Goal: Information Seeking & Learning: Learn about a topic

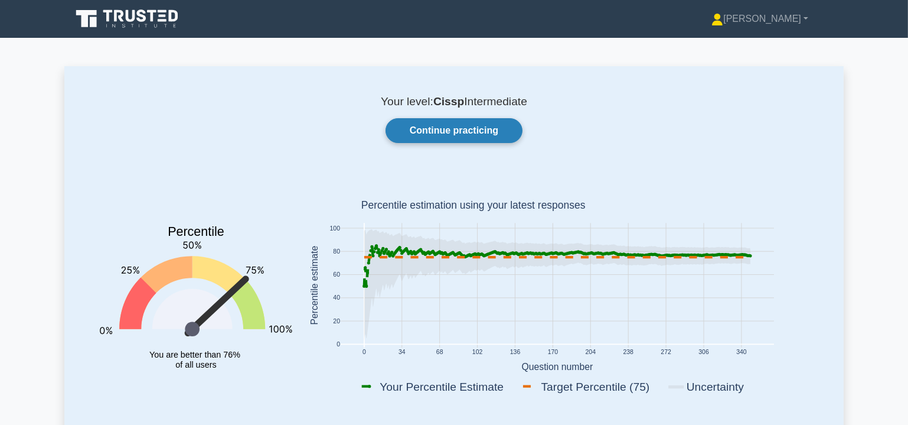
click at [492, 129] on link "Continue practicing" at bounding box center [454, 130] width 137 height 25
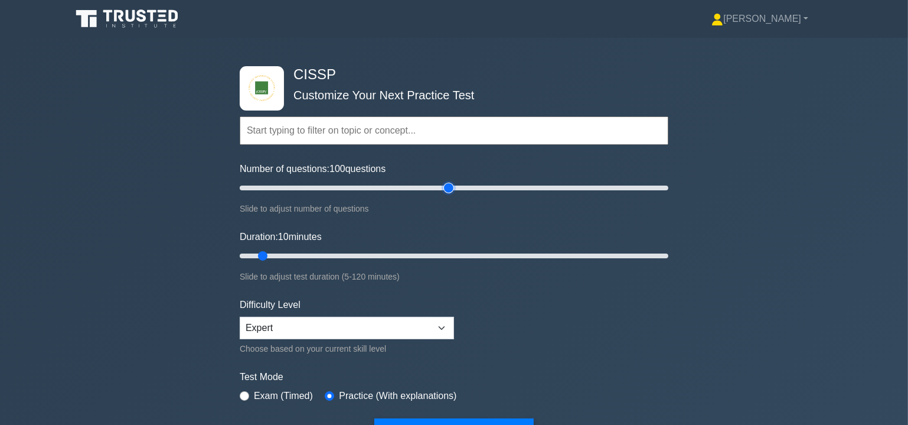
drag, startPoint x: 255, startPoint y: 187, endPoint x: 448, endPoint y: 204, distance: 193.3
type input "100"
click at [448, 195] on input "Number of questions: 100 questions" at bounding box center [454, 188] width 429 height 14
drag, startPoint x: 259, startPoint y: 253, endPoint x: 459, endPoint y: 265, distance: 200.6
click at [459, 263] on input "Duration: 65 minutes" at bounding box center [454, 256] width 429 height 14
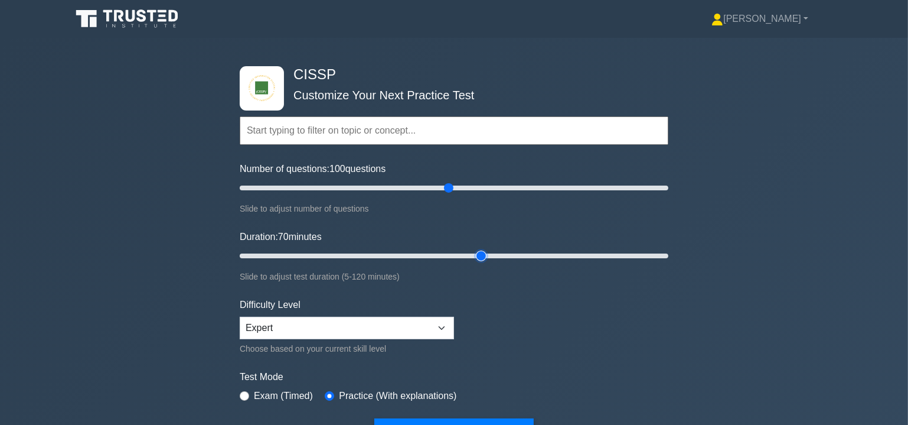
drag, startPoint x: 467, startPoint y: 253, endPoint x: 477, endPoint y: 253, distance: 10.1
type input "70"
click at [477, 253] on input "Duration: 70 minutes" at bounding box center [454, 256] width 429 height 14
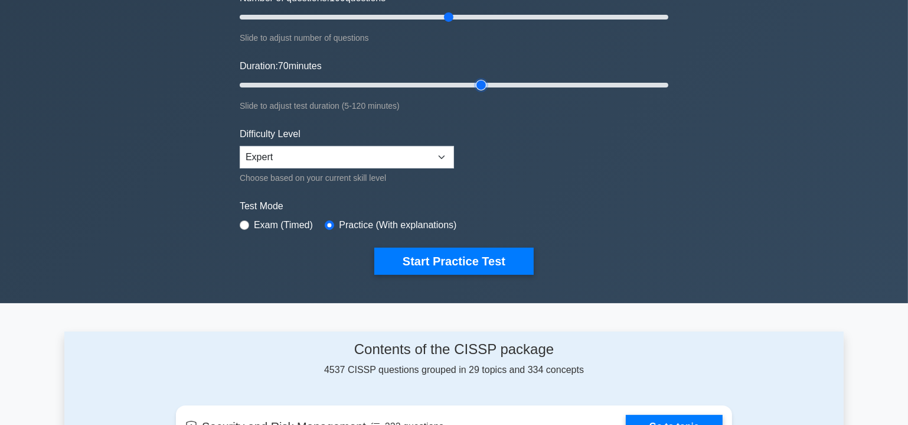
scroll to position [179, 0]
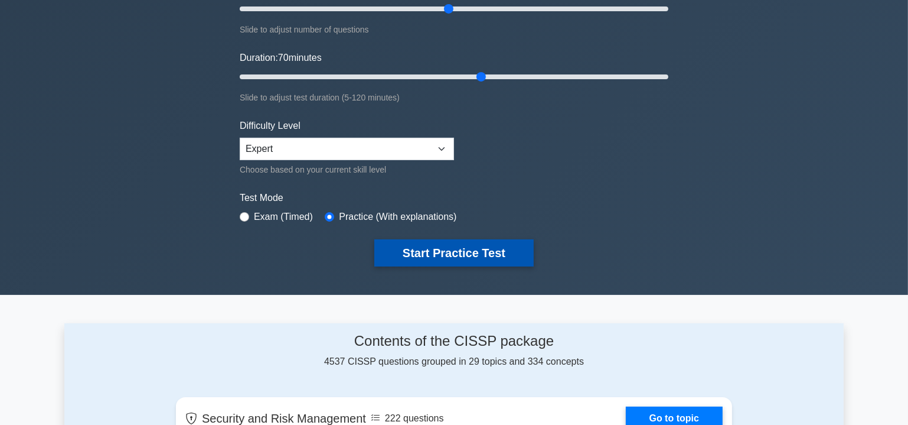
click at [465, 251] on button "Start Practice Test" at bounding box center [453, 252] width 159 height 27
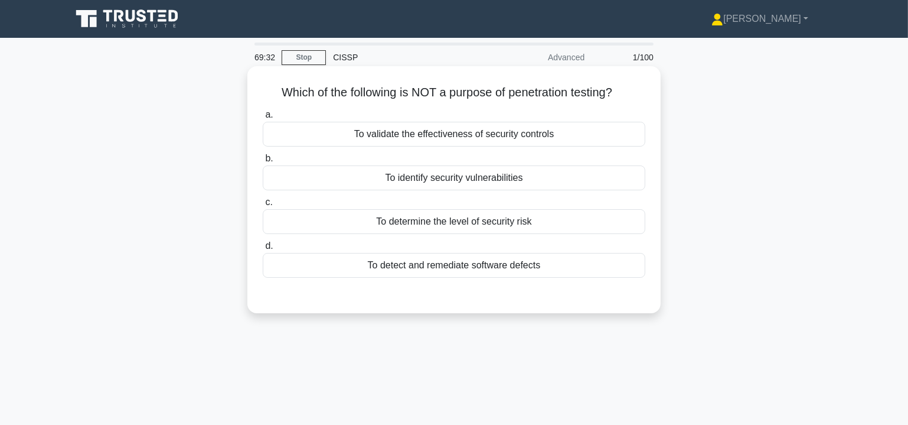
click at [447, 268] on div "To detect and remediate software defects" at bounding box center [454, 265] width 383 height 25
click at [263, 250] on input "d. To detect and remediate software defects" at bounding box center [263, 246] width 0 height 8
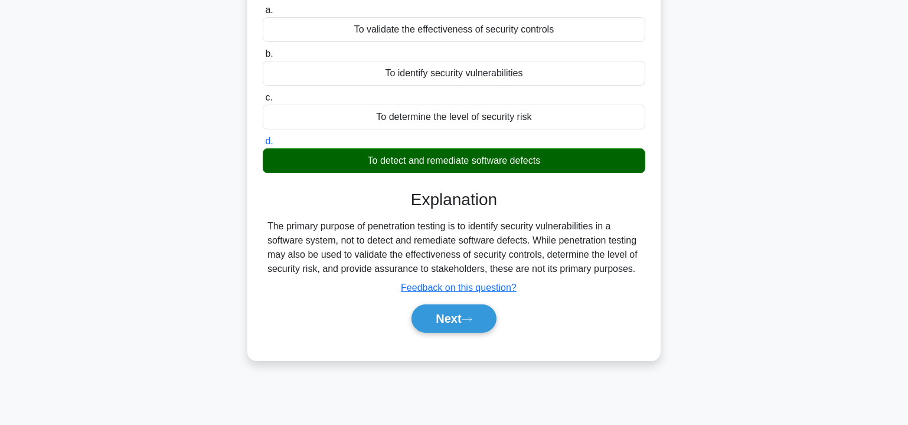
scroll to position [143, 0]
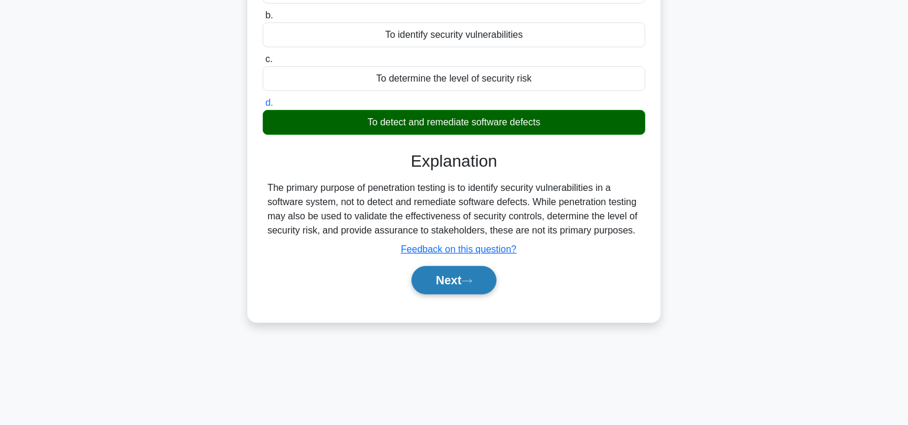
click at [446, 278] on button "Next" at bounding box center [454, 280] width 84 height 28
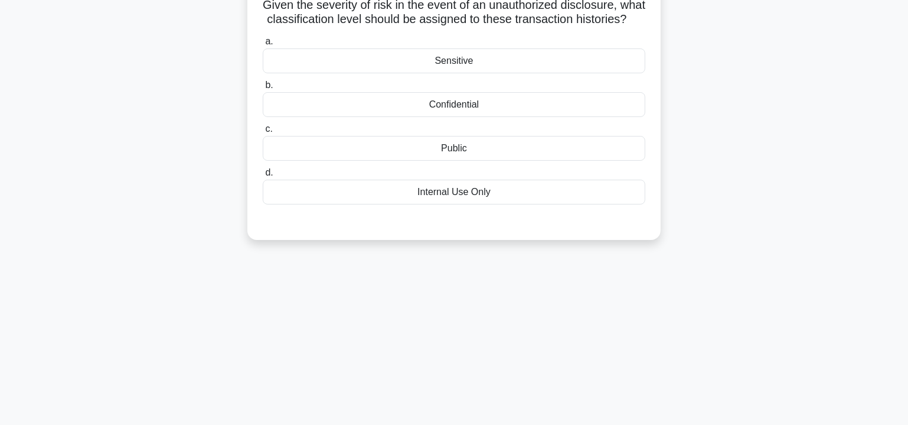
scroll to position [0, 0]
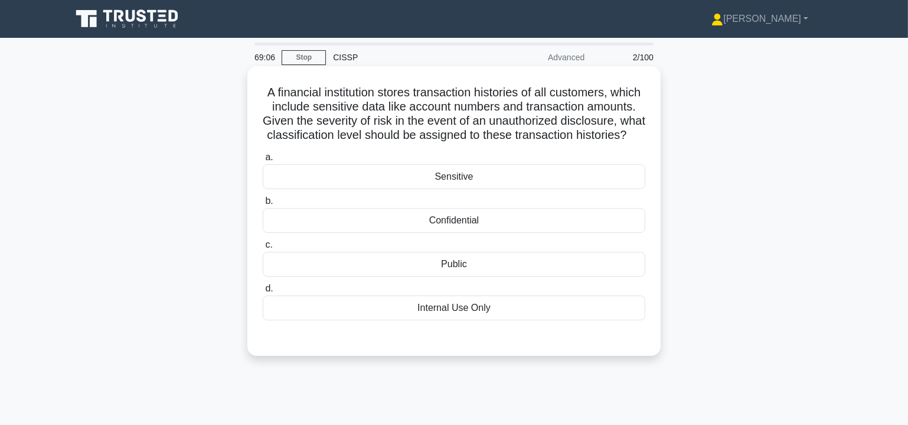
click at [487, 189] on div "Sensitive" at bounding box center [454, 176] width 383 height 25
click at [263, 161] on input "a. Sensitive" at bounding box center [263, 158] width 0 height 8
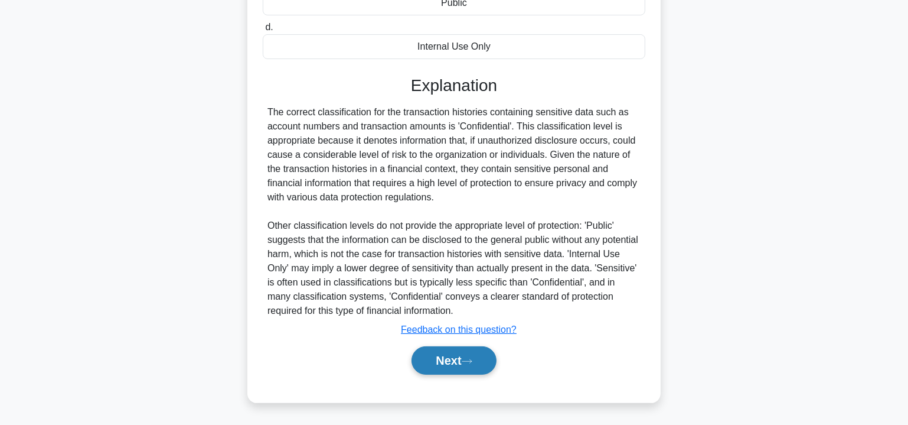
click at [470, 364] on icon at bounding box center [467, 361] width 11 height 6
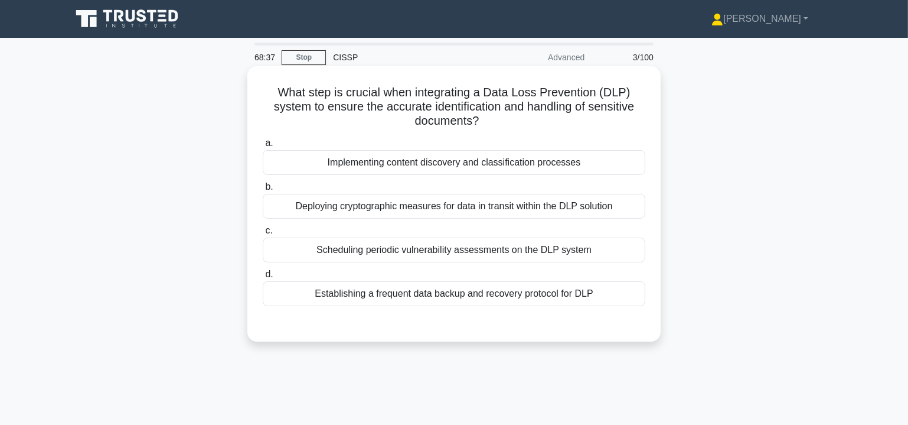
click at [448, 161] on div "Implementing content discovery and classification processes" at bounding box center [454, 162] width 383 height 25
click at [263, 147] on input "a. Implementing content discovery and classification processes" at bounding box center [263, 143] width 0 height 8
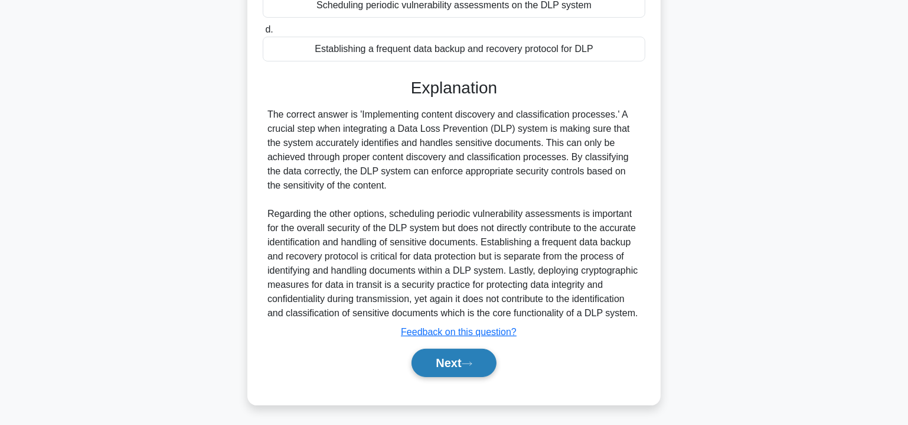
click at [462, 363] on button "Next" at bounding box center [454, 362] width 84 height 28
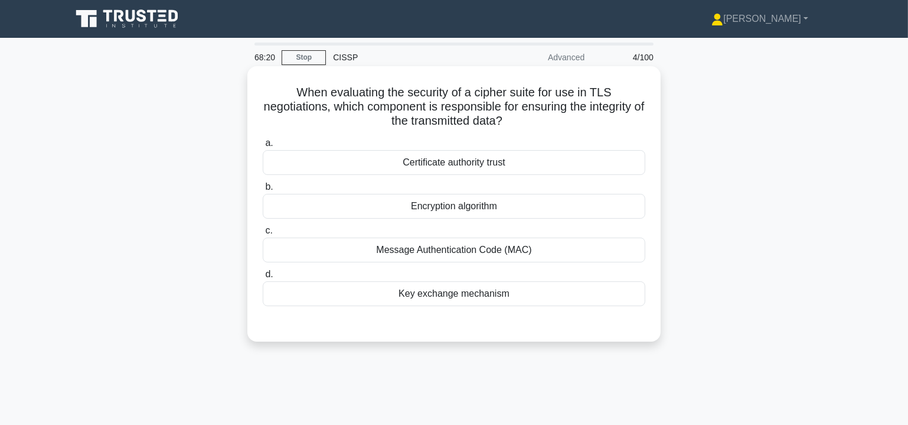
click at [470, 252] on div "Message Authentication Code (MAC)" at bounding box center [454, 249] width 383 height 25
click at [263, 234] on input "c. Message Authentication Code (MAC)" at bounding box center [263, 231] width 0 height 8
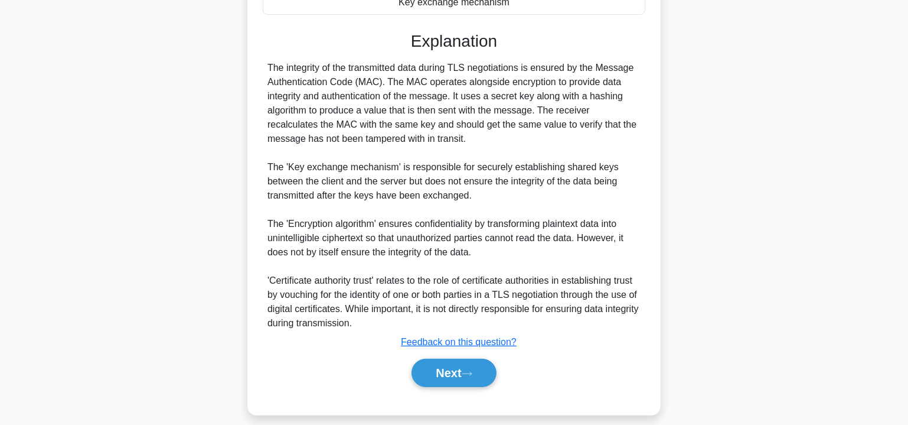
scroll to position [301, 0]
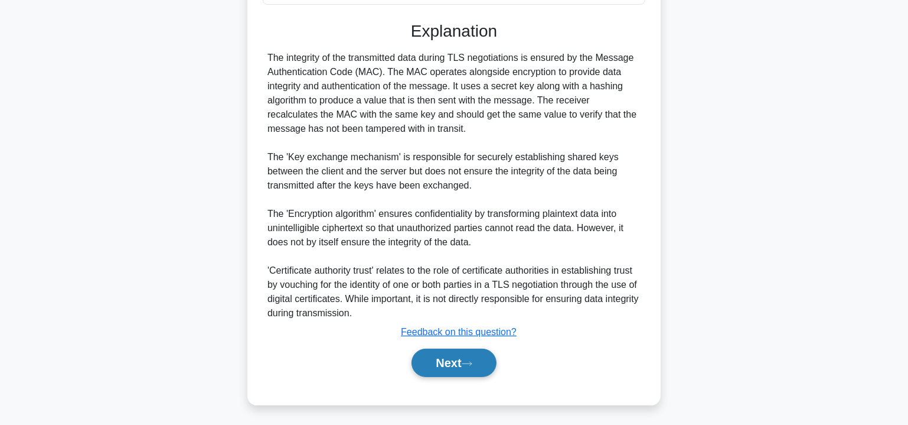
click at [443, 359] on button "Next" at bounding box center [454, 362] width 84 height 28
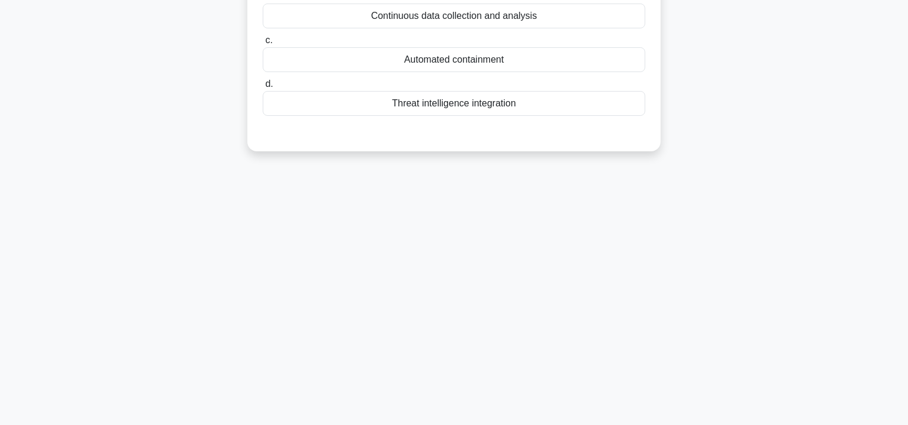
scroll to position [0, 0]
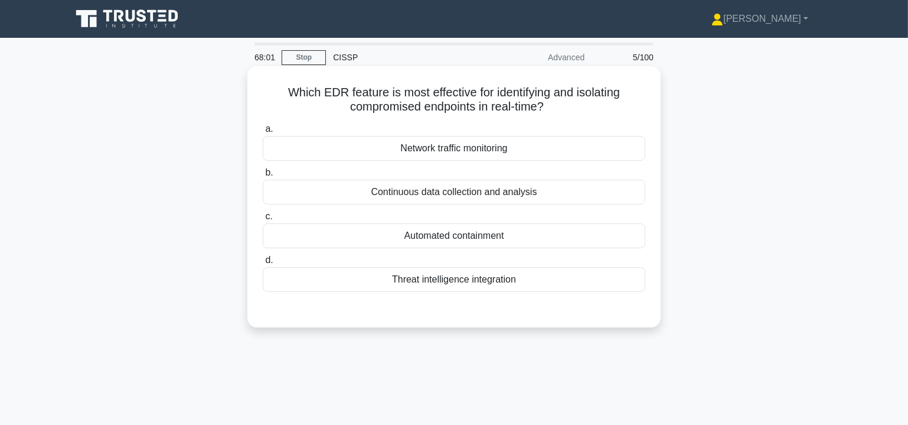
click at [490, 234] on div "Automated containment" at bounding box center [454, 235] width 383 height 25
click at [263, 220] on input "c. Automated containment" at bounding box center [263, 217] width 0 height 8
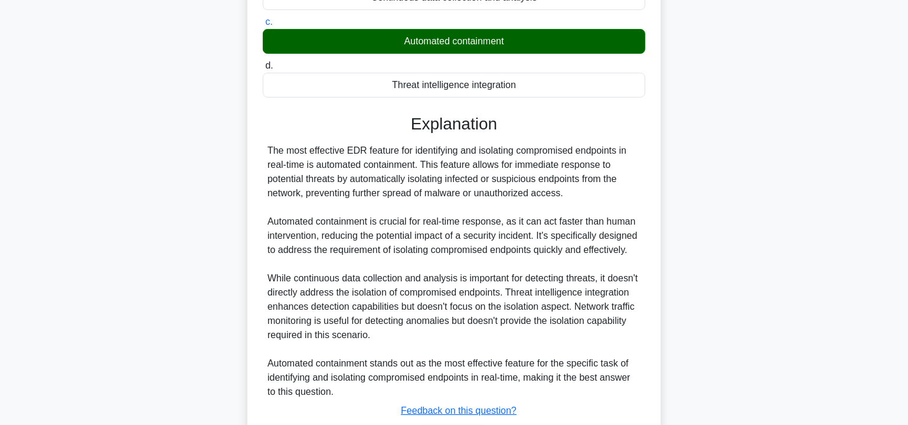
scroll to position [250, 0]
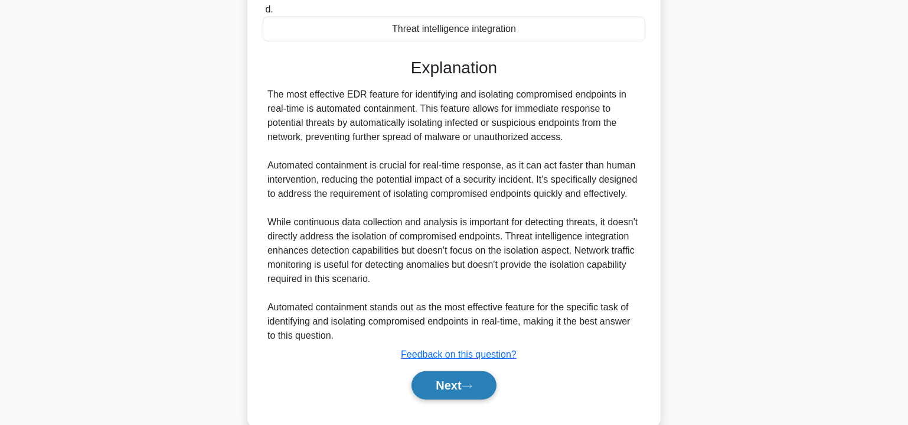
click at [458, 386] on button "Next" at bounding box center [454, 385] width 84 height 28
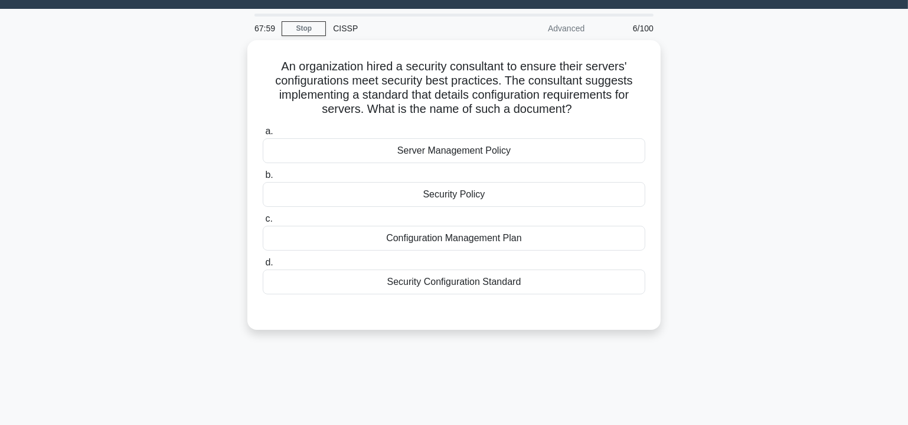
scroll to position [0, 0]
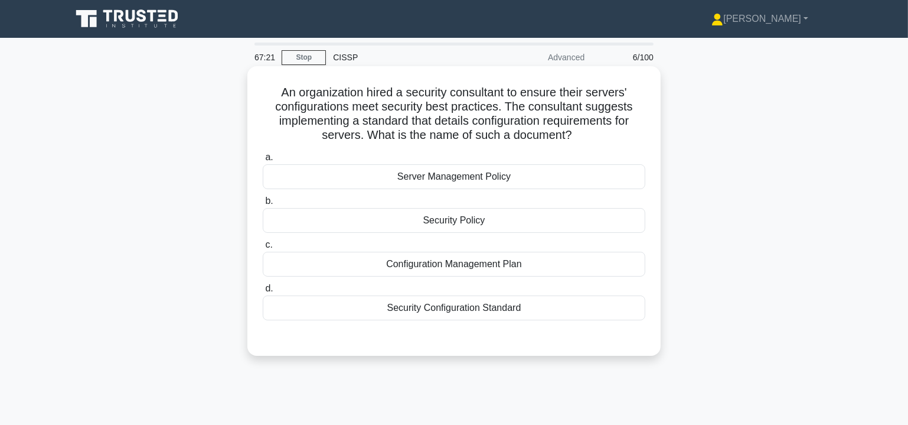
click at [491, 311] on div "Security Configuration Standard" at bounding box center [454, 307] width 383 height 25
click at [263, 292] on input "d. Security Configuration Standard" at bounding box center [263, 289] width 0 height 8
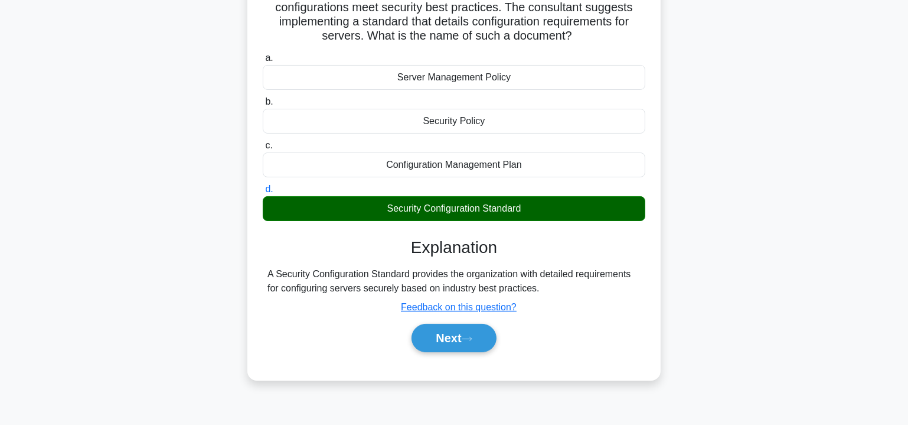
scroll to position [179, 0]
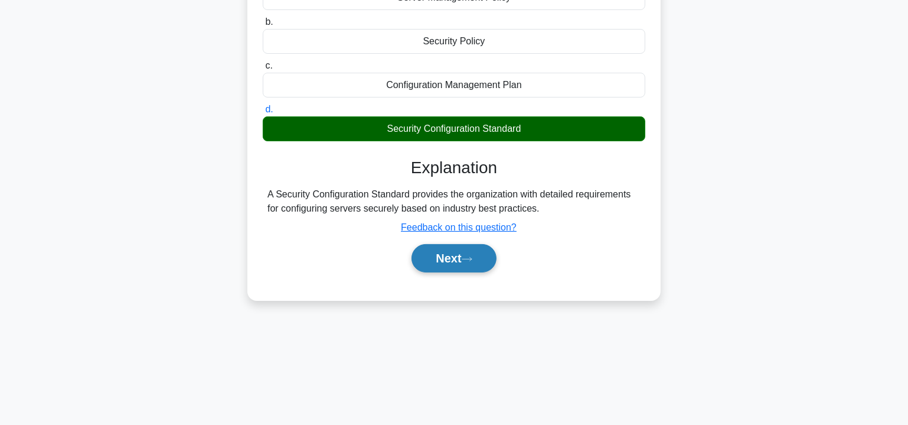
click at [433, 255] on button "Next" at bounding box center [454, 258] width 84 height 28
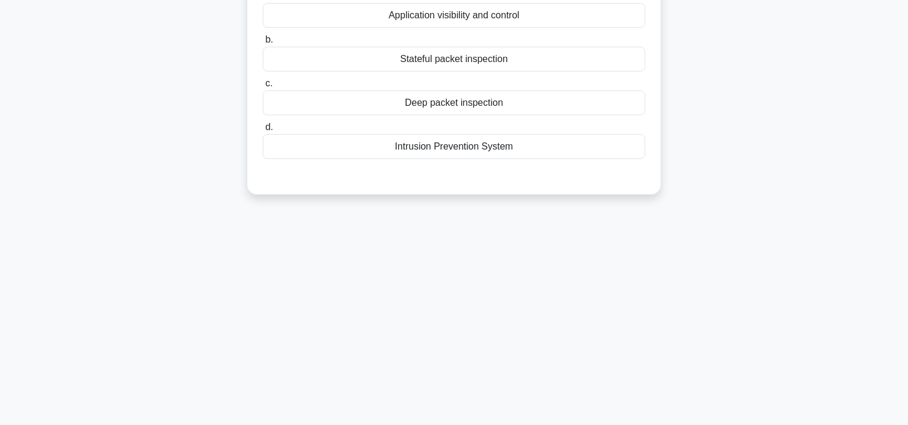
scroll to position [0, 0]
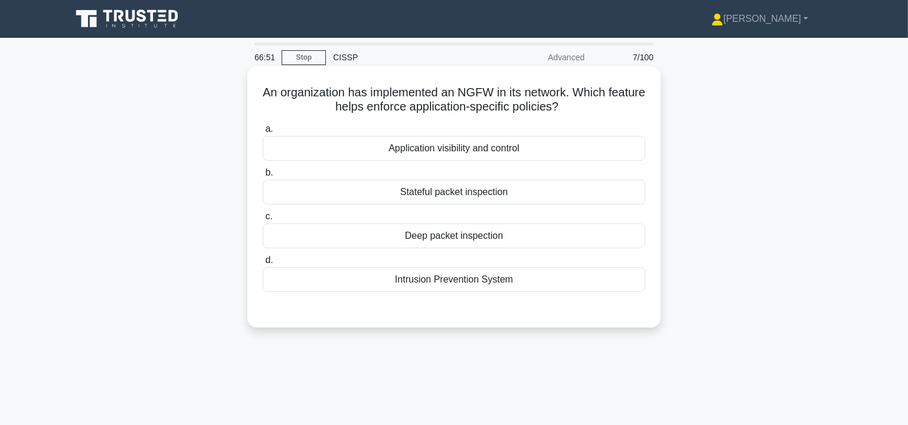
click at [508, 146] on div "Application visibility and control" at bounding box center [454, 148] width 383 height 25
click at [263, 133] on input "a. Application visibility and control" at bounding box center [263, 129] width 0 height 8
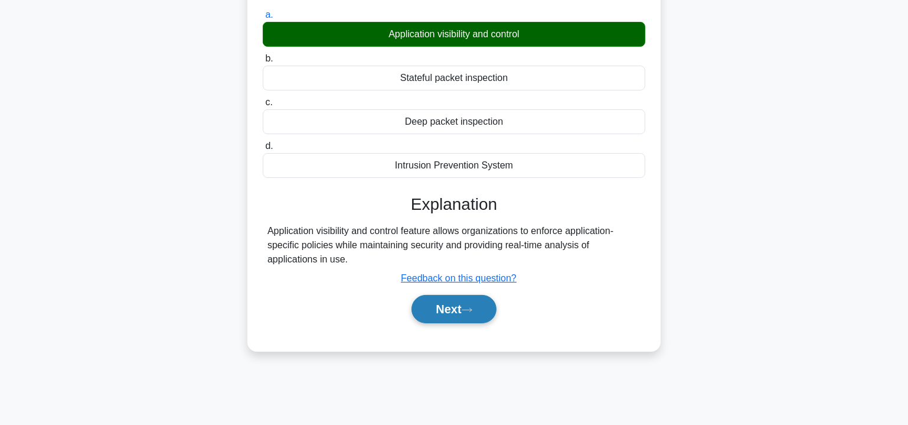
scroll to position [143, 0]
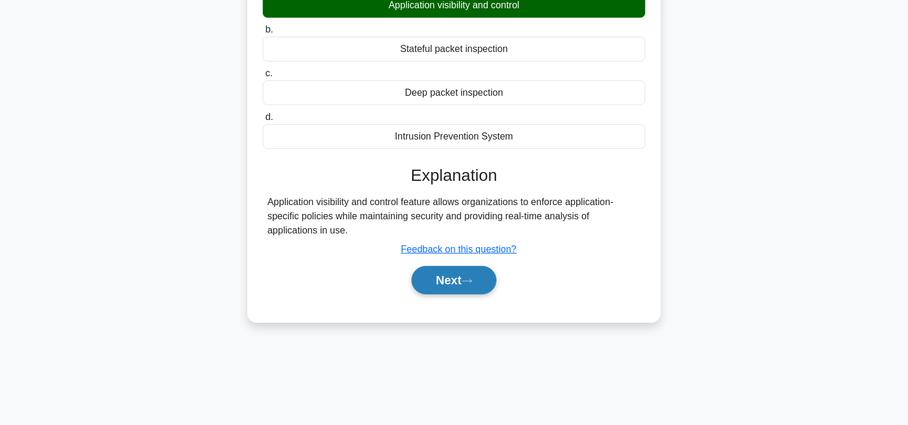
click at [450, 278] on button "Next" at bounding box center [454, 280] width 84 height 28
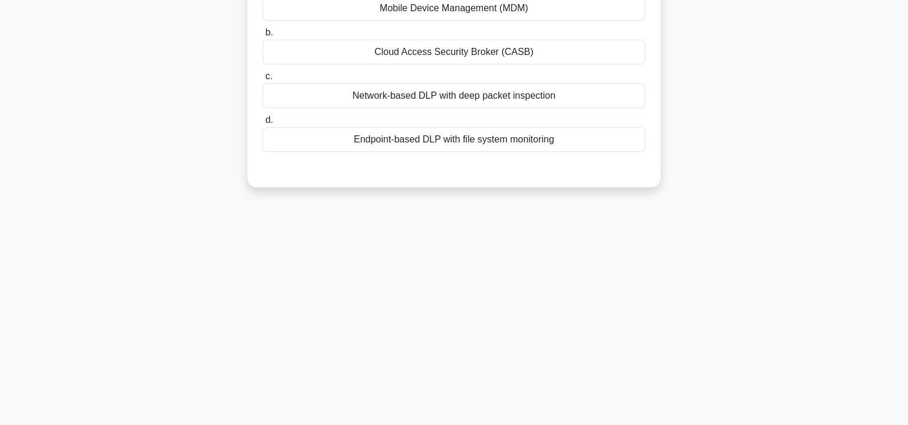
scroll to position [0, 0]
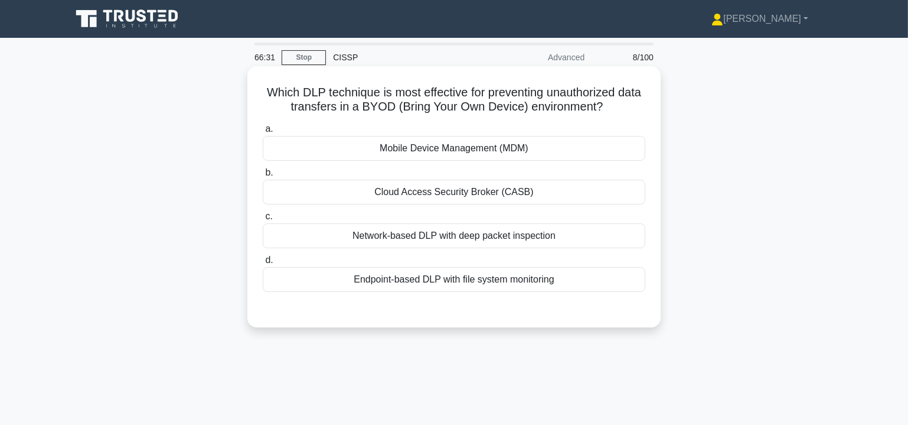
click at [498, 148] on div "Mobile Device Management (MDM)" at bounding box center [454, 148] width 383 height 25
click at [263, 133] on input "a. Mobile Device Management (MDM)" at bounding box center [263, 129] width 0 height 8
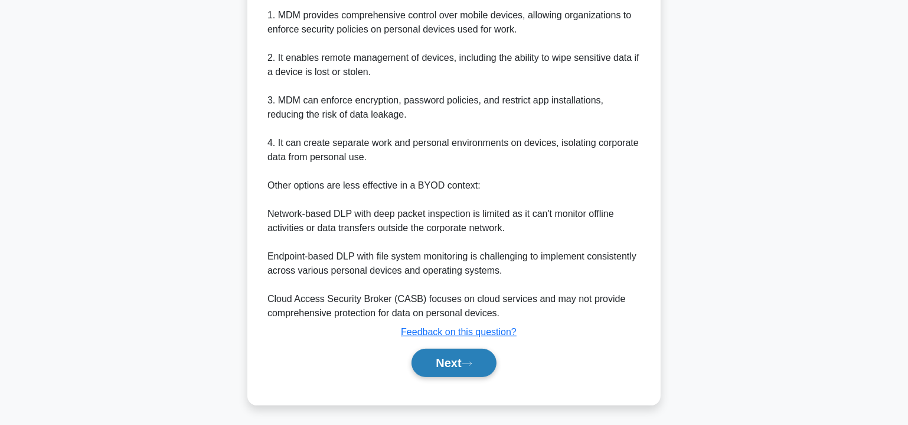
click at [458, 356] on button "Next" at bounding box center [454, 362] width 84 height 28
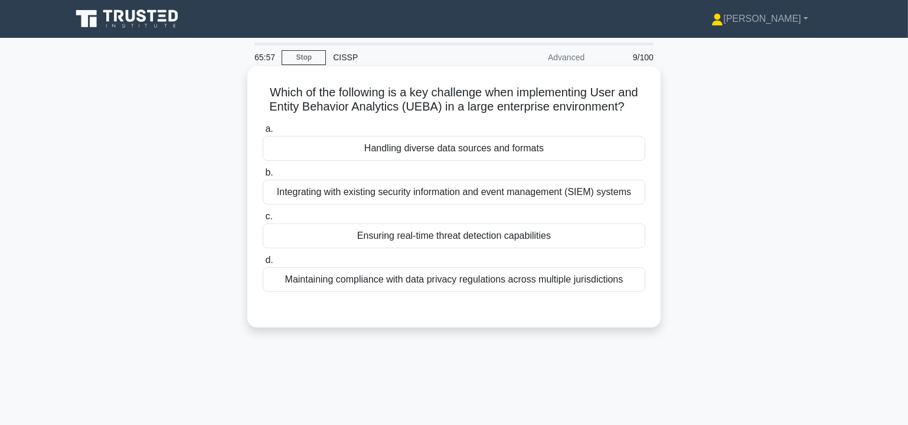
click at [491, 151] on div "Handling diverse data sources and formats" at bounding box center [454, 148] width 383 height 25
click at [263, 133] on input "a. Handling diverse data sources and formats" at bounding box center [263, 129] width 0 height 8
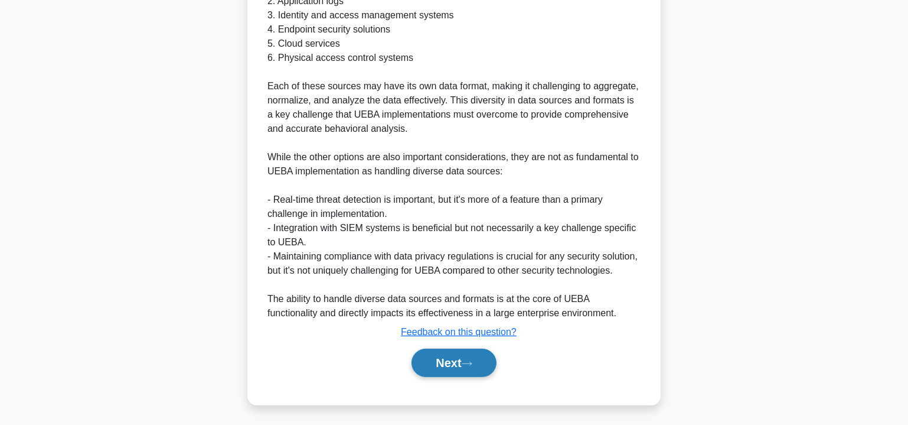
click at [451, 359] on button "Next" at bounding box center [454, 362] width 84 height 28
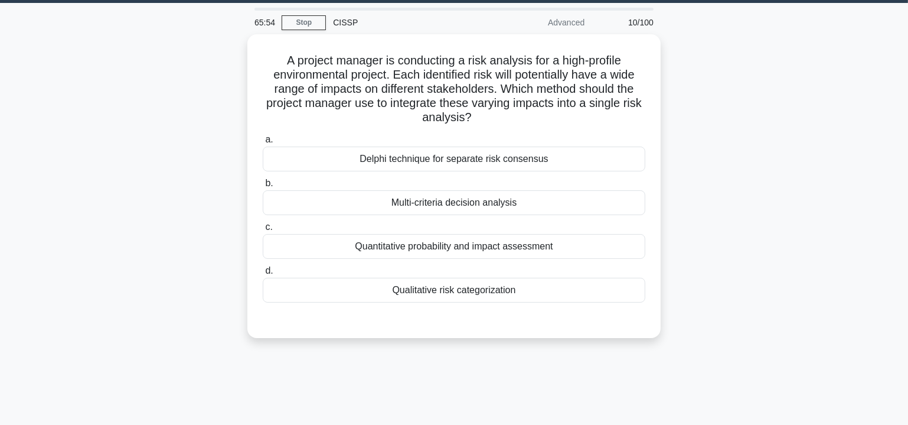
scroll to position [34, 0]
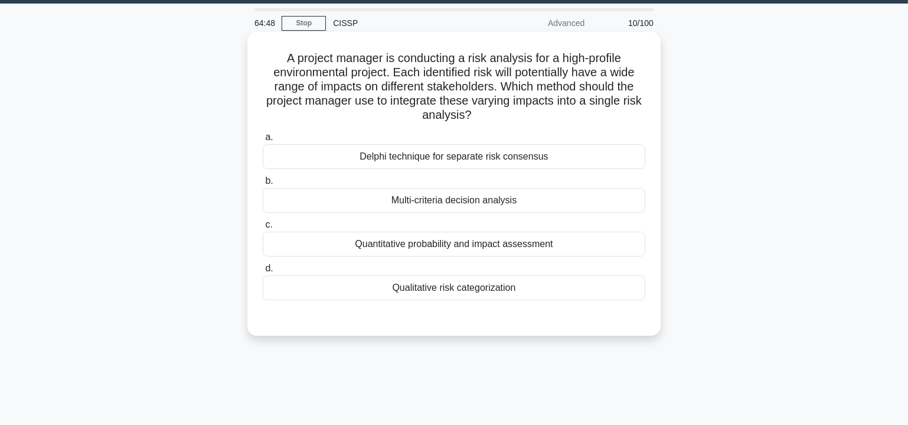
click at [482, 157] on div "Delphi technique for separate risk consensus" at bounding box center [454, 156] width 383 height 25
click at [263, 141] on input "a. Delphi technique for separate risk consensus" at bounding box center [263, 137] width 0 height 8
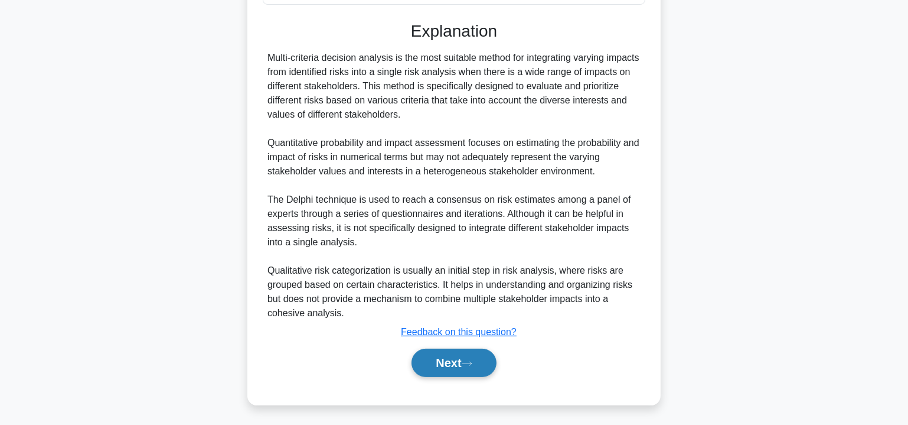
click at [454, 361] on button "Next" at bounding box center [454, 362] width 84 height 28
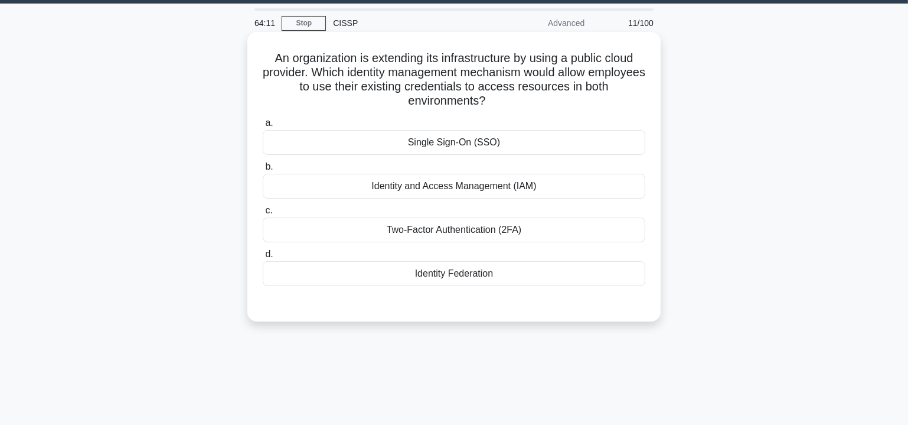
click at [490, 143] on div "Single Sign-On (SSO)" at bounding box center [454, 142] width 383 height 25
click at [263, 127] on input "a. Single Sign-On (SSO)" at bounding box center [263, 123] width 0 height 8
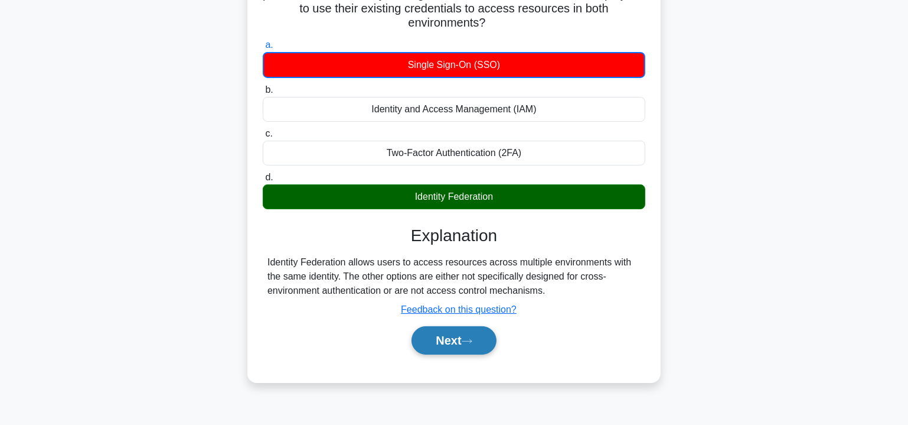
scroll to position [177, 0]
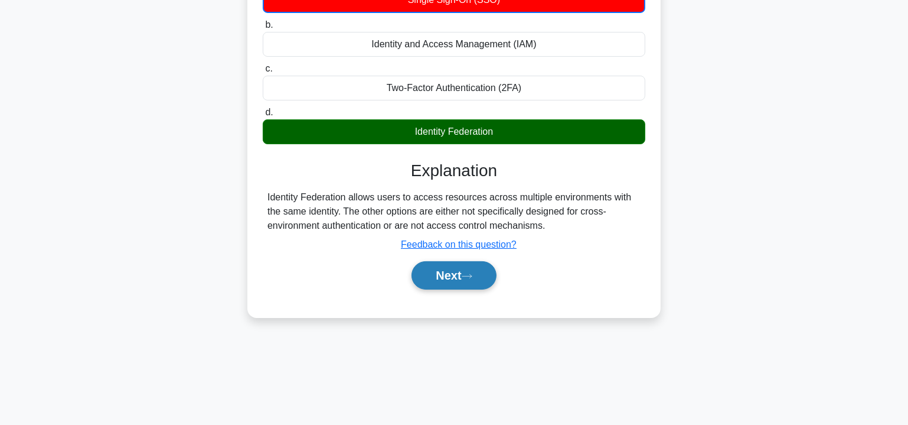
click at [479, 276] on button "Next" at bounding box center [454, 275] width 84 height 28
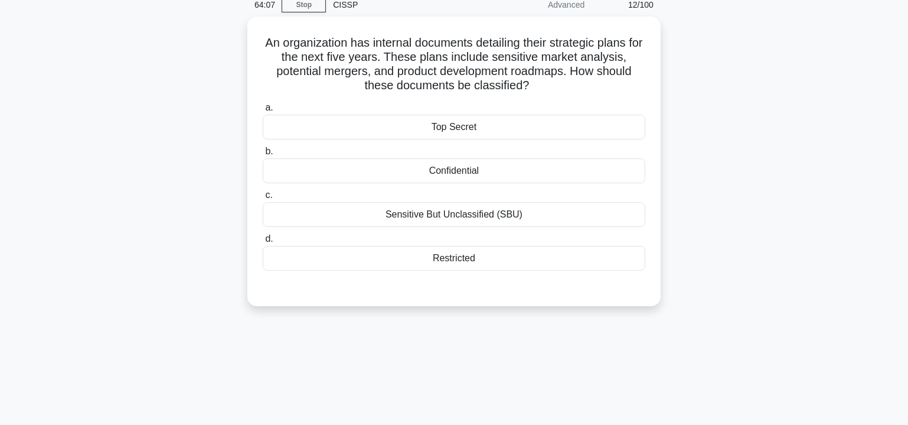
scroll to position [34, 0]
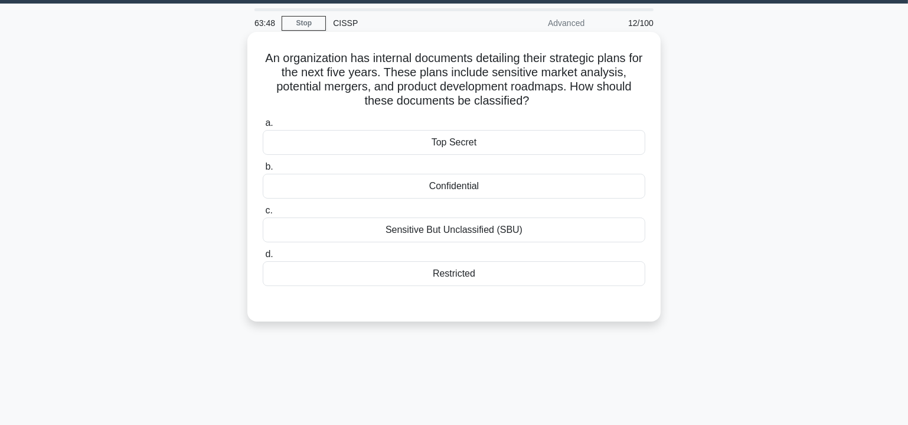
click at [460, 187] on div "Confidential" at bounding box center [454, 186] width 383 height 25
click at [263, 171] on input "b. Confidential" at bounding box center [263, 167] width 0 height 8
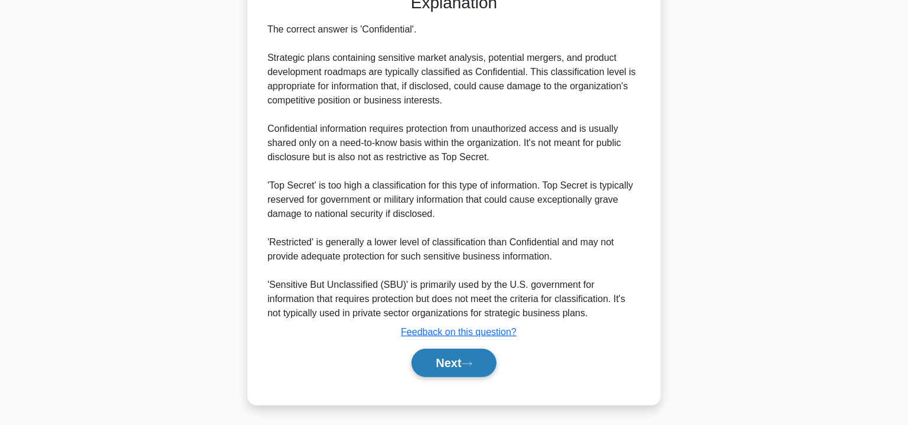
click at [457, 356] on button "Next" at bounding box center [454, 362] width 84 height 28
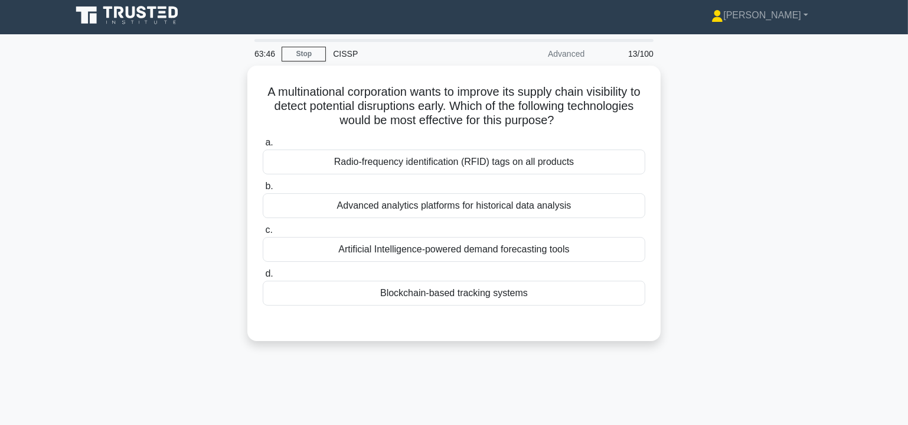
scroll to position [0, 0]
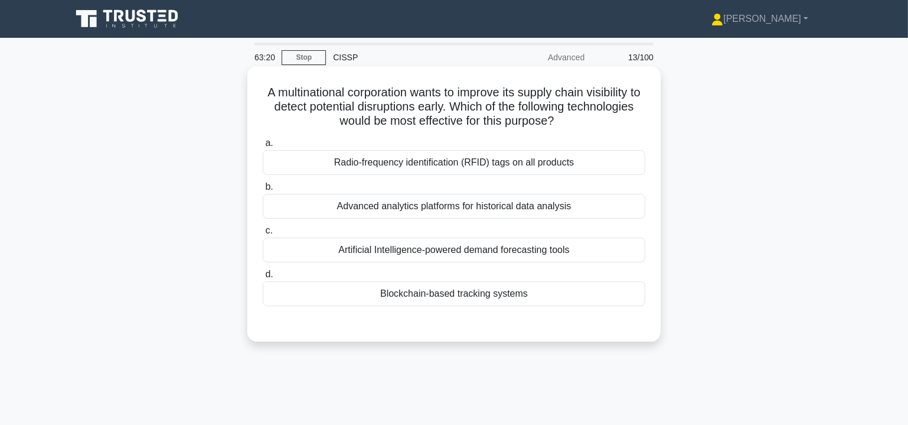
click at [493, 293] on div "Blockchain-based tracking systems" at bounding box center [454, 293] width 383 height 25
click at [263, 278] on input "d. Blockchain-based tracking systems" at bounding box center [263, 275] width 0 height 8
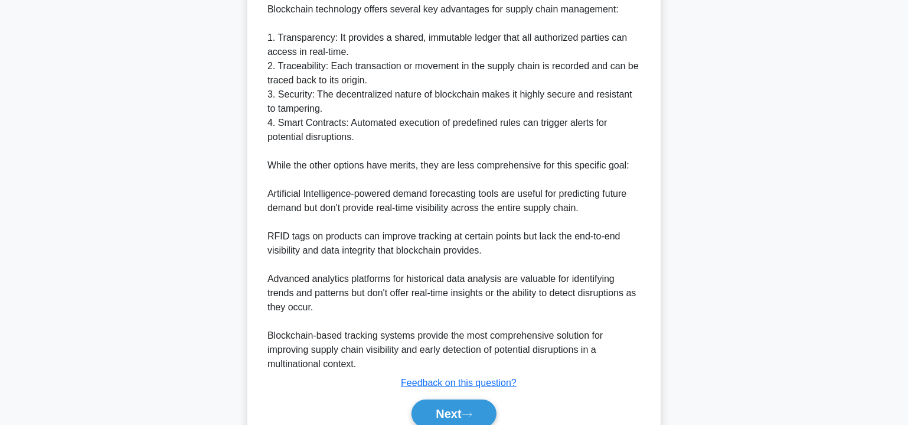
scroll to position [429, 0]
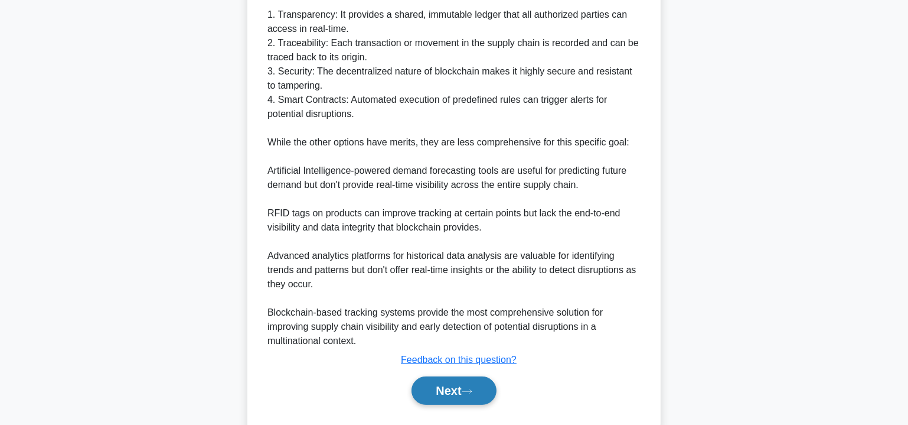
click at [465, 387] on button "Next" at bounding box center [454, 390] width 84 height 28
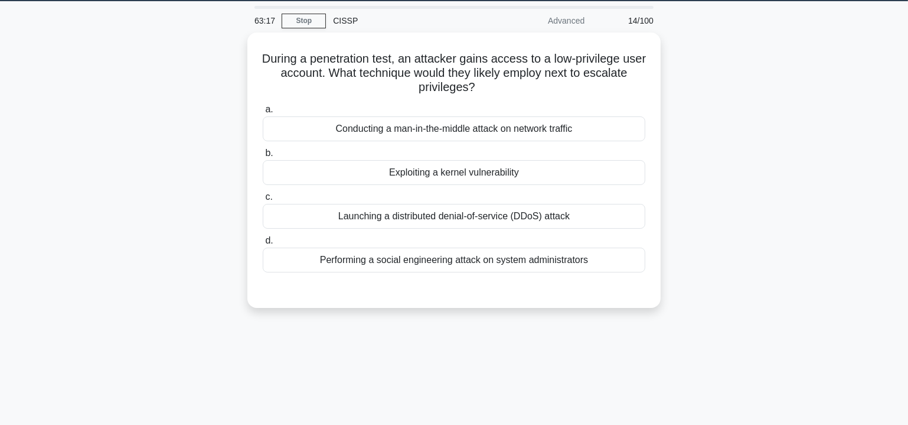
scroll to position [0, 0]
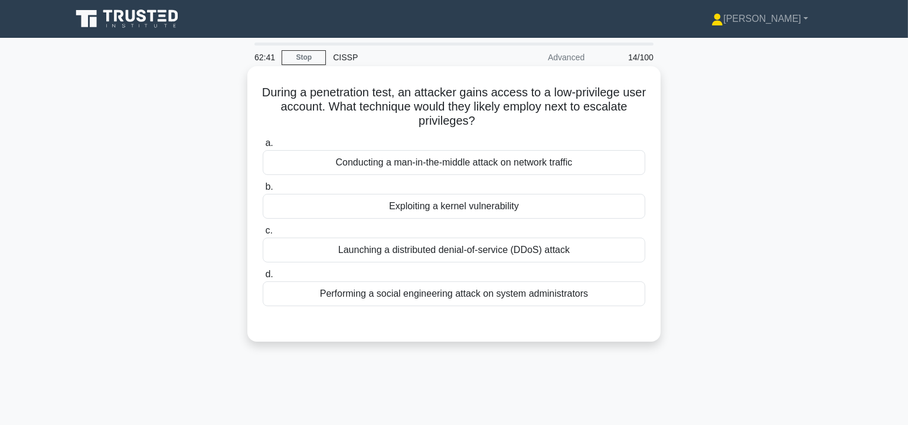
click at [487, 207] on div "Exploiting a kernel vulnerability" at bounding box center [454, 206] width 383 height 25
click at [263, 191] on input "b. Exploiting a kernel vulnerability" at bounding box center [263, 187] width 0 height 8
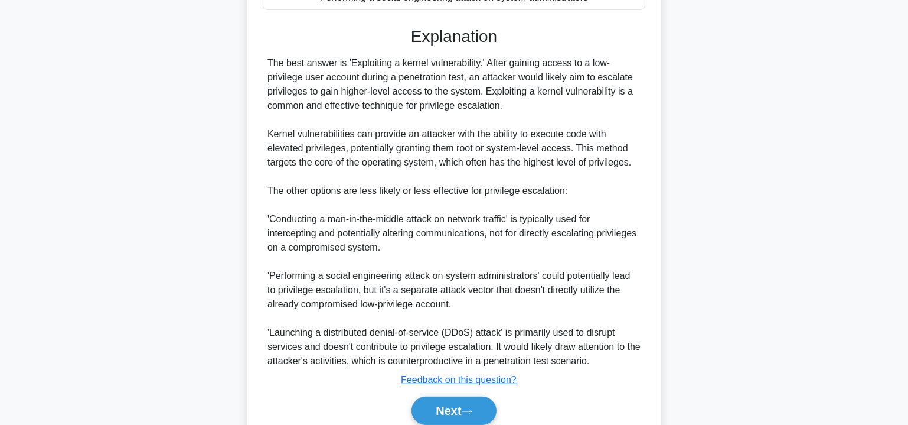
scroll to position [322, 0]
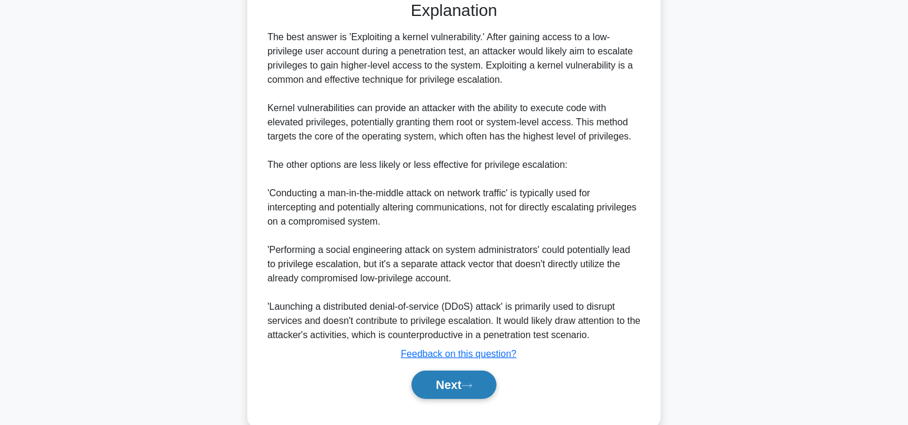
click at [465, 378] on button "Next" at bounding box center [454, 384] width 84 height 28
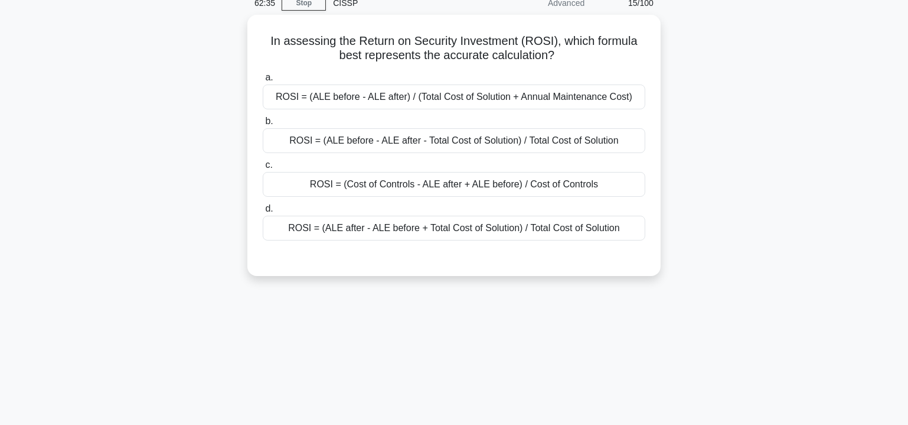
scroll to position [0, 0]
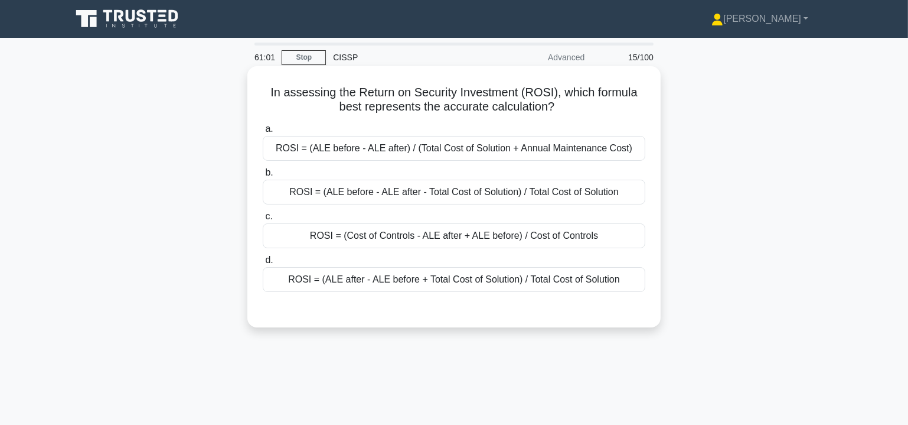
click at [388, 151] on div "ROSI = (ALE before - ALE after) / (Total Cost of Solution + Annual Maintenance …" at bounding box center [454, 148] width 383 height 25
click at [263, 133] on input "a. ROSI = (ALE before - ALE after) / (Total Cost of Solution + Annual Maintenan…" at bounding box center [263, 129] width 0 height 8
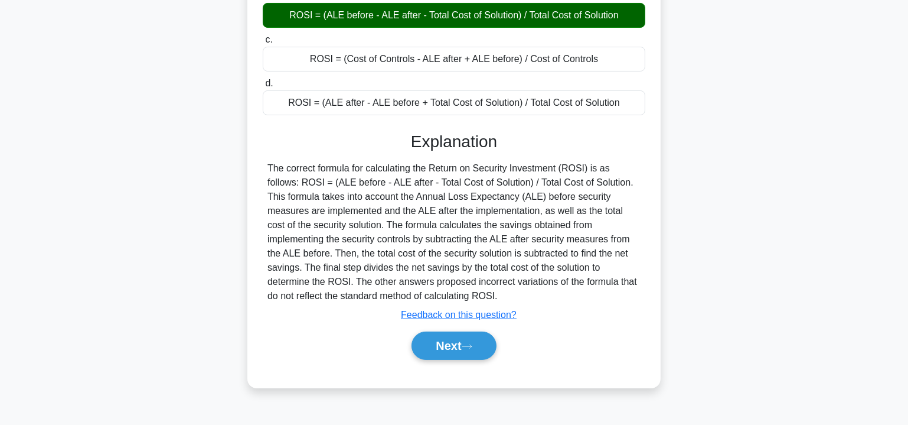
scroll to position [179, 0]
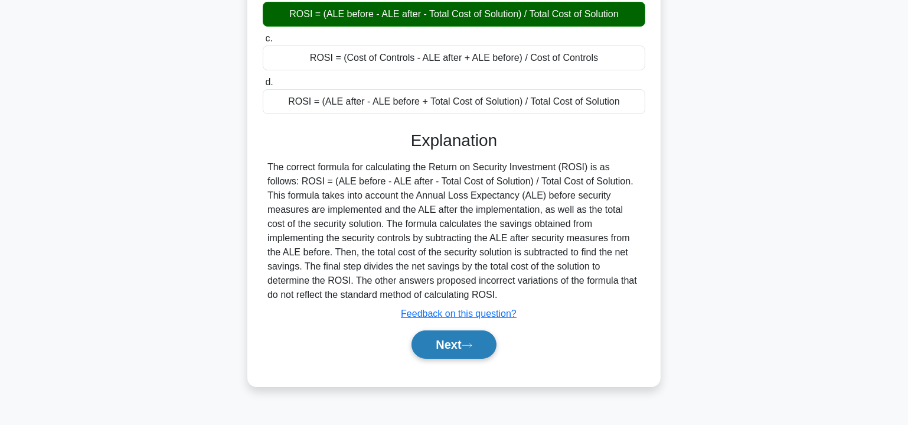
click at [455, 346] on button "Next" at bounding box center [454, 344] width 84 height 28
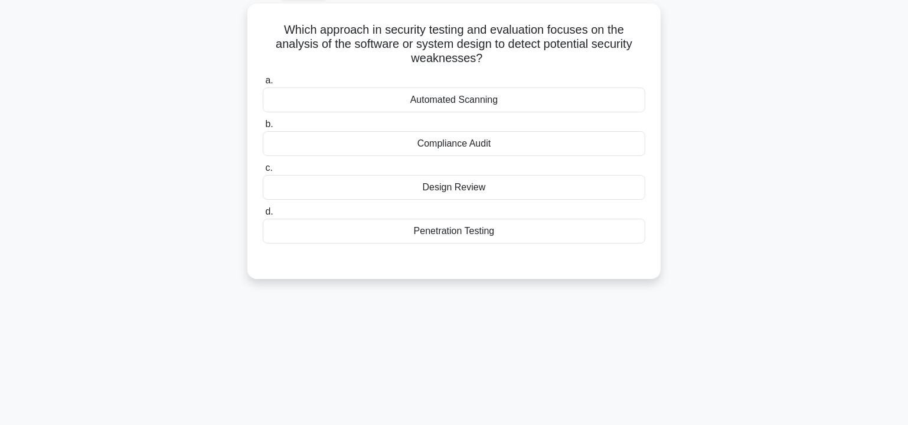
scroll to position [35, 0]
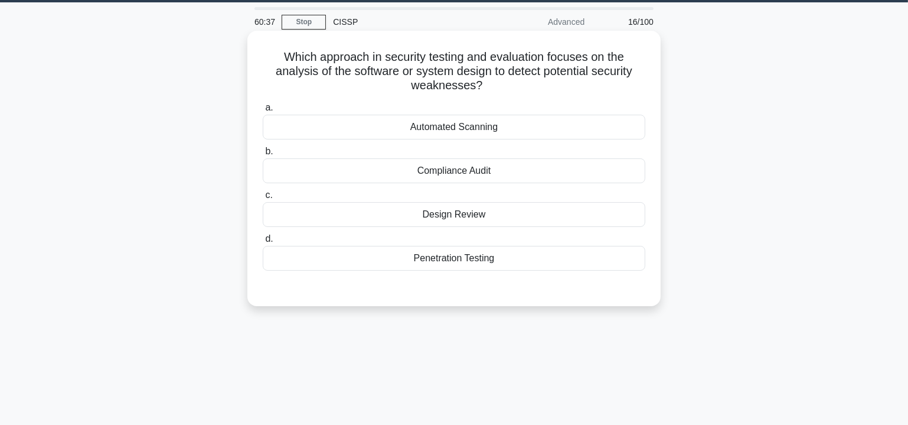
click at [452, 215] on div "Design Review" at bounding box center [454, 214] width 383 height 25
click at [263, 199] on input "c. Design Review" at bounding box center [263, 195] width 0 height 8
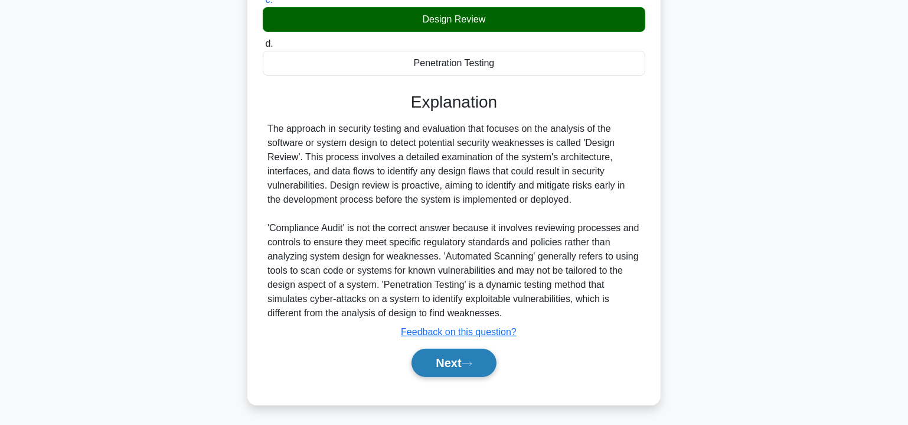
click at [451, 363] on button "Next" at bounding box center [454, 362] width 84 height 28
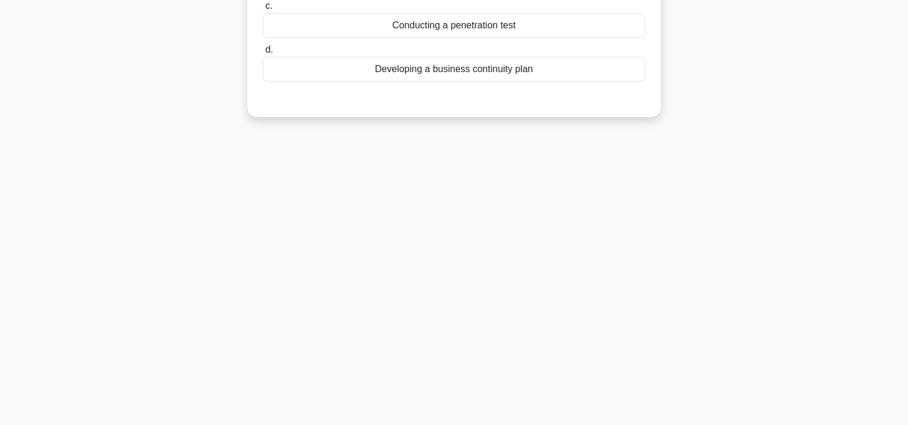
scroll to position [0, 0]
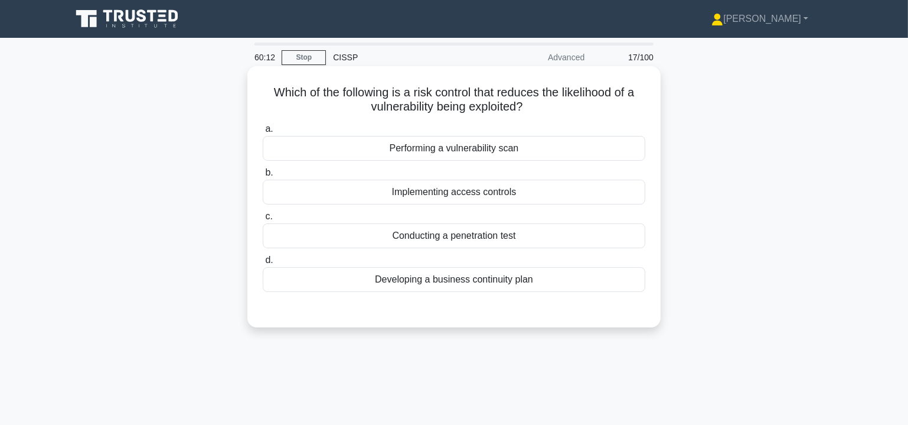
click at [454, 195] on div "Implementing access controls" at bounding box center [454, 192] width 383 height 25
click at [263, 177] on input "b. Implementing access controls" at bounding box center [263, 173] width 0 height 8
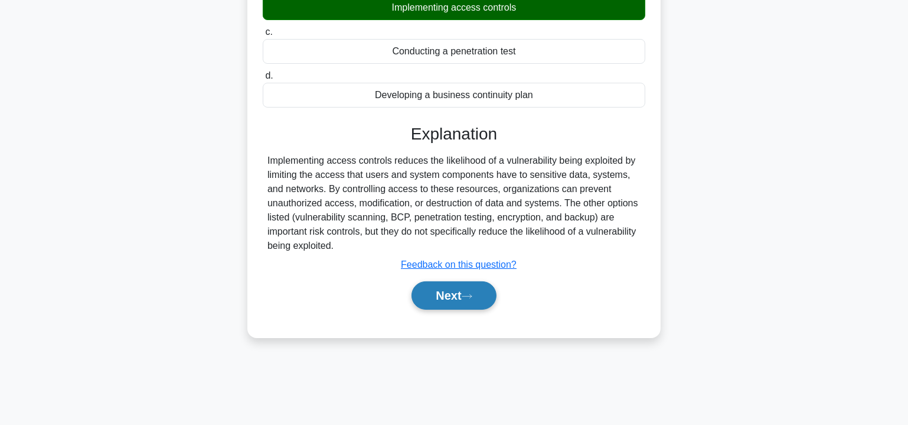
scroll to position [213, 0]
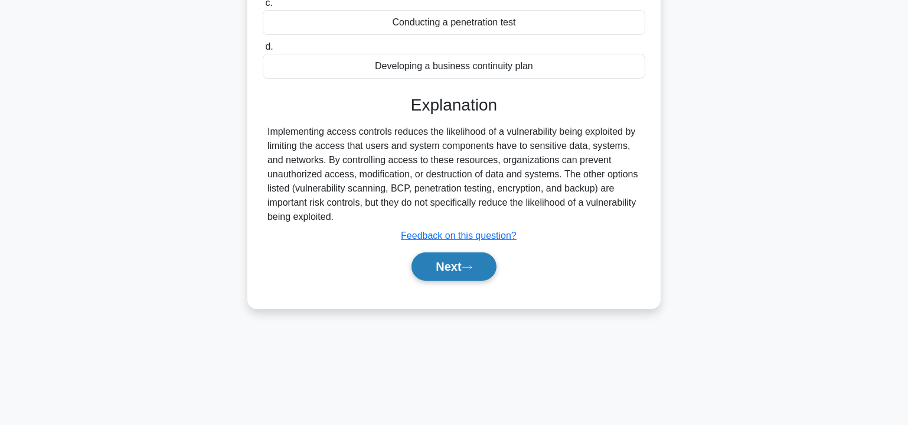
click at [473, 268] on icon at bounding box center [467, 267] width 11 height 6
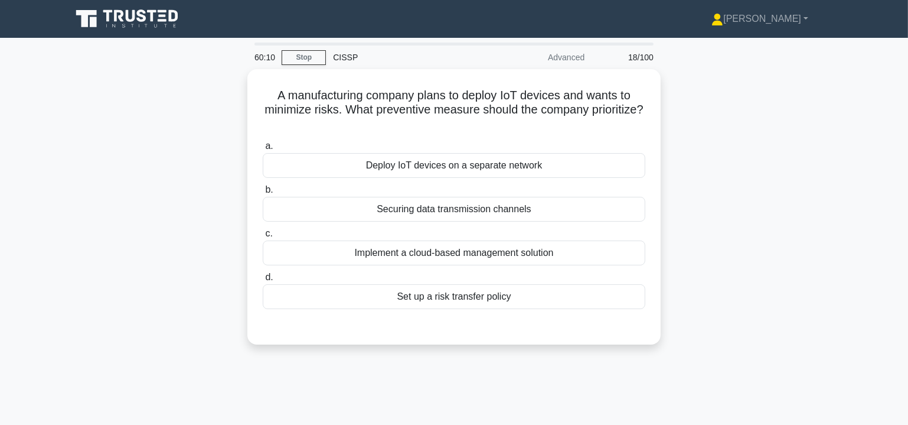
scroll to position [0, 0]
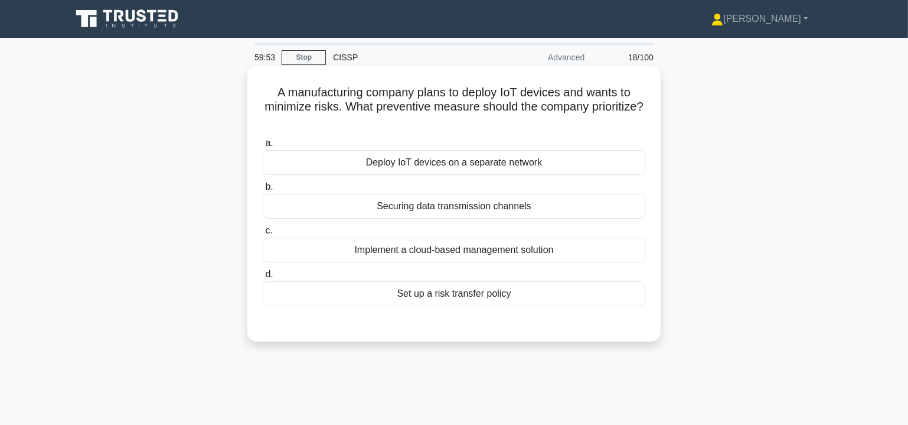
click at [431, 162] on div "Deploy IoT devices on a separate network" at bounding box center [454, 162] width 383 height 25
click at [263, 147] on input "a. Deploy IoT devices on a separate network" at bounding box center [263, 143] width 0 height 8
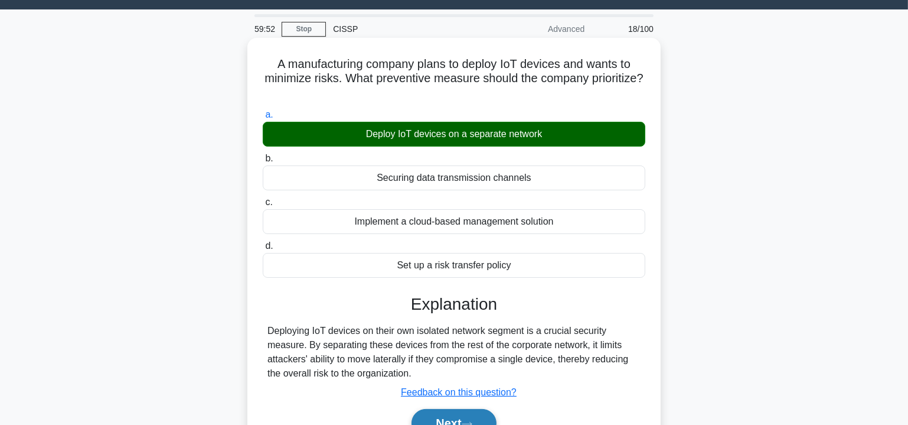
scroll to position [213, 0]
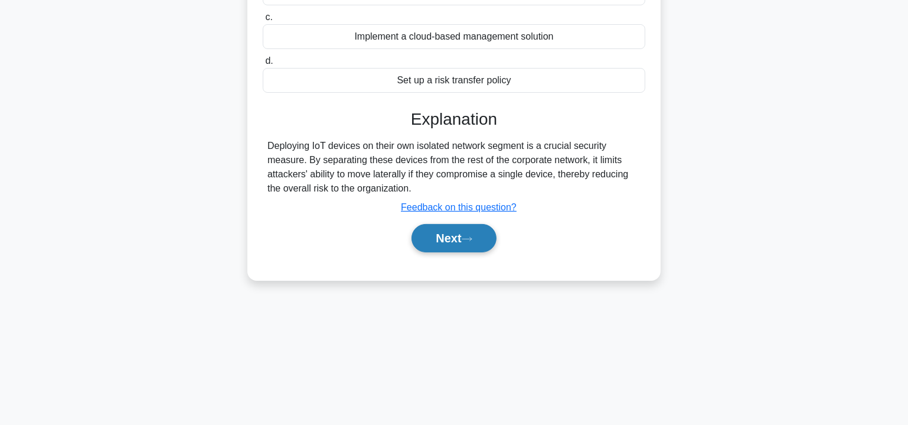
click at [455, 242] on button "Next" at bounding box center [454, 238] width 84 height 28
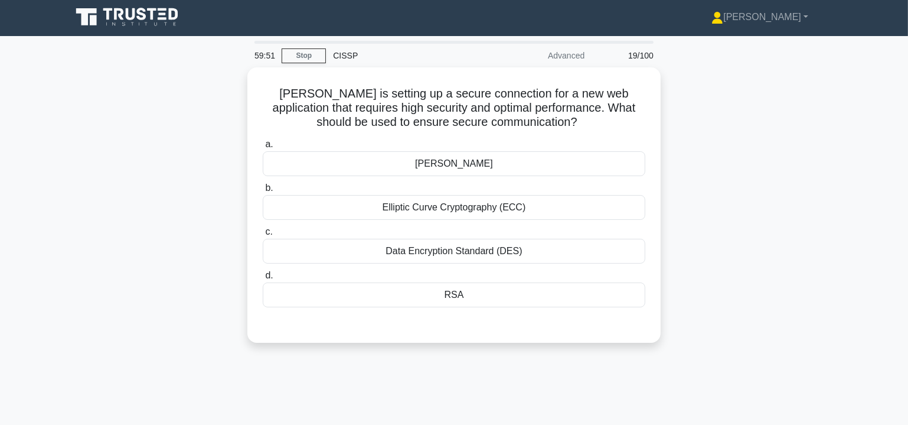
scroll to position [0, 0]
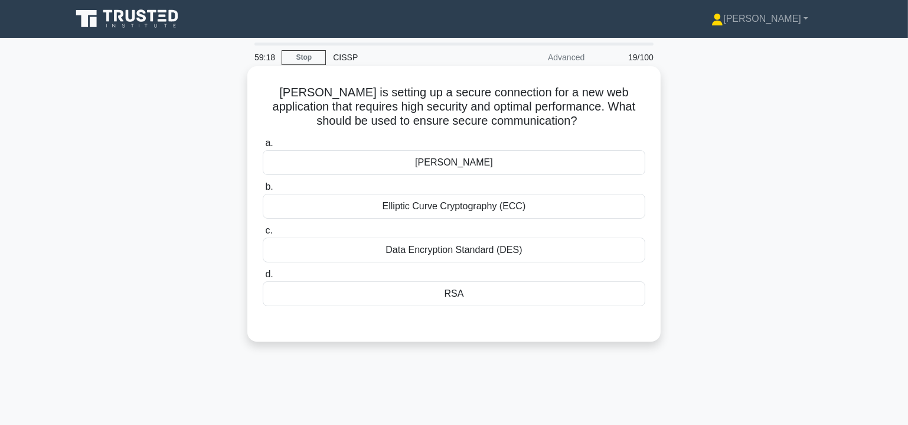
click at [478, 251] on div "Data Encryption Standard (DES)" at bounding box center [454, 249] width 383 height 25
click at [263, 234] on input "c. Data Encryption Standard (DES)" at bounding box center [263, 231] width 0 height 8
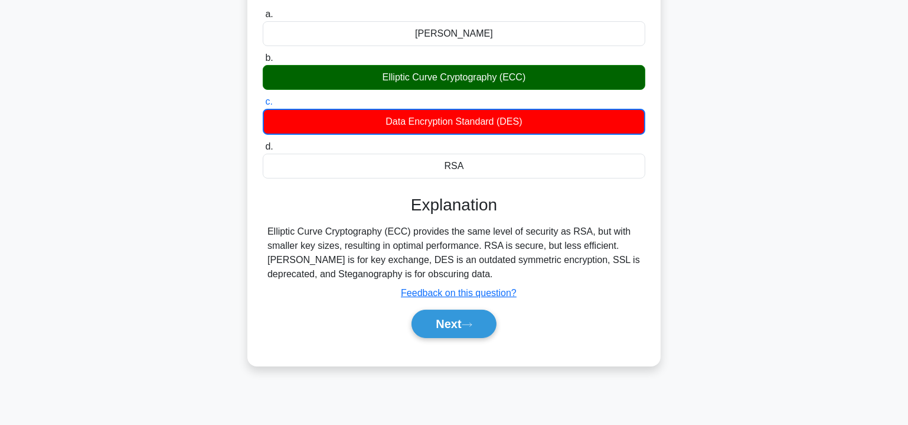
scroll to position [213, 0]
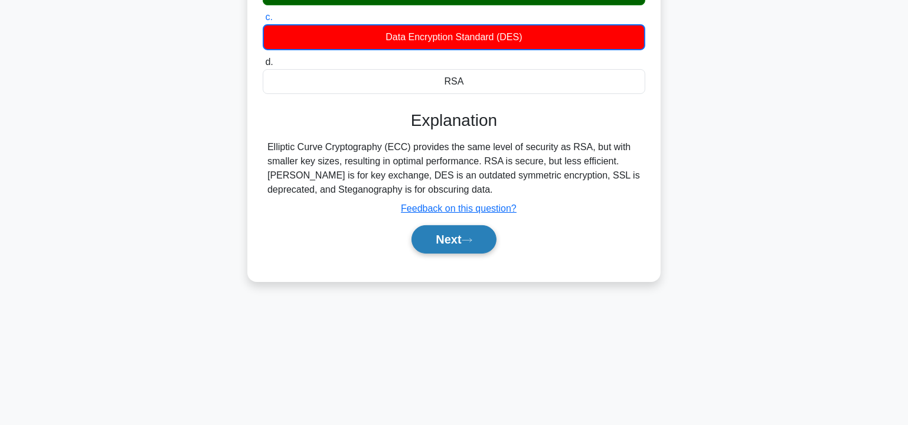
click at [456, 239] on button "Next" at bounding box center [454, 239] width 84 height 28
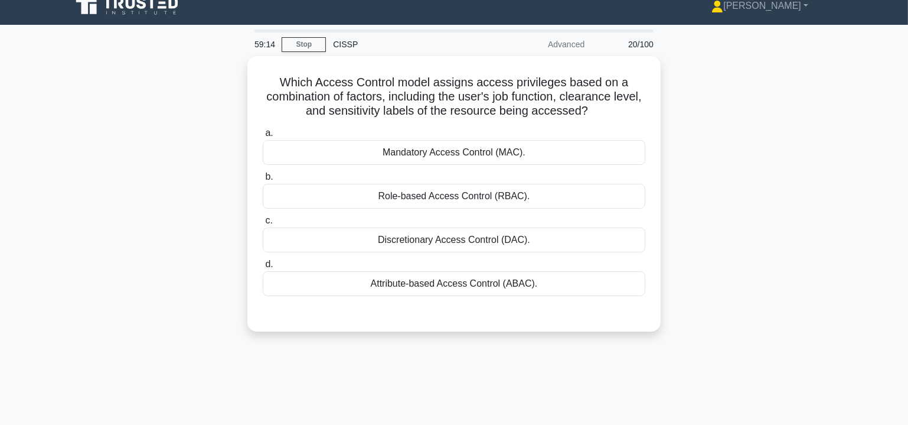
scroll to position [0, 0]
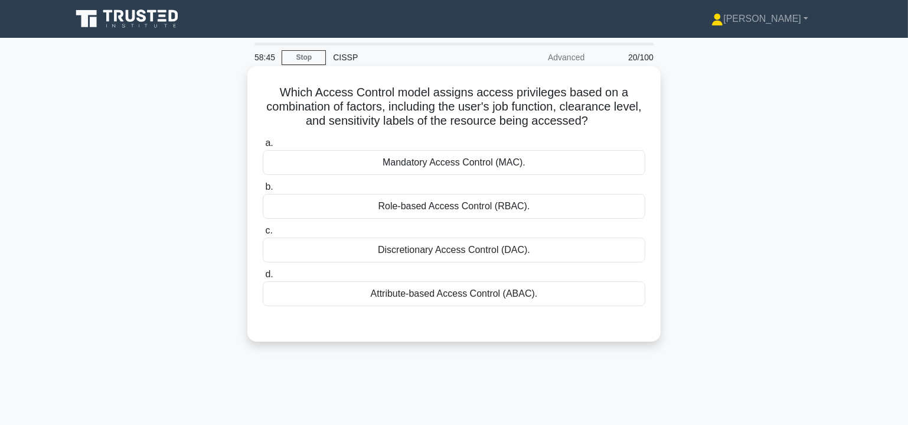
click at [460, 165] on div "Mandatory Access Control (MAC)." at bounding box center [454, 162] width 383 height 25
click at [263, 147] on input "a. Mandatory Access Control (MAC)." at bounding box center [263, 143] width 0 height 8
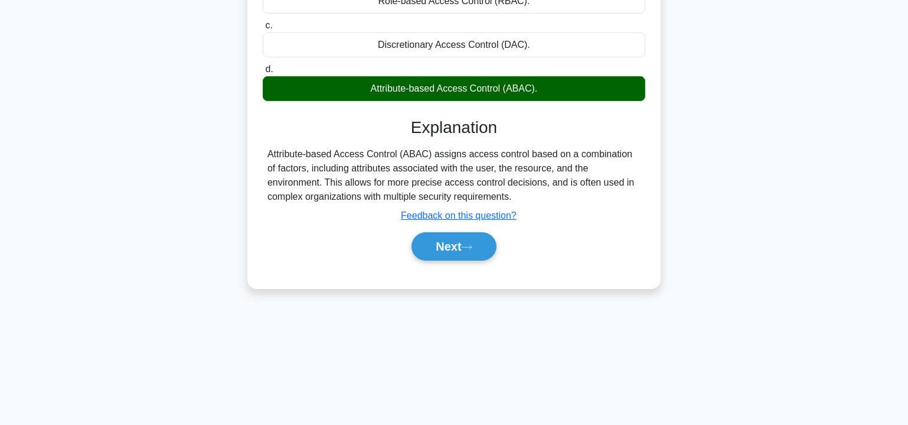
scroll to position [213, 0]
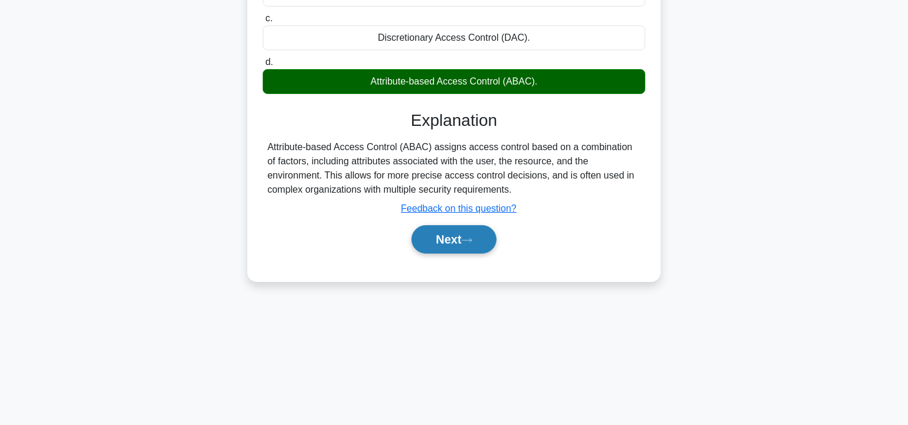
click at [473, 237] on icon at bounding box center [467, 240] width 11 height 6
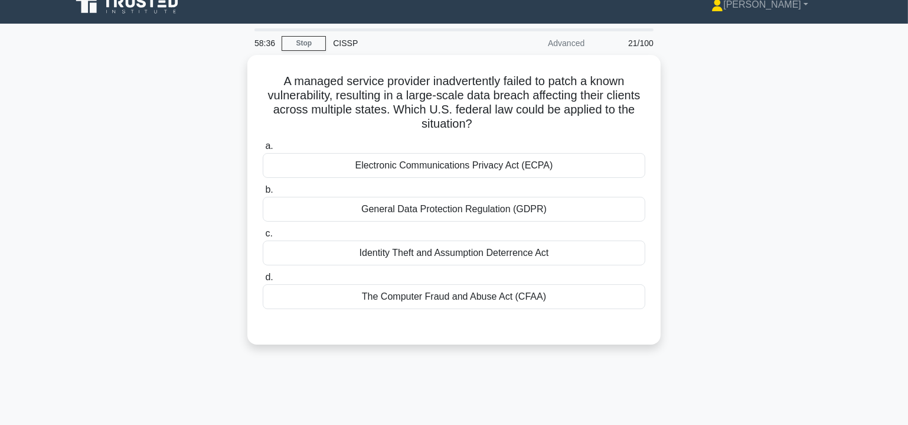
scroll to position [0, 0]
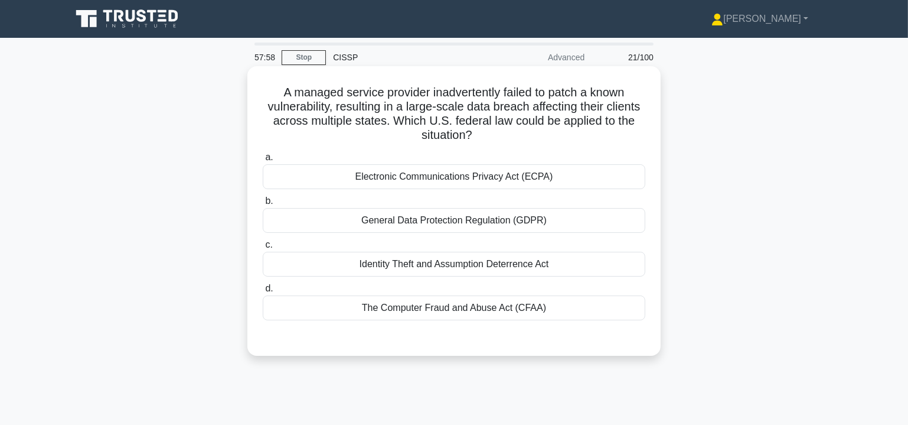
drag, startPoint x: 273, startPoint y: 86, endPoint x: 511, endPoint y: 135, distance: 242.3
click at [511, 135] on h5 "A managed service provider inadvertently failed to patch a known vulnerability,…" at bounding box center [454, 114] width 385 height 58
copy h5 "A managed service provider inadvertently failed to patch a known vulnerability,…"
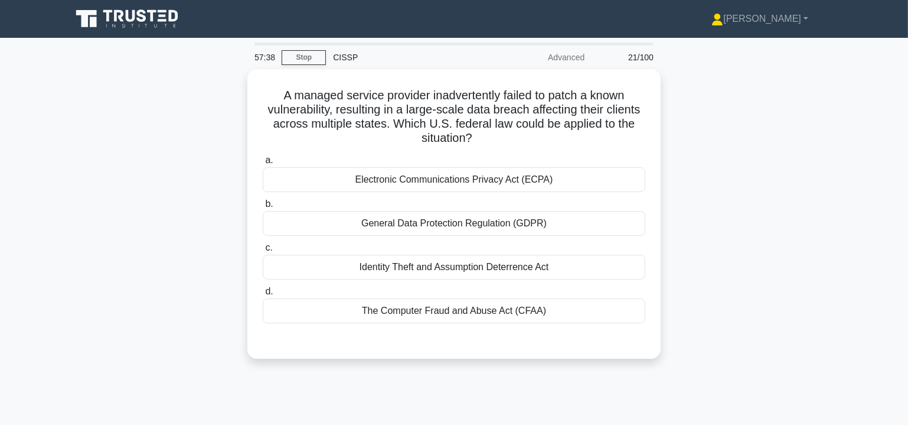
click at [722, 219] on div "A managed service provider inadvertently failed to patch a known vulnerability,…" at bounding box center [454, 221] width 780 height 304
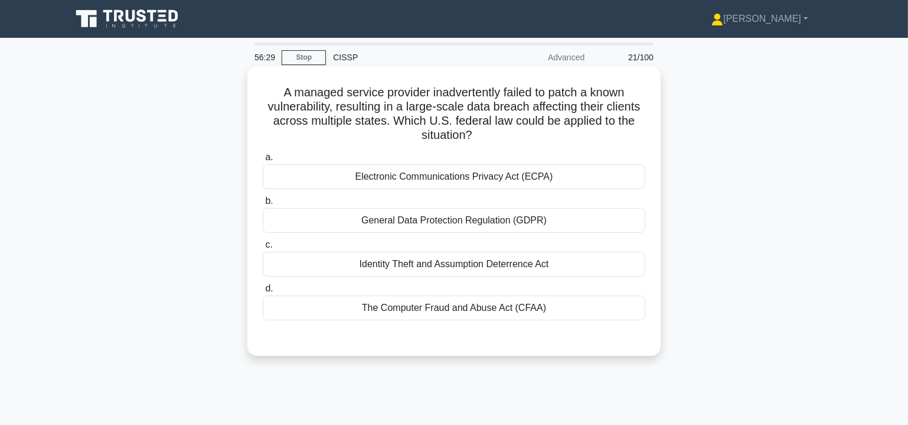
click at [471, 179] on div "Electronic Communications Privacy Act (ECPA)" at bounding box center [454, 176] width 383 height 25
click at [263, 161] on input "a. Electronic Communications Privacy Act (ECPA)" at bounding box center [263, 158] width 0 height 8
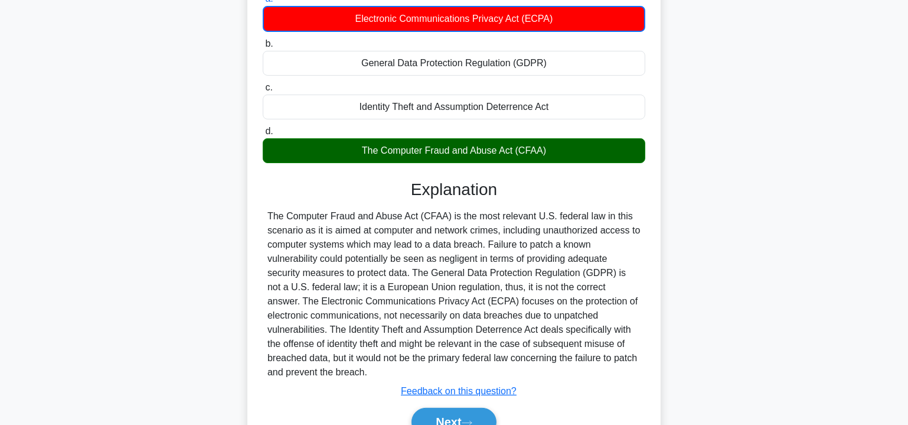
scroll to position [218, 0]
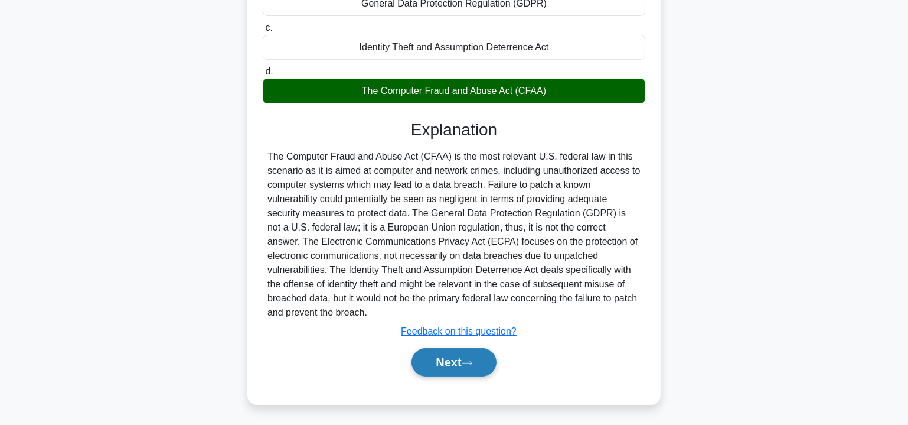
click at [457, 361] on button "Next" at bounding box center [454, 362] width 84 height 28
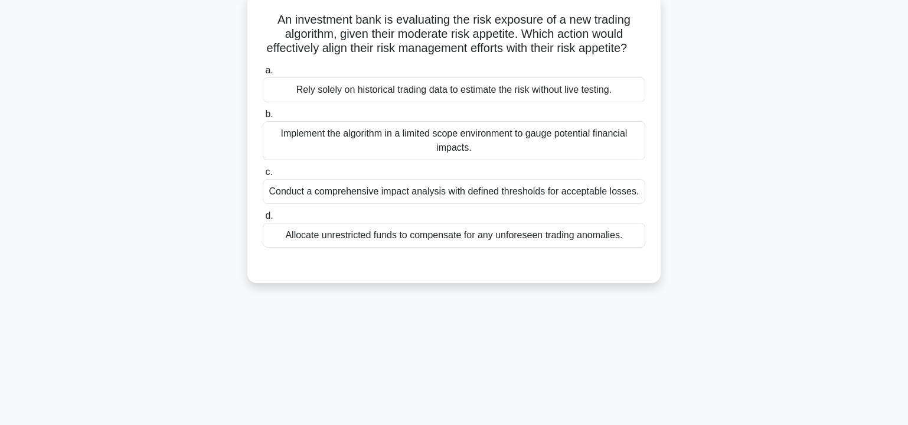
scroll to position [70, 0]
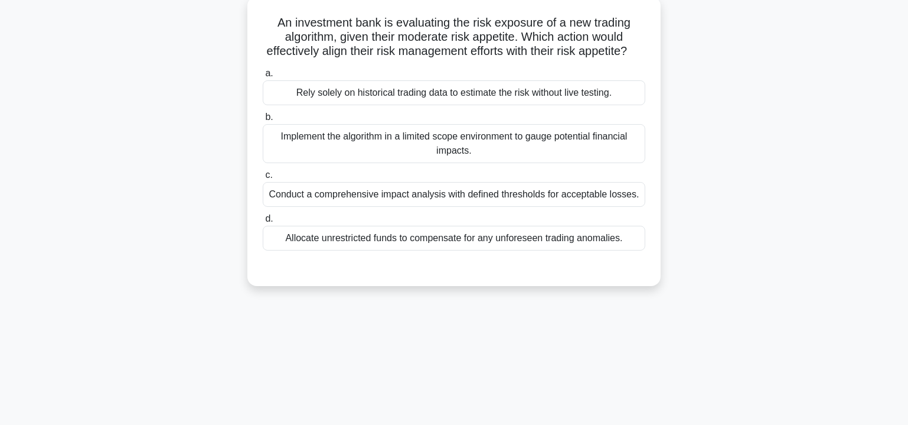
click at [421, 207] on div "Conduct a comprehensive impact analysis with defined thresholds for acceptable …" at bounding box center [454, 194] width 383 height 25
click at [263, 179] on input "c. Conduct a comprehensive impact analysis with defined thresholds for acceptab…" at bounding box center [263, 175] width 0 height 8
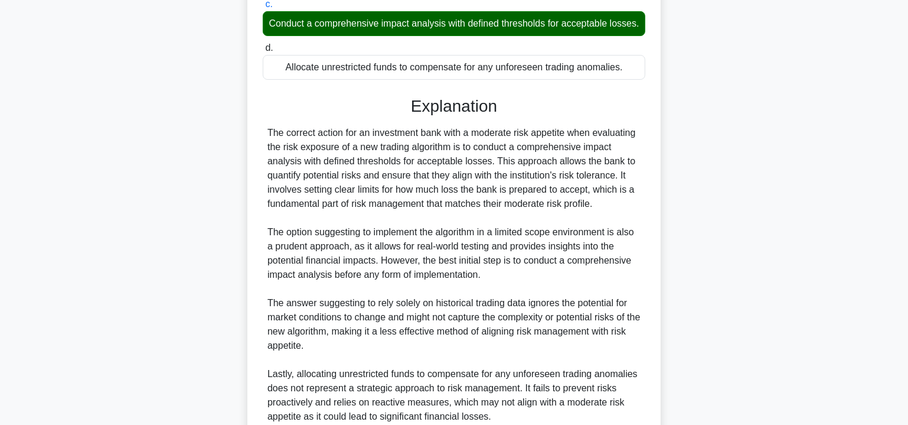
scroll to position [356, 0]
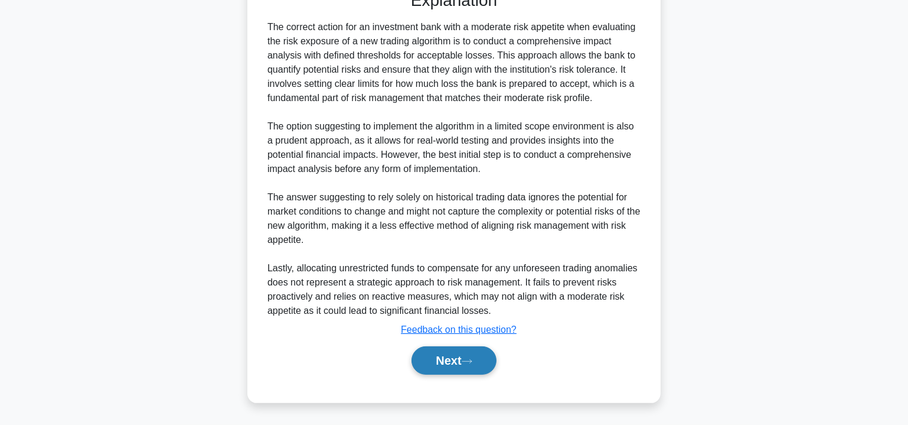
click at [456, 373] on button "Next" at bounding box center [454, 360] width 84 height 28
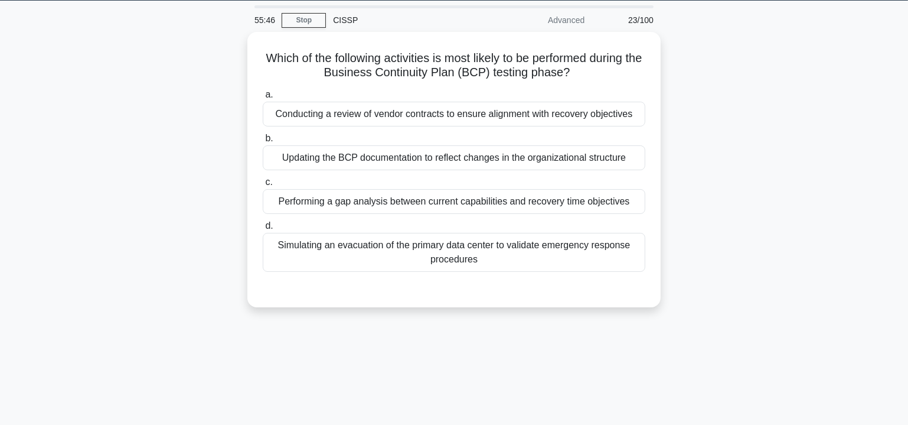
scroll to position [34, 0]
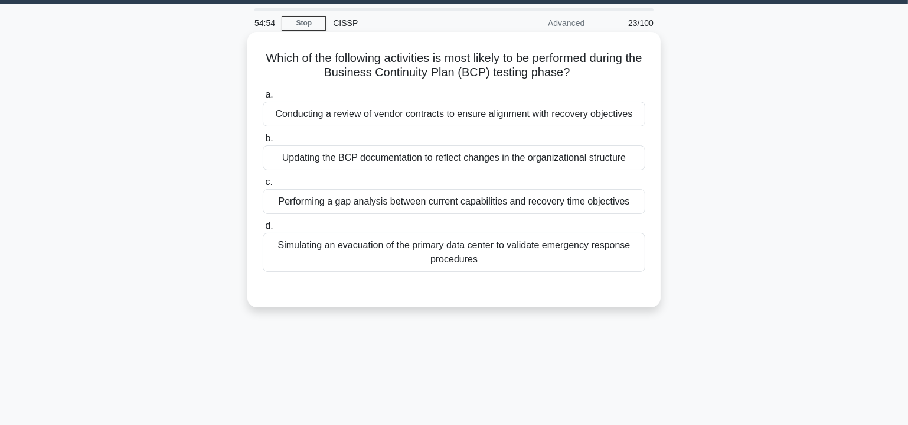
click at [387, 246] on div "Simulating an evacuation of the primary data center to validate emergency respo…" at bounding box center [454, 252] width 383 height 39
click at [263, 230] on input "d. Simulating an evacuation of the primary data center to validate emergency re…" at bounding box center [263, 226] width 0 height 8
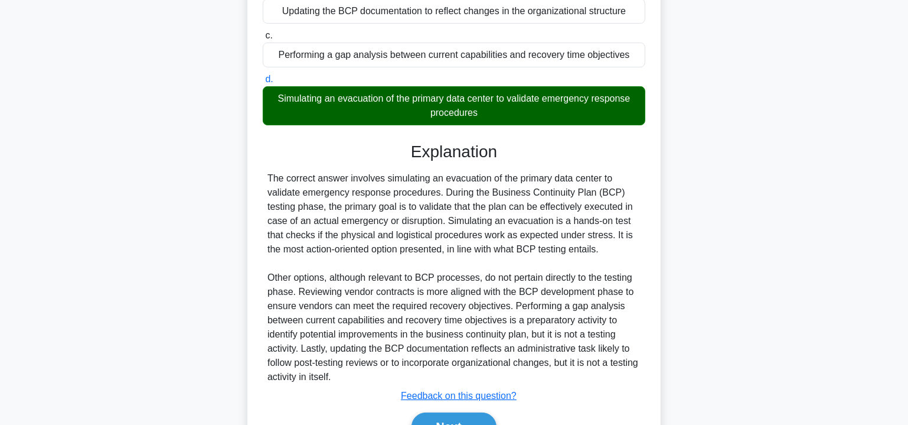
scroll to position [245, 0]
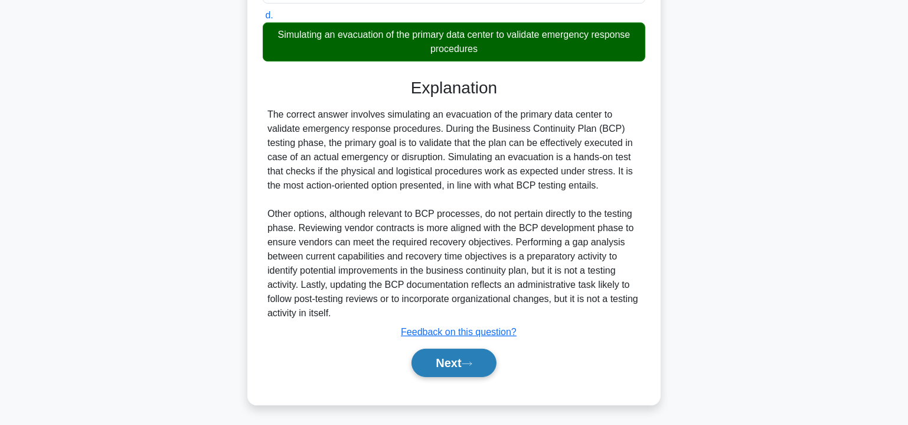
click at [453, 353] on button "Next" at bounding box center [454, 362] width 84 height 28
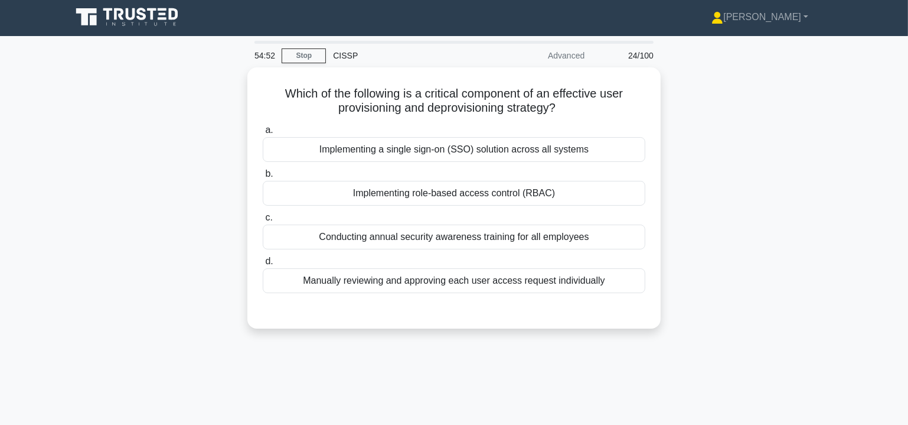
scroll to position [0, 0]
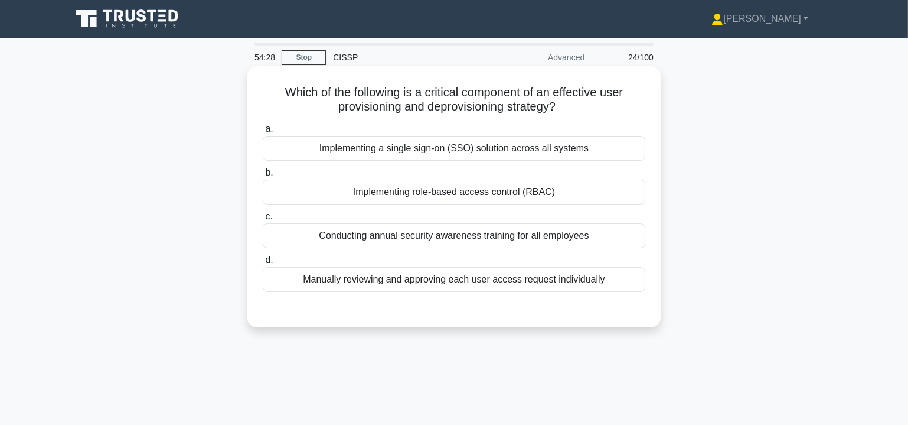
click at [432, 276] on div "Manually reviewing and approving each user access request individually" at bounding box center [454, 279] width 383 height 25
click at [263, 264] on input "d. Manually reviewing and approving each user access request individually" at bounding box center [263, 260] width 0 height 8
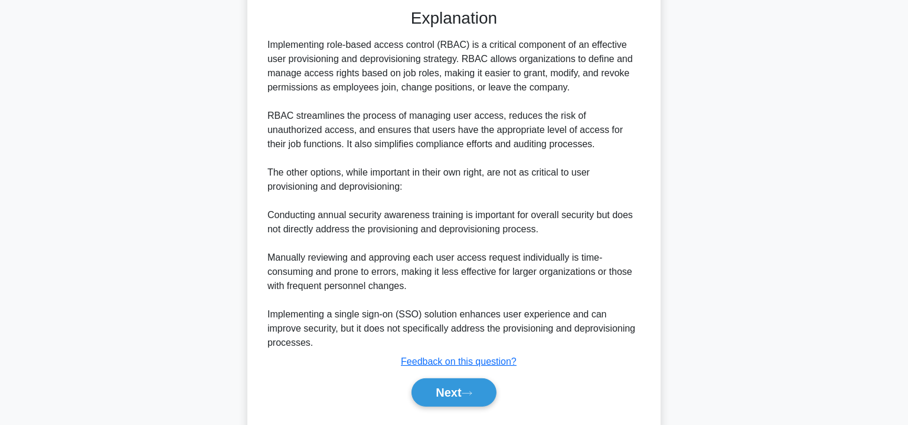
scroll to position [331, 0]
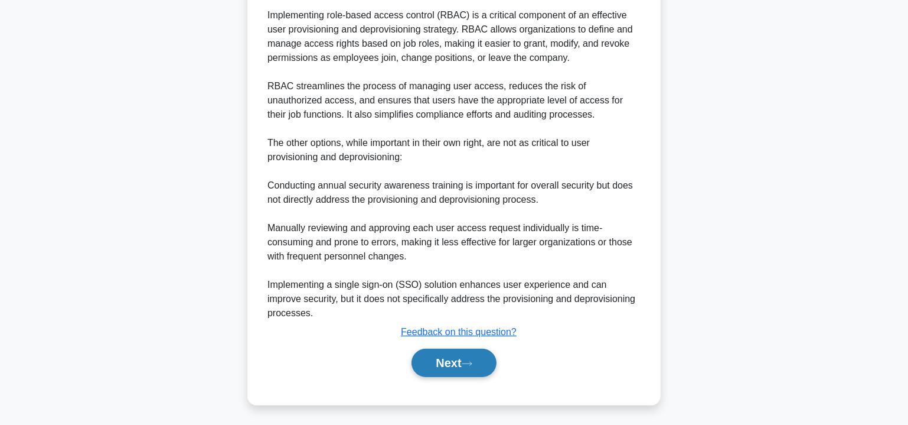
click at [468, 366] on button "Next" at bounding box center [454, 362] width 84 height 28
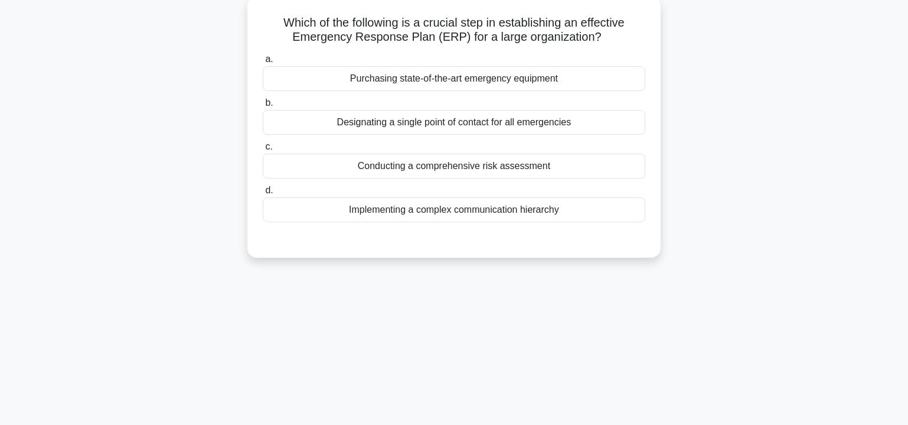
scroll to position [0, 0]
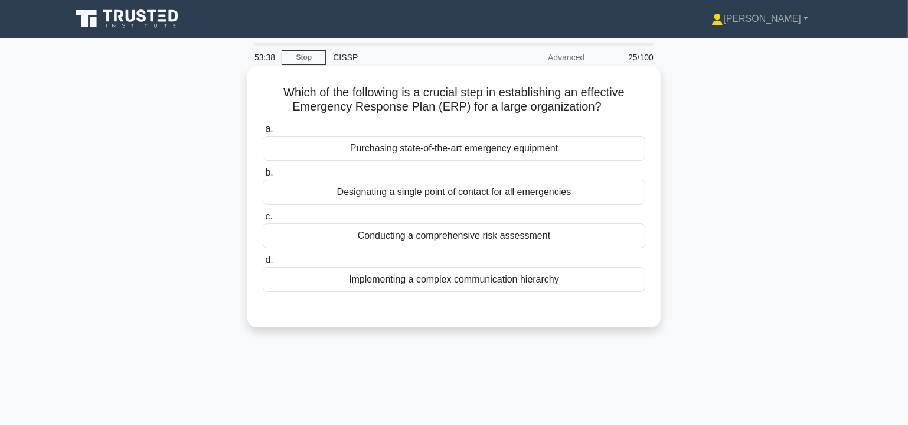
click at [531, 233] on div "Conducting a comprehensive risk assessment" at bounding box center [454, 235] width 383 height 25
click at [263, 220] on input "c. Conducting a comprehensive risk assessment" at bounding box center [263, 217] width 0 height 8
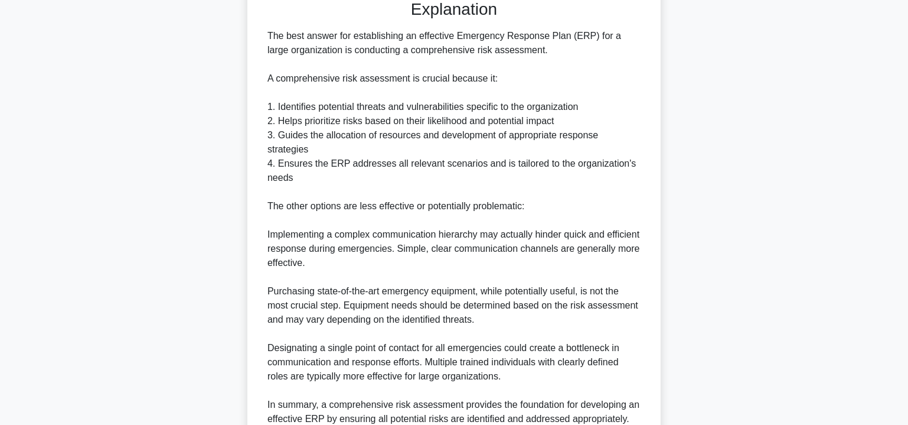
scroll to position [400, 0]
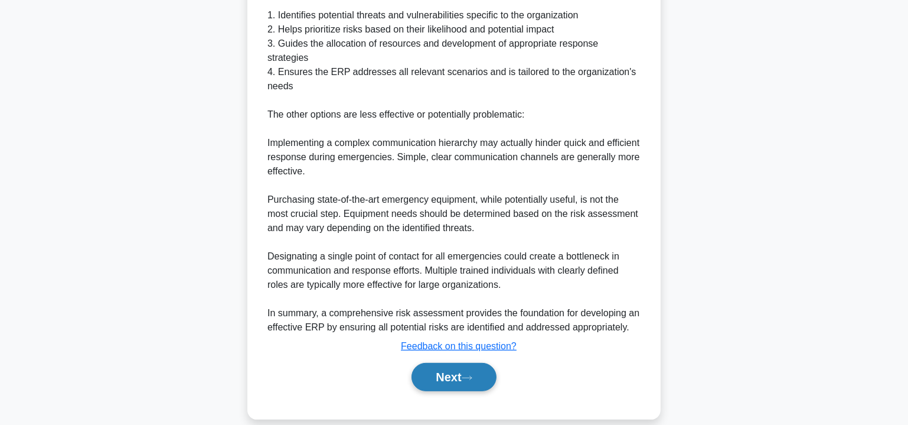
click at [434, 363] on button "Next" at bounding box center [454, 377] width 84 height 28
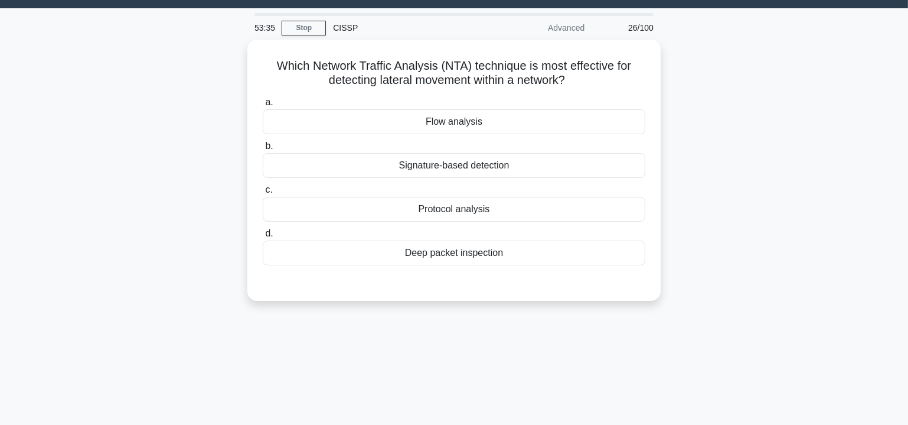
scroll to position [0, 0]
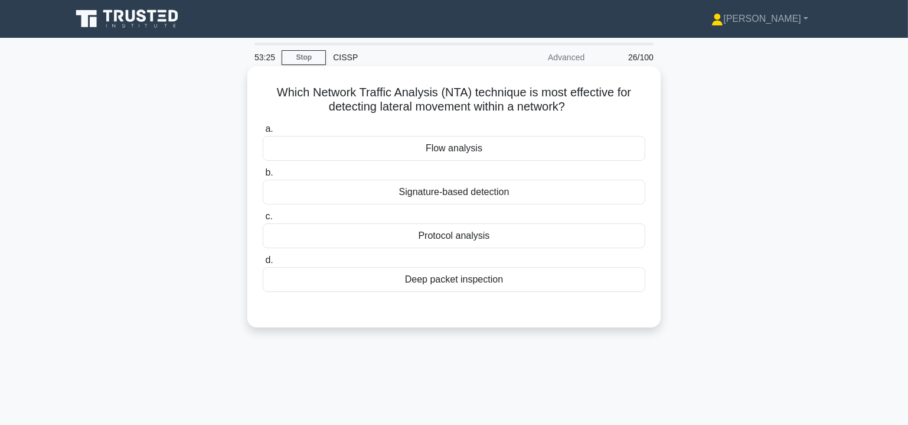
click at [475, 147] on div "Flow analysis" at bounding box center [454, 148] width 383 height 25
click at [263, 133] on input "a. Flow analysis" at bounding box center [263, 129] width 0 height 8
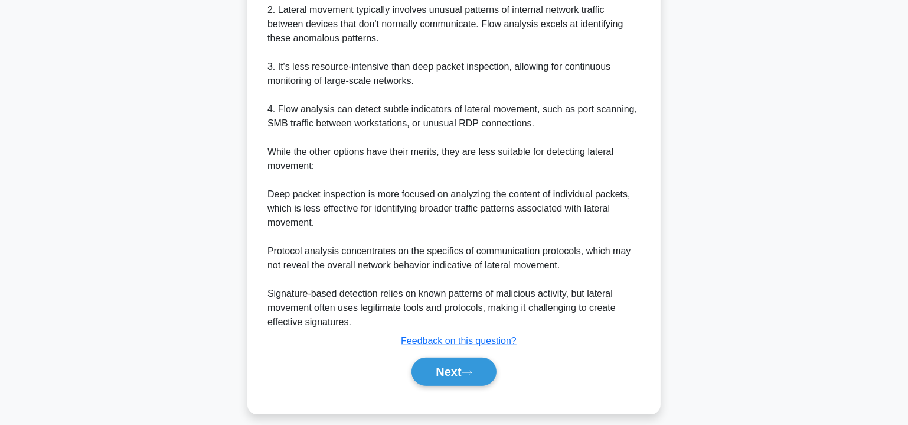
scroll to position [443, 0]
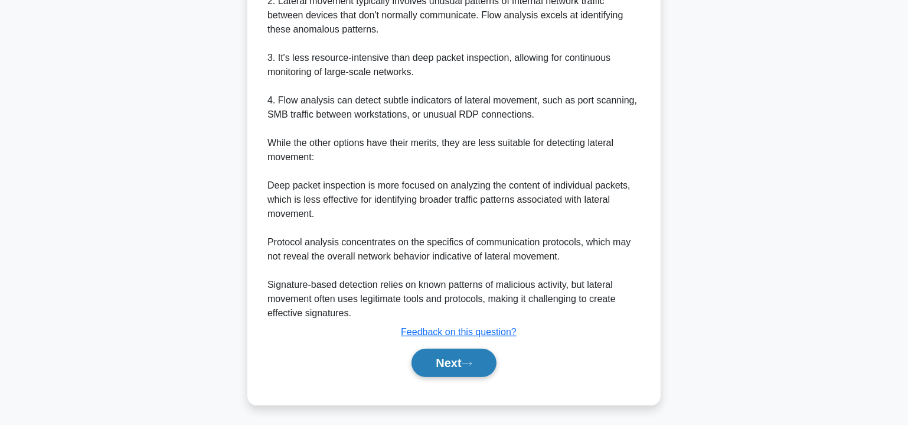
click at [451, 355] on button "Next" at bounding box center [454, 362] width 84 height 28
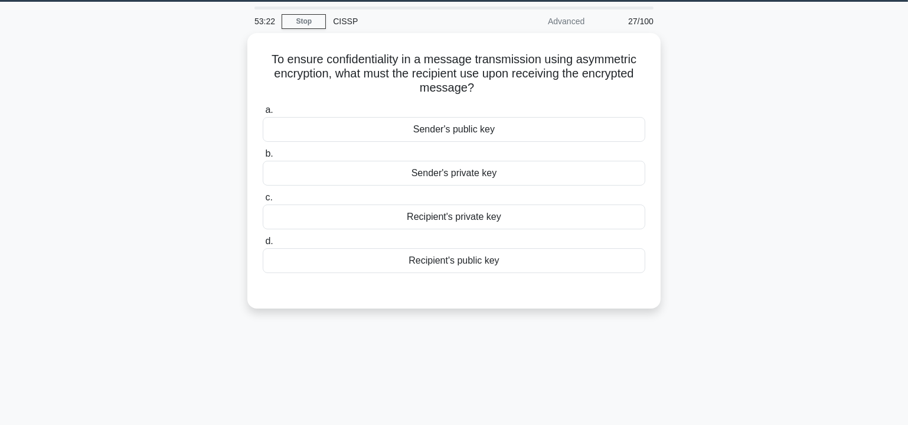
scroll to position [0, 0]
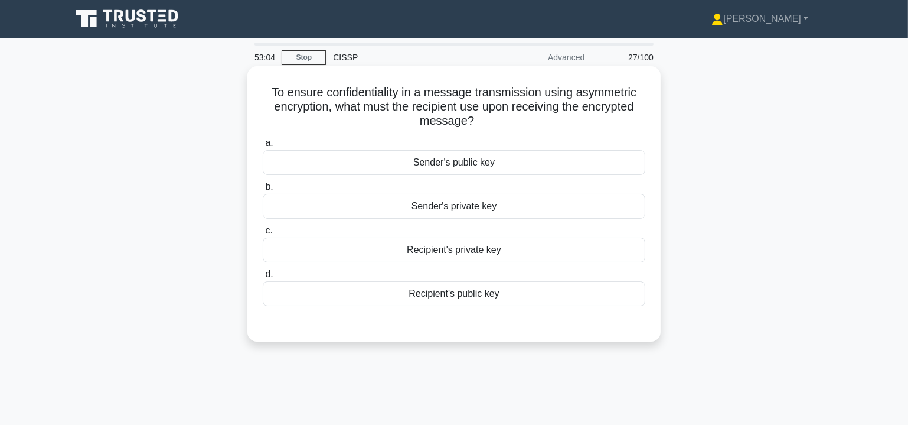
click at [465, 251] on div "Recipient's private key" at bounding box center [454, 249] width 383 height 25
click at [263, 234] on input "c. Recipient's private key" at bounding box center [263, 231] width 0 height 8
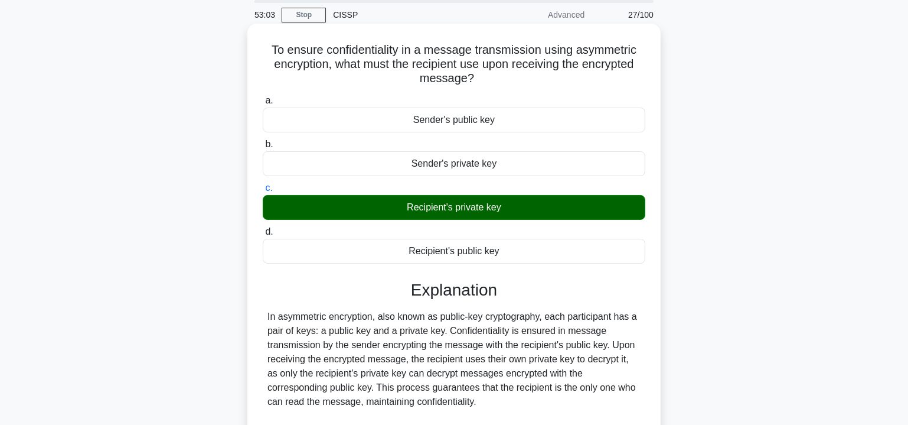
scroll to position [216, 0]
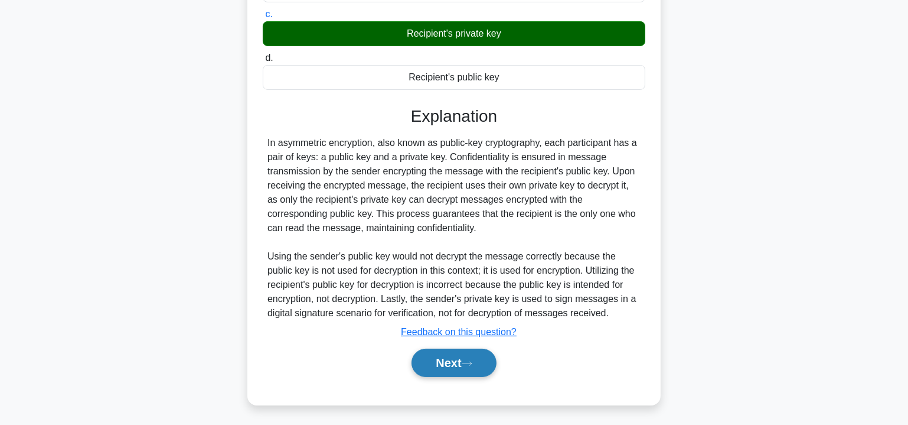
click at [457, 354] on button "Next" at bounding box center [454, 362] width 84 height 28
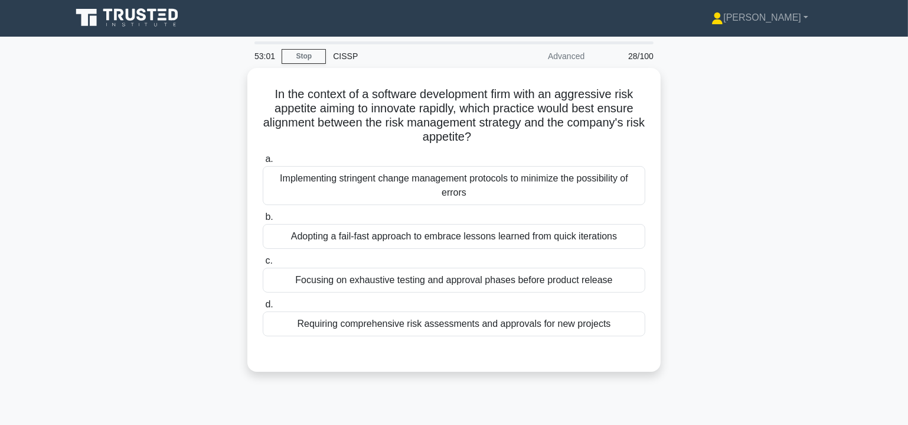
scroll to position [0, 0]
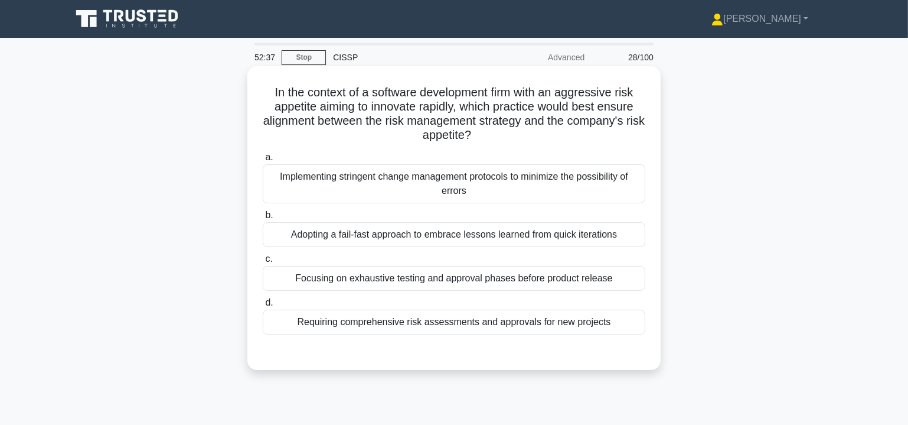
click at [458, 236] on div "Adopting a fail-fast approach to embrace lessons learned from quick iterations" at bounding box center [454, 234] width 383 height 25
click at [263, 219] on input "b. Adopting a fail-fast approach to embrace lessons learned from quick iteratio…" at bounding box center [263, 215] width 0 height 8
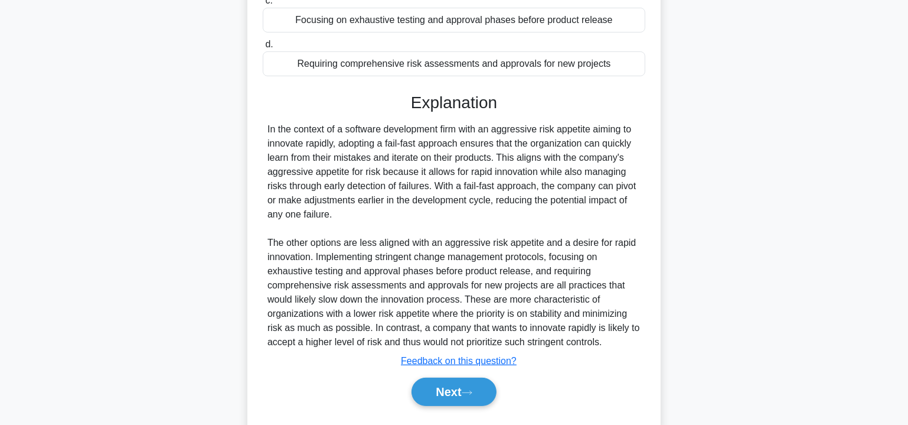
scroll to position [287, 0]
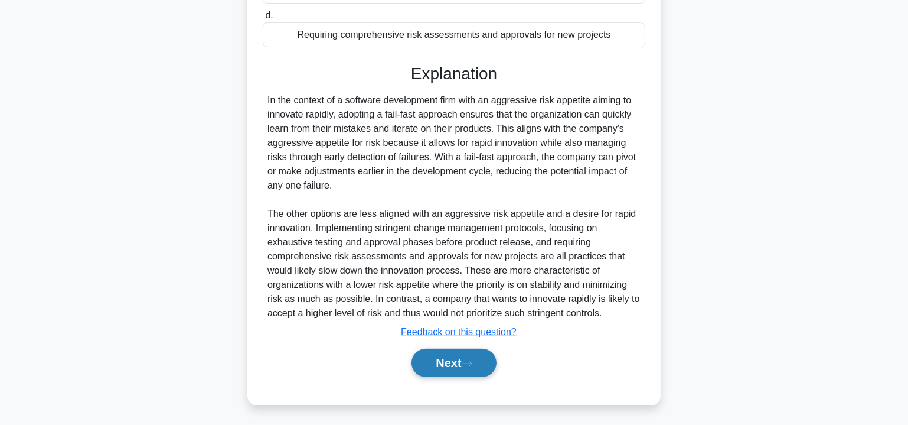
click at [442, 357] on button "Next" at bounding box center [454, 362] width 84 height 28
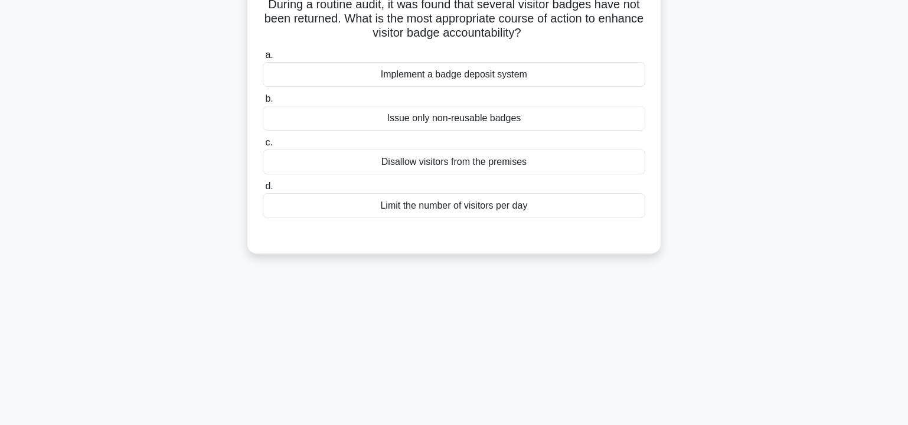
scroll to position [0, 0]
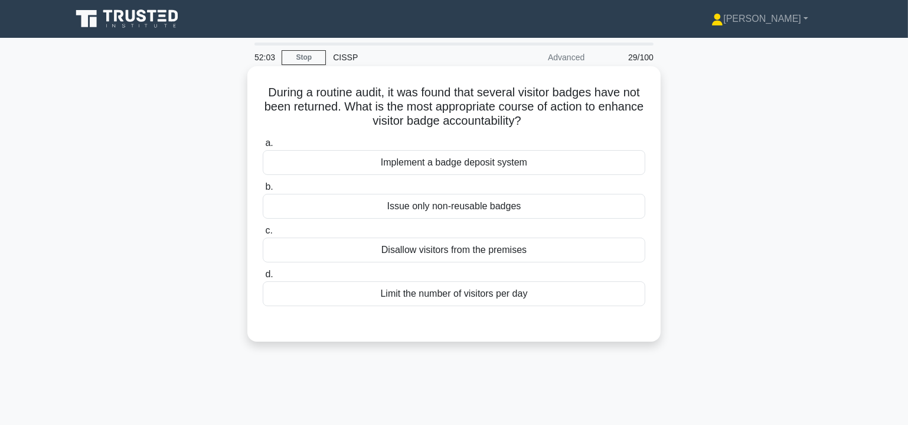
click at [440, 208] on div "Issue only non-reusable badges" at bounding box center [454, 206] width 383 height 25
click at [263, 191] on input "b. Issue only non-reusable badges" at bounding box center [263, 187] width 0 height 8
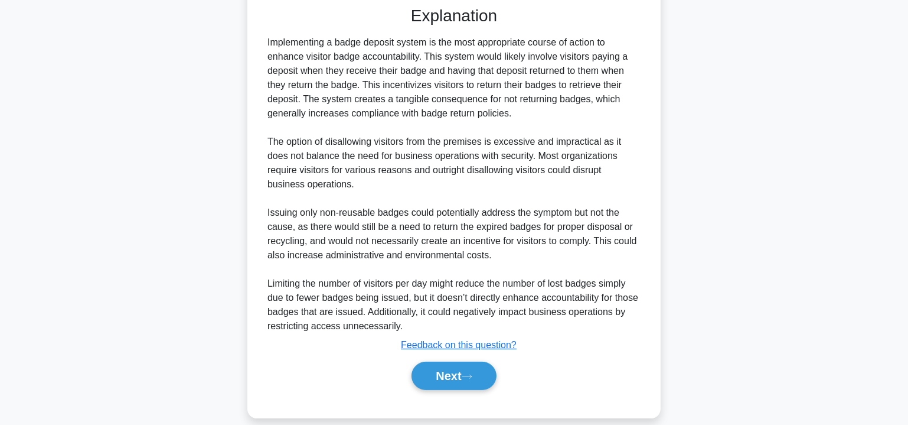
scroll to position [331, 0]
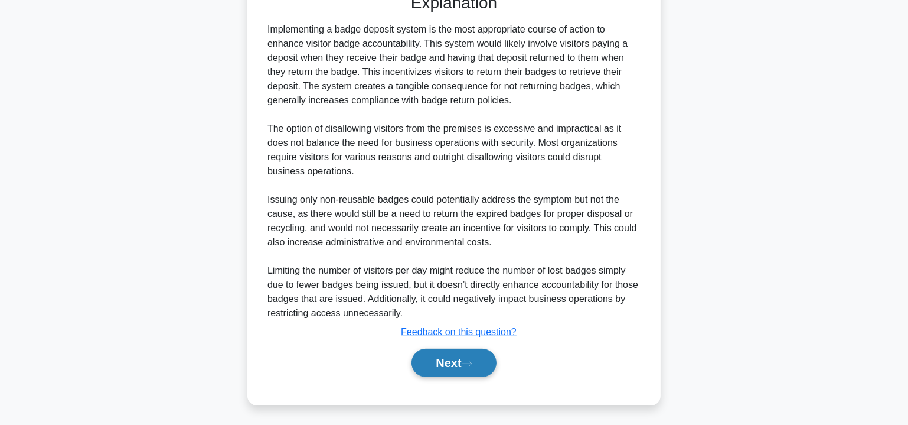
click at [460, 360] on button "Next" at bounding box center [454, 362] width 84 height 28
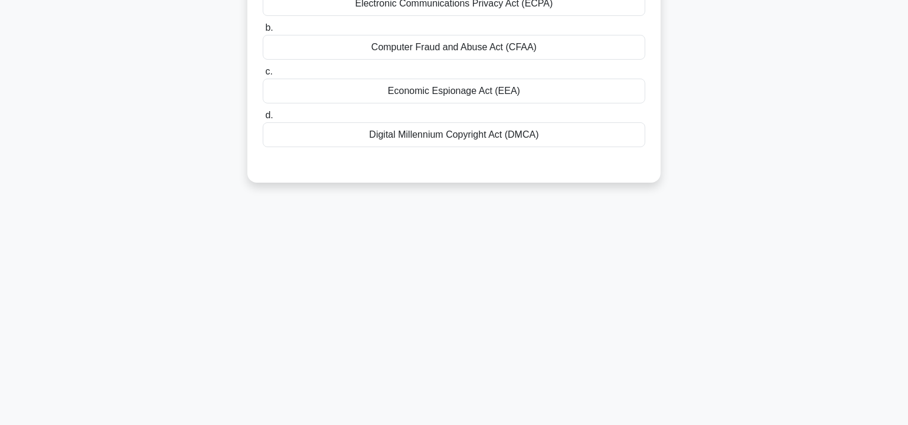
scroll to position [0, 0]
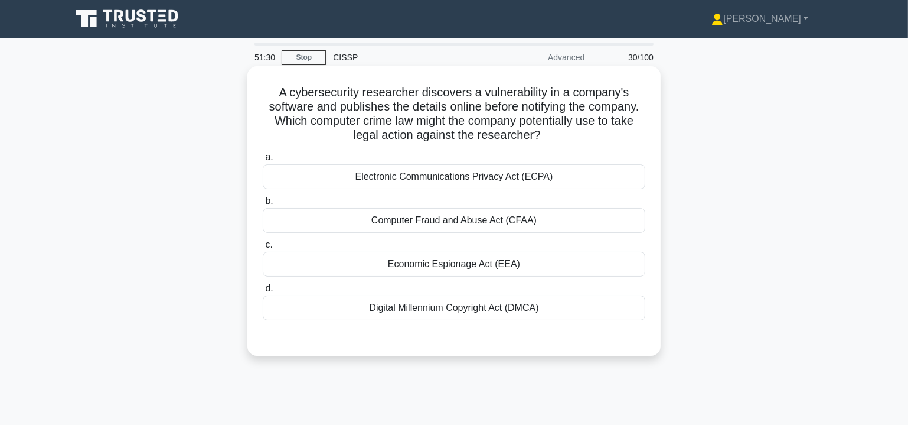
click at [447, 263] on div "Economic Espionage Act (EEA)" at bounding box center [454, 264] width 383 height 25
click at [263, 249] on input "c. Economic Espionage Act (EEA)" at bounding box center [263, 245] width 0 height 8
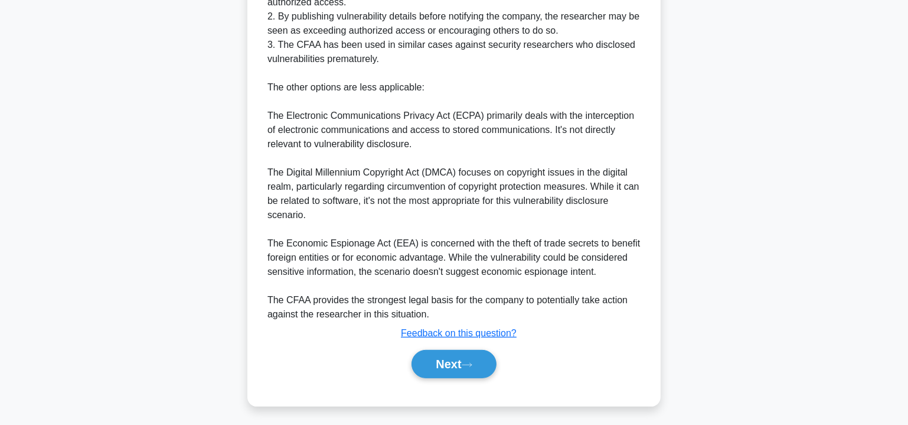
scroll to position [430, 0]
click at [451, 353] on button "Next" at bounding box center [454, 362] width 84 height 28
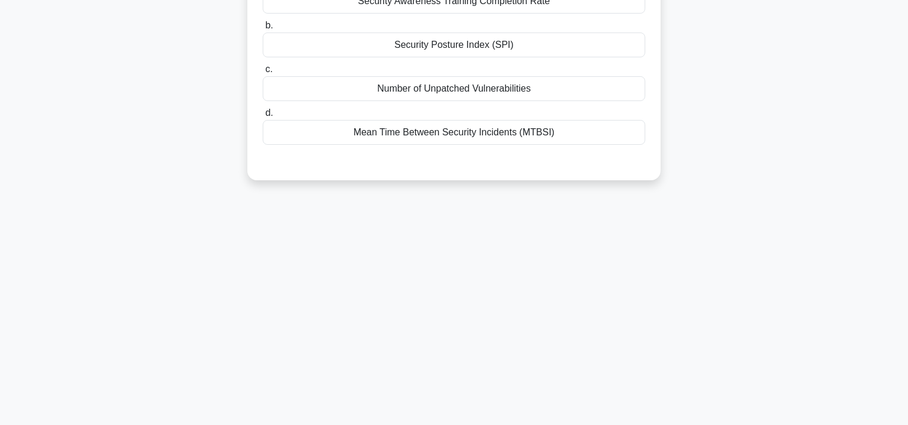
scroll to position [0, 0]
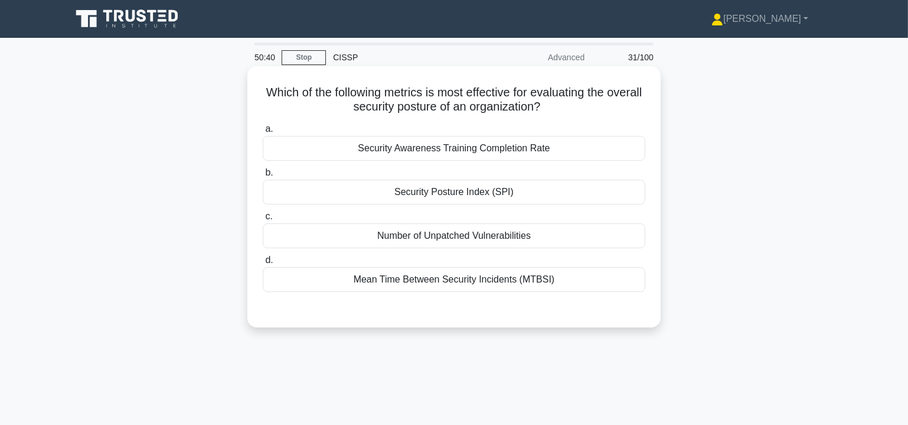
click at [448, 279] on div "Mean Time Between Security Incidents (MTBSI)" at bounding box center [454, 279] width 383 height 25
click at [263, 264] on input "d. Mean Time Between Security Incidents (MTBSI)" at bounding box center [263, 260] width 0 height 8
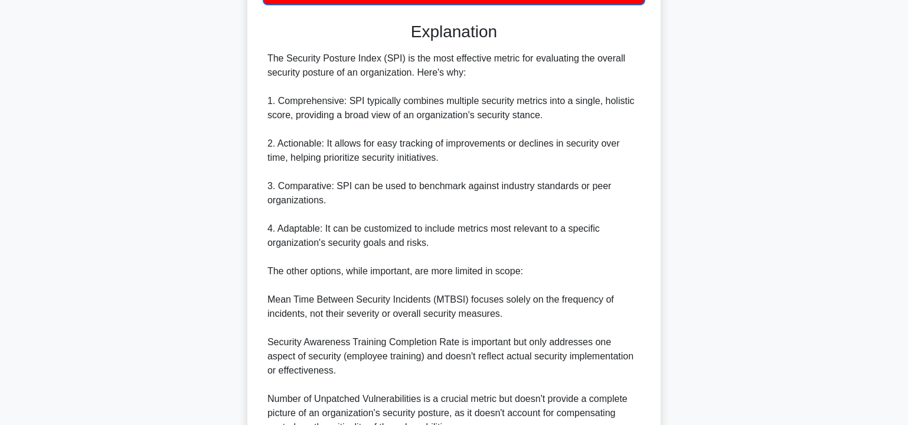
scroll to position [402, 0]
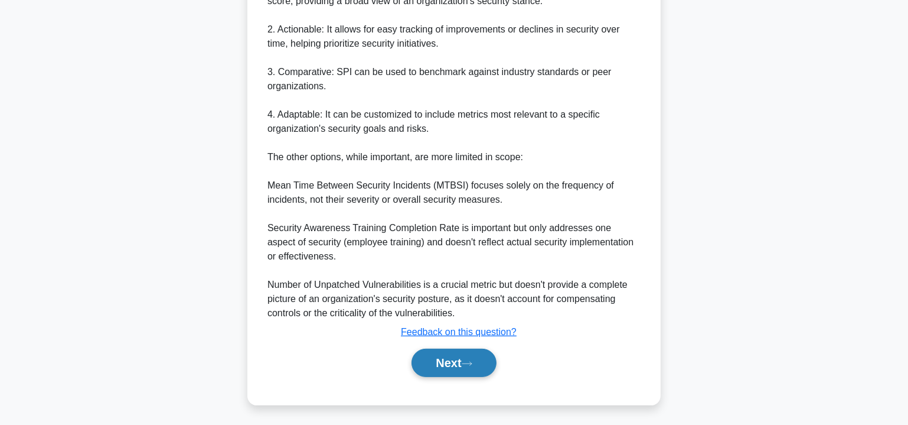
click at [455, 366] on button "Next" at bounding box center [454, 362] width 84 height 28
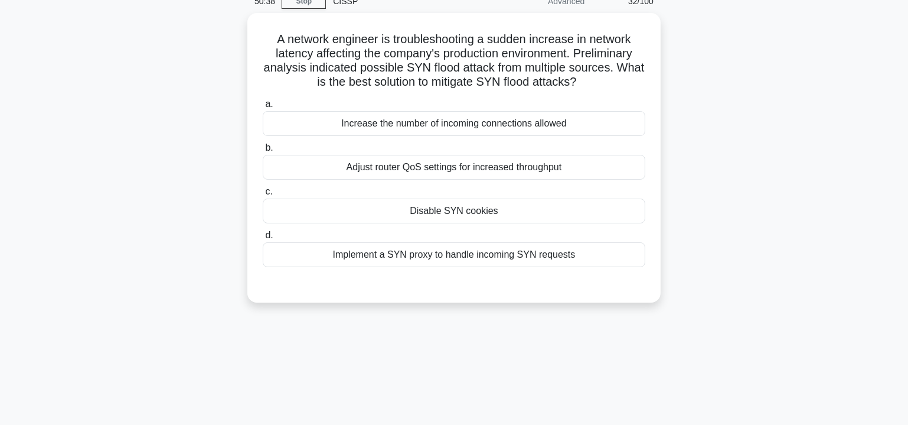
scroll to position [0, 0]
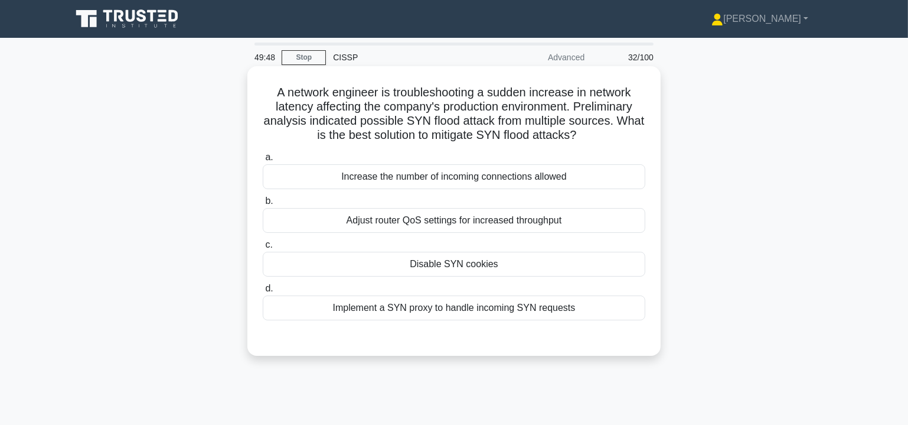
click at [413, 308] on div "Implement a SYN proxy to handle incoming SYN requests" at bounding box center [454, 307] width 383 height 25
click at [263, 292] on input "d. Implement a SYN proxy to handle incoming SYN requests" at bounding box center [263, 289] width 0 height 8
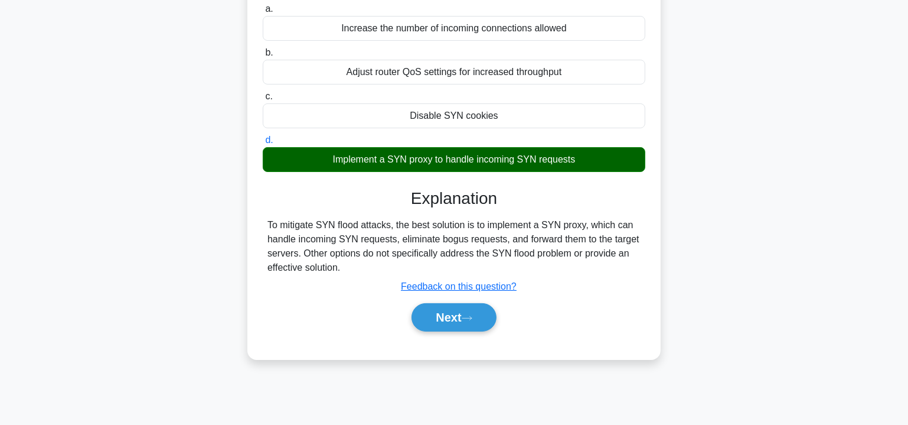
scroll to position [213, 0]
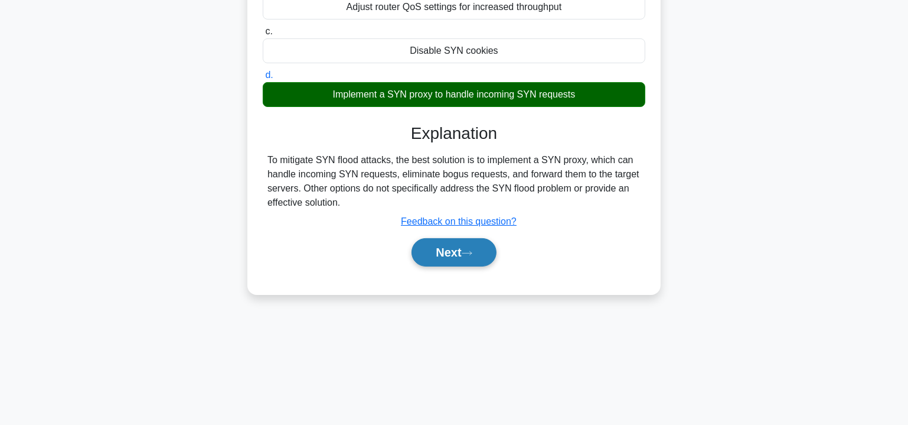
click at [451, 252] on button "Next" at bounding box center [454, 252] width 84 height 28
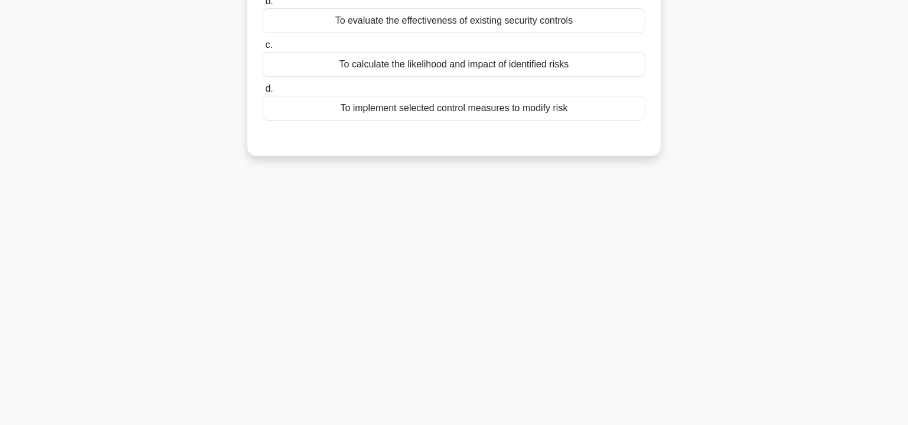
scroll to position [0, 0]
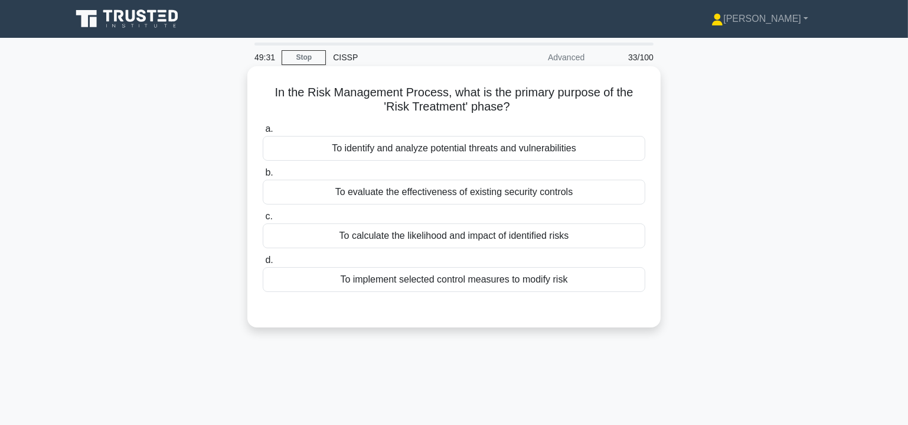
click at [522, 283] on div "To implement selected control measures to modify risk" at bounding box center [454, 279] width 383 height 25
click at [263, 264] on input "d. To implement selected control measures to modify risk" at bounding box center [263, 260] width 0 height 8
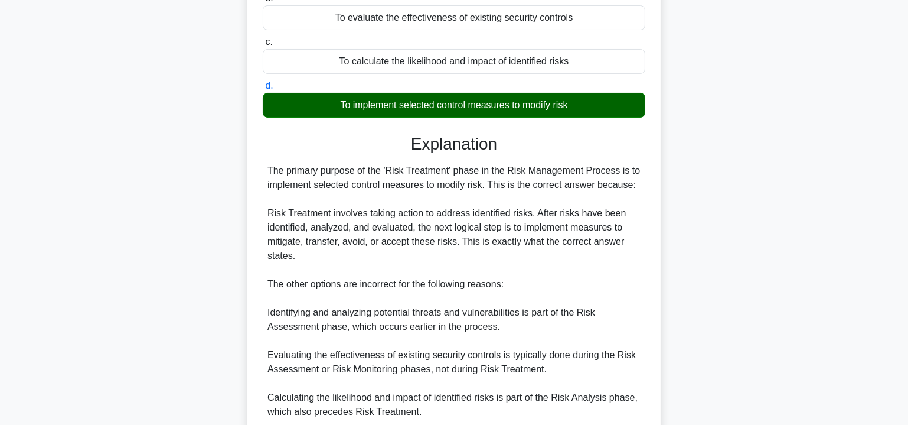
scroll to position [286, 0]
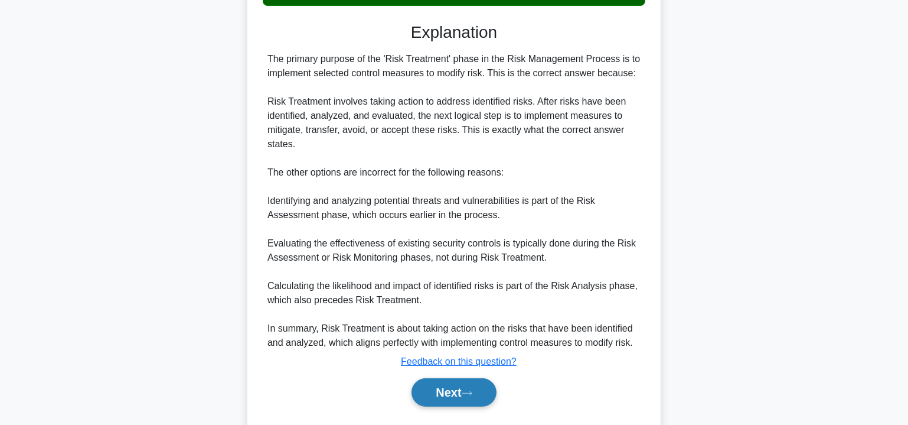
click at [453, 387] on button "Next" at bounding box center [454, 392] width 84 height 28
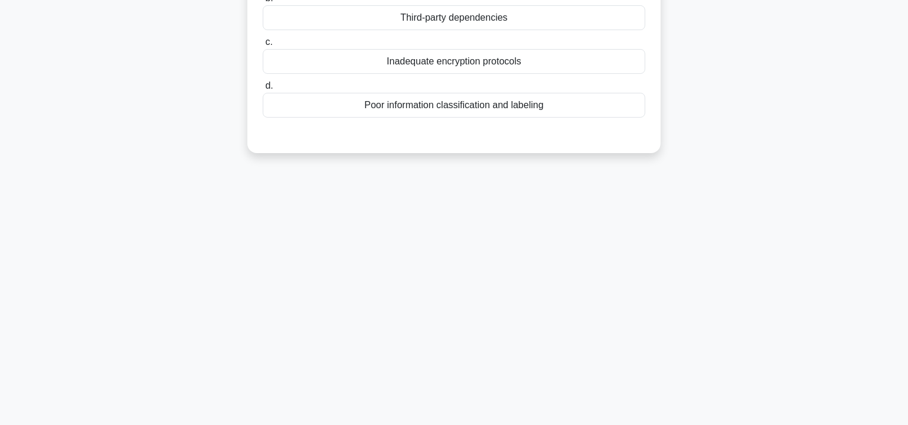
scroll to position [0, 0]
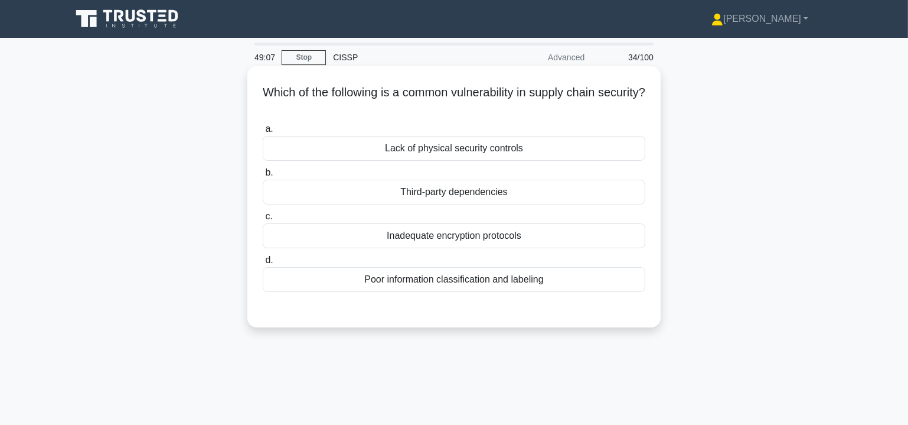
click at [514, 279] on div "Poor information classification and labeling" at bounding box center [454, 279] width 383 height 25
click at [263, 264] on input "d. Poor information classification and labeling" at bounding box center [263, 260] width 0 height 8
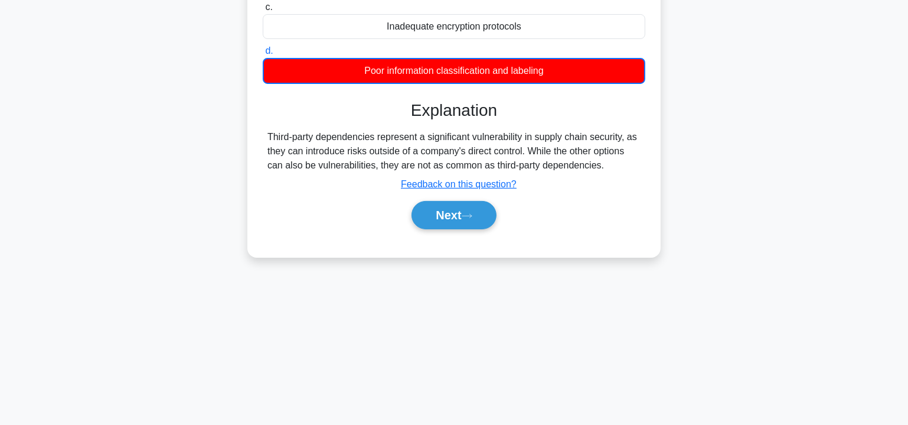
scroll to position [213, 0]
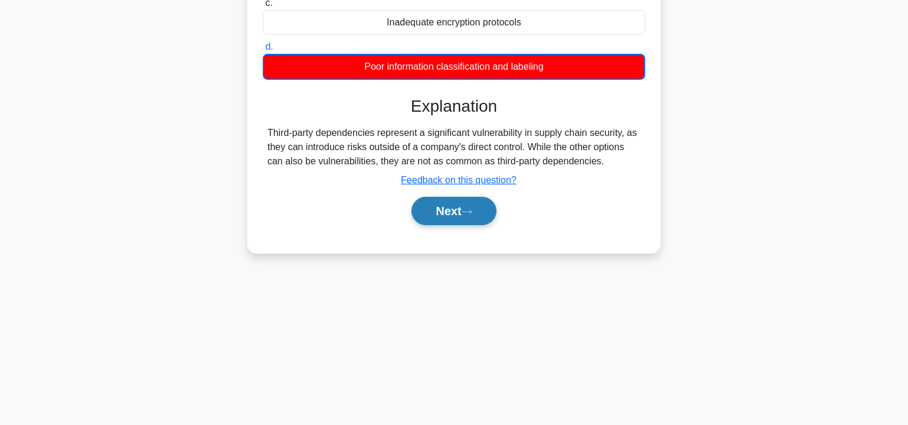
click at [455, 216] on button "Next" at bounding box center [454, 211] width 84 height 28
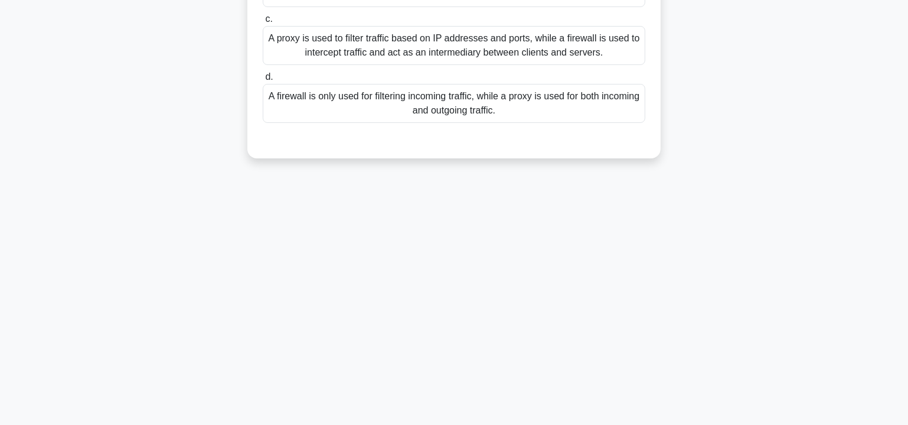
scroll to position [34, 0]
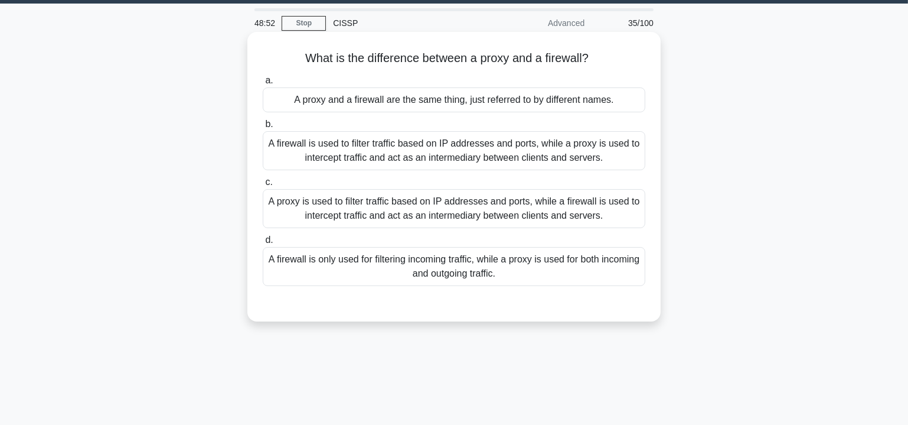
click at [491, 149] on div "A firewall is used to filter traffic based on IP addresses and ports, while a p…" at bounding box center [454, 150] width 383 height 39
click at [263, 128] on input "b. A firewall is used to filter traffic based on IP addresses and ports, while …" at bounding box center [263, 124] width 0 height 8
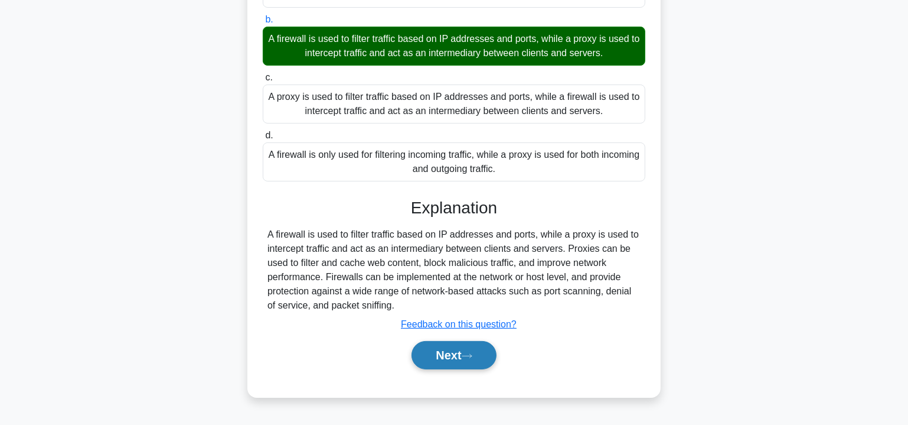
scroll to position [213, 0]
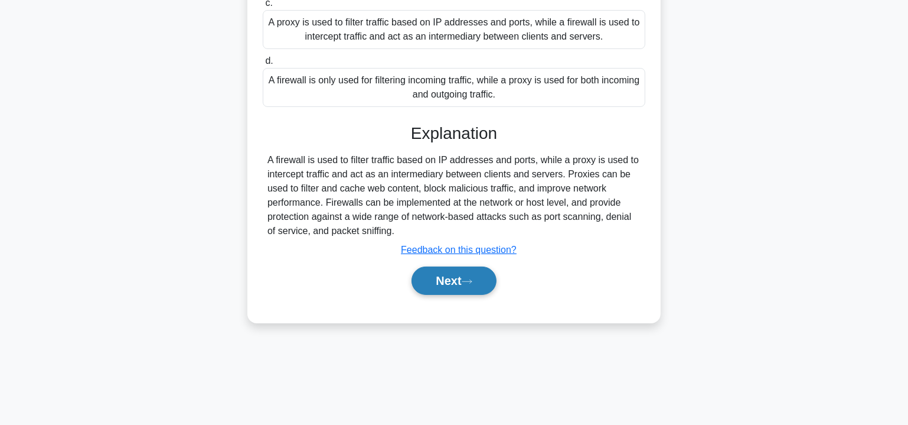
click at [457, 270] on button "Next" at bounding box center [454, 280] width 84 height 28
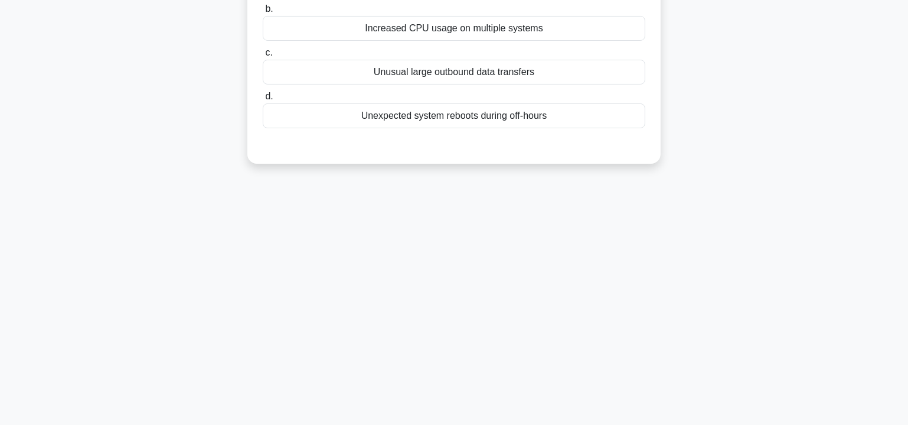
scroll to position [0, 0]
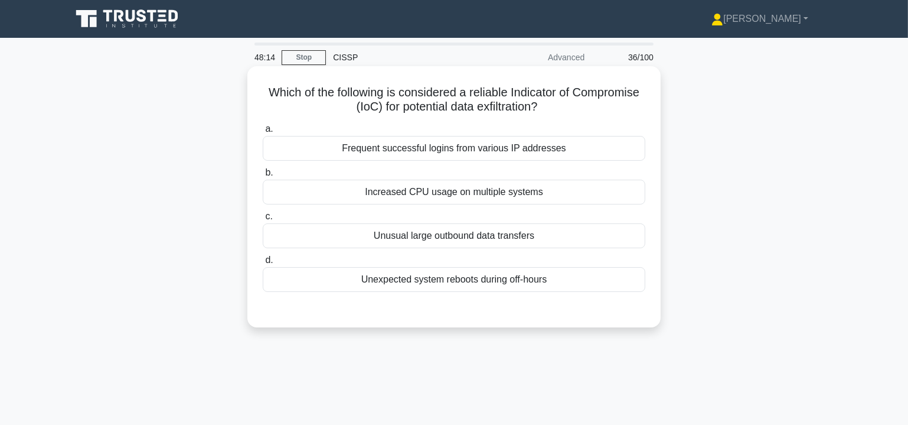
click at [462, 236] on div "Unusual large outbound data transfers" at bounding box center [454, 235] width 383 height 25
click at [263, 220] on input "c. Unusual large outbound data transfers" at bounding box center [263, 217] width 0 height 8
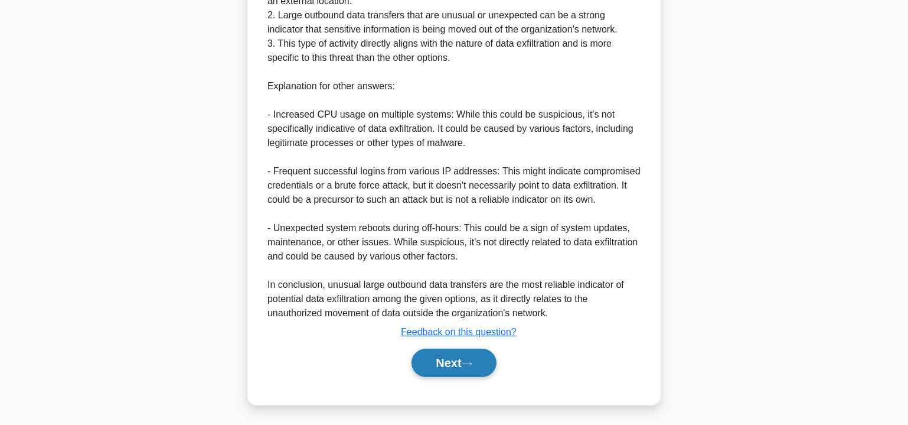
click at [442, 363] on button "Next" at bounding box center [454, 362] width 84 height 28
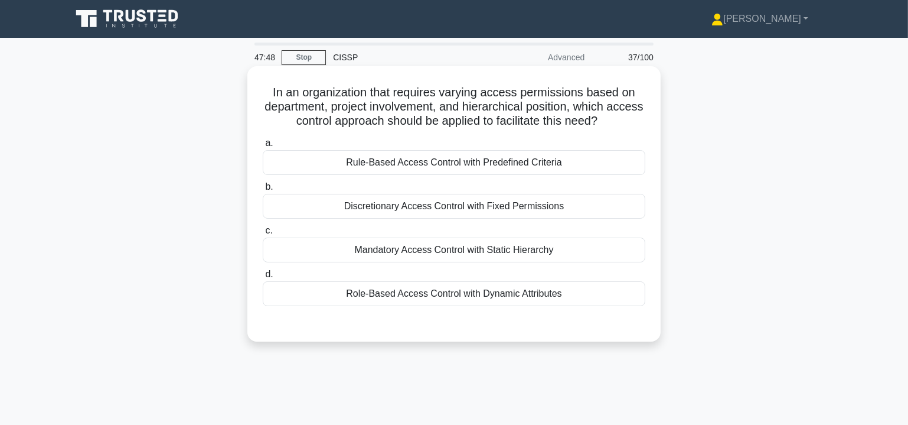
click at [484, 295] on div "Role-Based Access Control with Dynamic Attributes" at bounding box center [454, 293] width 383 height 25
click at [442, 294] on div "Role-Based Access Control with Dynamic Attributes" at bounding box center [454, 293] width 383 height 25
click at [263, 278] on input "d. Role-Based Access Control with Dynamic Attributes" at bounding box center [263, 275] width 0 height 8
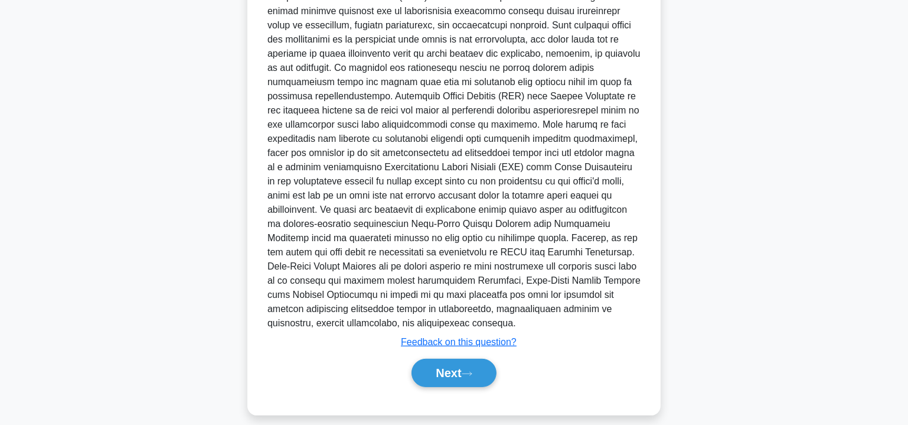
scroll to position [372, 0]
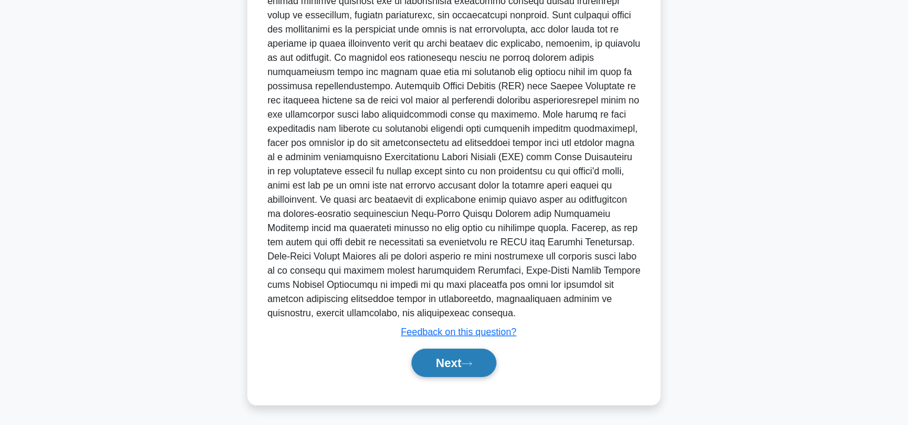
click at [441, 361] on button "Next" at bounding box center [454, 362] width 84 height 28
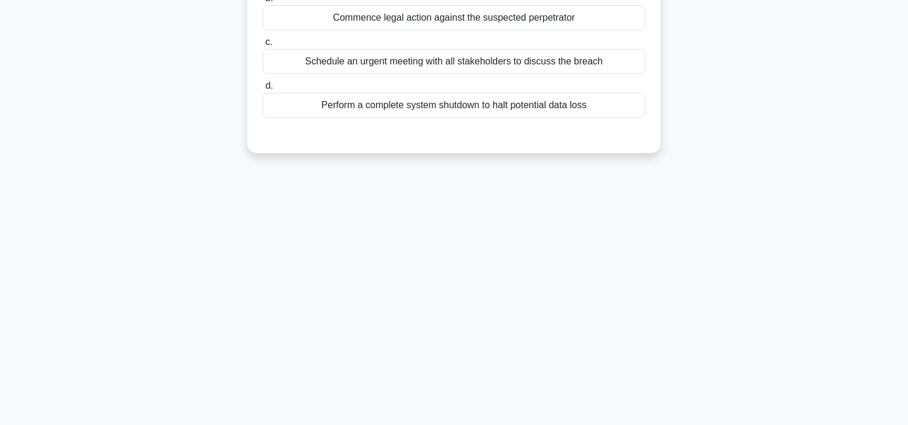
scroll to position [0, 0]
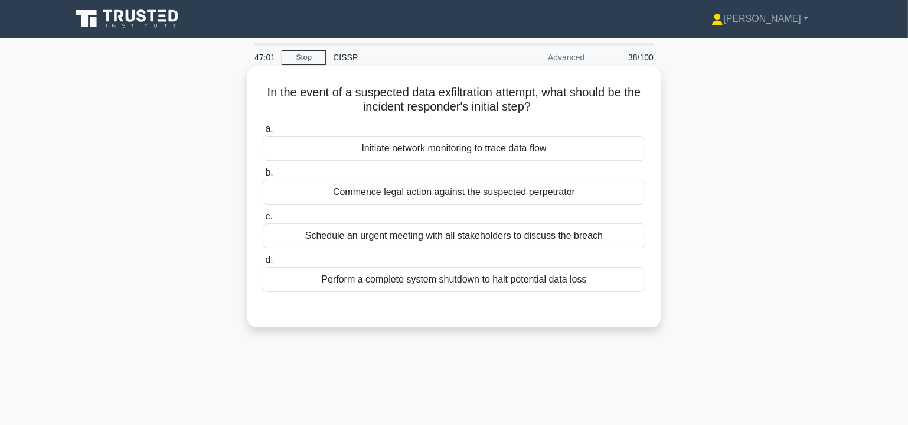
click at [490, 147] on div "Initiate network monitoring to trace data flow" at bounding box center [454, 148] width 383 height 25
click at [263, 133] on input "a. Initiate network monitoring to trace data flow" at bounding box center [263, 129] width 0 height 8
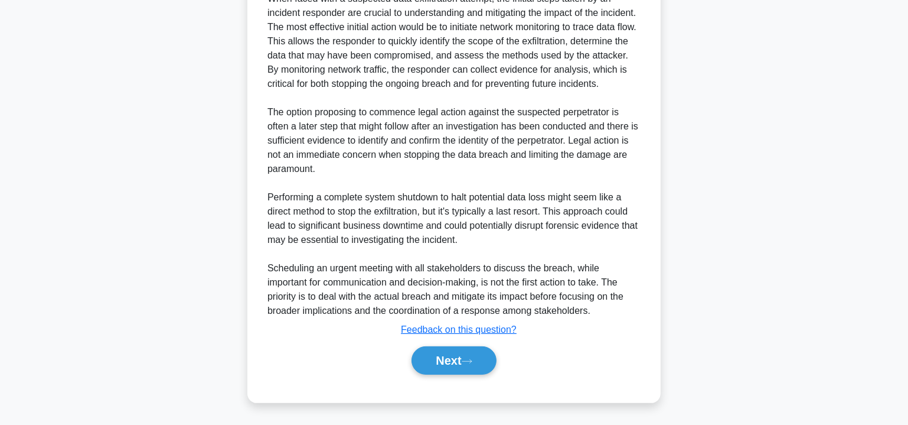
scroll to position [358, 0]
click at [459, 357] on button "Next" at bounding box center [454, 360] width 84 height 28
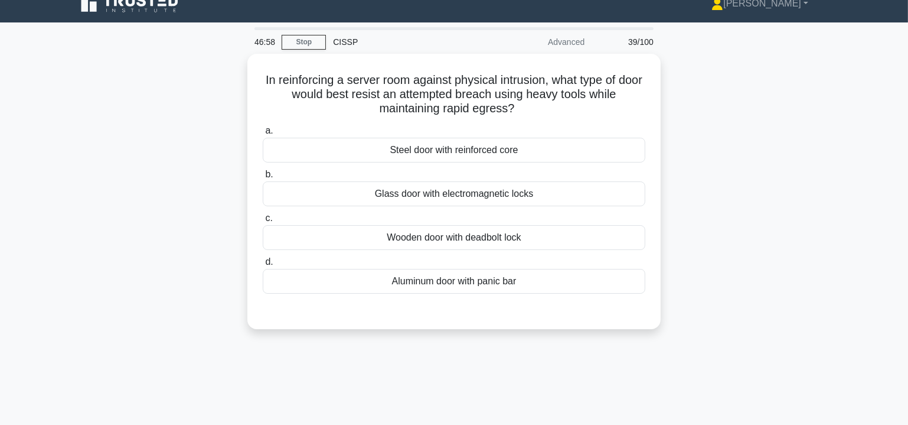
scroll to position [0, 0]
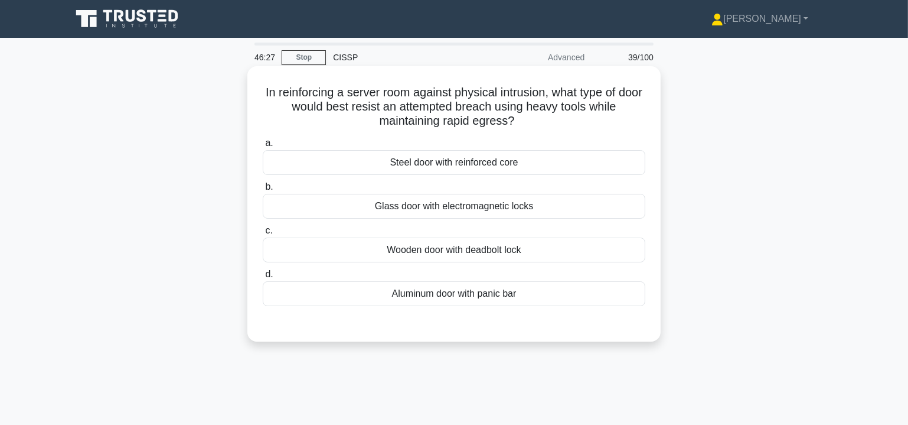
click at [514, 163] on div "Steel door with reinforced core" at bounding box center [454, 162] width 383 height 25
click at [263, 147] on input "a. Steel door with reinforced core" at bounding box center [263, 143] width 0 height 8
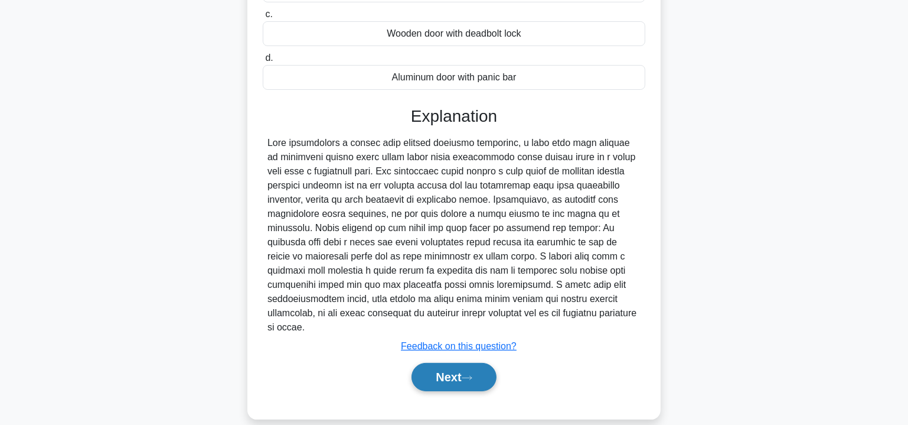
click at [455, 364] on button "Next" at bounding box center [454, 377] width 84 height 28
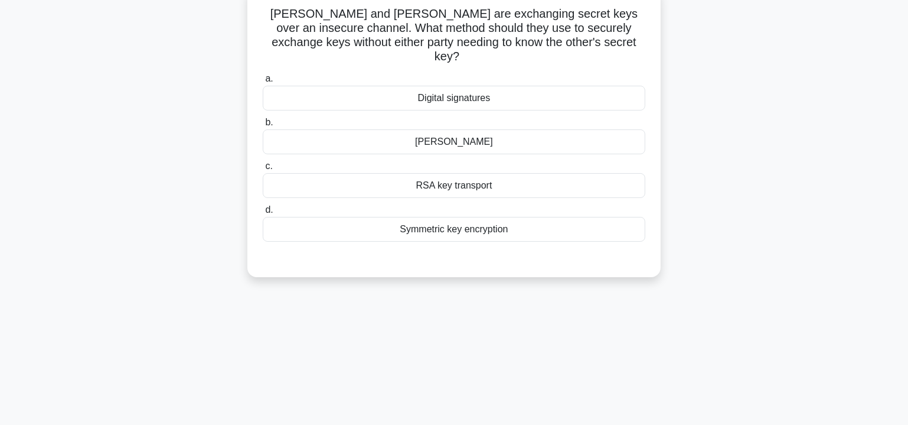
scroll to position [34, 0]
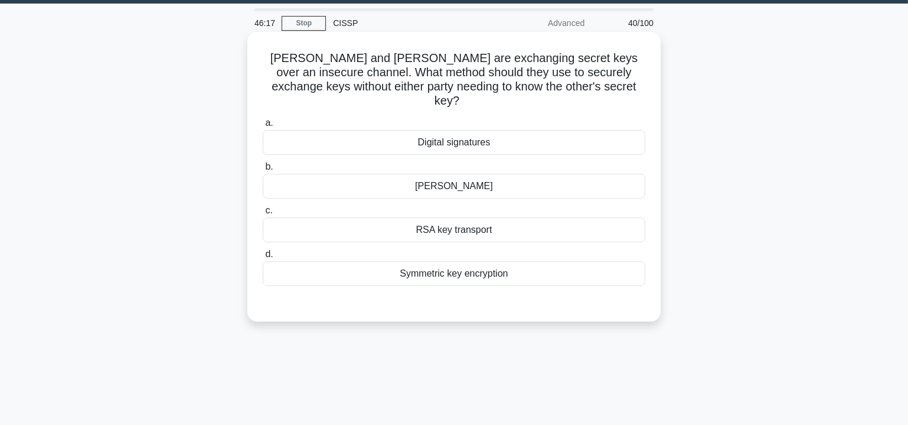
click at [465, 175] on div "Diffie-Hellman" at bounding box center [454, 186] width 383 height 25
click at [263, 171] on input "b. Diffie-Hellman" at bounding box center [263, 167] width 0 height 8
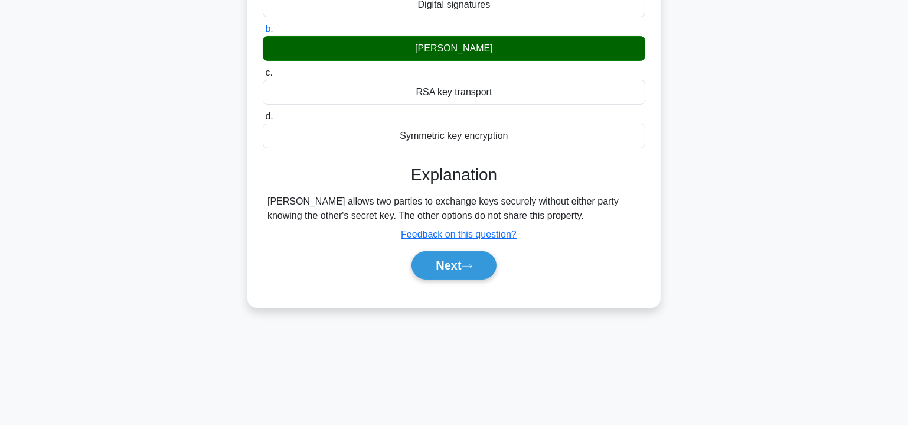
scroll to position [213, 0]
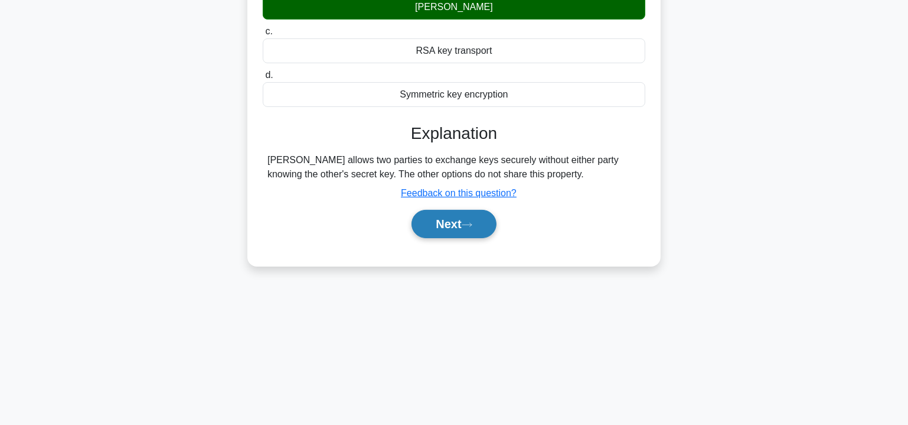
click at [460, 215] on button "Next" at bounding box center [454, 224] width 84 height 28
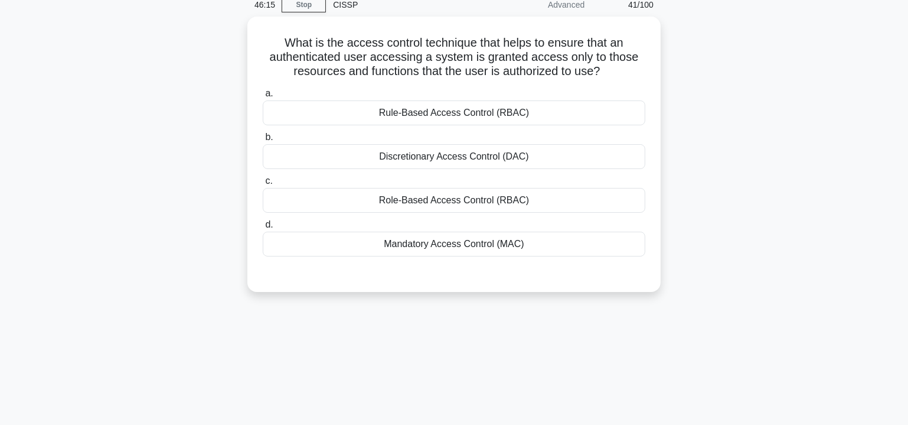
scroll to position [0, 0]
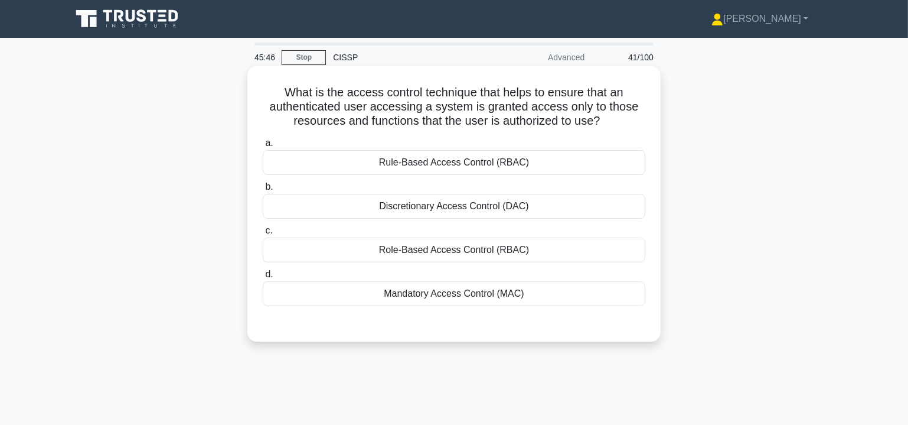
click at [477, 293] on div "Mandatory Access Control (MAC)" at bounding box center [454, 293] width 383 height 25
click at [263, 278] on input "d. Mandatory Access Control (MAC)" at bounding box center [263, 275] width 0 height 8
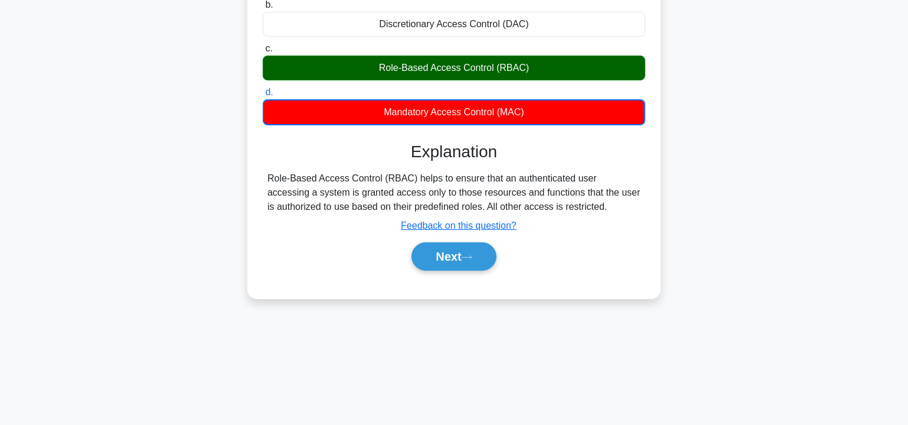
scroll to position [213, 0]
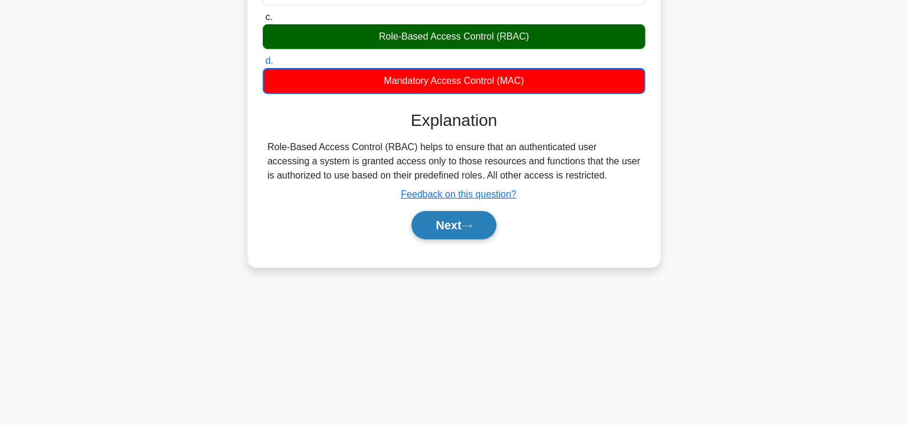
click at [454, 220] on button "Next" at bounding box center [454, 225] width 84 height 28
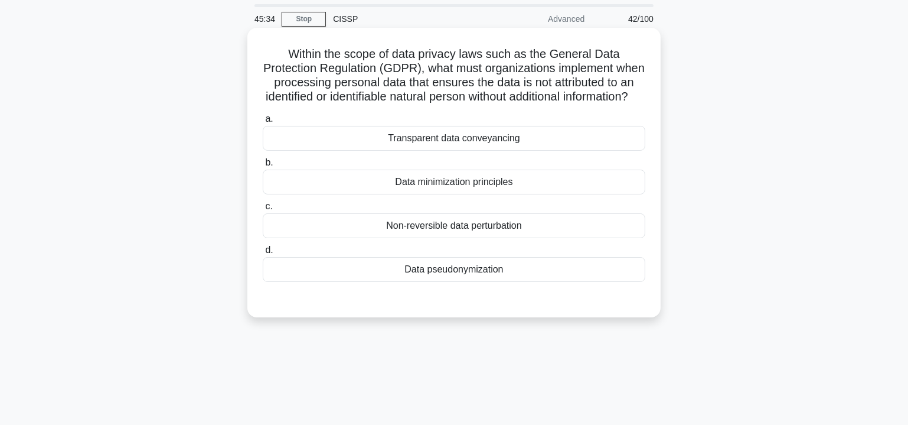
scroll to position [34, 0]
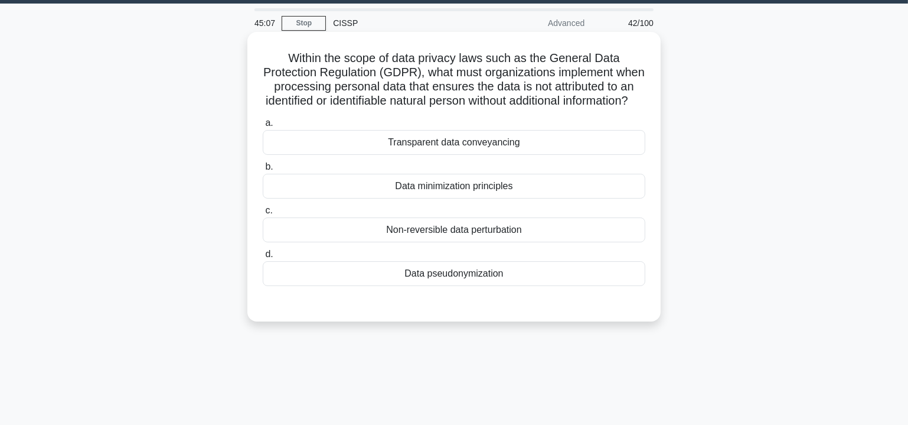
click at [498, 285] on div "Data pseudonymization" at bounding box center [454, 273] width 383 height 25
click at [263, 258] on input "d. Data pseudonymization" at bounding box center [263, 254] width 0 height 8
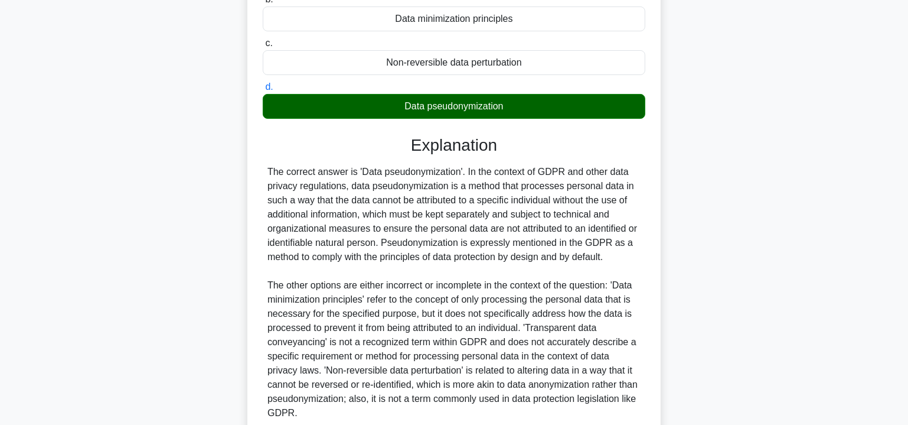
scroll to position [315, 0]
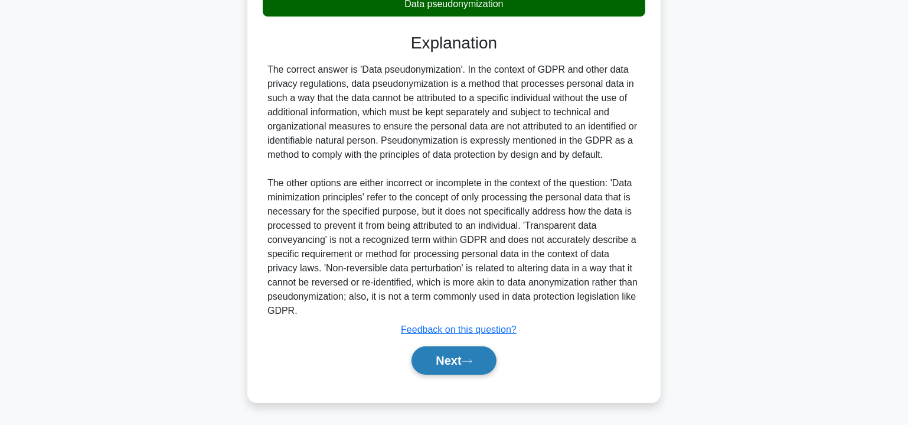
click at [454, 363] on button "Next" at bounding box center [454, 360] width 84 height 28
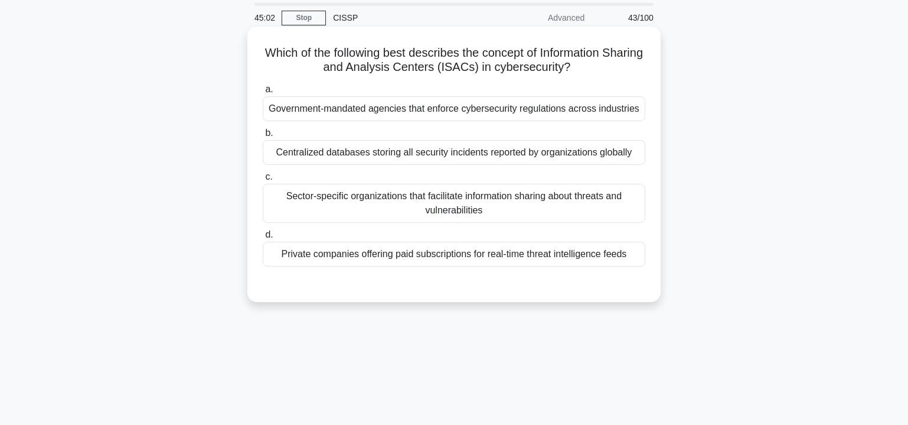
scroll to position [34, 0]
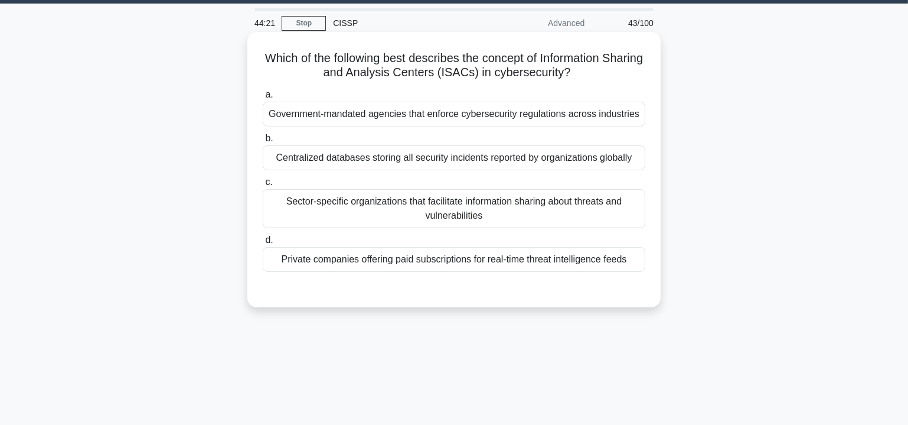
click at [399, 159] on div "Centralized databases storing all security incidents reported by organizations …" at bounding box center [454, 157] width 383 height 25
click at [263, 142] on input "b. Centralized databases storing all security incidents reported by organizatio…" at bounding box center [263, 139] width 0 height 8
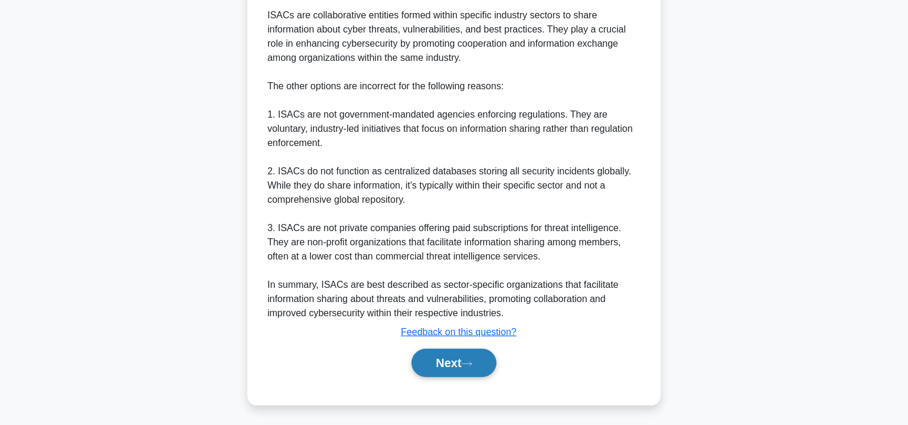
click at [432, 353] on button "Next" at bounding box center [454, 362] width 84 height 28
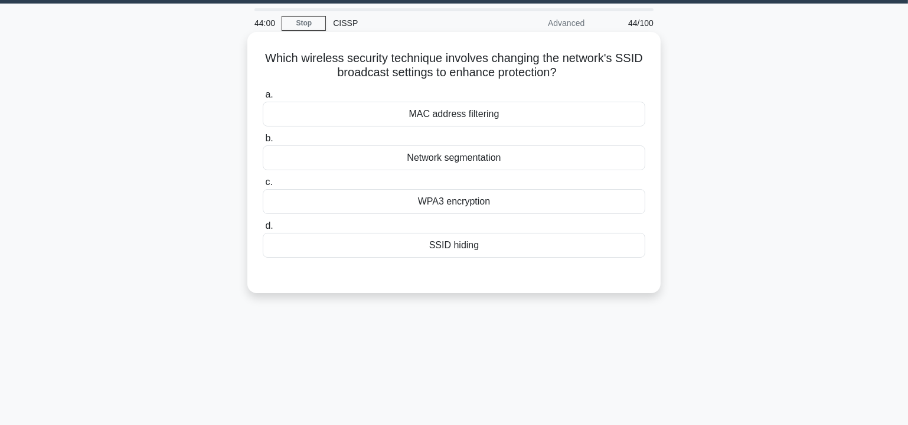
click at [461, 246] on div "SSID hiding" at bounding box center [454, 245] width 383 height 25
click at [263, 230] on input "d. SSID hiding" at bounding box center [263, 226] width 0 height 8
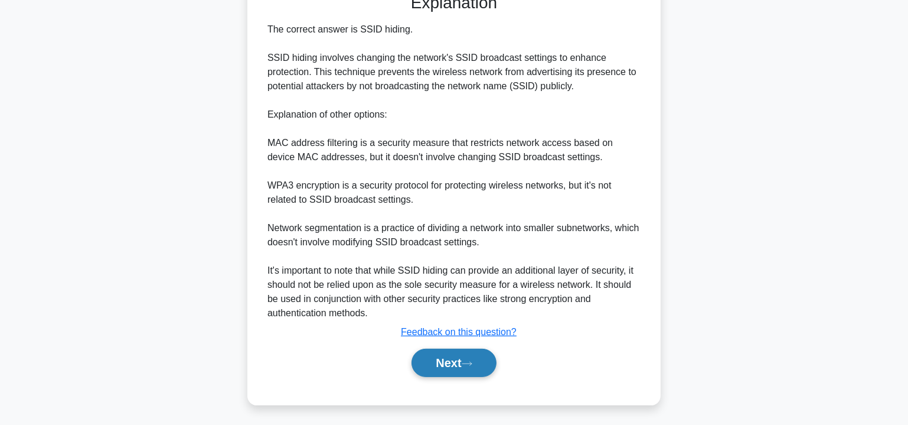
click at [467, 354] on button "Next" at bounding box center [454, 362] width 84 height 28
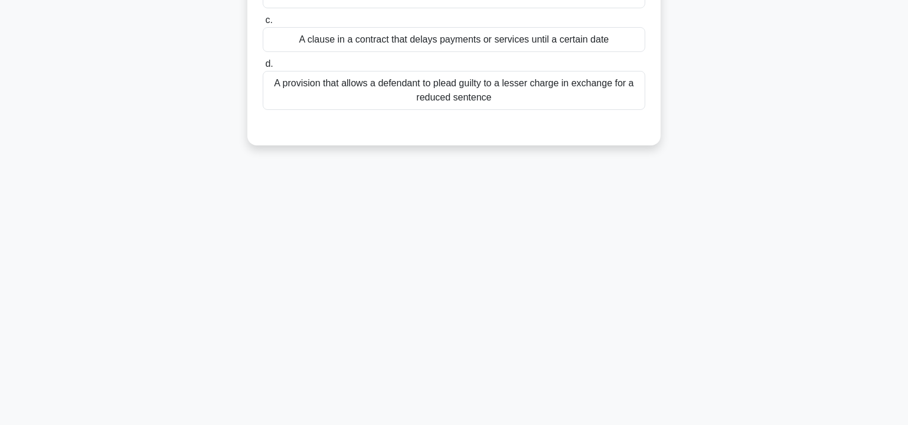
scroll to position [0, 0]
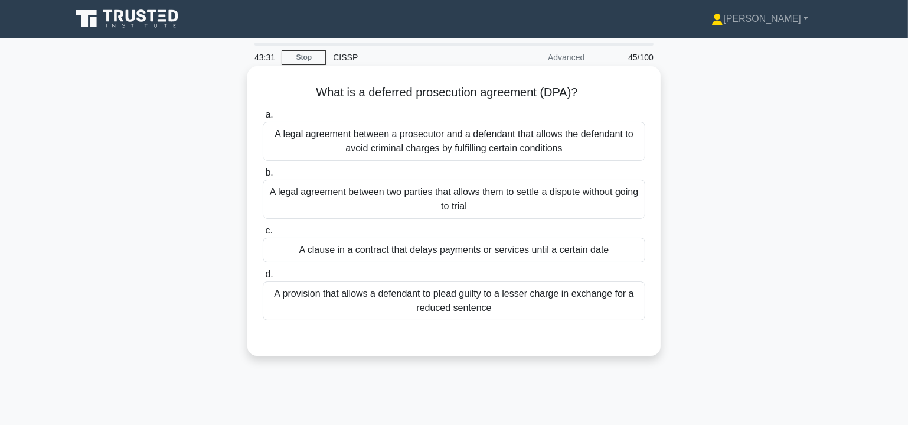
click at [545, 142] on div "A legal agreement between a prosecutor and a defendant that allows the defendan…" at bounding box center [454, 141] width 383 height 39
click at [263, 119] on input "a. A legal agreement between a prosecutor and a defendant that allows the defen…" at bounding box center [263, 115] width 0 height 8
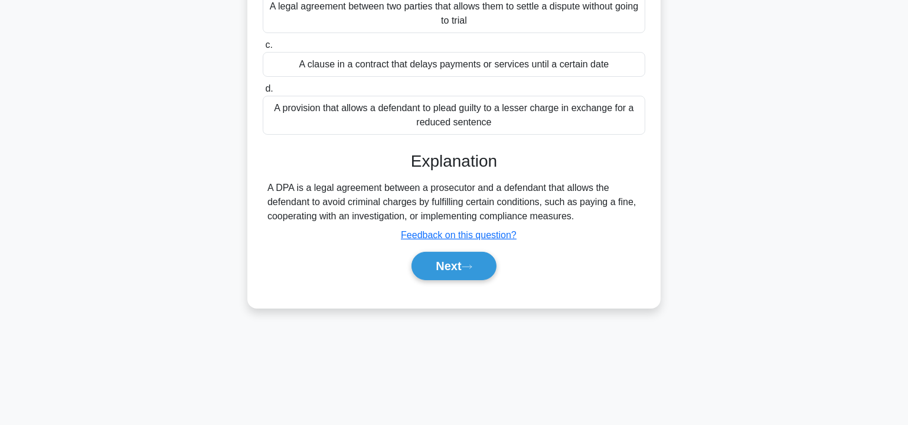
scroll to position [213, 0]
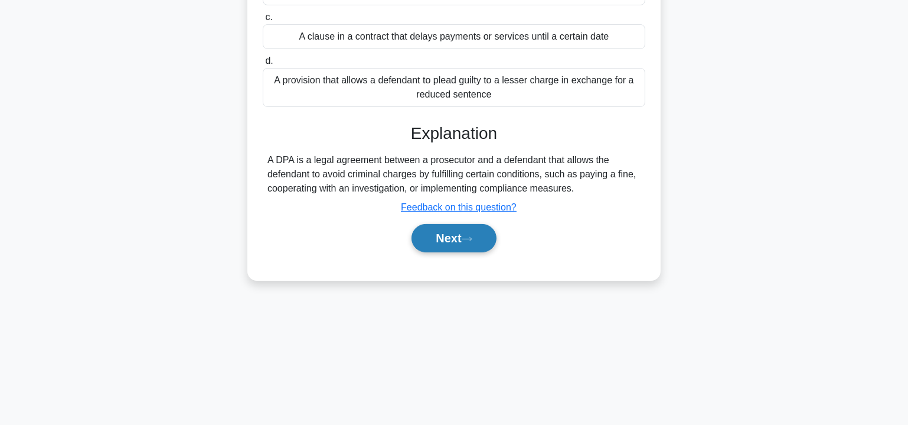
click at [454, 234] on button "Next" at bounding box center [454, 238] width 84 height 28
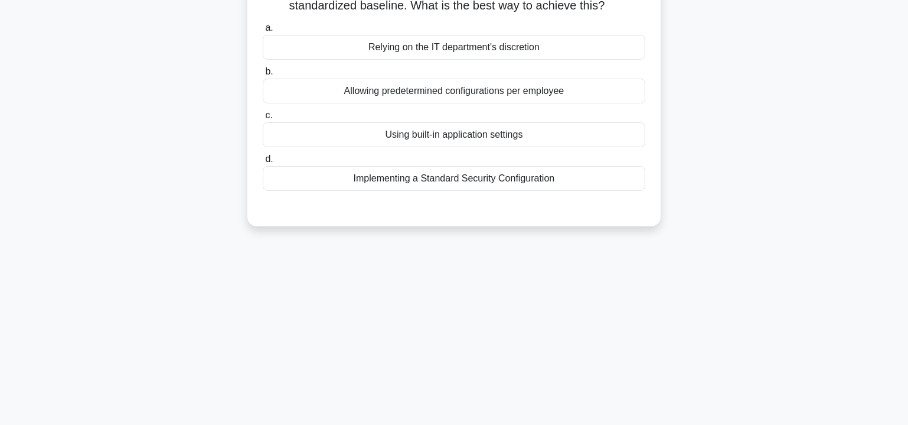
scroll to position [34, 0]
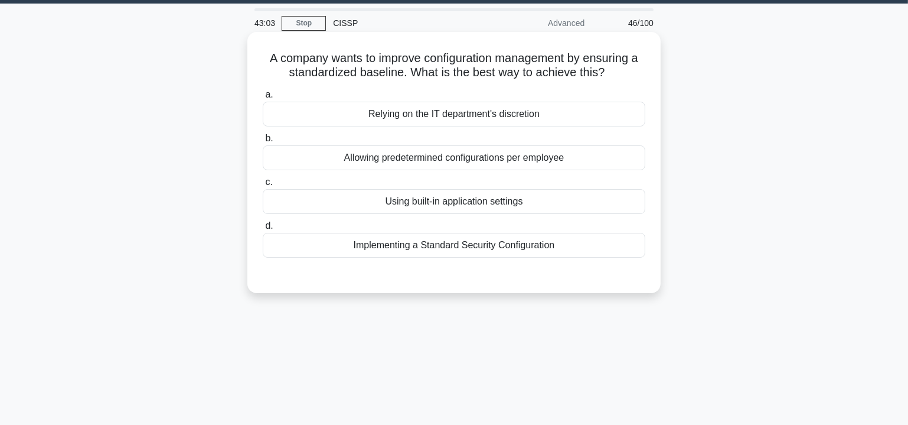
click at [493, 246] on div "Implementing a Standard Security Configuration" at bounding box center [454, 245] width 383 height 25
click at [263, 230] on input "d. Implementing a Standard Security Configuration" at bounding box center [263, 226] width 0 height 8
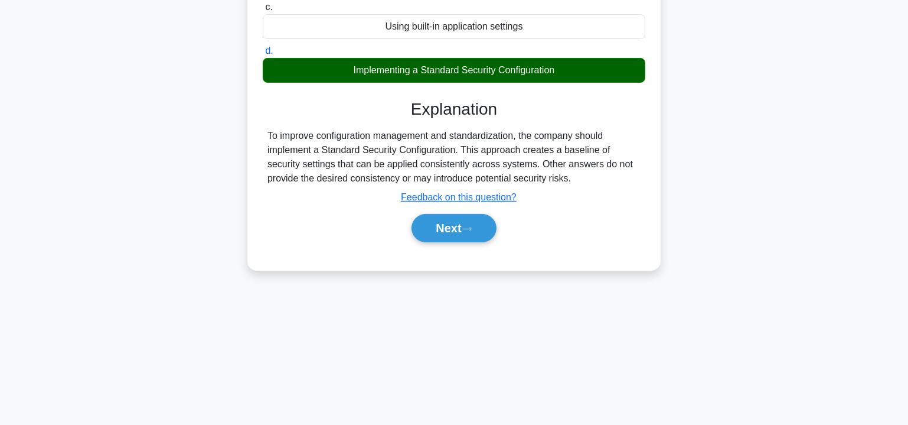
scroll to position [213, 0]
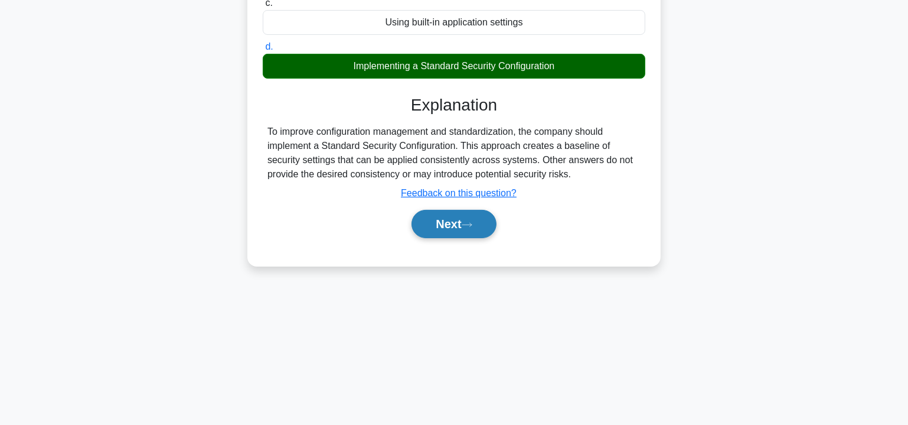
click at [465, 223] on button "Next" at bounding box center [454, 224] width 84 height 28
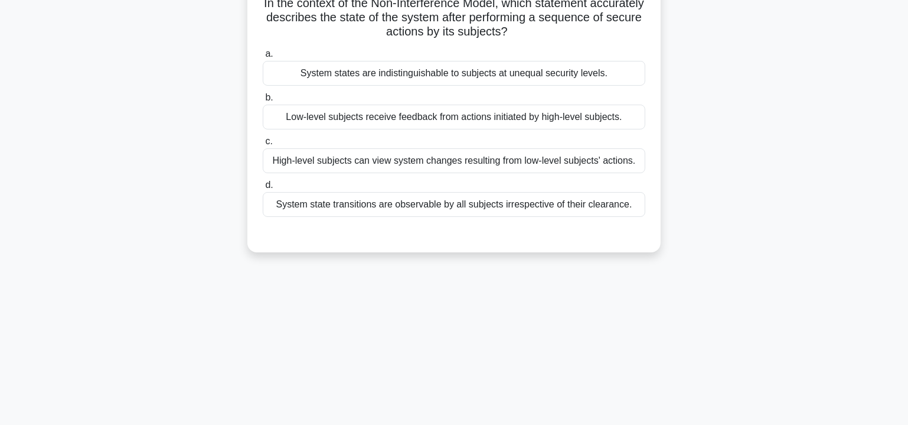
scroll to position [34, 0]
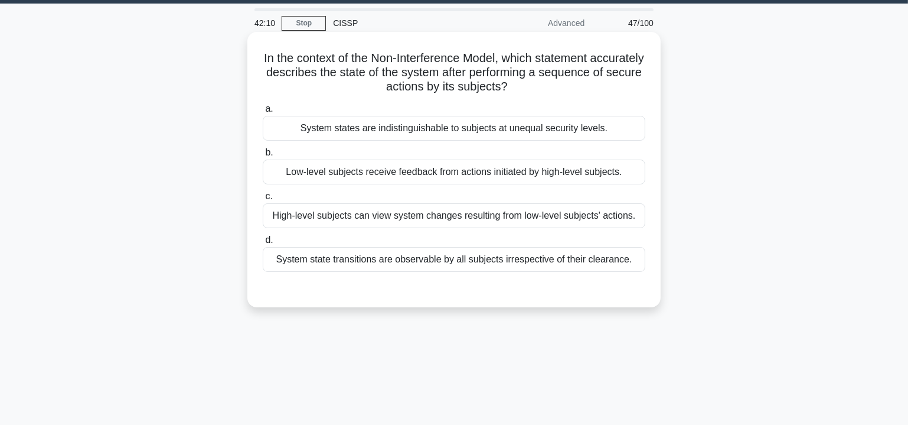
click at [529, 129] on div "System states are indistinguishable to subjects at unequal security levels." at bounding box center [454, 128] width 383 height 25
click at [263, 113] on input "a. System states are indistinguishable to subjects at unequal security levels." at bounding box center [263, 109] width 0 height 8
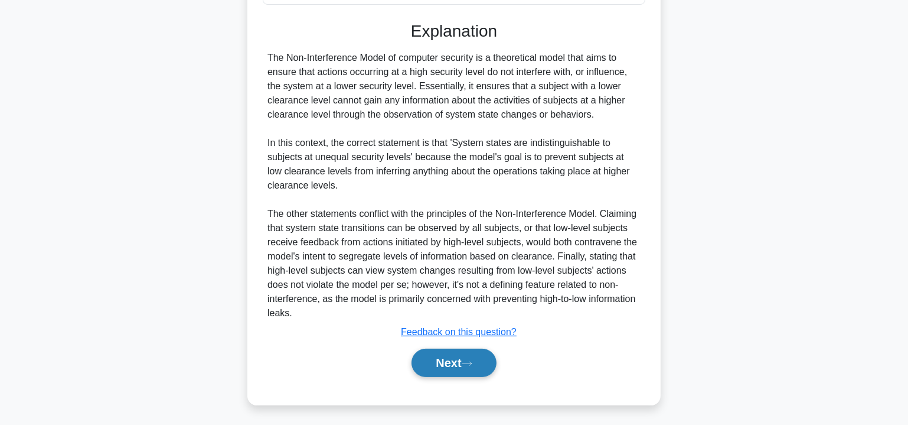
click at [452, 360] on button "Next" at bounding box center [454, 362] width 84 height 28
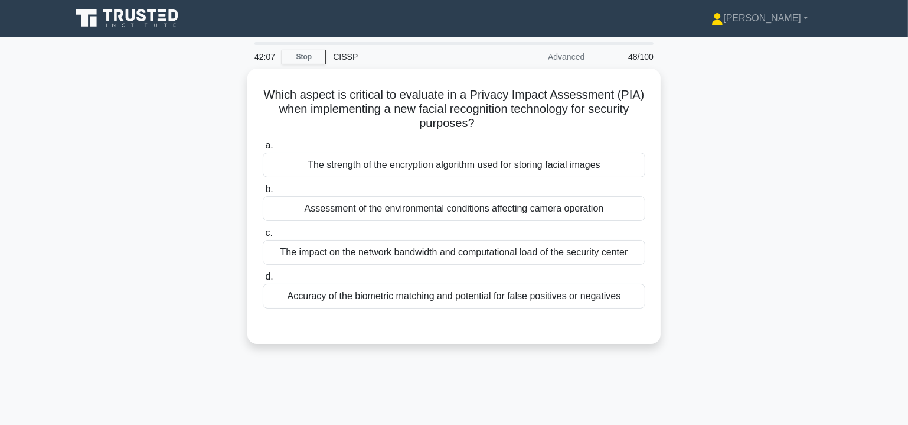
scroll to position [0, 0]
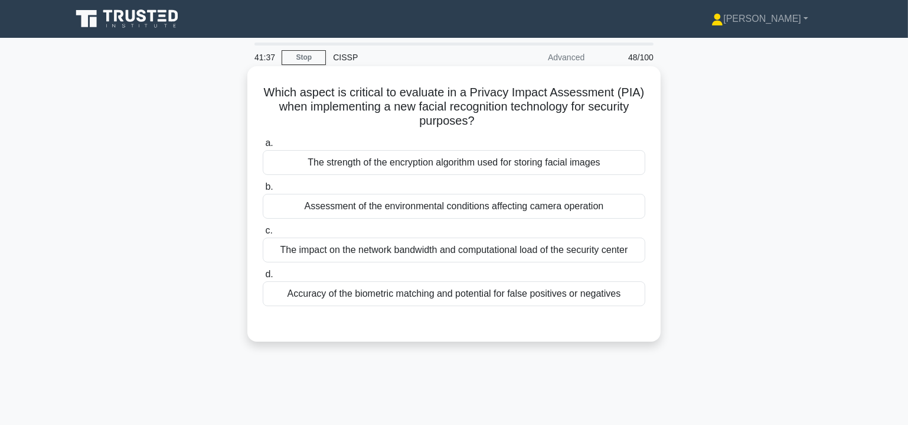
click at [488, 297] on div "Accuracy of the biometric matching and potential for false positives or negativ…" at bounding box center [454, 293] width 383 height 25
click at [263, 278] on input "d. Accuracy of the biometric matching and potential for false positives or nega…" at bounding box center [263, 275] width 0 height 8
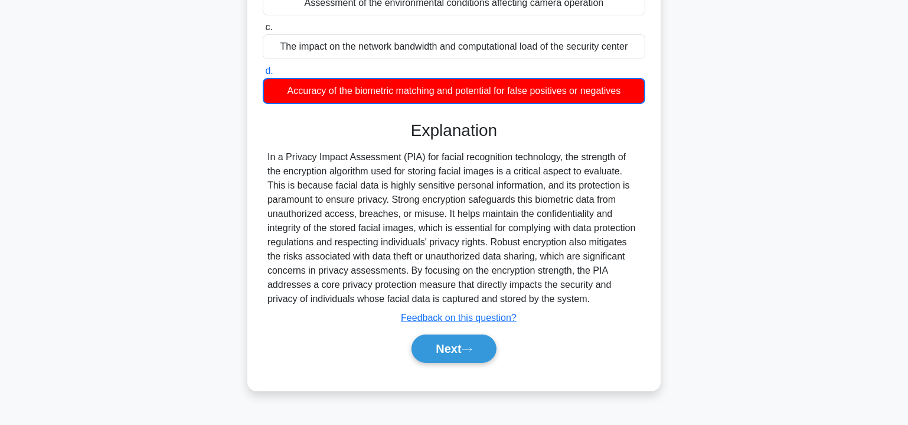
scroll to position [213, 0]
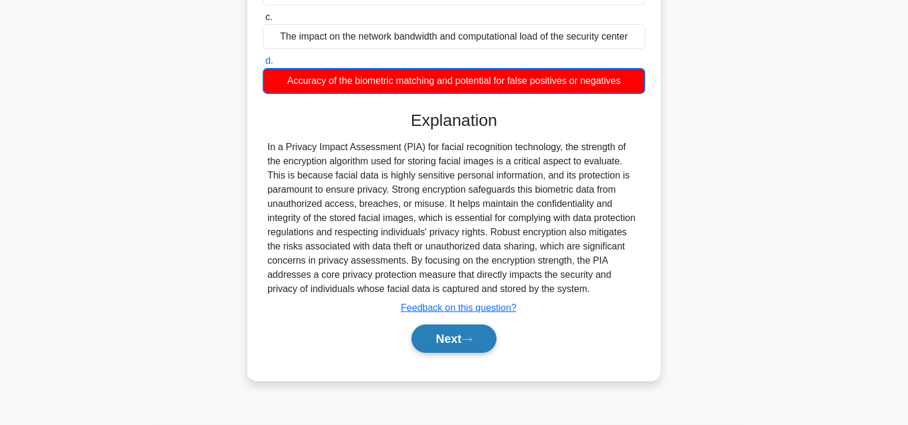
click at [468, 340] on icon at bounding box center [467, 339] width 11 height 6
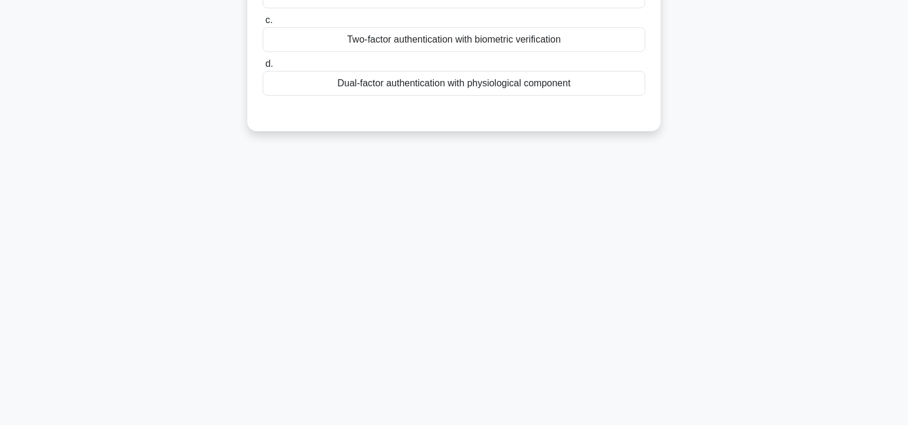
scroll to position [0, 0]
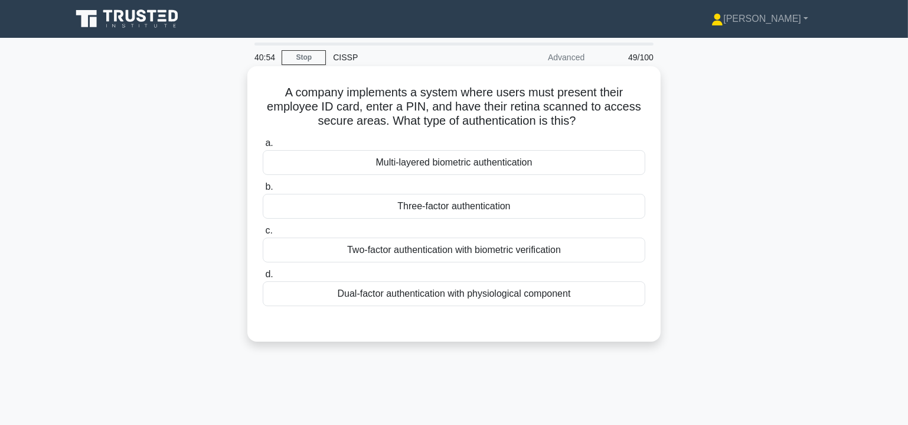
click at [467, 251] on div "Two-factor authentication with biometric verification" at bounding box center [454, 249] width 383 height 25
click at [263, 234] on input "c. Two-factor authentication with biometric verification" at bounding box center [263, 231] width 0 height 8
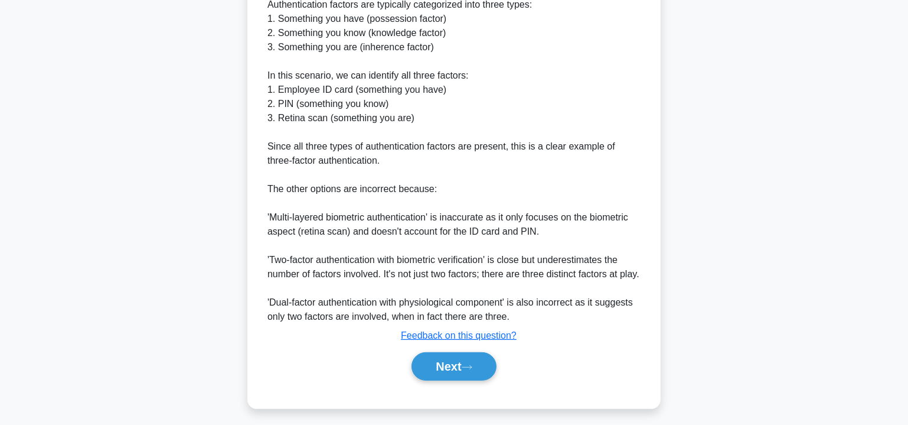
scroll to position [430, 0]
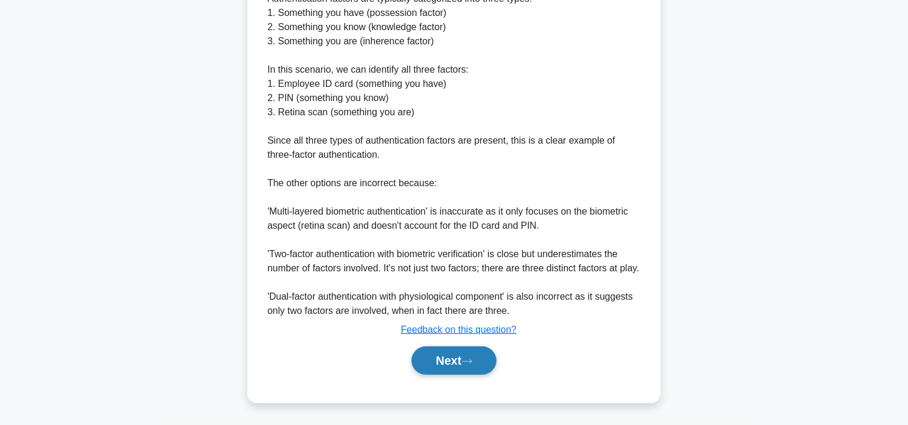
click at [452, 363] on button "Next" at bounding box center [454, 360] width 84 height 28
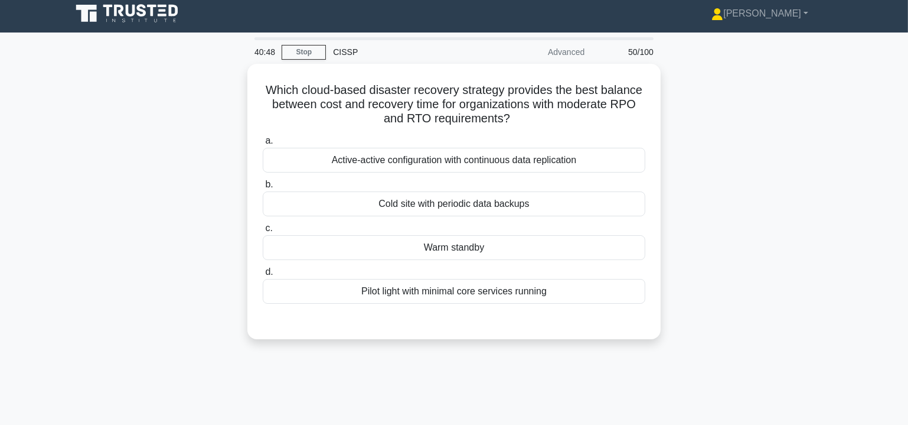
scroll to position [0, 0]
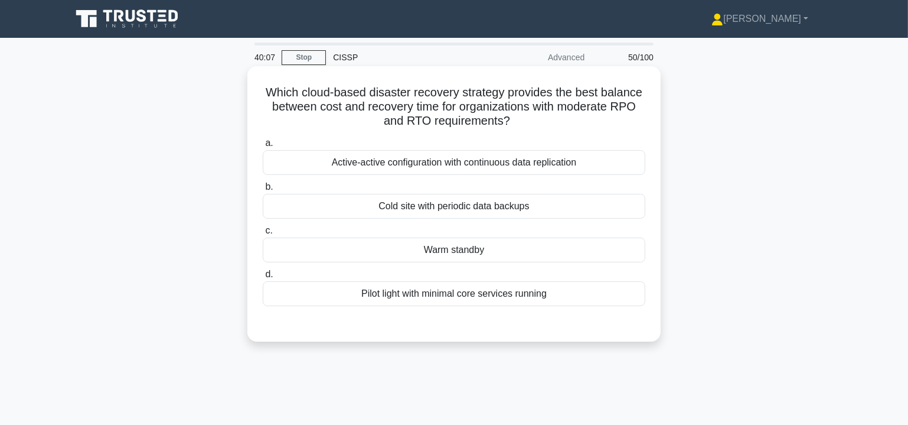
click at [505, 205] on div "Cold site with periodic data backups" at bounding box center [454, 206] width 383 height 25
click at [263, 191] on input "b. Cold site with periodic data backups" at bounding box center [263, 187] width 0 height 8
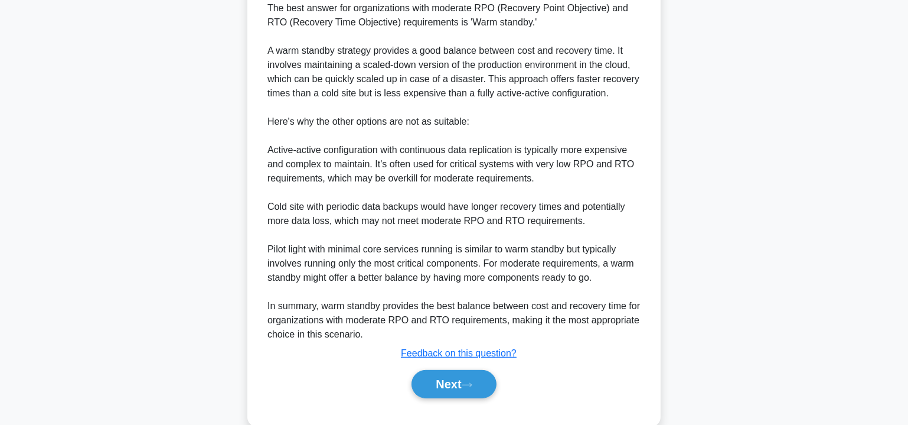
scroll to position [373, 0]
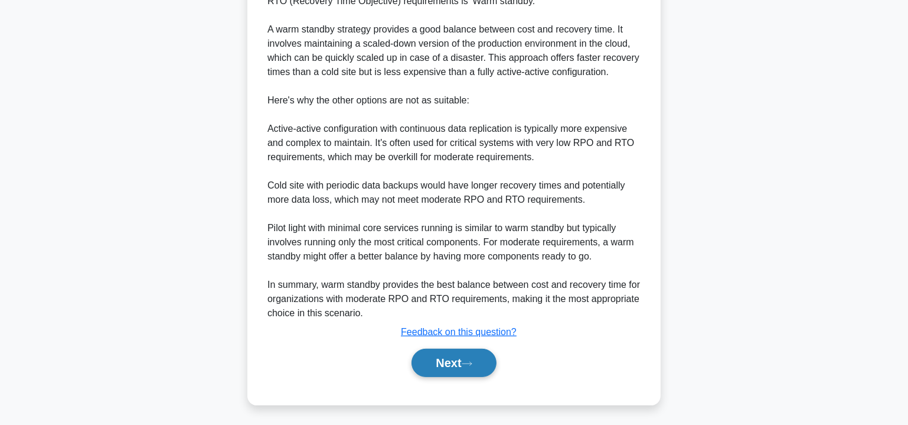
click at [455, 348] on button "Next" at bounding box center [454, 362] width 84 height 28
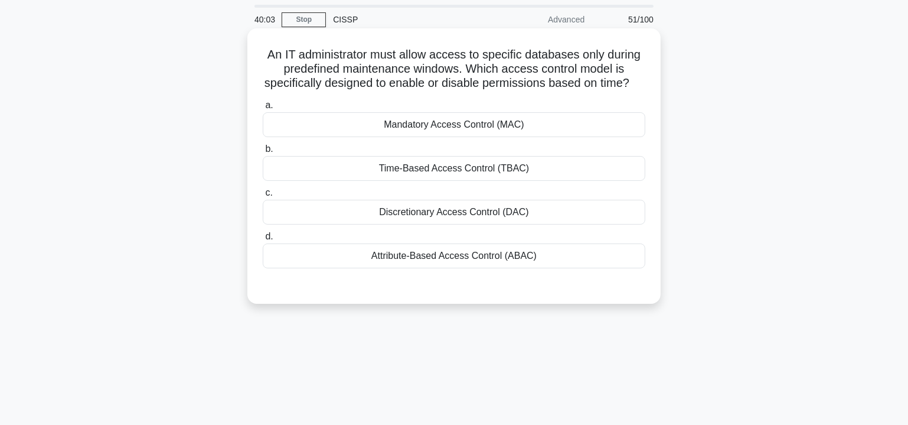
scroll to position [0, 0]
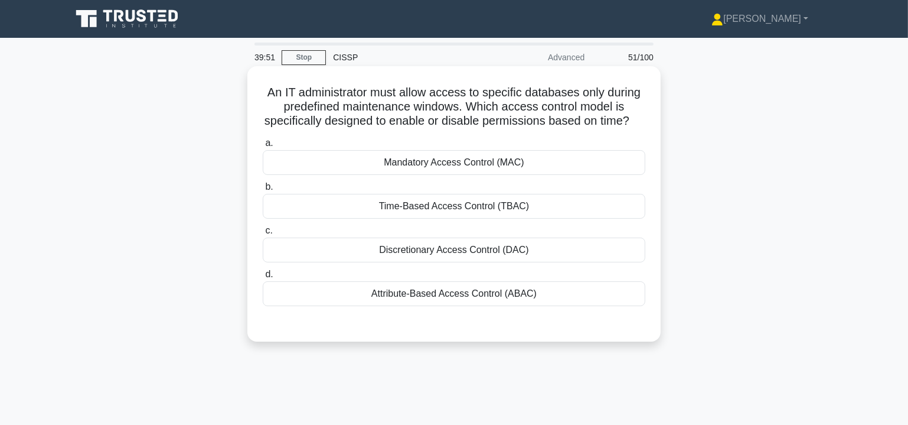
click at [448, 219] on div "Time-Based Access Control (TBAC)" at bounding box center [454, 206] width 383 height 25
click at [263, 191] on input "b. Time-Based Access Control (TBAC)" at bounding box center [263, 187] width 0 height 8
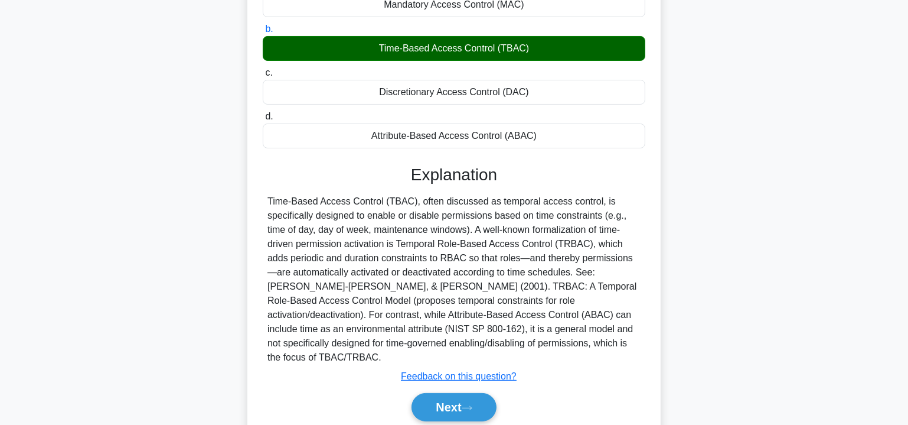
scroll to position [213, 0]
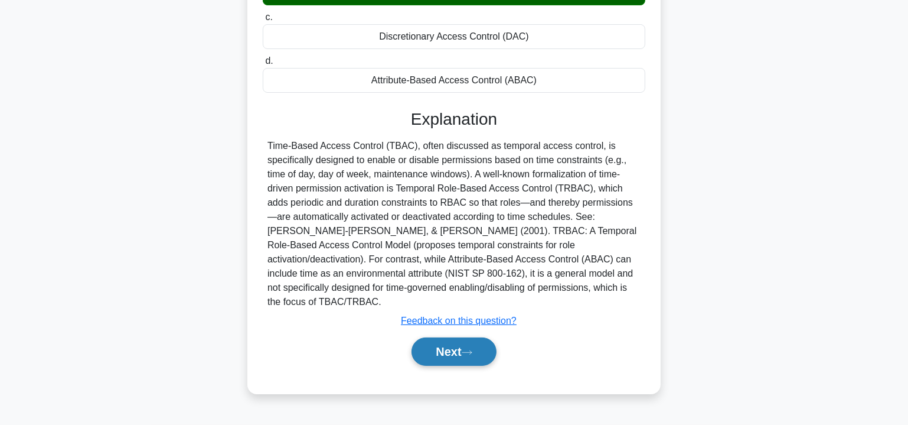
click at [466, 349] on icon at bounding box center [467, 352] width 11 height 6
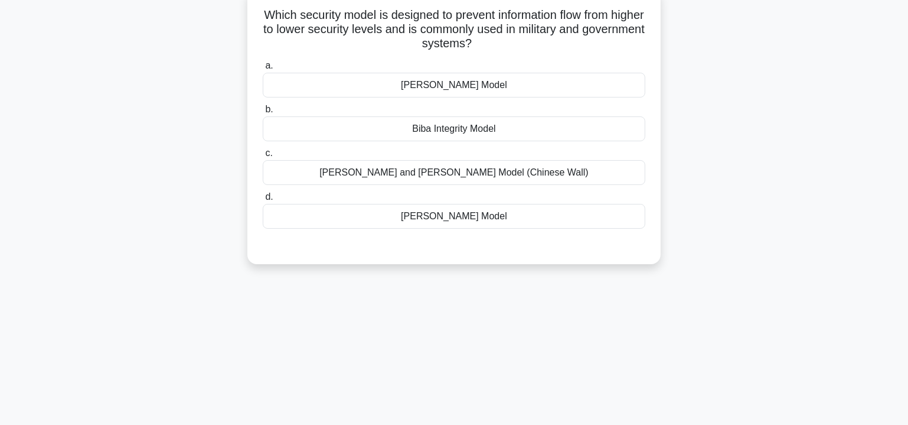
scroll to position [0, 0]
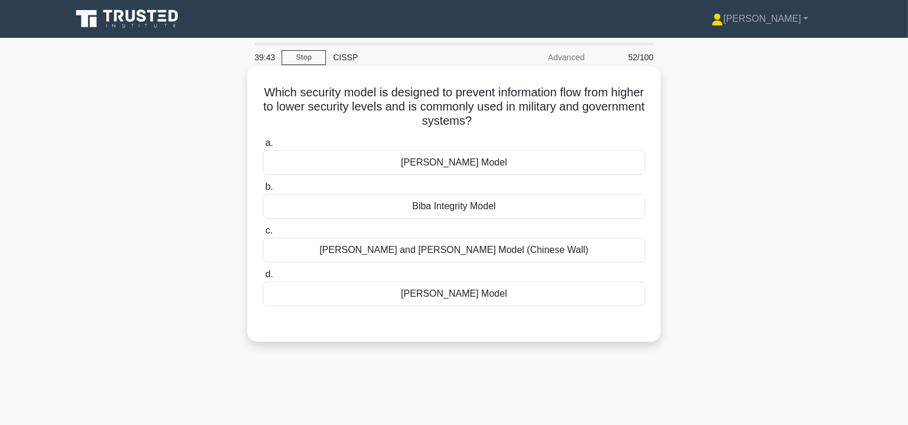
click at [458, 295] on div "Bell-LaPadula Model" at bounding box center [454, 293] width 383 height 25
click at [263, 278] on input "d. Bell-LaPadula Model" at bounding box center [263, 275] width 0 height 8
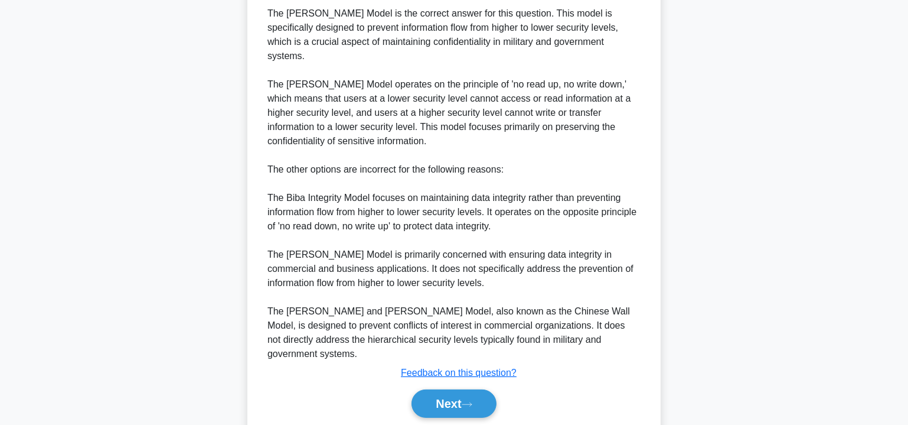
scroll to position [358, 0]
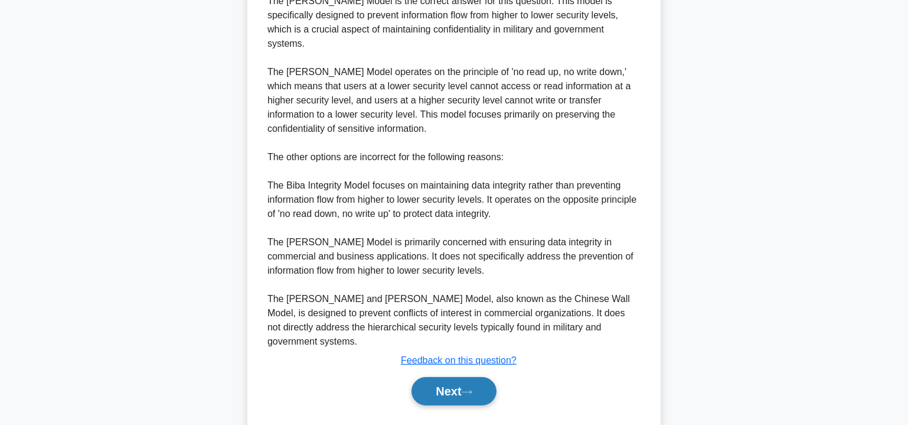
click at [446, 377] on button "Next" at bounding box center [454, 391] width 84 height 28
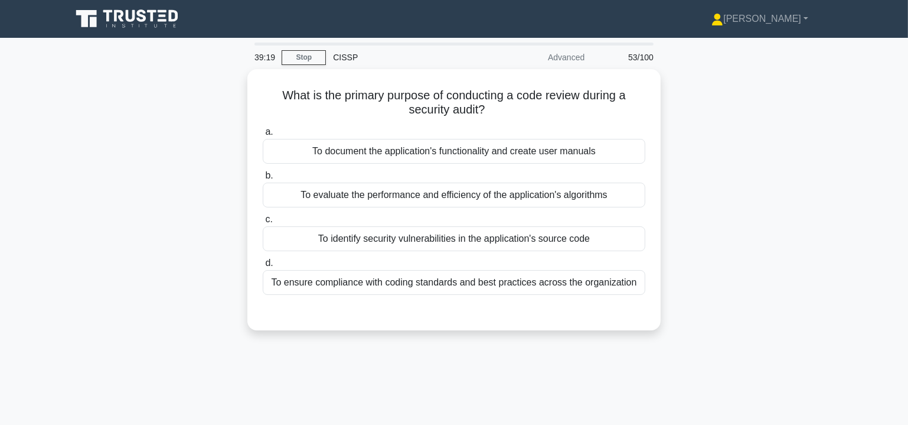
scroll to position [0, 0]
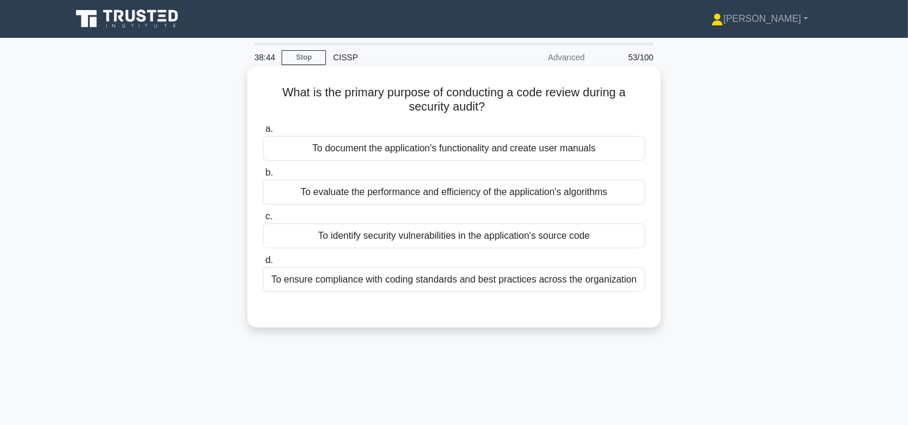
click at [423, 234] on div "To identify security vulnerabilities in the application's source code" at bounding box center [454, 235] width 383 height 25
click at [263, 220] on input "c. To identify security vulnerabilities in the application's source code" at bounding box center [263, 217] width 0 height 8
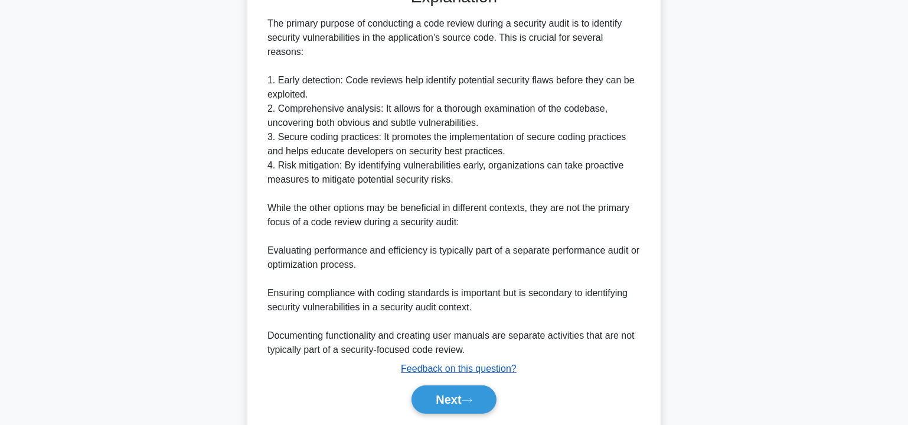
scroll to position [344, 0]
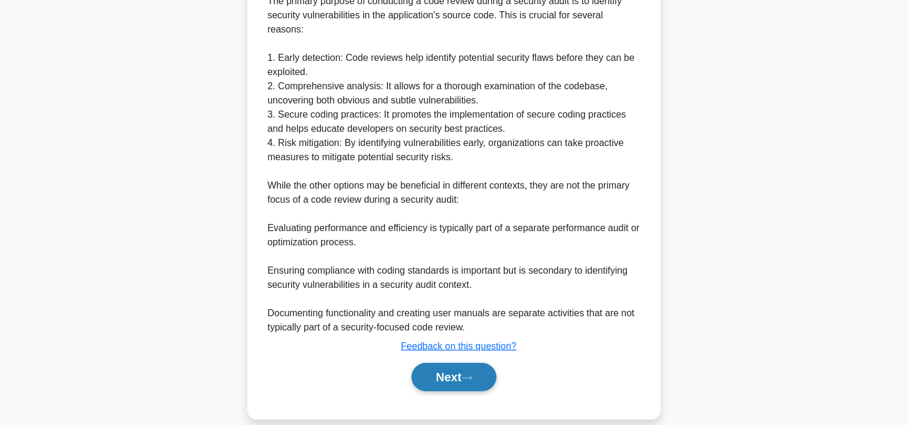
click at [455, 363] on button "Next" at bounding box center [454, 377] width 84 height 28
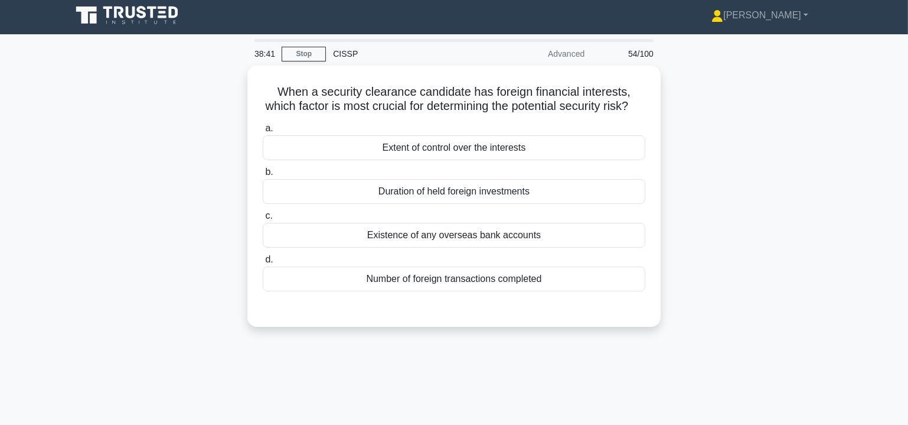
scroll to position [0, 0]
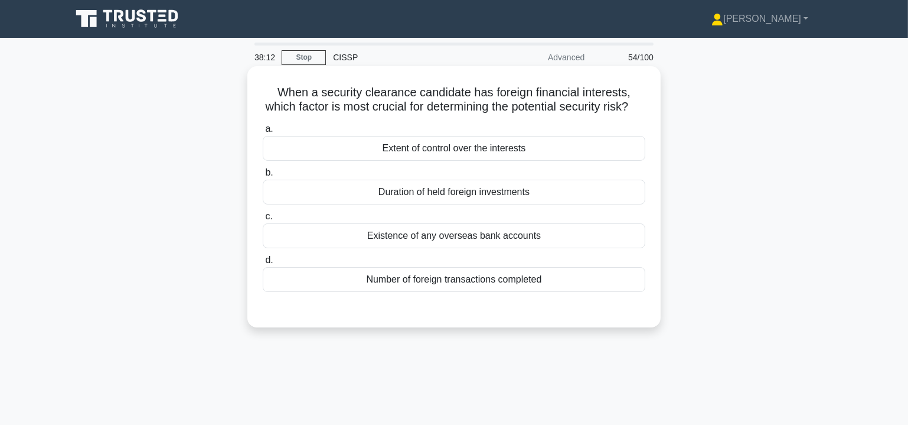
click at [505, 204] on div "Duration of held foreign investments" at bounding box center [454, 192] width 383 height 25
click at [263, 177] on input "b. Duration of held foreign investments" at bounding box center [263, 173] width 0 height 8
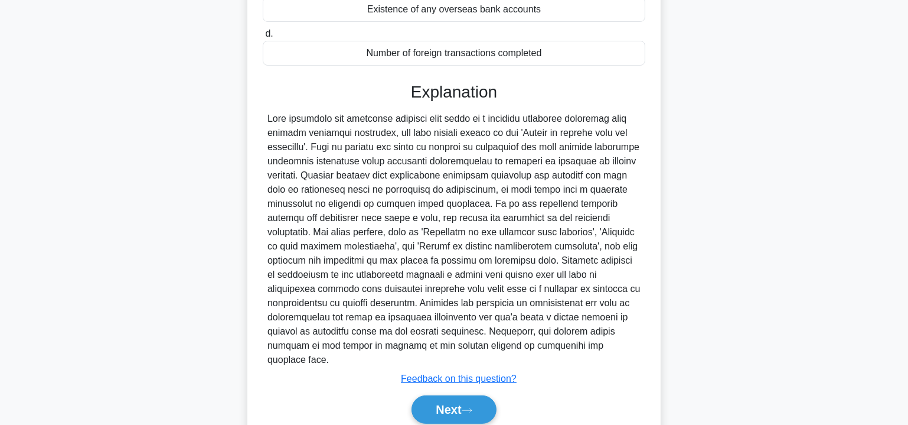
scroll to position [274, 0]
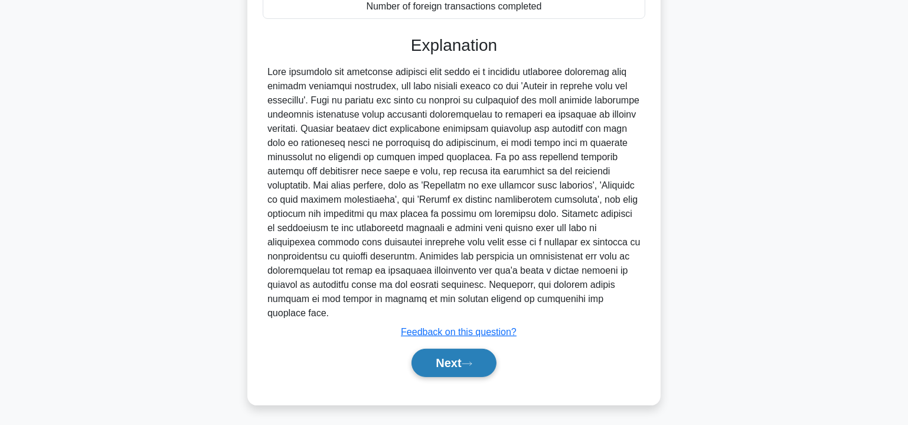
click at [458, 367] on button "Next" at bounding box center [454, 362] width 84 height 28
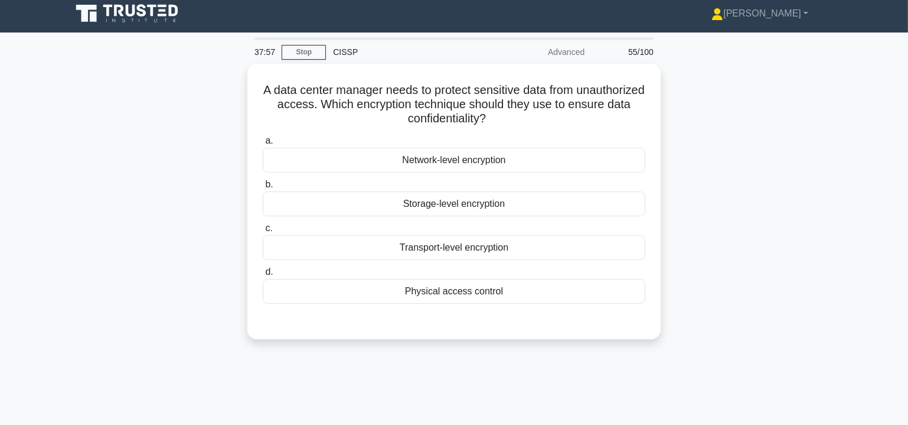
scroll to position [0, 0]
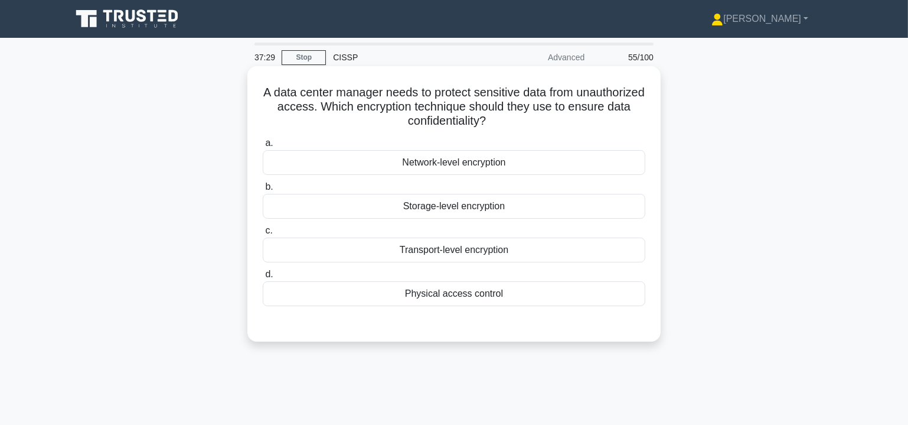
click at [468, 206] on div "Storage-level encryption" at bounding box center [454, 206] width 383 height 25
click at [263, 191] on input "b. Storage-level encryption" at bounding box center [263, 187] width 0 height 8
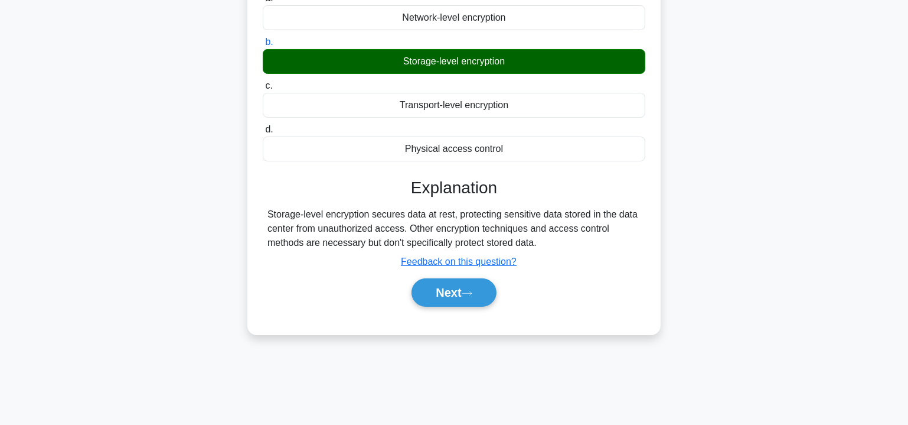
scroll to position [213, 0]
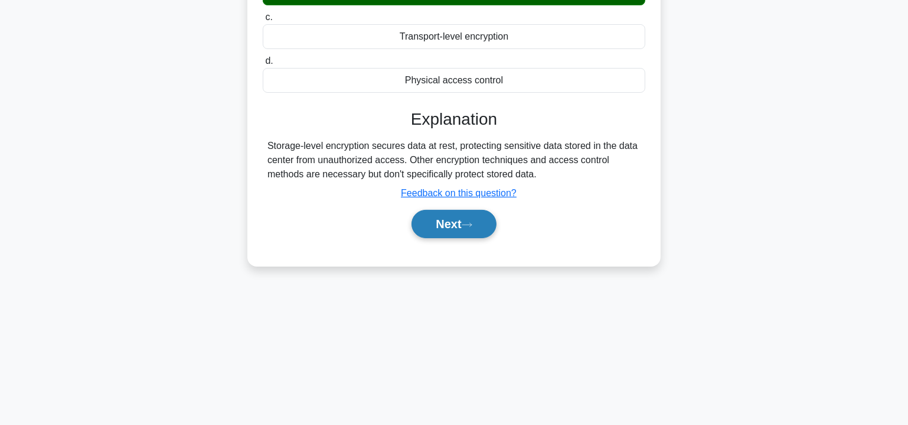
click at [455, 218] on button "Next" at bounding box center [454, 224] width 84 height 28
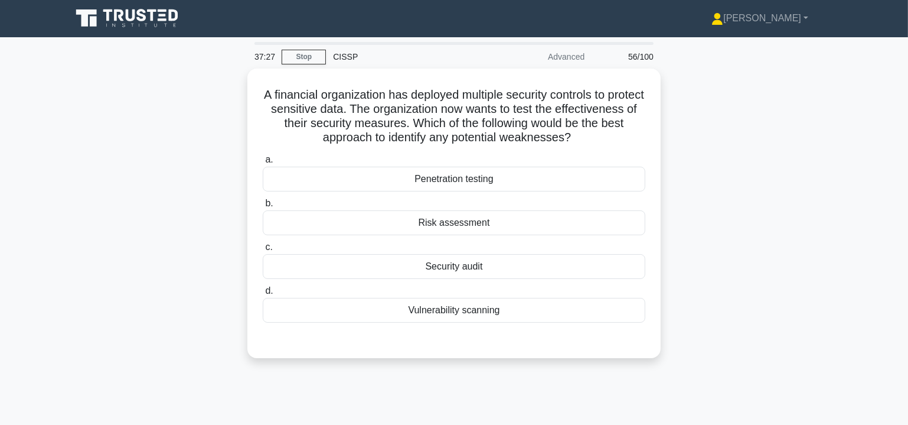
scroll to position [0, 0]
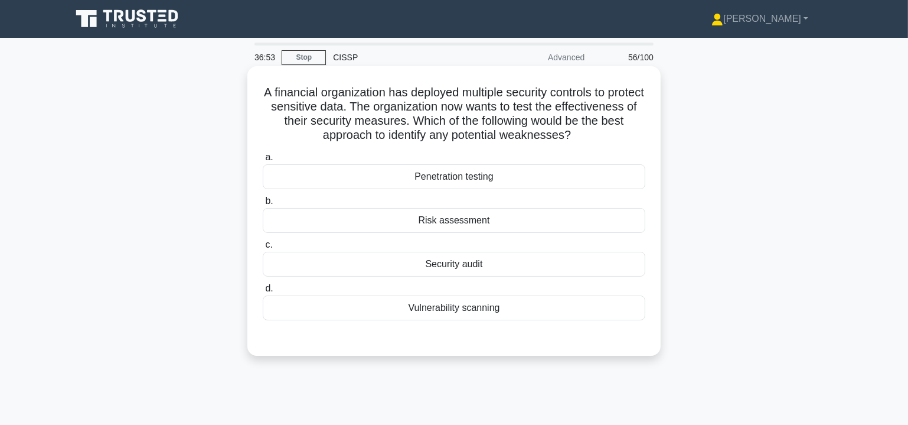
click at [493, 181] on div "Penetration testing" at bounding box center [454, 176] width 383 height 25
click at [263, 161] on input "a. Penetration testing" at bounding box center [263, 158] width 0 height 8
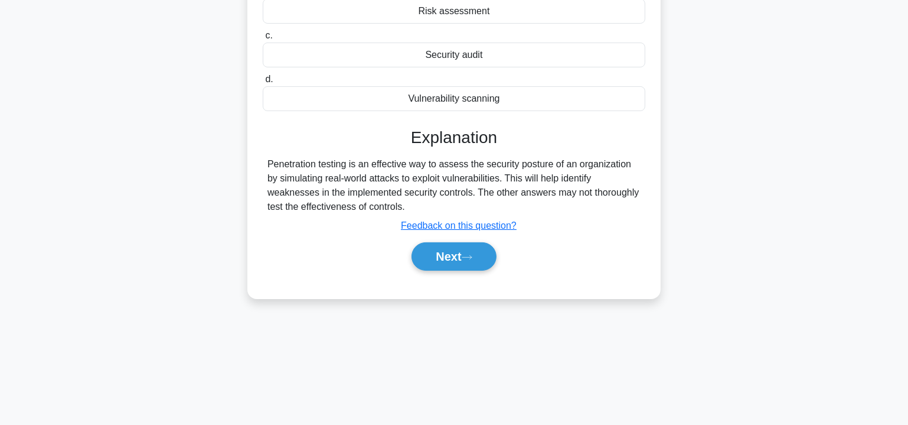
scroll to position [213, 0]
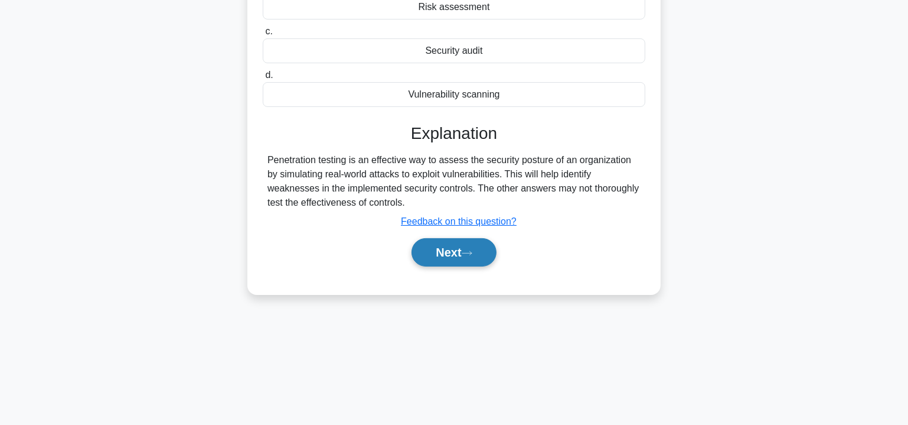
click at [432, 249] on button "Next" at bounding box center [454, 252] width 84 height 28
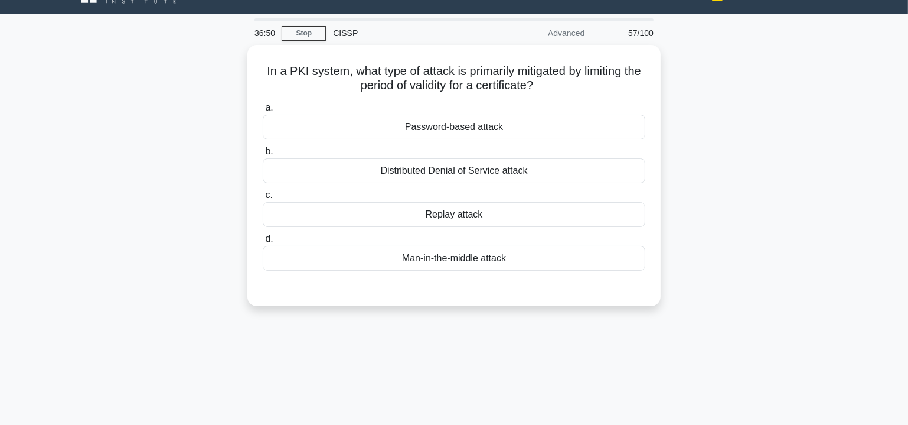
scroll to position [0, 0]
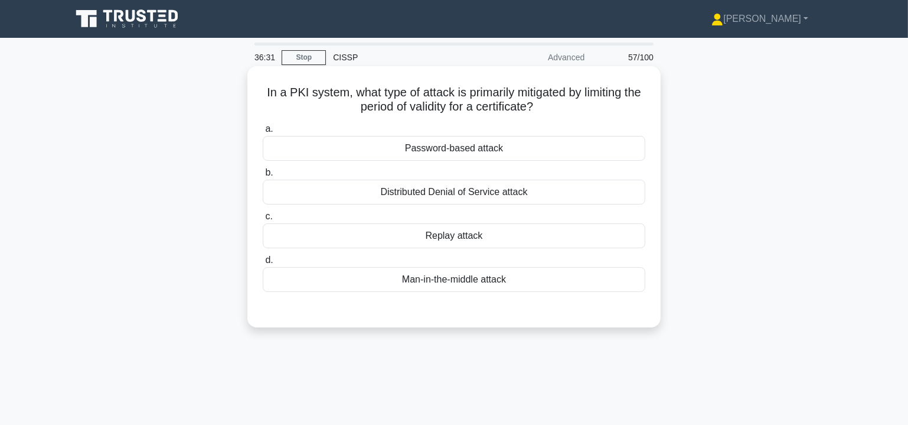
click at [462, 236] on div "Replay attack" at bounding box center [454, 235] width 383 height 25
click at [263, 220] on input "c. Replay attack" at bounding box center [263, 217] width 0 height 8
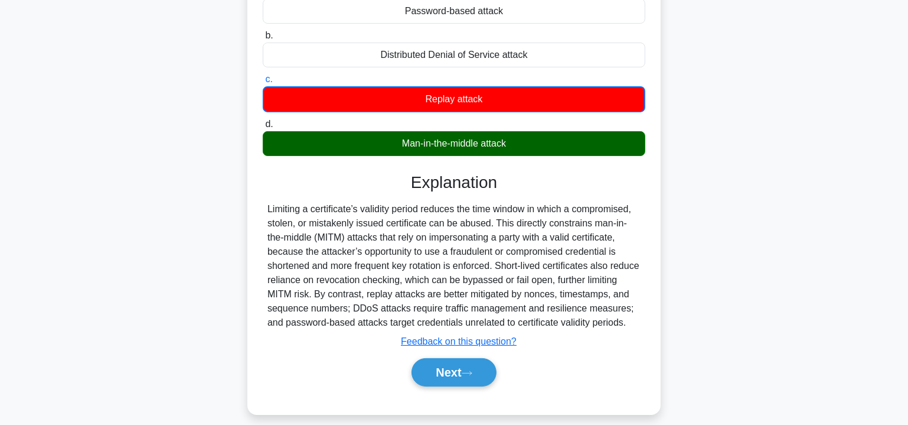
scroll to position [143, 0]
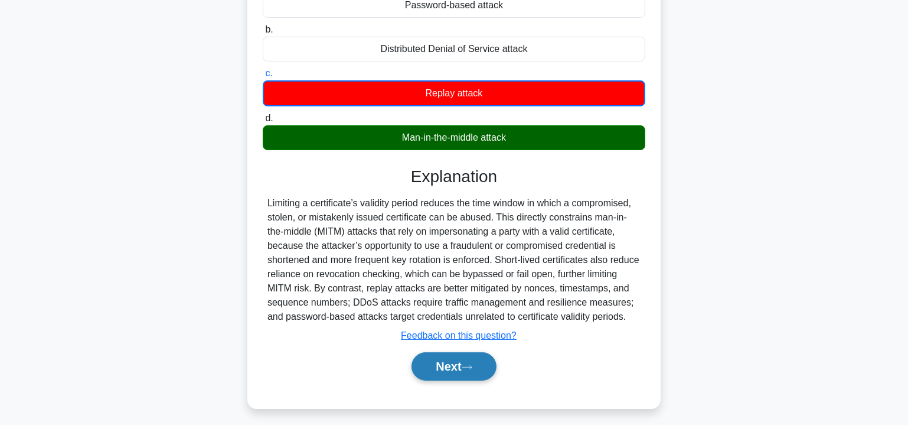
click at [460, 363] on button "Next" at bounding box center [454, 366] width 84 height 28
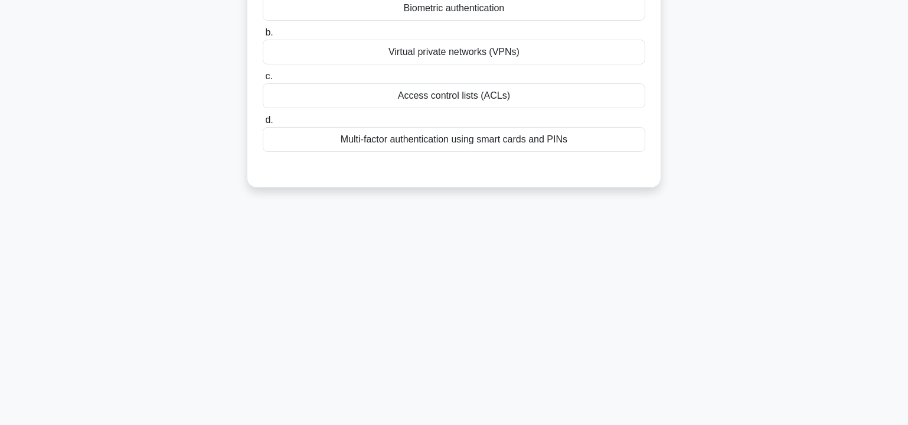
scroll to position [0, 0]
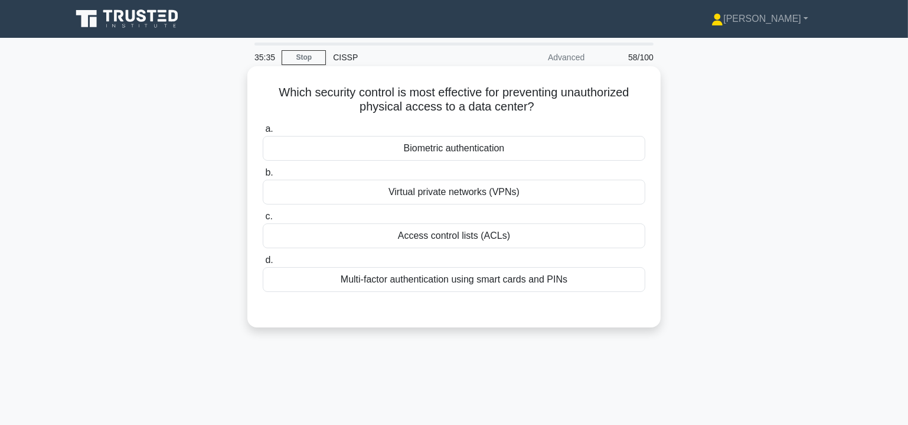
click at [486, 145] on div "Biometric authentication" at bounding box center [454, 148] width 383 height 25
click at [263, 133] on input "a. Biometric authentication" at bounding box center [263, 129] width 0 height 8
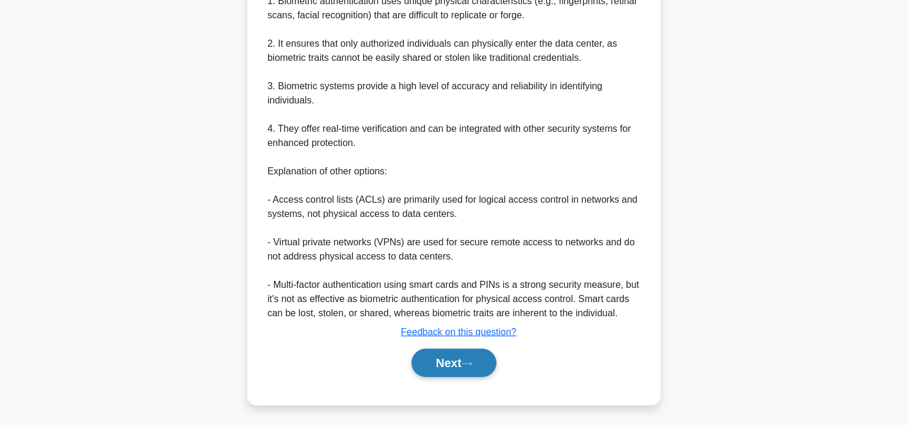
click at [438, 360] on button "Next" at bounding box center [454, 362] width 84 height 28
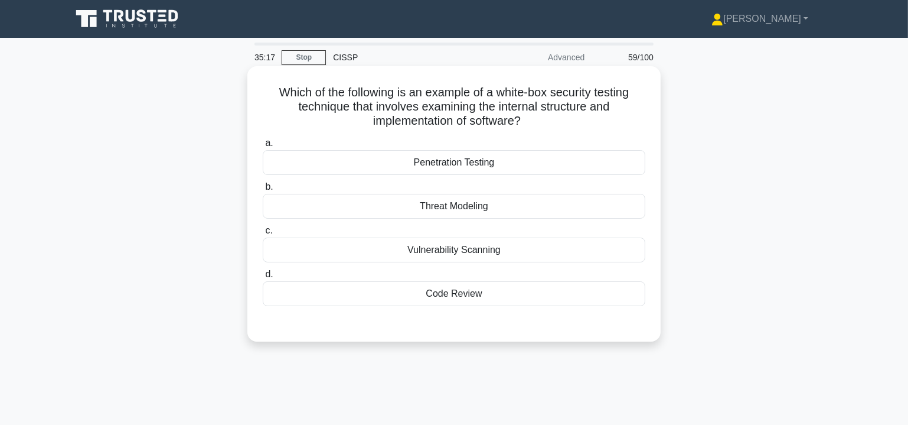
click at [449, 295] on div "Code Review" at bounding box center [454, 293] width 383 height 25
click at [263, 278] on input "d. Code Review" at bounding box center [263, 275] width 0 height 8
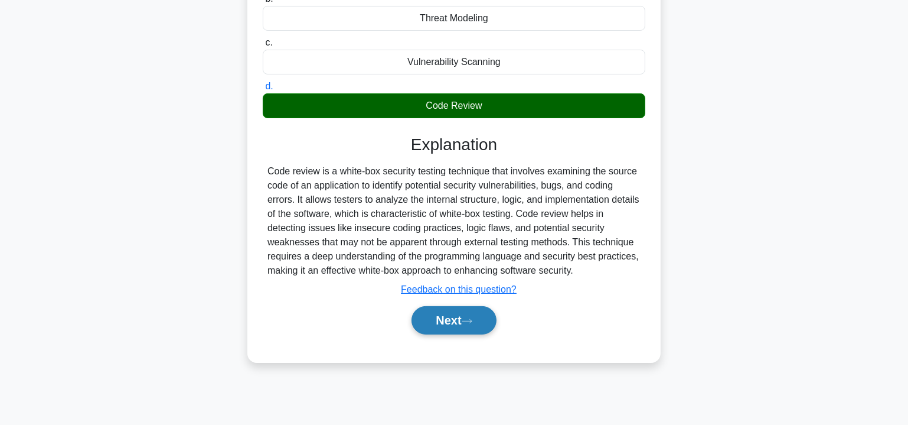
scroll to position [213, 0]
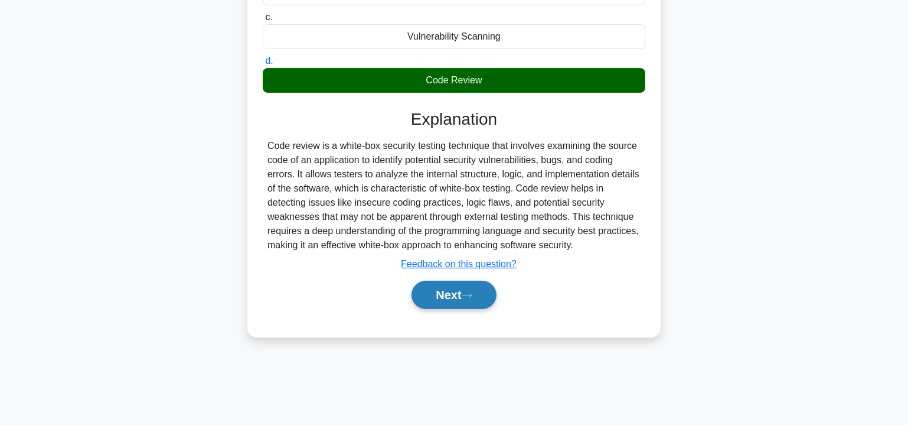
click at [448, 293] on button "Next" at bounding box center [454, 295] width 84 height 28
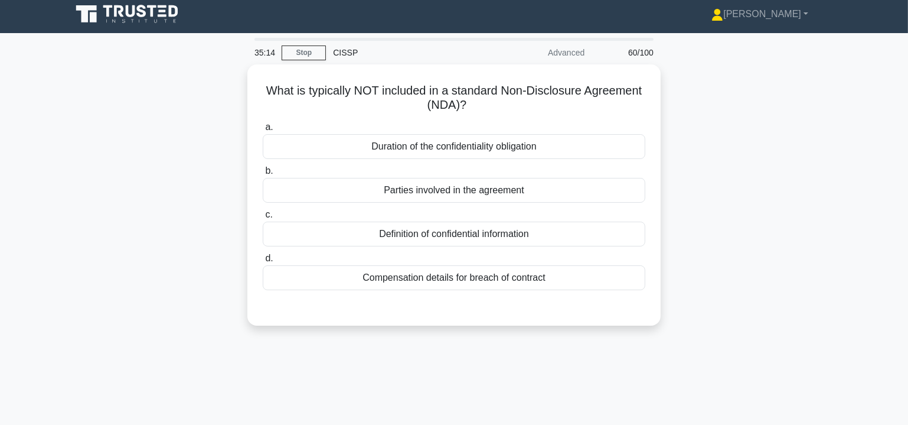
scroll to position [0, 0]
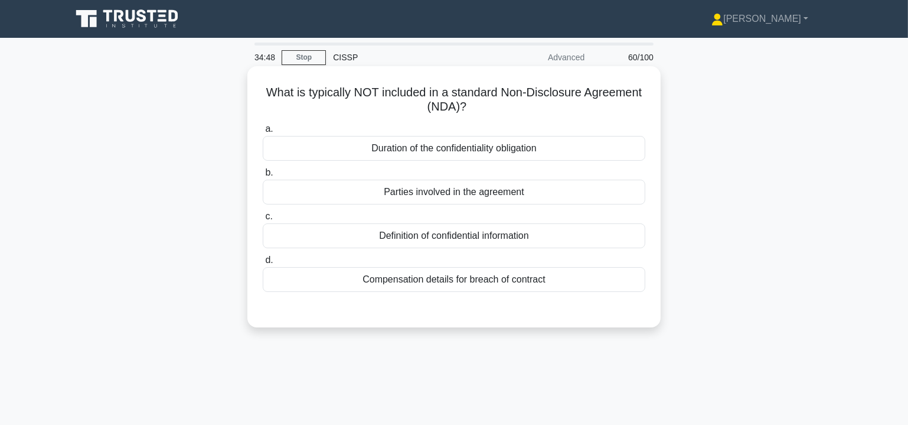
click at [444, 282] on div "Compensation details for breach of contract" at bounding box center [454, 279] width 383 height 25
click at [263, 264] on input "d. Compensation details for breach of contract" at bounding box center [263, 260] width 0 height 8
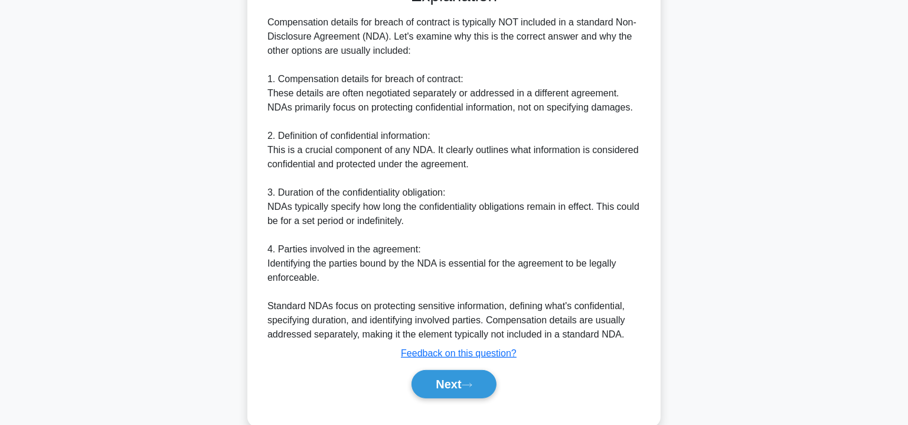
scroll to position [344, 0]
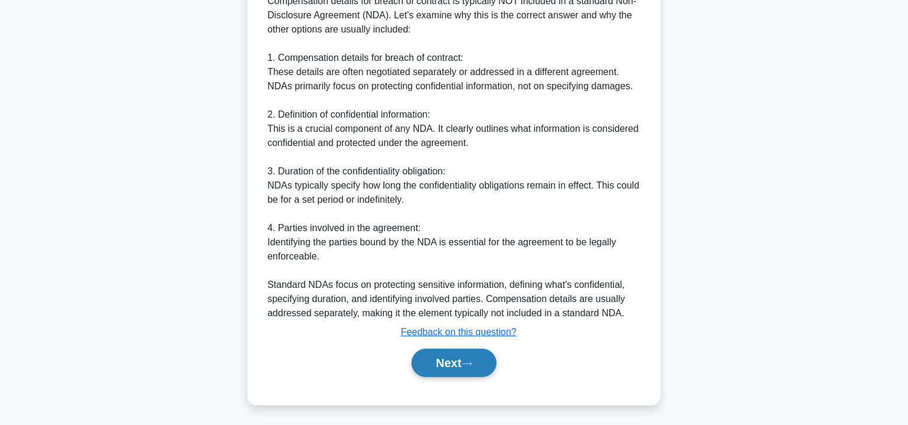
click at [451, 357] on button "Next" at bounding box center [454, 362] width 84 height 28
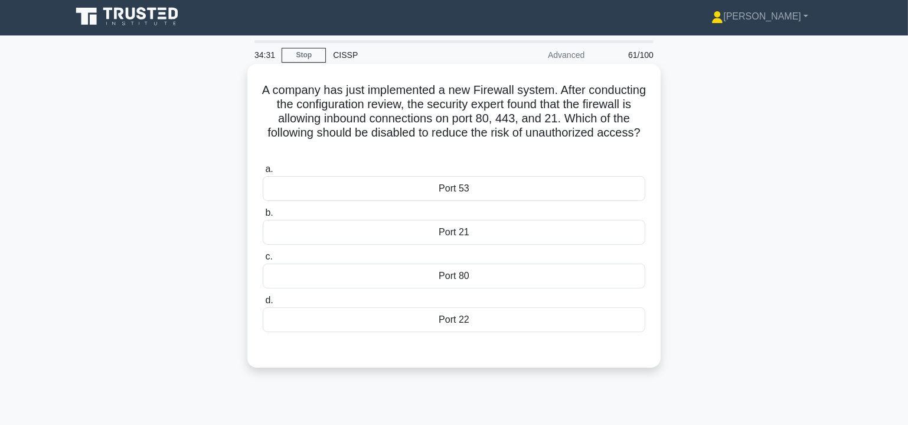
scroll to position [0, 0]
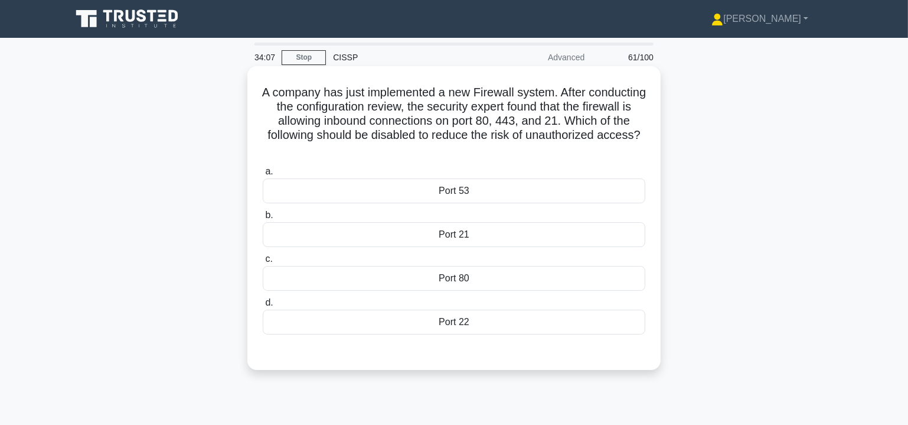
click at [480, 236] on div "Port 21" at bounding box center [454, 234] width 383 height 25
click at [263, 219] on input "b. Port 21" at bounding box center [263, 215] width 0 height 8
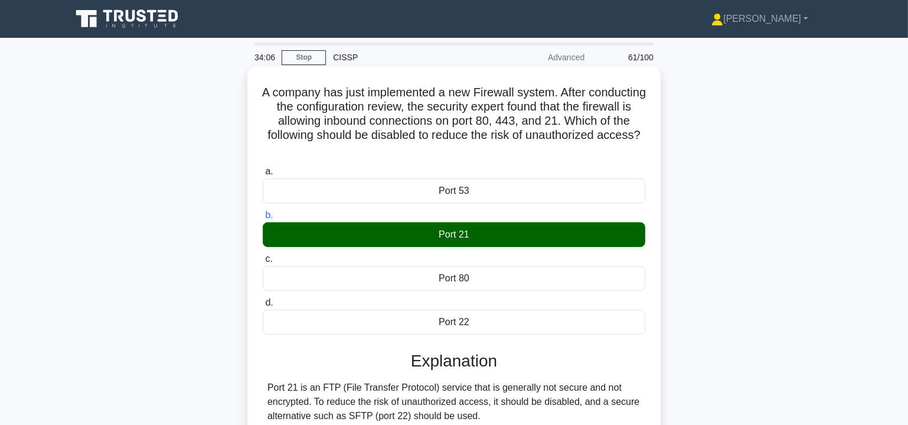
scroll to position [213, 0]
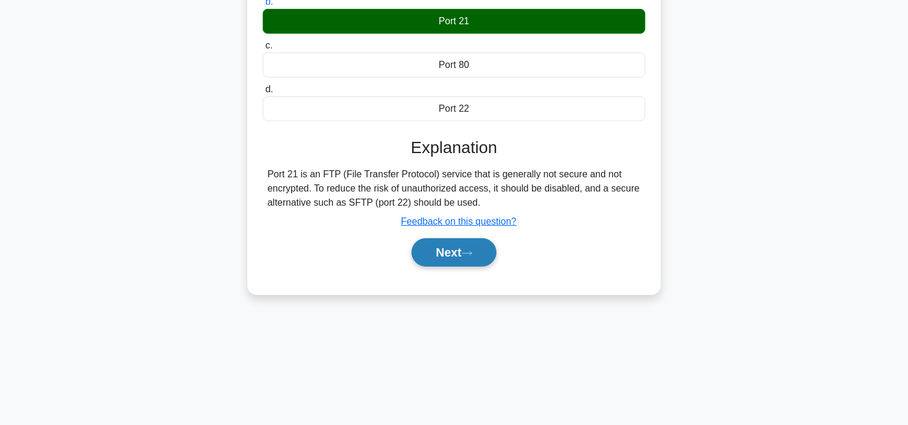
click at [472, 246] on button "Next" at bounding box center [454, 252] width 84 height 28
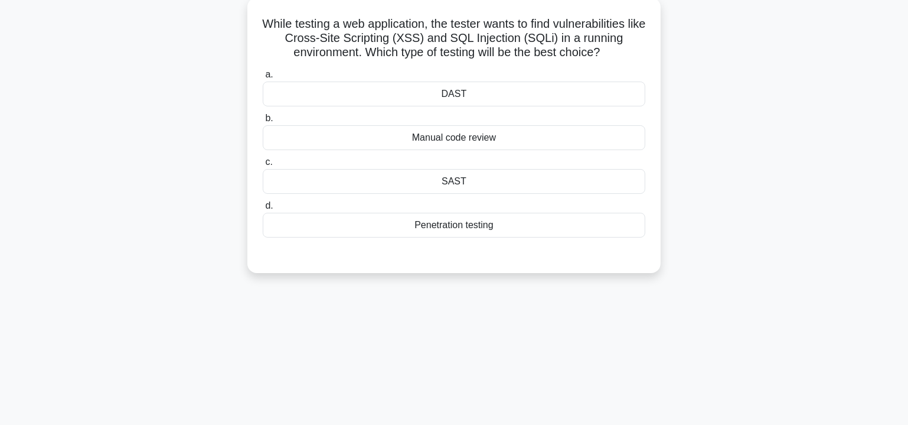
scroll to position [0, 0]
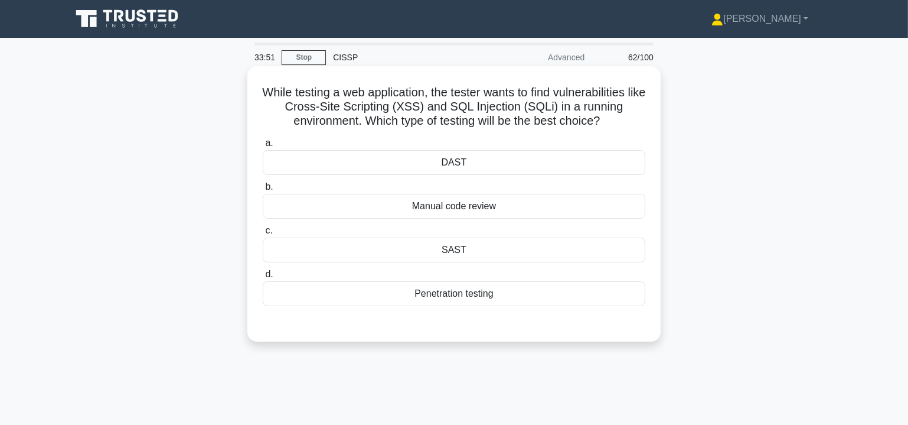
click at [468, 162] on div "DAST" at bounding box center [454, 162] width 383 height 25
click at [263, 147] on input "a. DAST" at bounding box center [263, 143] width 0 height 8
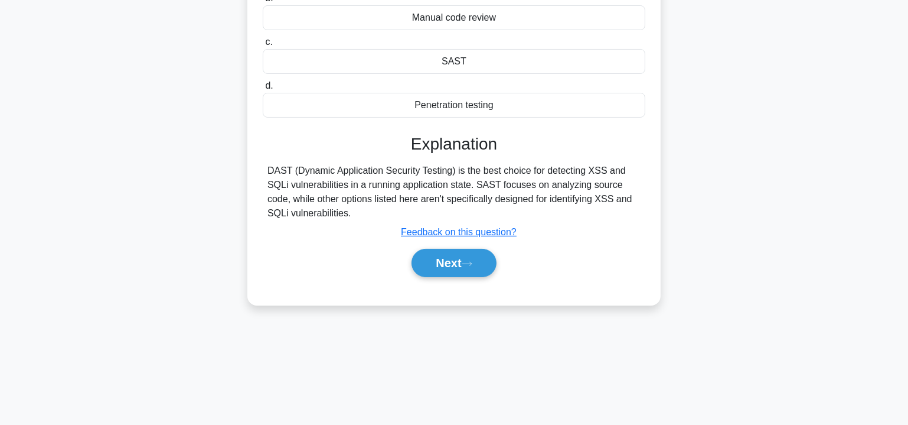
scroll to position [213, 0]
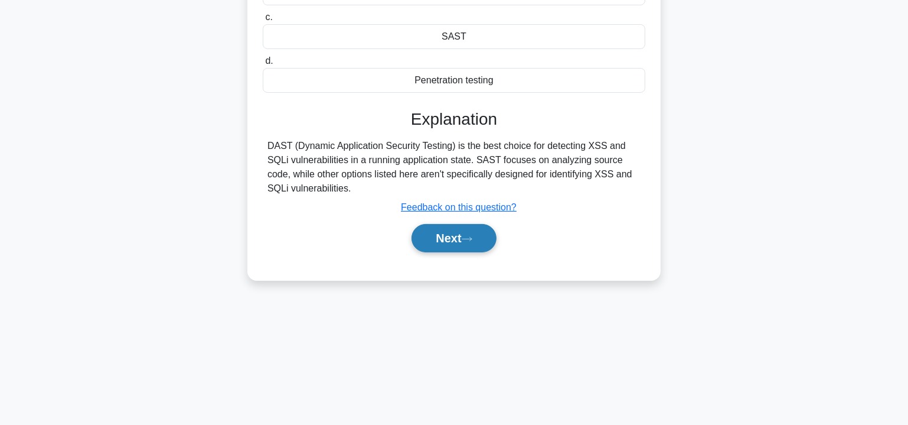
click at [483, 234] on button "Next" at bounding box center [454, 238] width 84 height 28
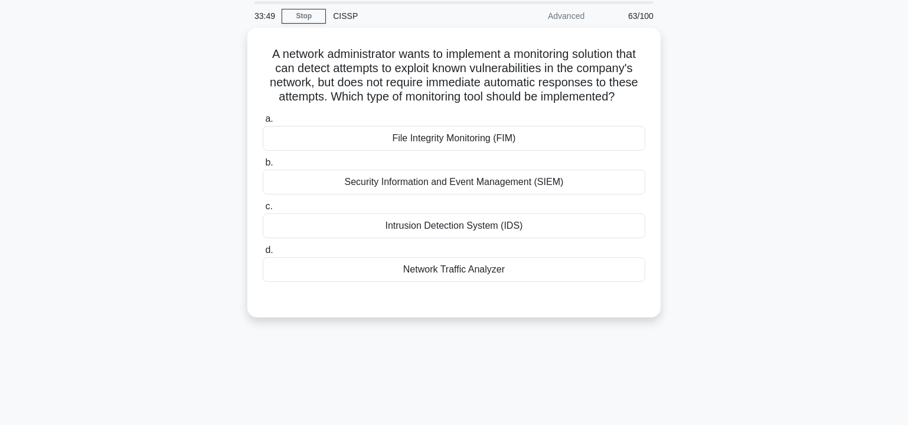
scroll to position [0, 0]
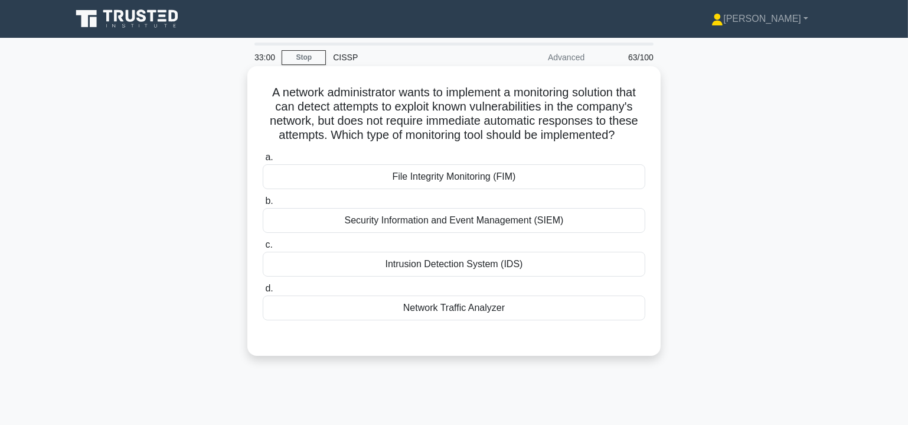
click at [491, 233] on div "Security Information and Event Management (SIEM)" at bounding box center [454, 220] width 383 height 25
click at [263, 205] on input "b. Security Information and Event Management (SIEM)" at bounding box center [263, 201] width 0 height 8
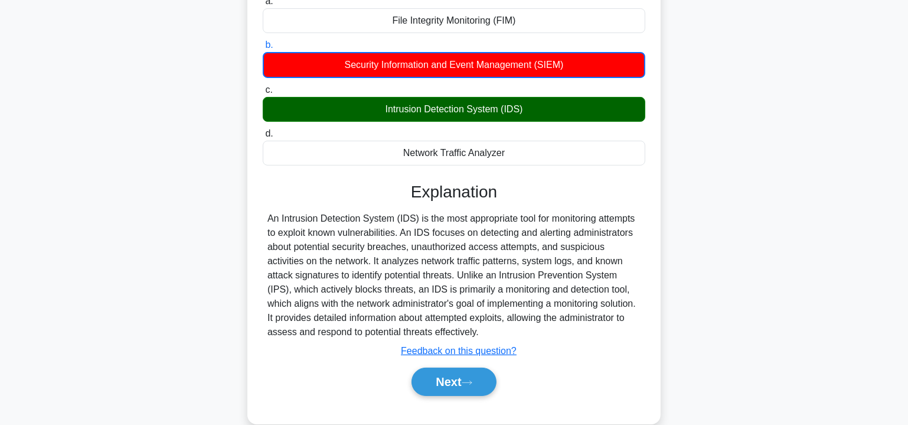
scroll to position [213, 0]
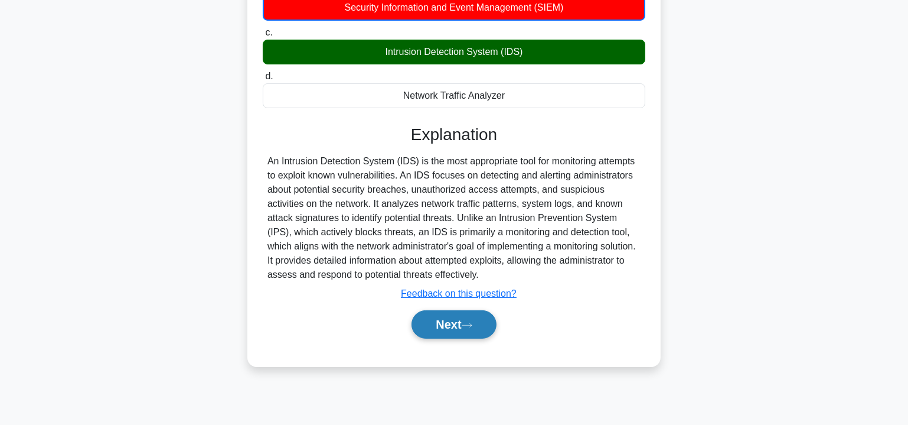
click at [458, 336] on button "Next" at bounding box center [454, 324] width 84 height 28
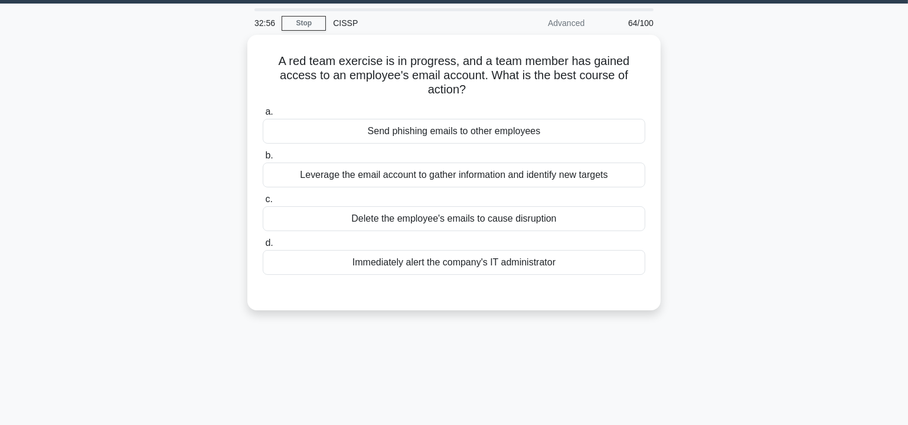
scroll to position [0, 0]
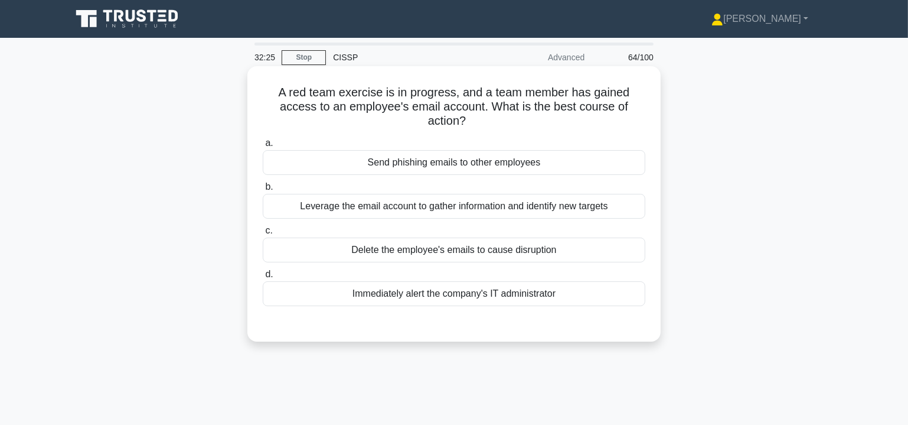
click at [524, 208] on div "Leverage the email account to gather information and identify new targets" at bounding box center [454, 206] width 383 height 25
click at [263, 191] on input "b. Leverage the email account to gather information and identify new targets" at bounding box center [263, 187] width 0 height 8
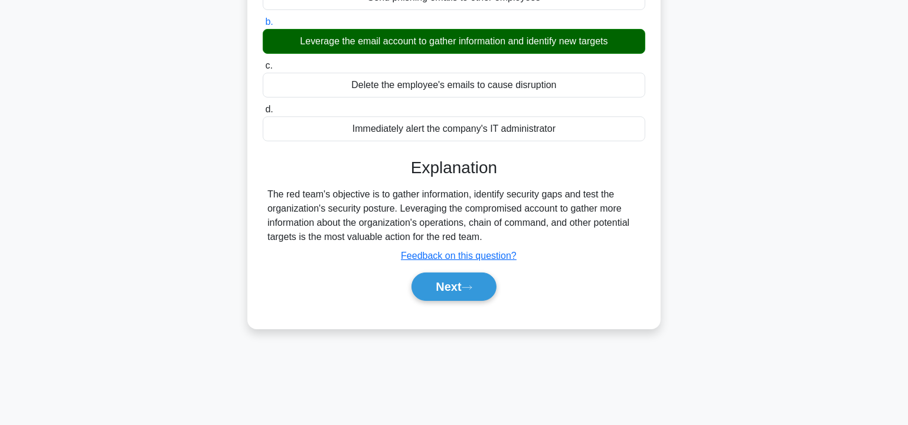
scroll to position [213, 0]
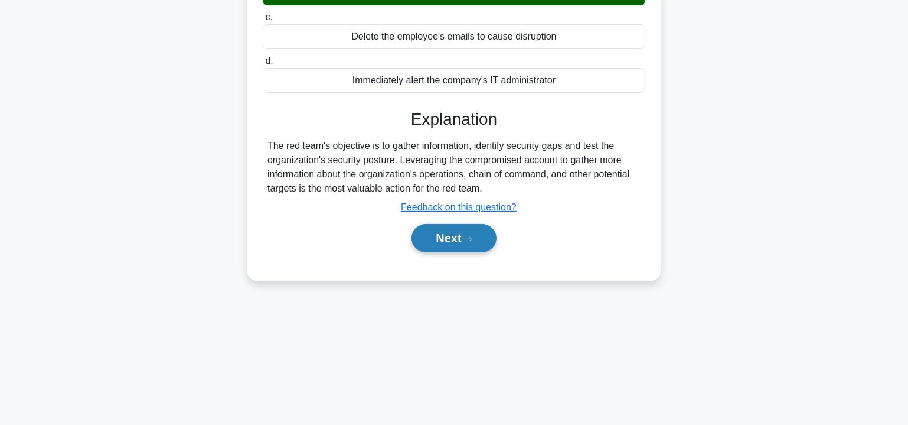
click at [430, 238] on button "Next" at bounding box center [454, 238] width 84 height 28
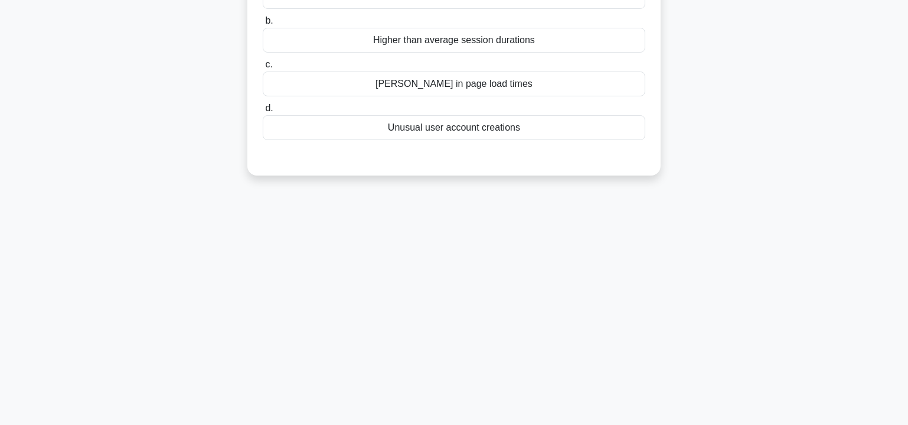
scroll to position [0, 0]
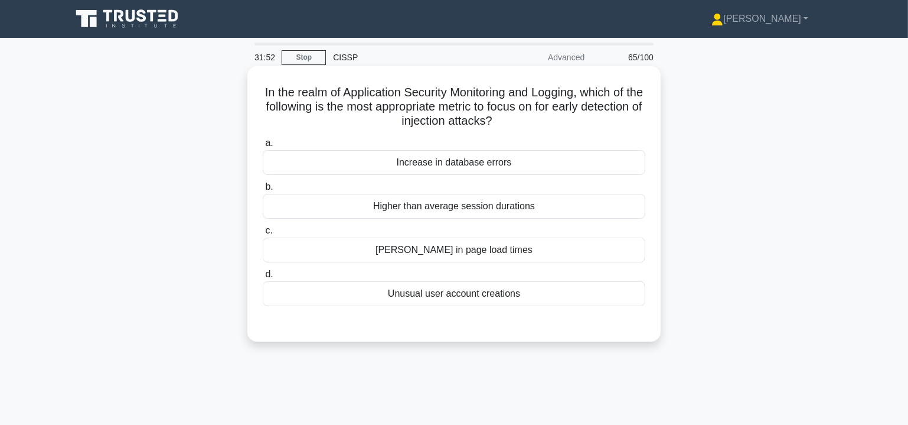
click at [465, 165] on div "Increase in database errors" at bounding box center [454, 162] width 383 height 25
click at [422, 162] on div "Increase in database errors" at bounding box center [454, 162] width 383 height 25
click at [263, 147] on input "a. Increase in database errors" at bounding box center [263, 143] width 0 height 8
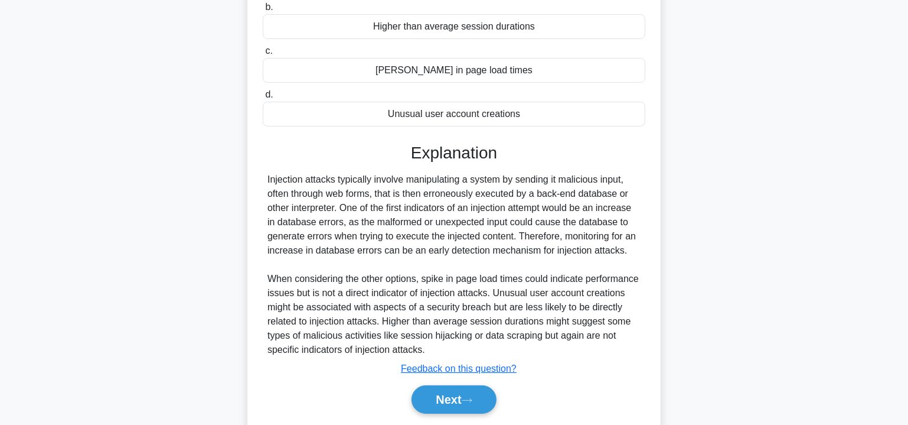
scroll to position [216, 0]
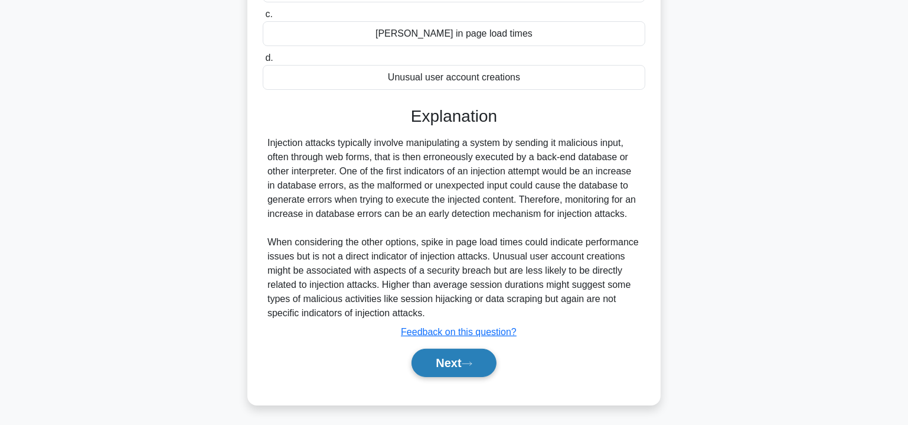
click at [449, 349] on button "Next" at bounding box center [454, 362] width 84 height 28
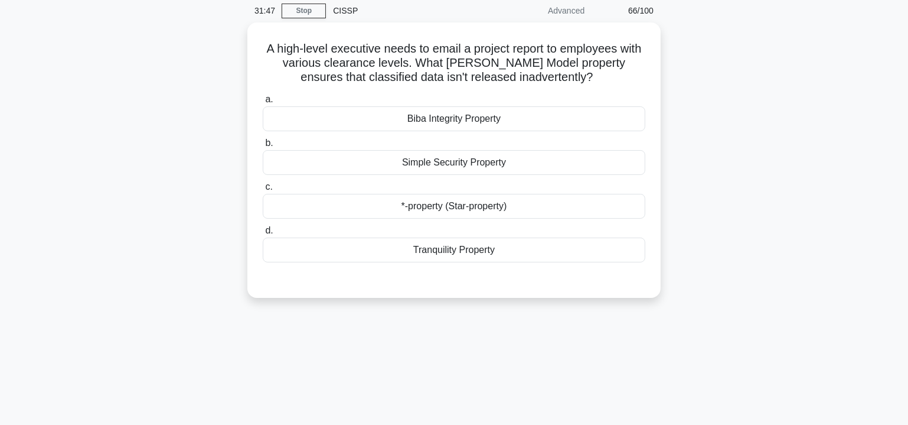
scroll to position [34, 0]
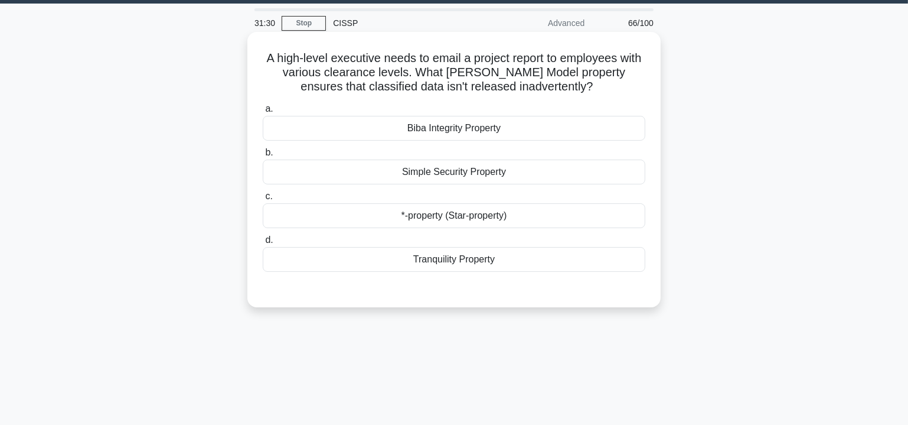
click at [438, 129] on div "Biba Integrity Property" at bounding box center [454, 128] width 383 height 25
click at [263, 113] on input "a. Biba Integrity Property" at bounding box center [263, 109] width 0 height 8
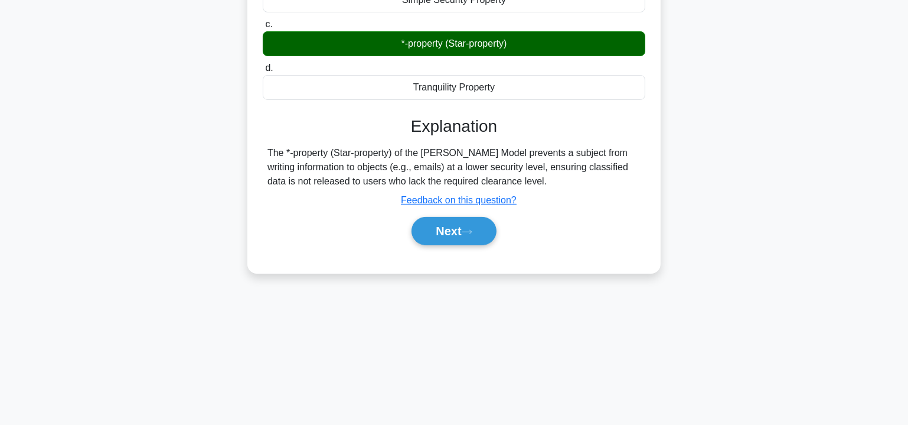
scroll to position [213, 0]
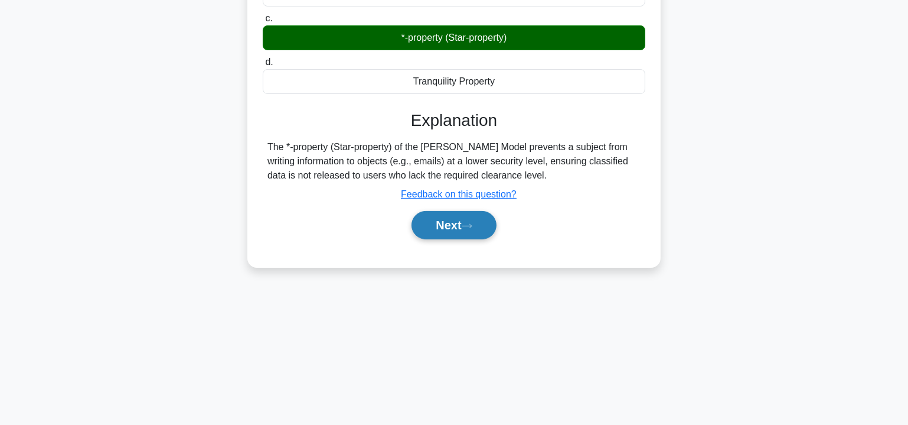
click at [453, 218] on button "Next" at bounding box center [454, 225] width 84 height 28
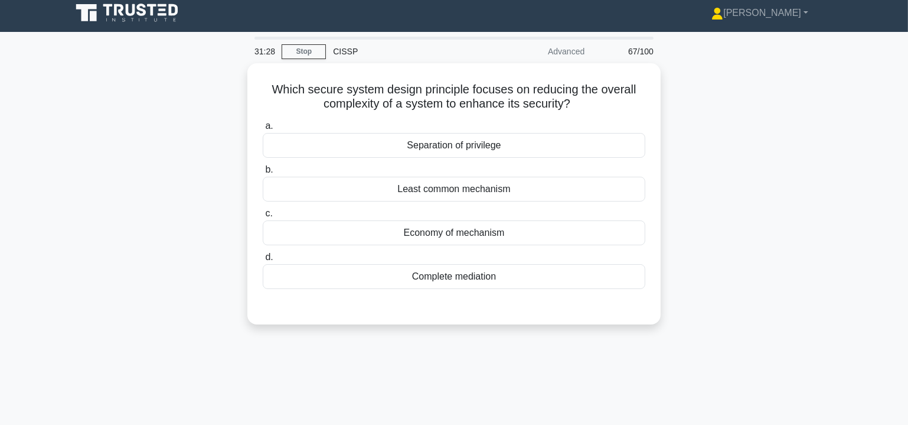
scroll to position [0, 0]
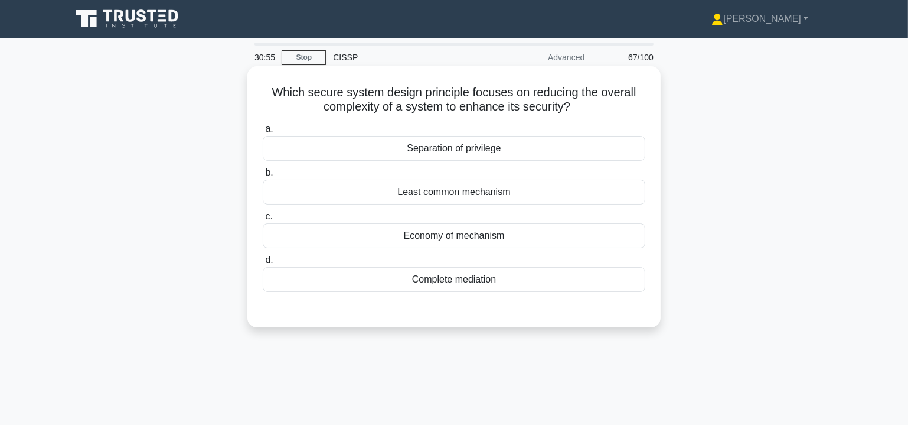
click at [474, 236] on div "Economy of mechanism" at bounding box center [454, 235] width 383 height 25
click at [263, 220] on input "c. Economy of mechanism" at bounding box center [263, 217] width 0 height 8
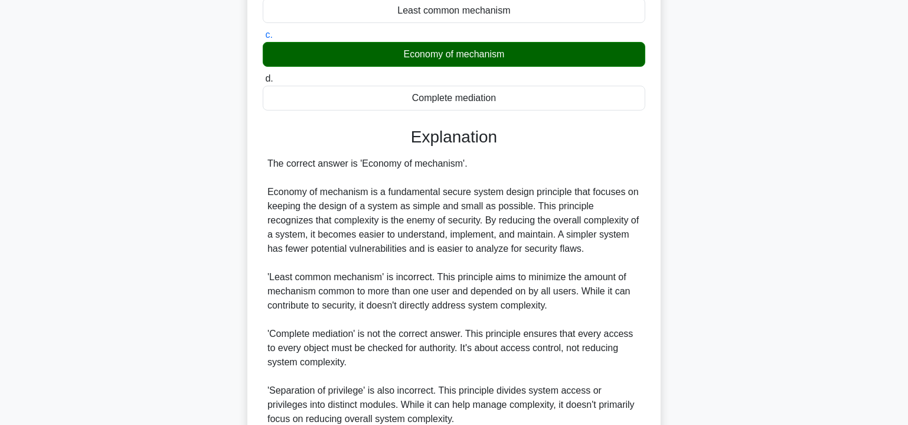
scroll to position [287, 0]
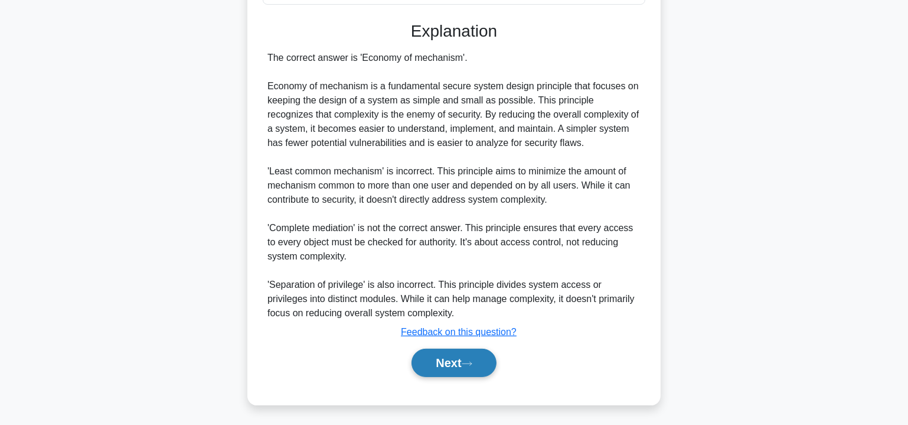
click at [466, 363] on button "Next" at bounding box center [454, 362] width 84 height 28
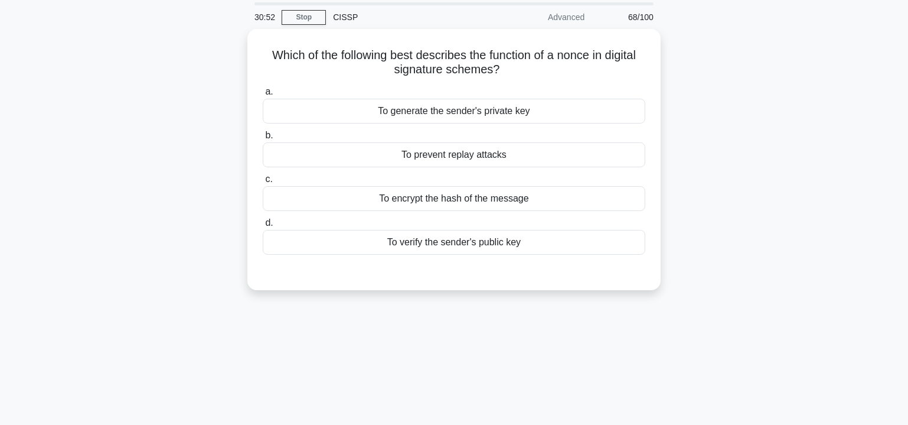
scroll to position [34, 0]
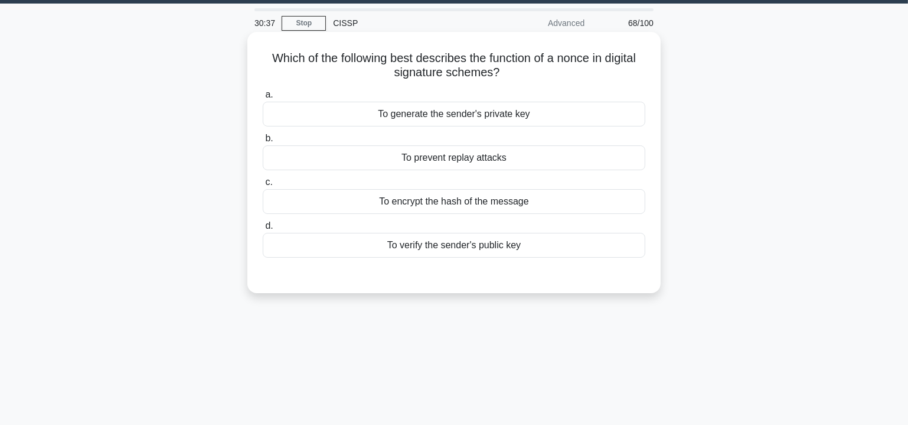
drag, startPoint x: 265, startPoint y: 62, endPoint x: 549, endPoint y: 251, distance: 340.7
click at [549, 251] on div "Which of the following best describes the function of a nonce in digital signat…" at bounding box center [454, 163] width 404 height 252
copy div "Which of the following best describes the function of a nonce in digital signat…"
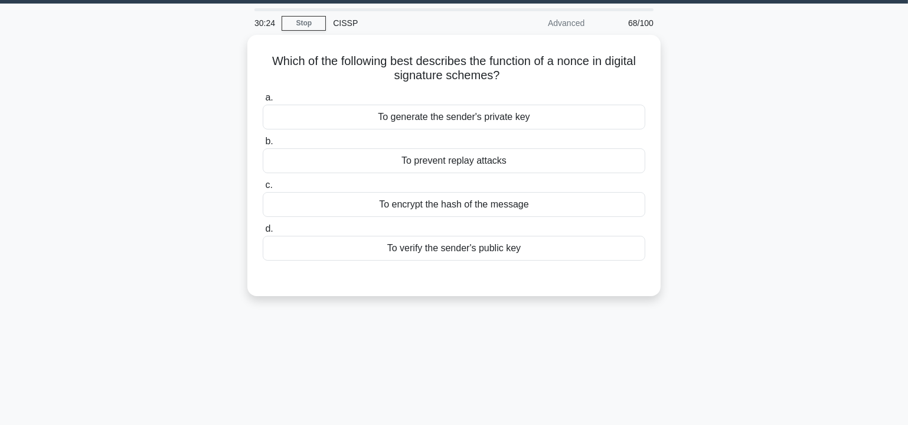
click at [813, 185] on div "Which of the following best describes the function of a nonce in digital signat…" at bounding box center [454, 172] width 780 height 275
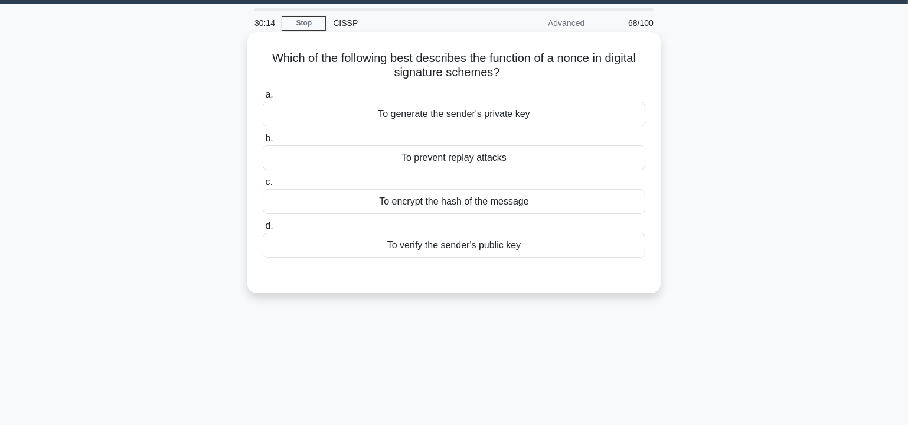
click at [439, 159] on div "To prevent replay attacks" at bounding box center [454, 157] width 383 height 25
click at [263, 142] on input "b. To prevent replay attacks" at bounding box center [263, 139] width 0 height 8
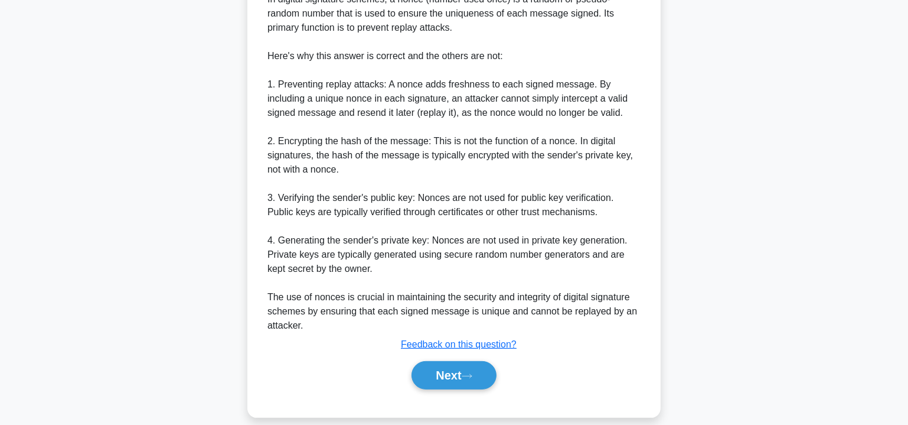
scroll to position [386, 0]
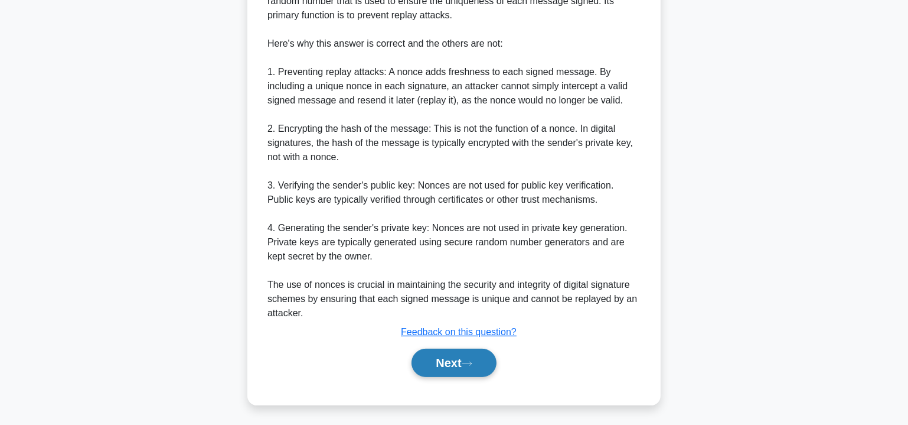
click at [461, 355] on button "Next" at bounding box center [454, 362] width 84 height 28
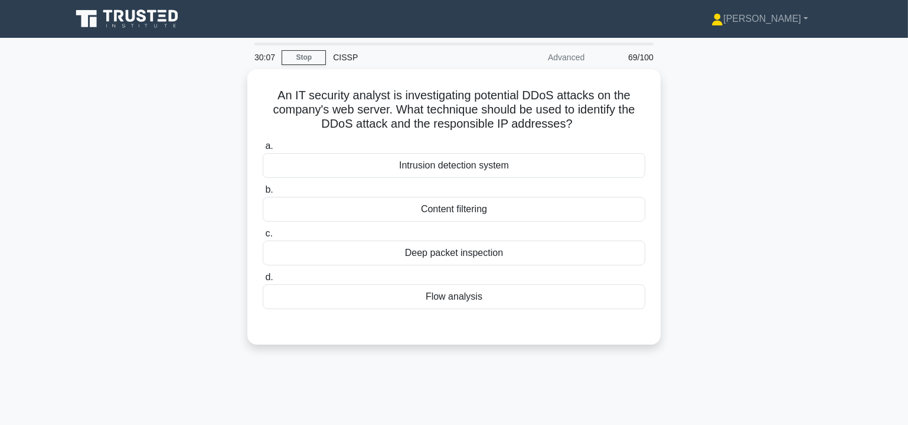
scroll to position [0, 0]
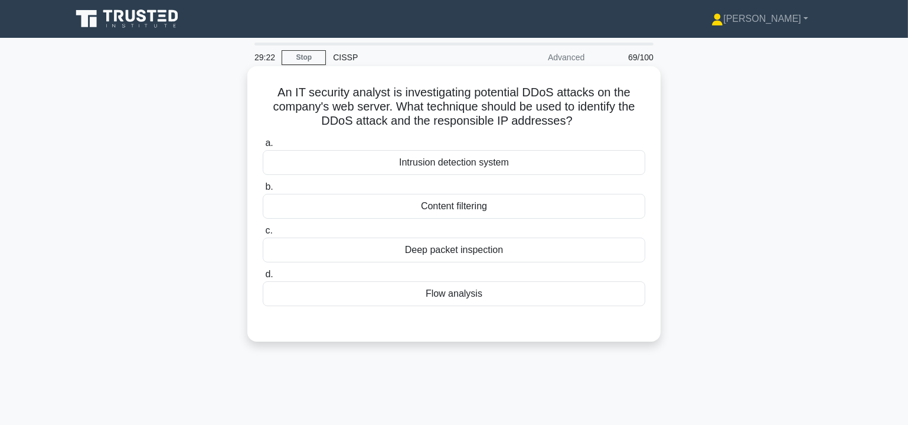
drag, startPoint x: 274, startPoint y: 96, endPoint x: 593, endPoint y: 295, distance: 376.0
click at [593, 295] on div "An IT security analyst is investigating potential DDoS attacks on the company's…" at bounding box center [454, 204] width 404 height 266
copy div "An IT security analyst is investigating potential DDoS attacks on the company's…"
click at [462, 294] on div "Flow analysis" at bounding box center [454, 293] width 383 height 25
click at [263, 278] on input "d. Flow analysis" at bounding box center [263, 275] width 0 height 8
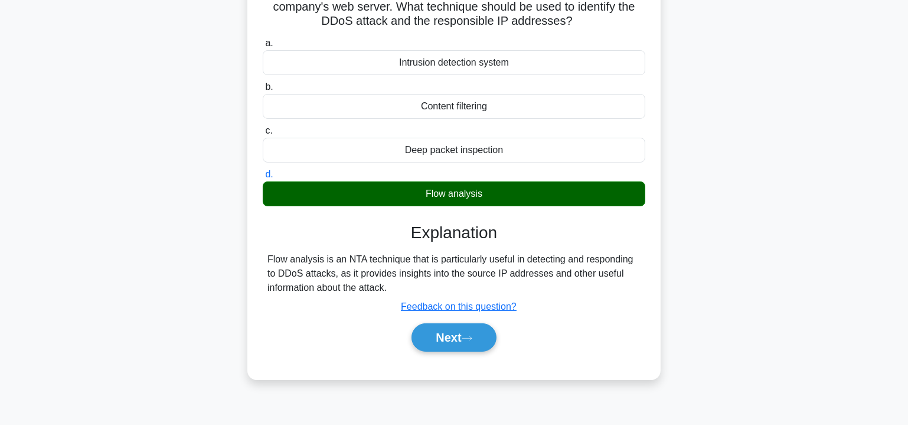
scroll to position [107, 0]
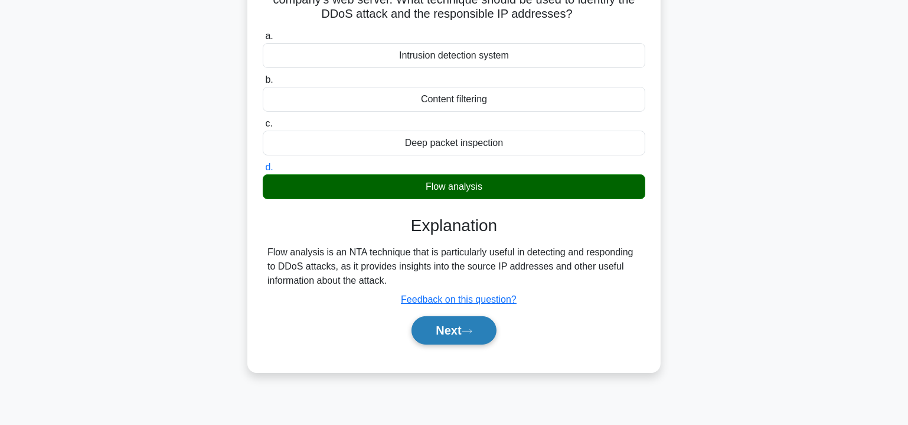
click at [465, 330] on button "Next" at bounding box center [454, 330] width 84 height 28
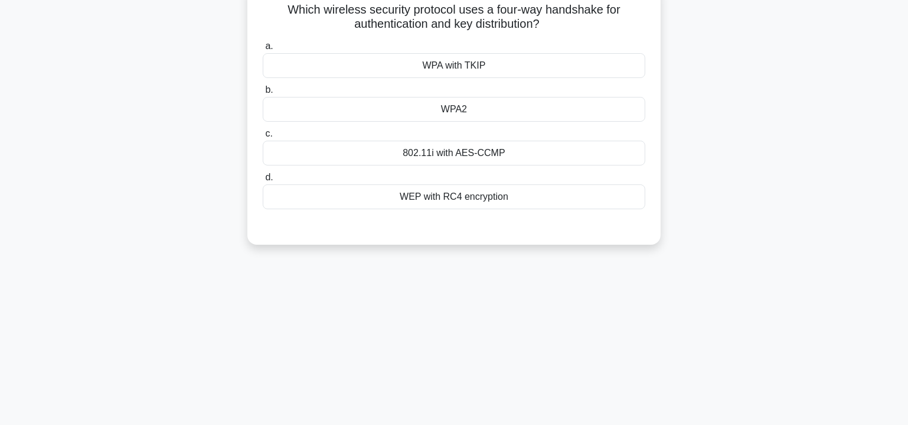
scroll to position [0, 0]
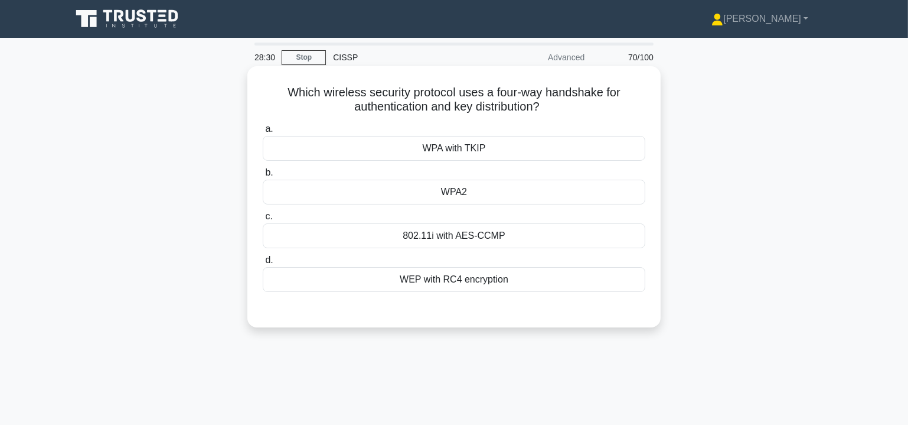
drag, startPoint x: 281, startPoint y: 89, endPoint x: 606, endPoint y: 291, distance: 382.5
click at [606, 291] on div "Which wireless security protocol uses a four-way handshake for authentication a…" at bounding box center [454, 197] width 404 height 252
copy div "Which wireless security protocol uses a four-way handshake for authentication a…"
click at [452, 191] on div "WPA2" at bounding box center [454, 192] width 383 height 25
click at [263, 177] on input "b. WPA2" at bounding box center [263, 173] width 0 height 8
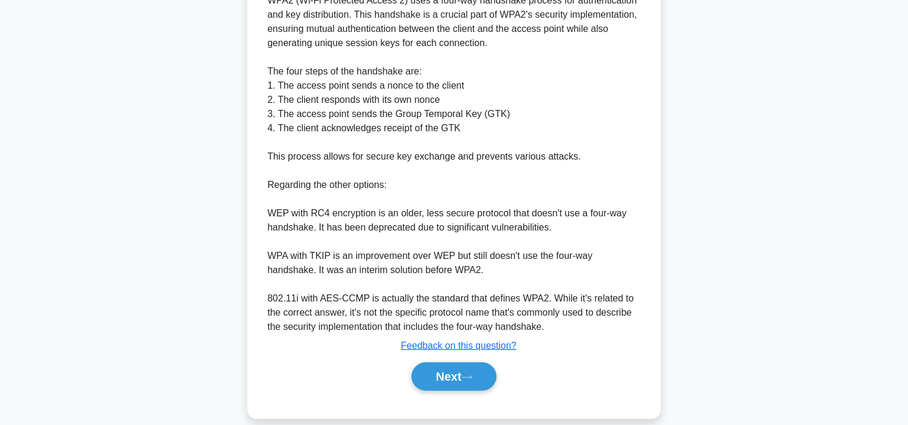
scroll to position [386, 0]
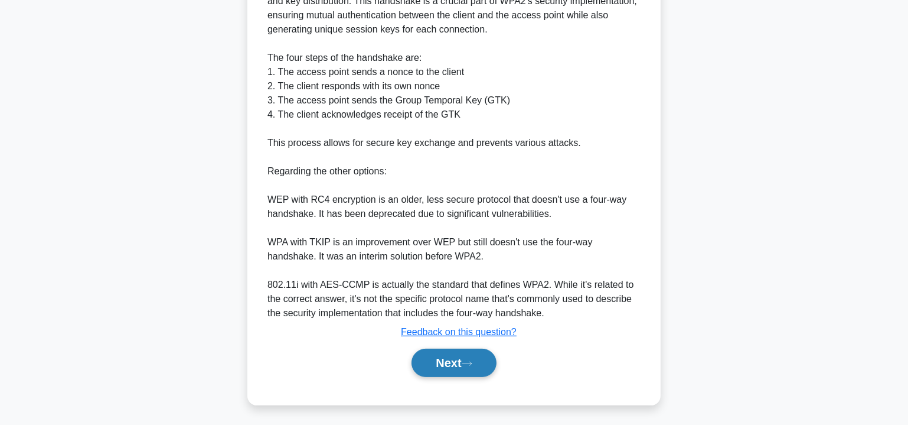
click at [465, 363] on button "Next" at bounding box center [454, 362] width 84 height 28
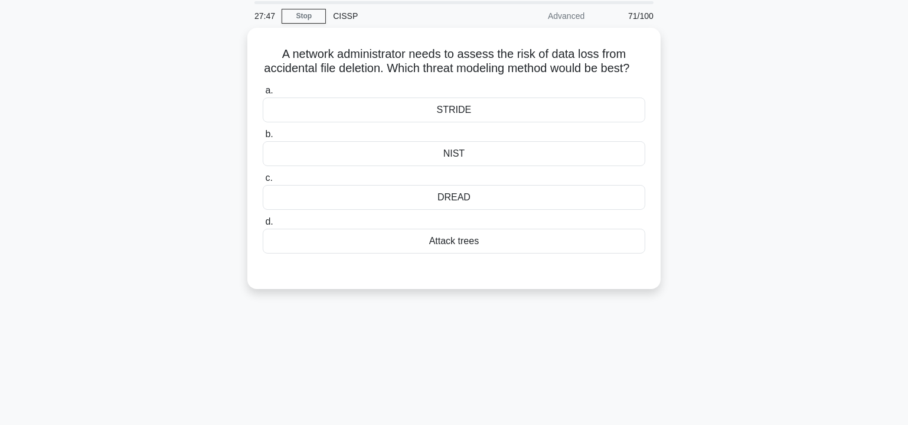
scroll to position [0, 0]
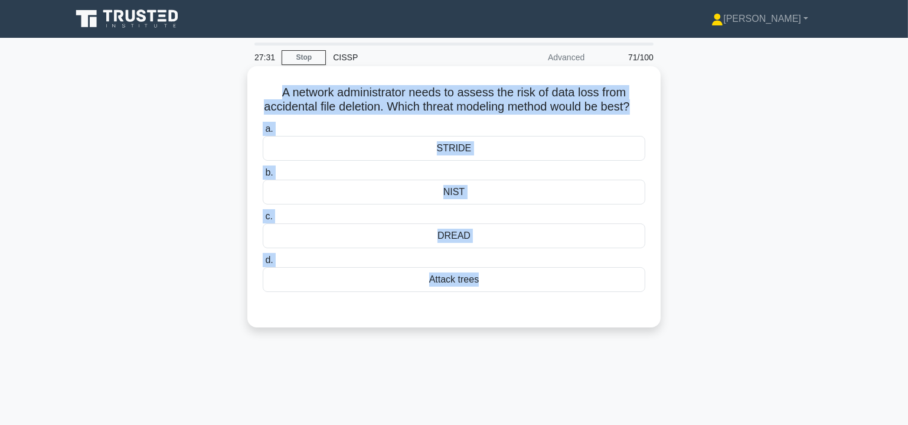
drag, startPoint x: 276, startPoint y: 90, endPoint x: 527, endPoint y: 311, distance: 334.4
click at [527, 311] on div "A network administrator needs to assess the risk of data loss from accidental f…" at bounding box center [454, 197] width 404 height 252
copy div "A network administrator needs to assess the risk of data loss from accidental f…"
click at [449, 248] on div "DREAD" at bounding box center [454, 235] width 383 height 25
click at [263, 220] on input "c. DREAD" at bounding box center [263, 217] width 0 height 8
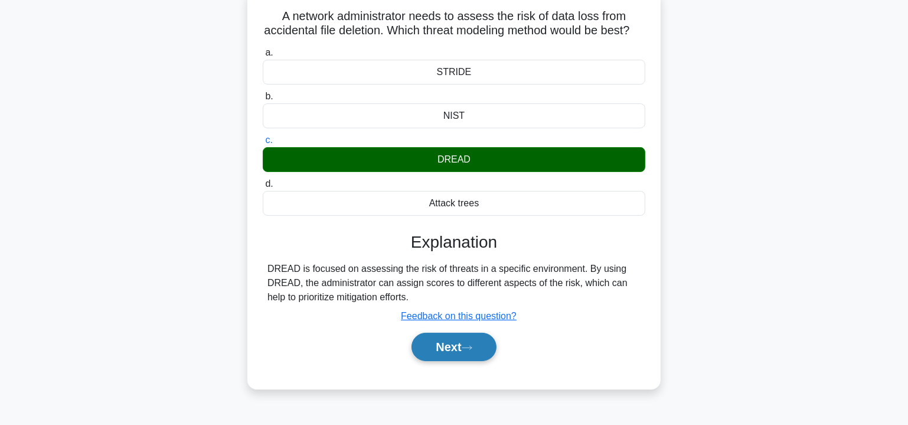
scroll to position [70, 0]
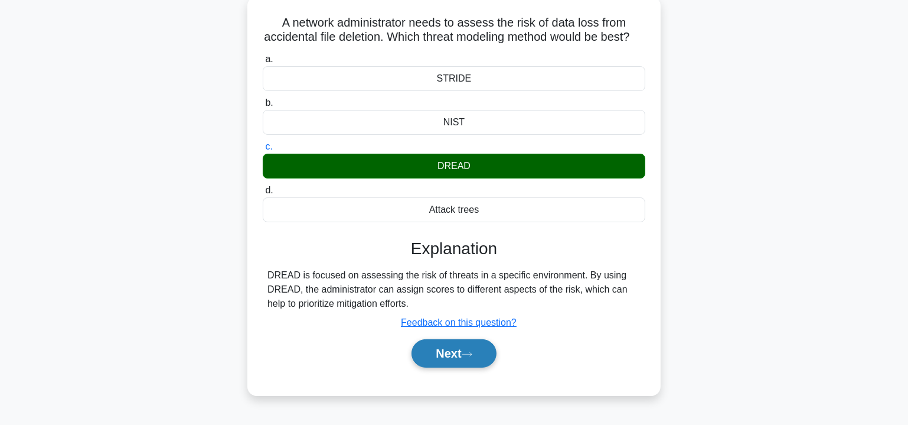
click at [470, 357] on icon at bounding box center [467, 354] width 11 height 6
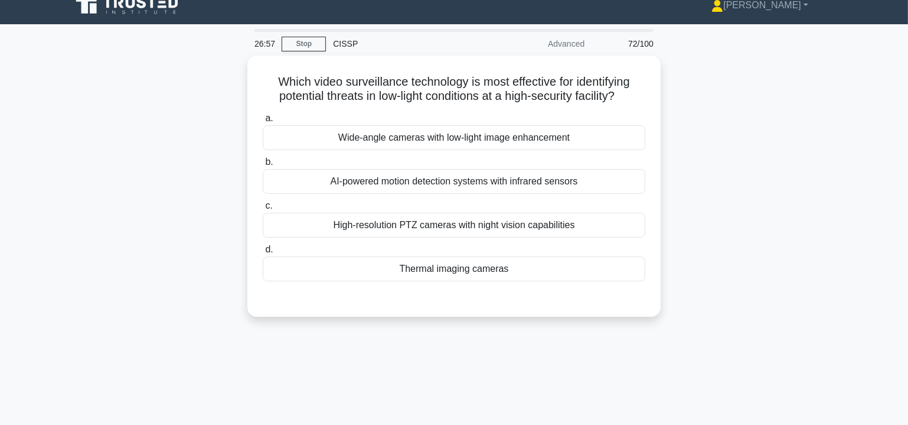
scroll to position [0, 0]
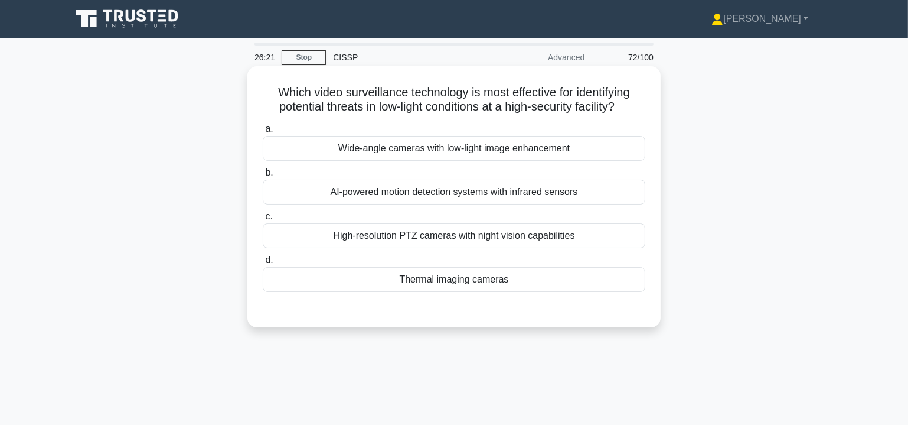
click at [430, 149] on div "Wide-angle cameras with low-light image enhancement" at bounding box center [454, 148] width 383 height 25
click at [263, 133] on input "a. Wide-angle cameras with low-light image enhancement" at bounding box center [263, 129] width 0 height 8
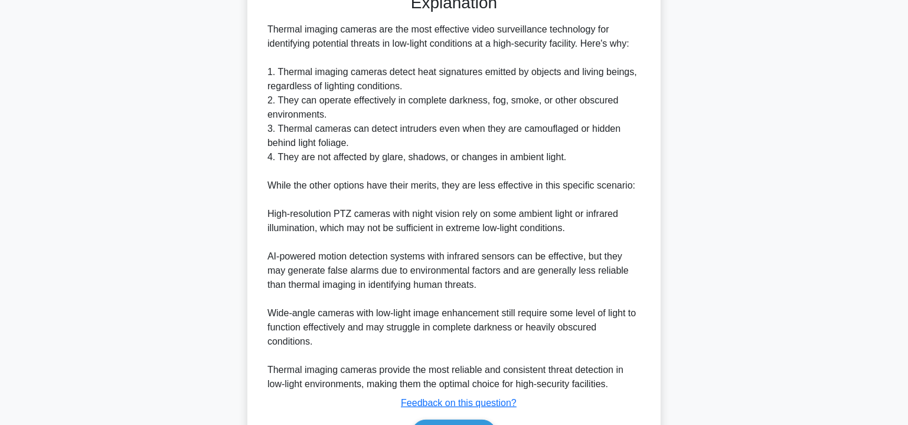
scroll to position [387, 0]
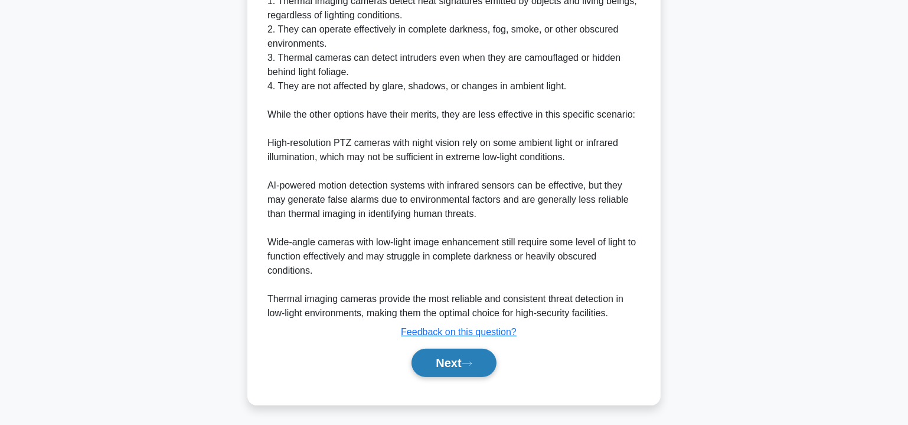
click at [481, 361] on button "Next" at bounding box center [454, 362] width 84 height 28
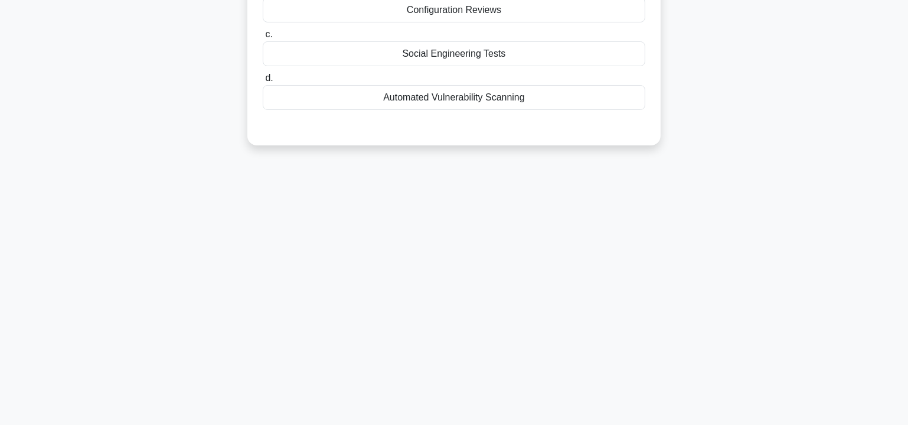
scroll to position [34, 0]
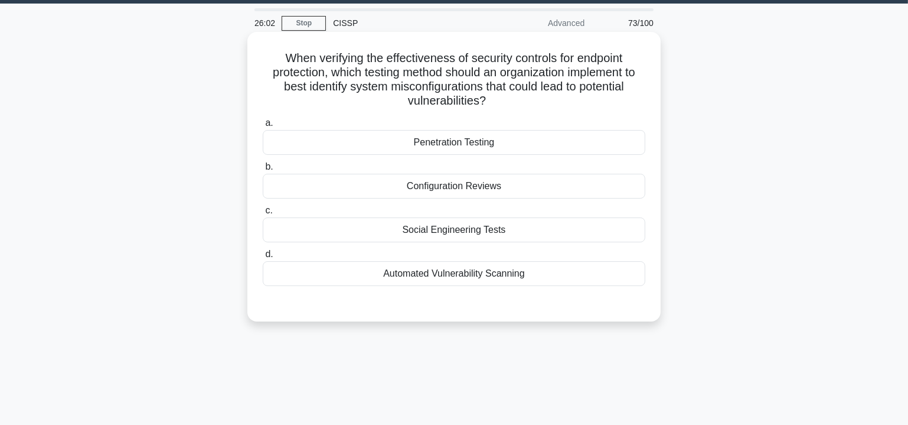
click at [469, 185] on div "Configuration Reviews" at bounding box center [454, 186] width 383 height 25
click at [263, 171] on input "b. Configuration Reviews" at bounding box center [263, 167] width 0 height 8
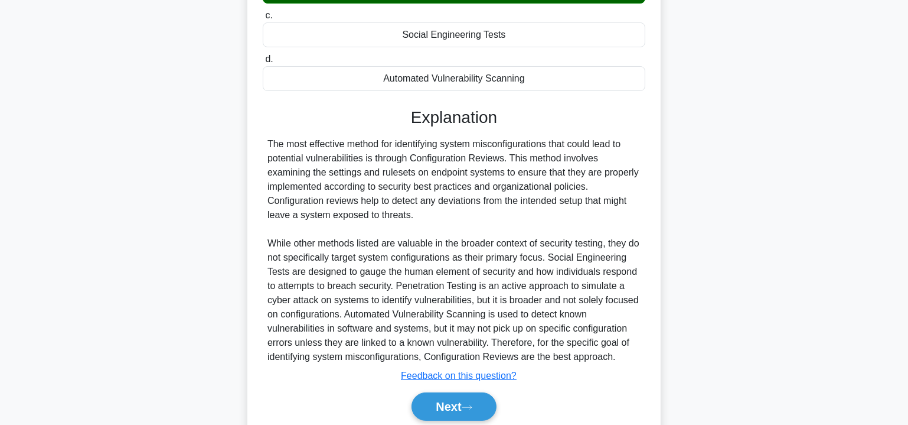
scroll to position [273, 0]
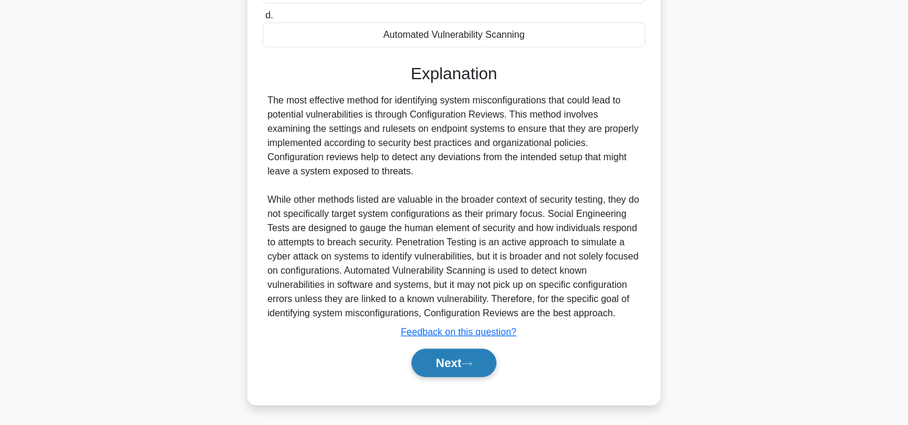
click at [462, 360] on button "Next" at bounding box center [454, 362] width 84 height 28
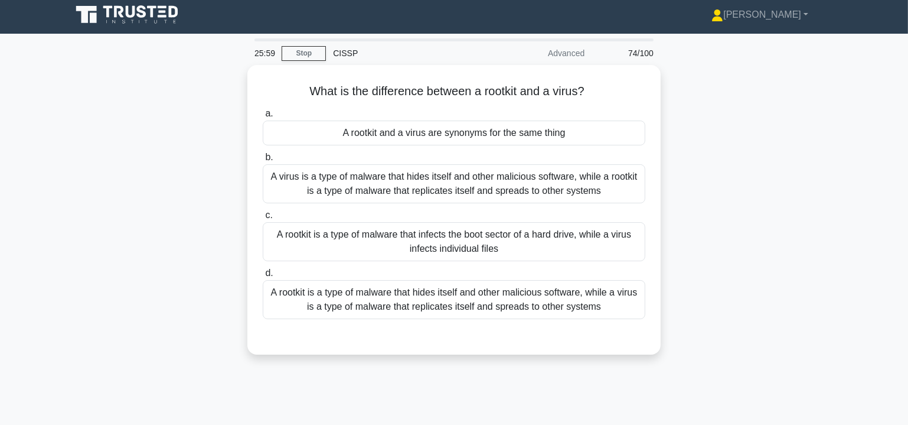
scroll to position [0, 0]
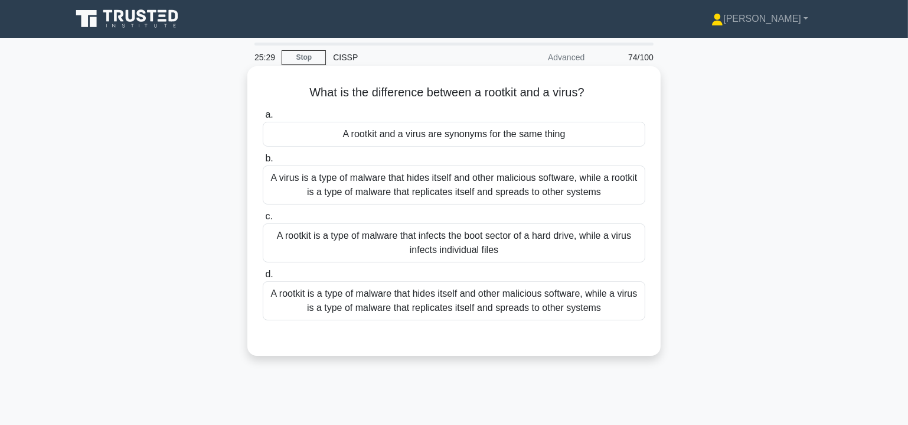
click at [445, 239] on div "A rootkit is a type of malware that infects the boot sector of a hard drive, wh…" at bounding box center [454, 242] width 383 height 39
click at [263, 220] on input "c. A rootkit is a type of malware that infects the boot sector of a hard drive,…" at bounding box center [263, 217] width 0 height 8
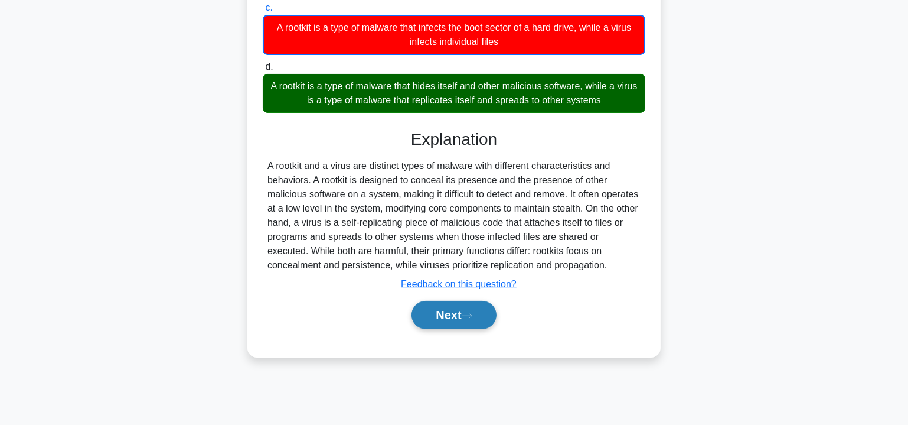
scroll to position [213, 0]
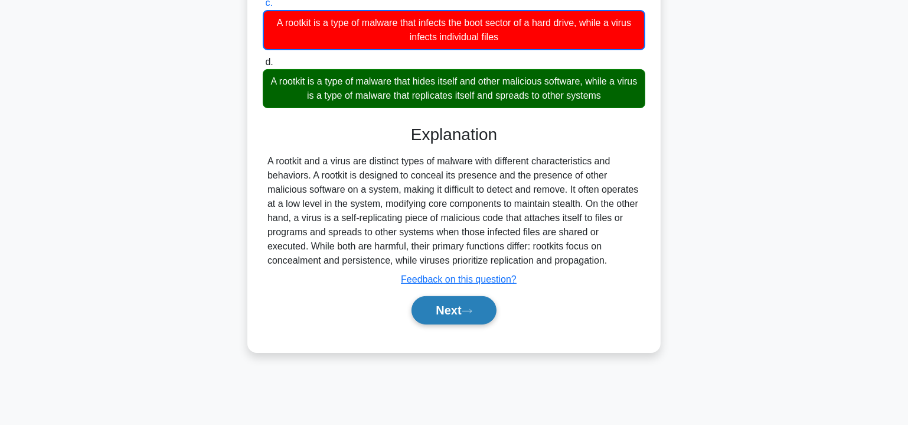
click at [466, 298] on button "Next" at bounding box center [454, 310] width 84 height 28
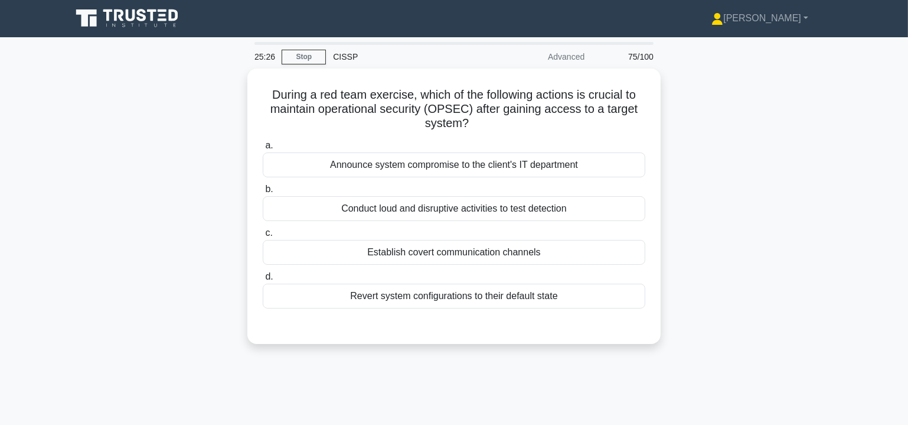
scroll to position [0, 0]
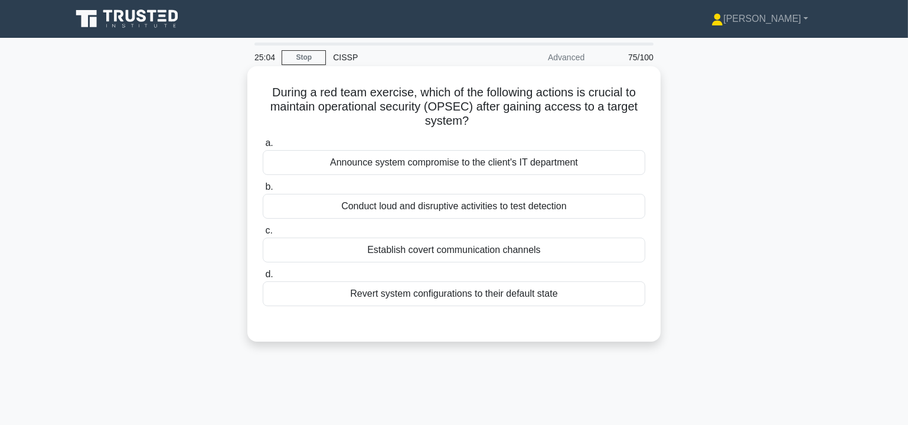
click at [477, 246] on div "Establish covert communication channels" at bounding box center [454, 249] width 383 height 25
click at [263, 234] on input "c. Establish covert communication channels" at bounding box center [263, 231] width 0 height 8
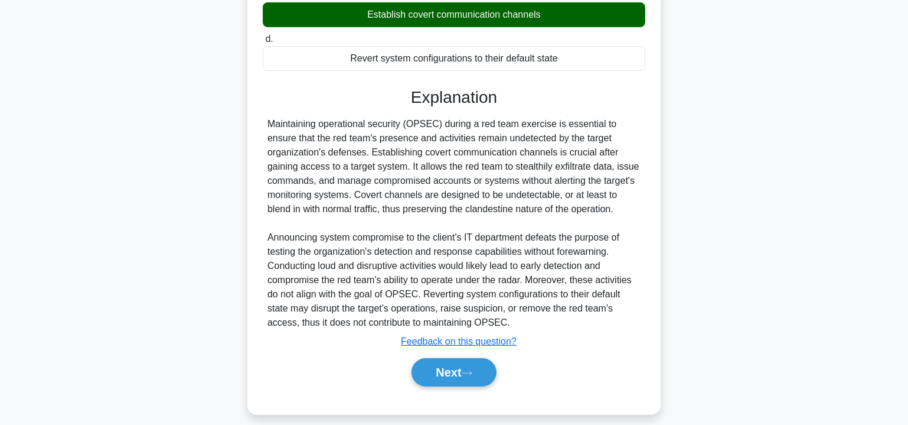
scroll to position [245, 0]
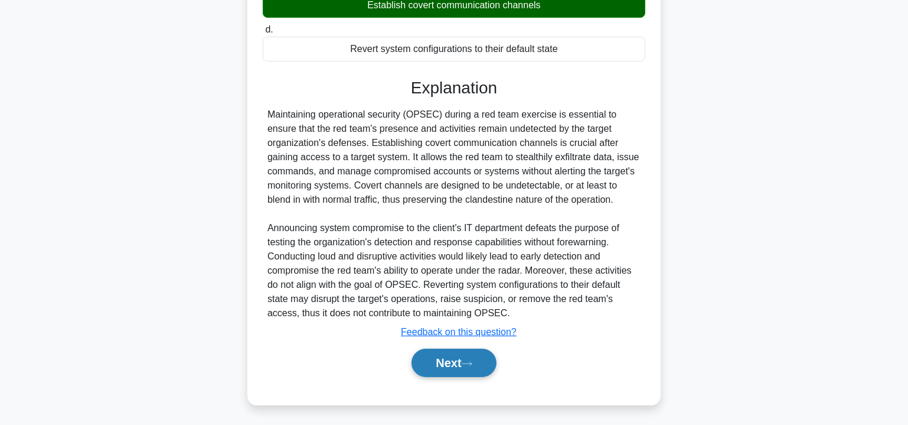
click at [448, 364] on button "Next" at bounding box center [454, 362] width 84 height 28
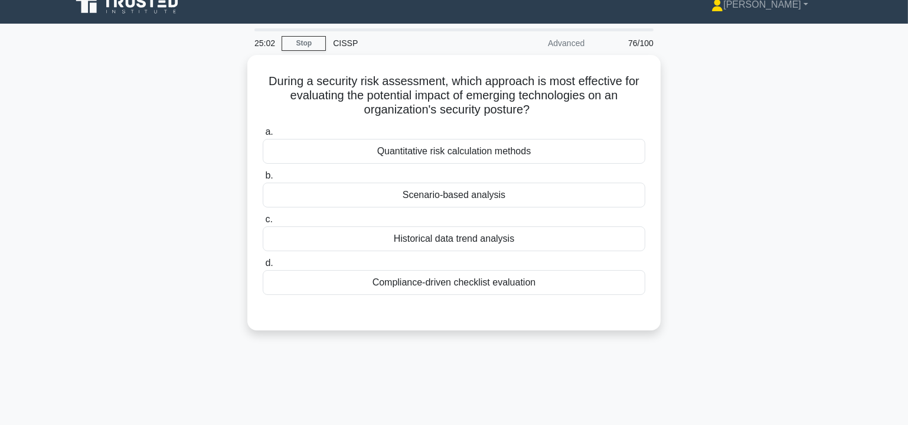
scroll to position [0, 0]
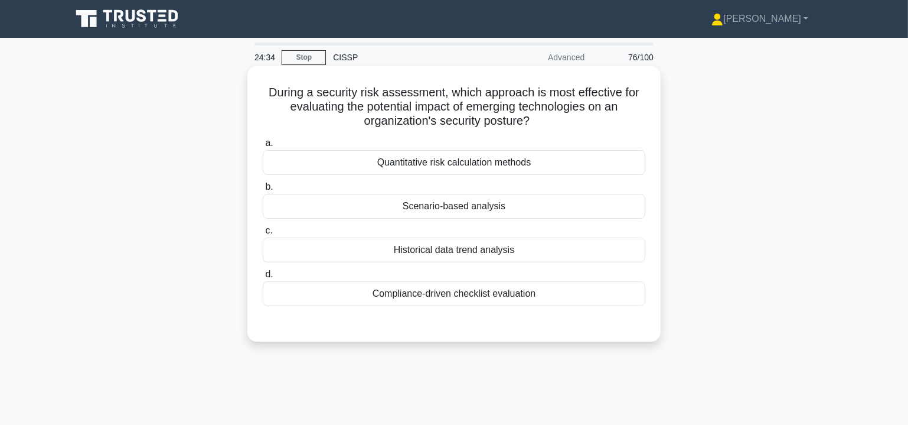
click at [542, 162] on div "Quantitative risk calculation methods" at bounding box center [454, 162] width 383 height 25
click at [263, 147] on input "a. Quantitative risk calculation methods" at bounding box center [263, 143] width 0 height 8
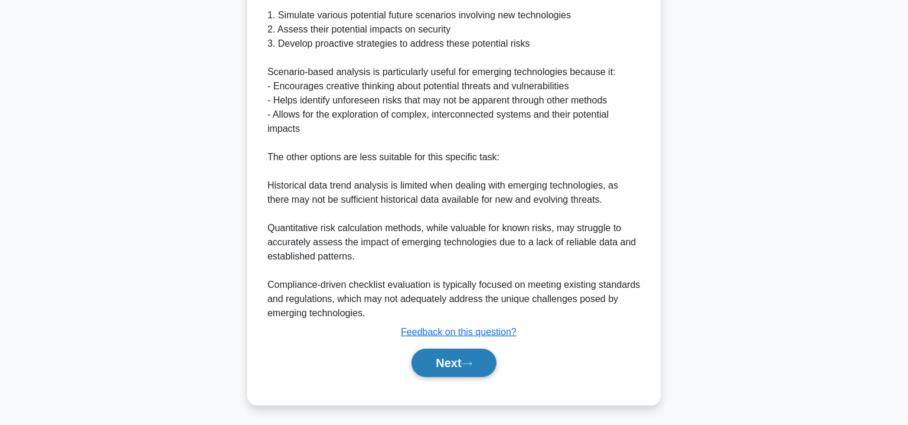
click at [471, 361] on icon at bounding box center [467, 363] width 11 height 6
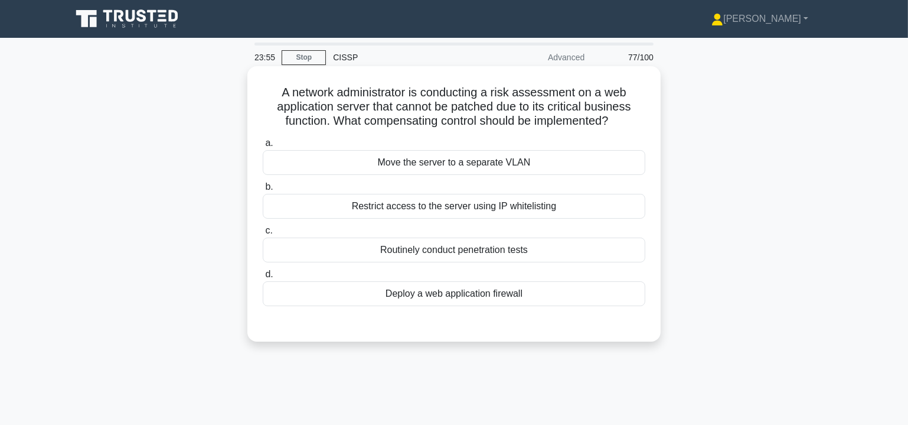
click at [478, 292] on div "Deploy a web application firewall" at bounding box center [454, 293] width 383 height 25
click at [263, 278] on input "d. Deploy a web application firewall" at bounding box center [263, 275] width 0 height 8
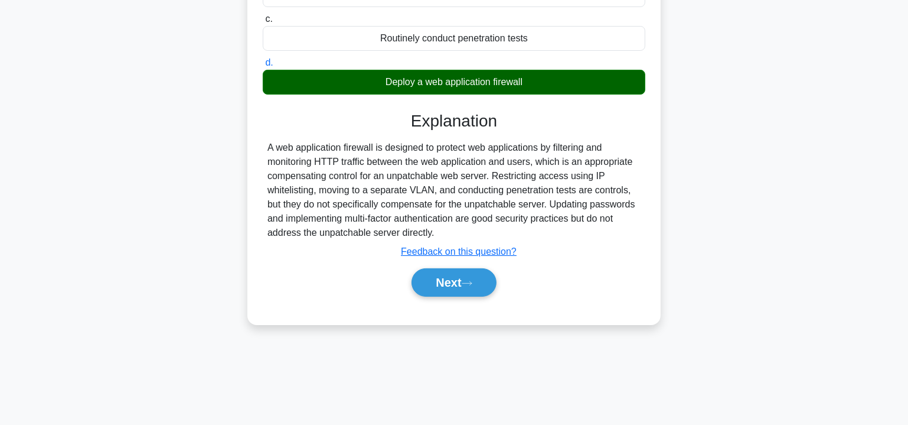
scroll to position [213, 0]
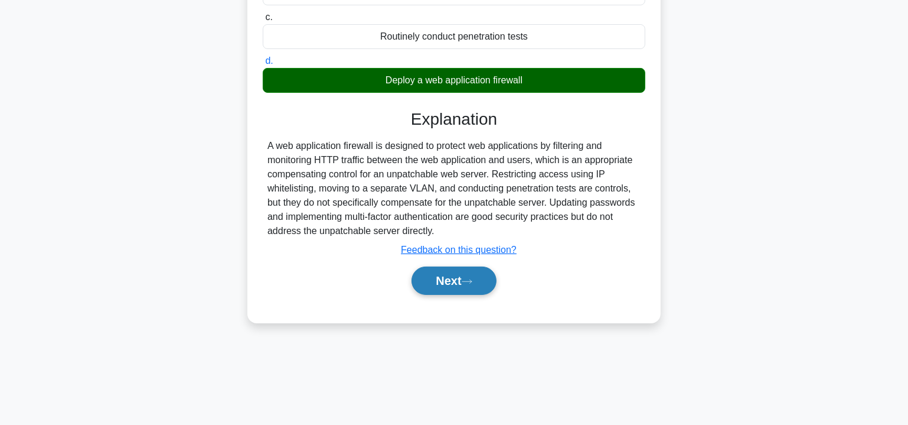
click at [470, 281] on icon at bounding box center [467, 281] width 11 height 6
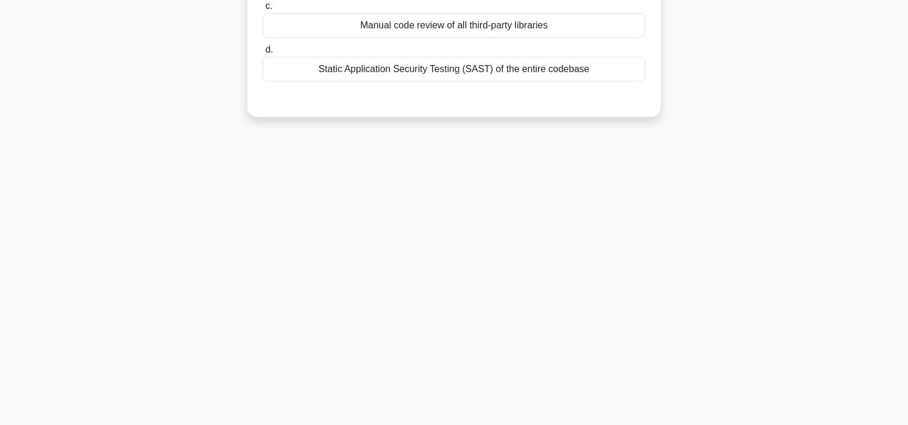
scroll to position [34, 0]
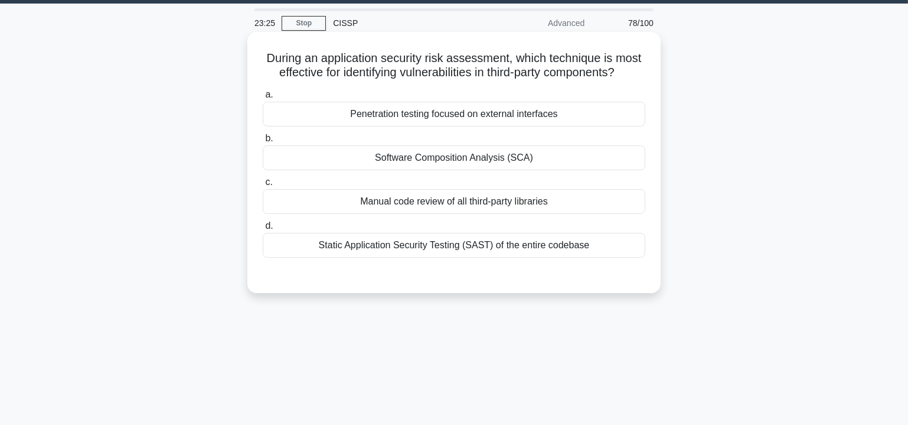
click at [495, 111] on div "Penetration testing focused on external interfaces" at bounding box center [454, 114] width 383 height 25
click at [263, 99] on input "a. Penetration testing focused on external interfaces" at bounding box center [263, 95] width 0 height 8
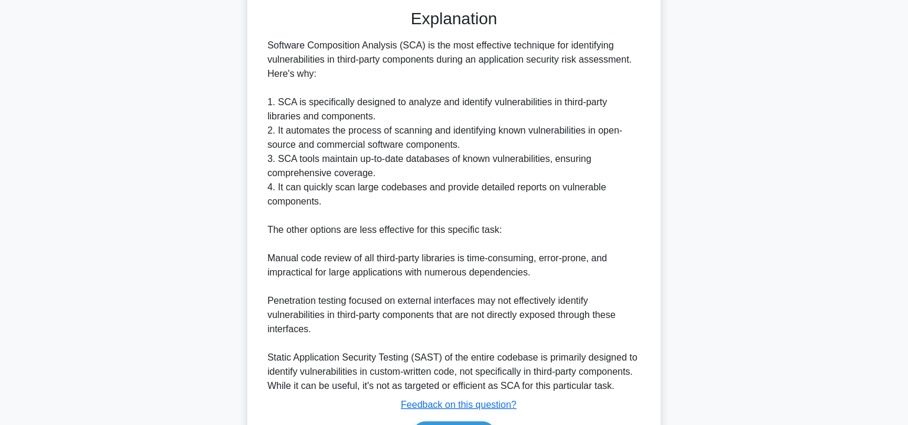
scroll to position [373, 0]
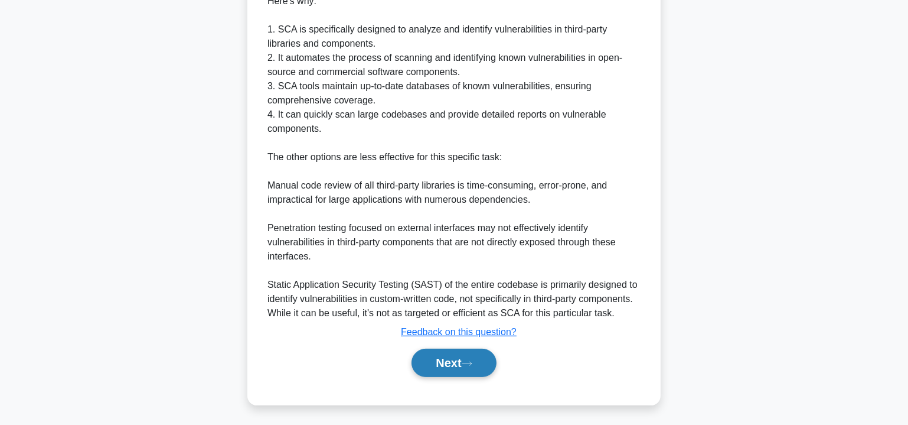
click at [449, 359] on button "Next" at bounding box center [454, 362] width 84 height 28
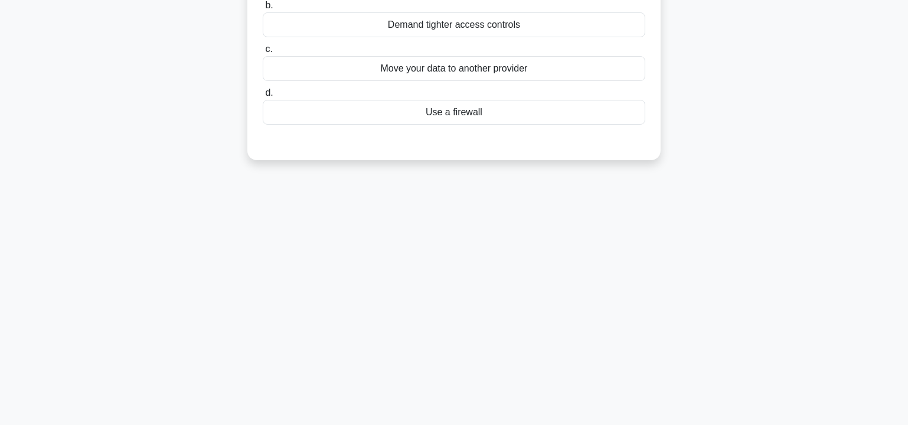
scroll to position [0, 0]
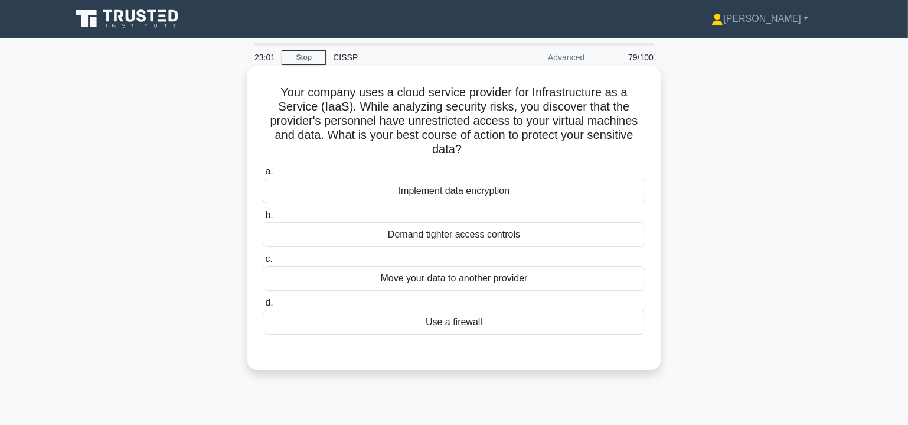
click at [444, 194] on div "Implement data encryption" at bounding box center [454, 190] width 383 height 25
click at [263, 175] on input "a. Implement data encryption" at bounding box center [263, 172] width 0 height 8
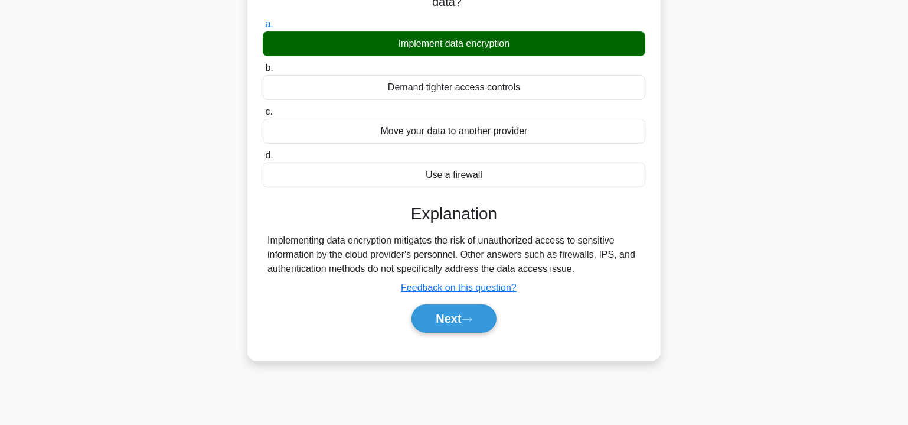
scroll to position [213, 0]
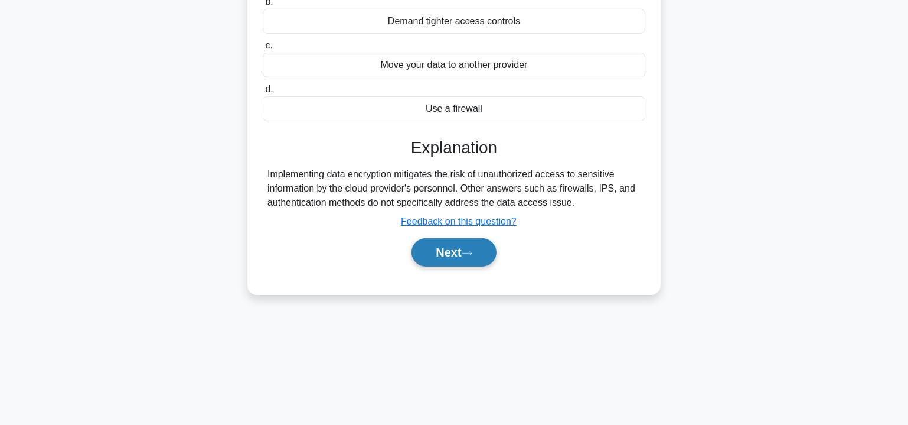
click at [448, 249] on button "Next" at bounding box center [454, 252] width 84 height 28
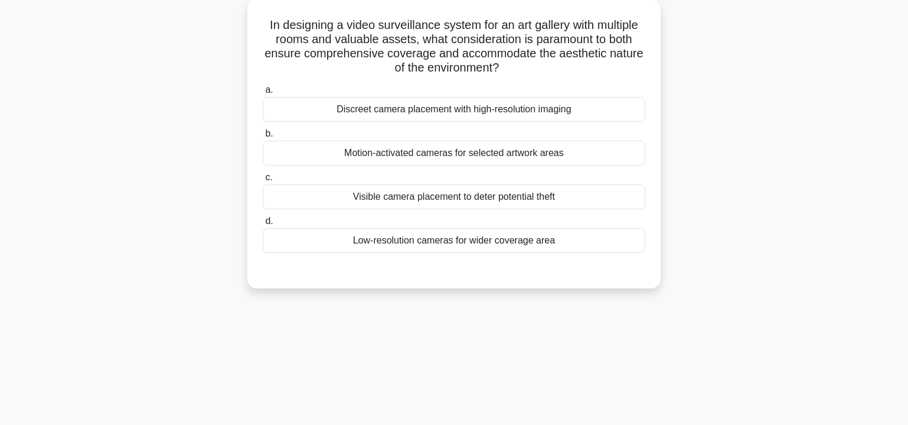
scroll to position [34, 0]
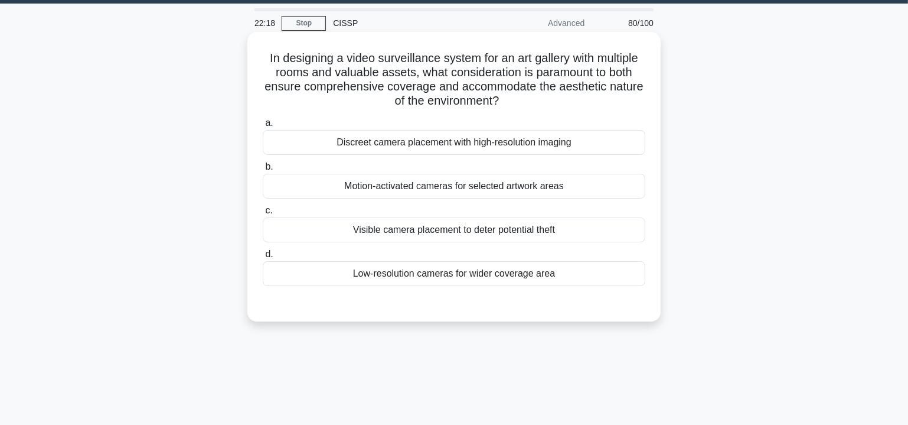
click at [506, 142] on div "Discreet camera placement with high-resolution imaging" at bounding box center [454, 142] width 383 height 25
click at [263, 127] on input "a. Discreet camera placement with high-resolution imaging" at bounding box center [263, 123] width 0 height 8
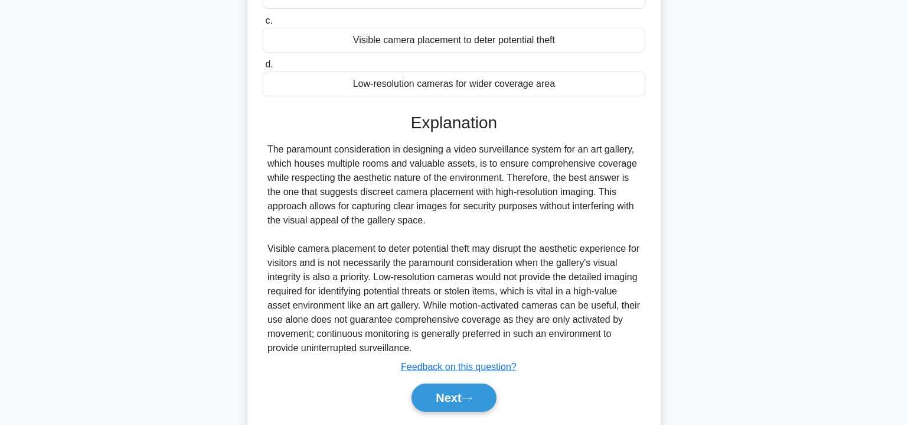
scroll to position [259, 0]
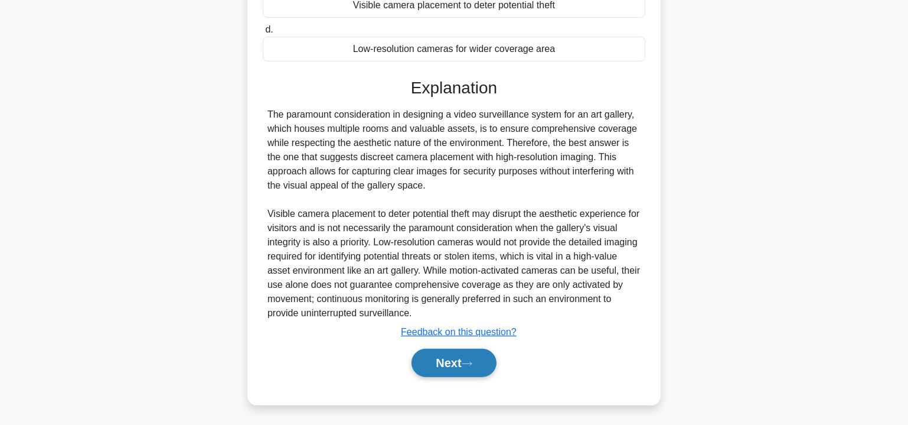
click at [454, 359] on button "Next" at bounding box center [454, 362] width 84 height 28
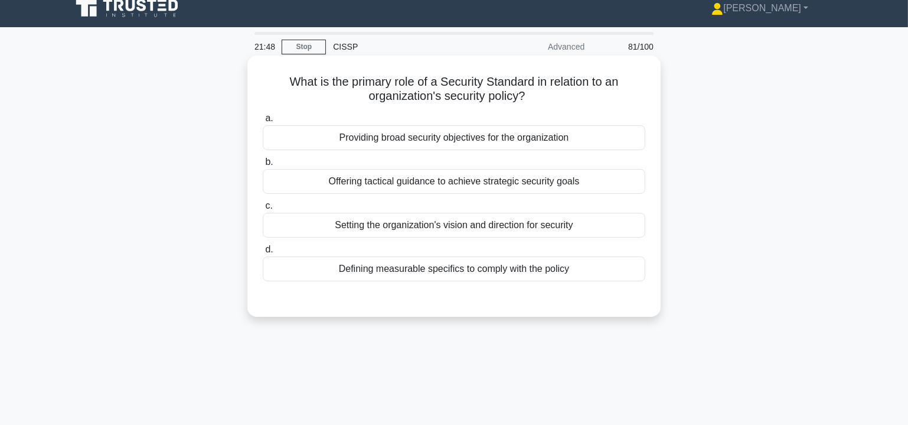
scroll to position [35, 0]
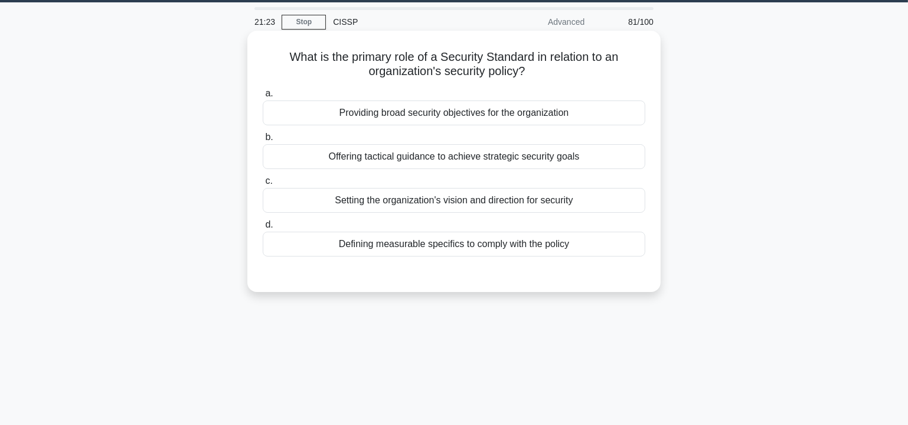
click at [422, 242] on div "Defining measurable specifics to comply with the policy" at bounding box center [454, 244] width 383 height 25
click at [263, 229] on input "d. Defining measurable specifics to comply with the policy" at bounding box center [263, 225] width 0 height 8
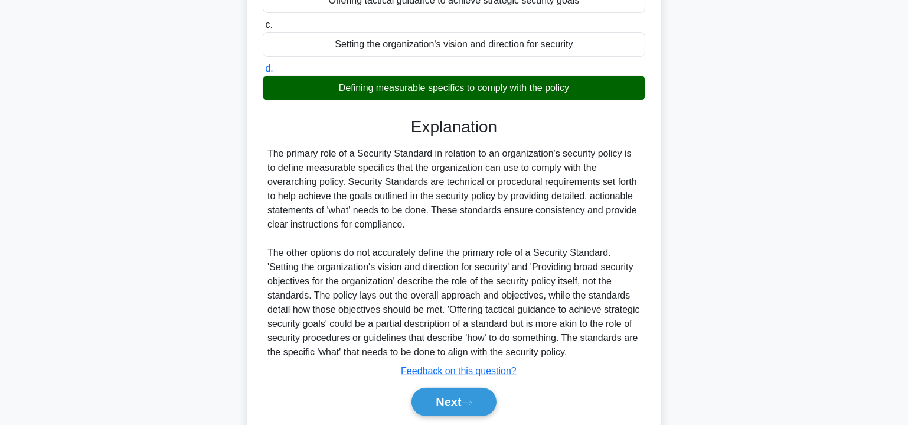
scroll to position [214, 0]
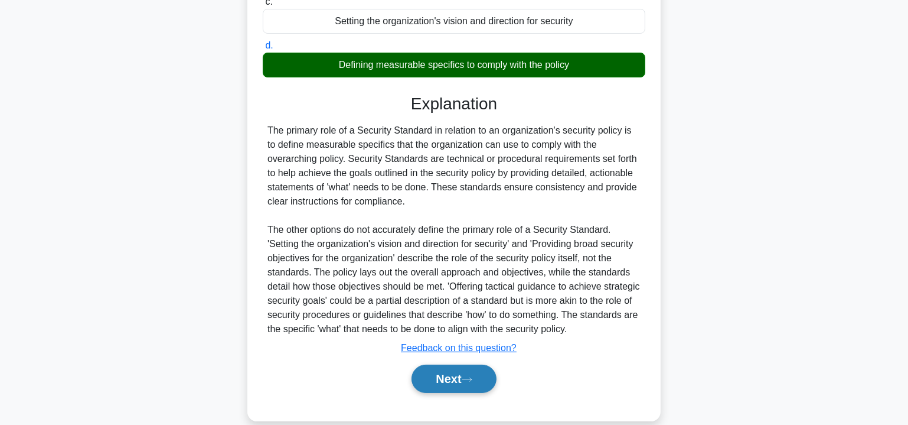
click at [452, 370] on button "Next" at bounding box center [454, 378] width 84 height 28
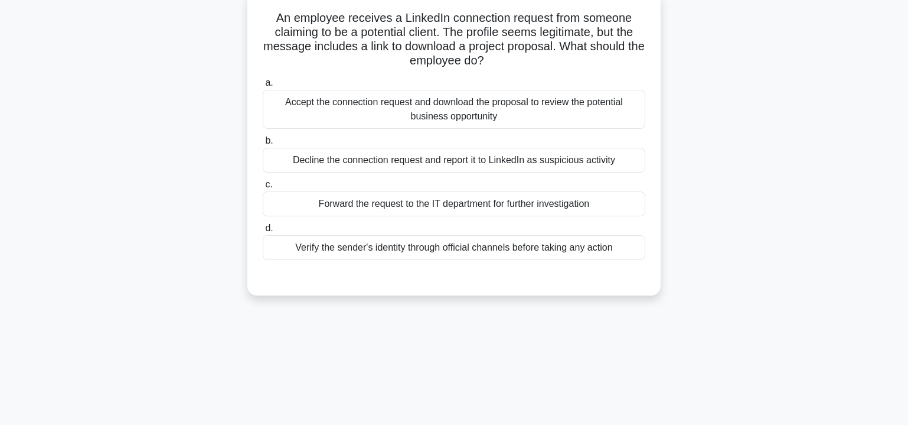
scroll to position [70, 0]
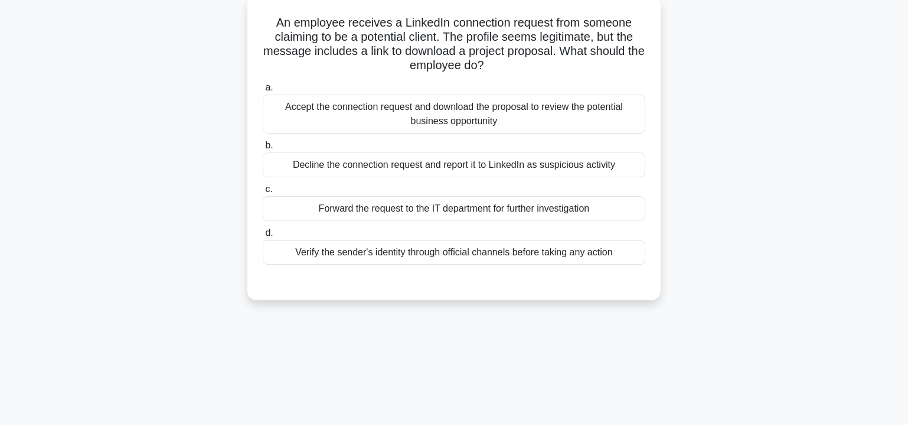
click at [470, 256] on div "Verify the sender's identity through official channels before taking any action" at bounding box center [454, 252] width 383 height 25
click at [263, 237] on input "d. Verify the sender's identity through official channels before taking any act…" at bounding box center [263, 233] width 0 height 8
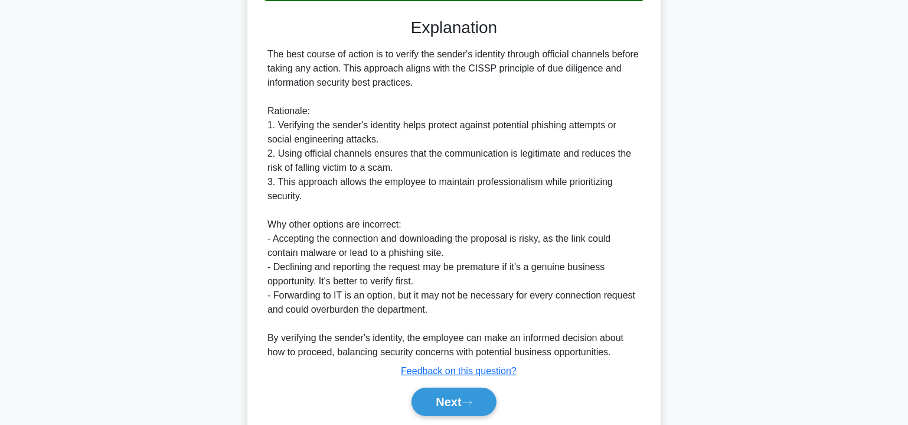
scroll to position [372, 0]
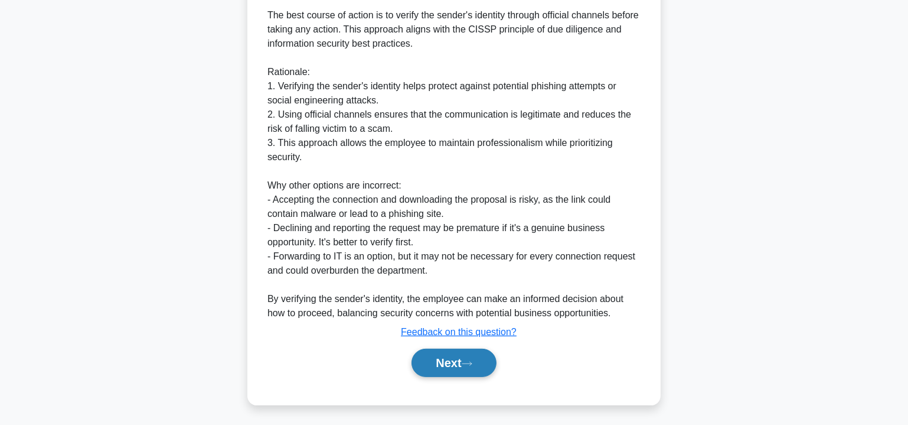
click at [434, 358] on button "Next" at bounding box center [454, 362] width 84 height 28
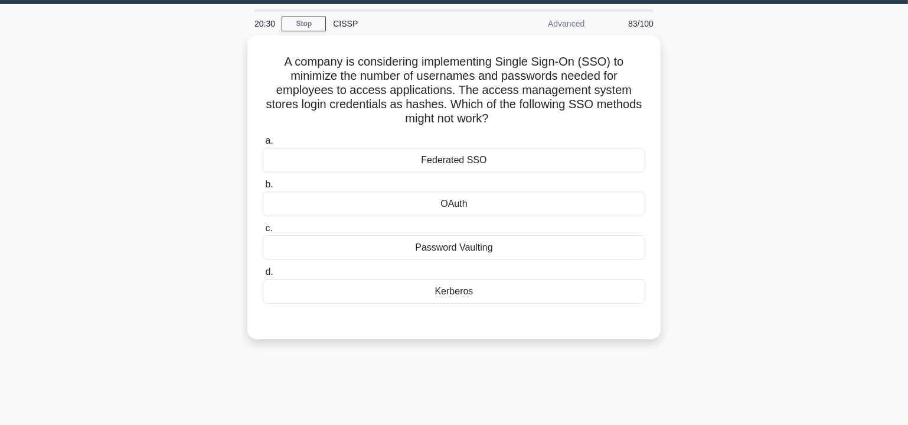
scroll to position [0, 0]
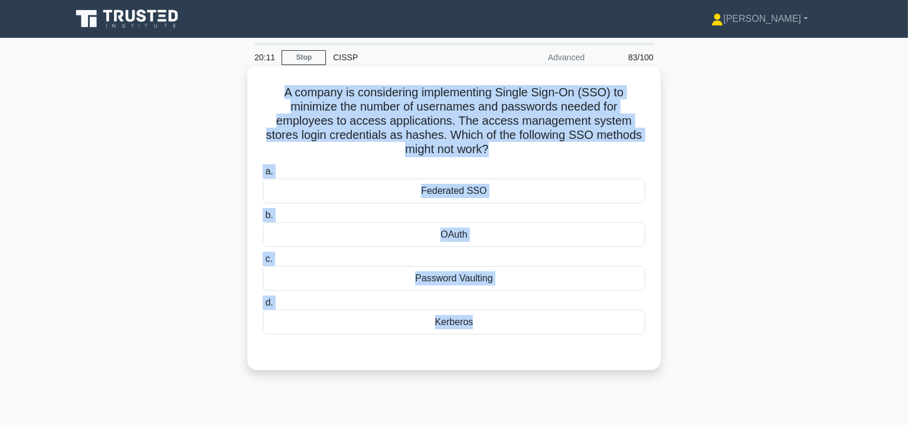
drag, startPoint x: 274, startPoint y: 90, endPoint x: 516, endPoint y: 346, distance: 351.4
click at [516, 346] on div "A company is considering implementing Single Sign-On (SSO) to minimize the numb…" at bounding box center [454, 218] width 404 height 294
copy div "A company is considering implementing Single Sign-On (SSO) to minimize the numb…"
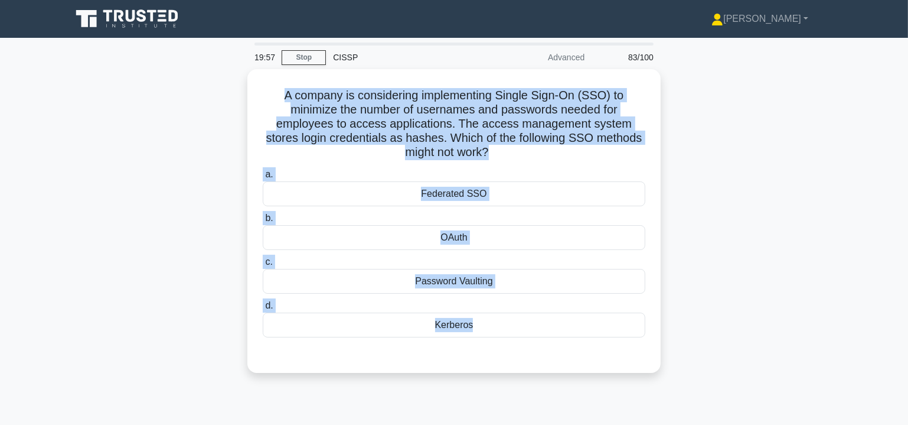
click at [736, 194] on div "A company is considering implementing Single Sign-On (SSO) to minimize the numb…" at bounding box center [454, 228] width 780 height 318
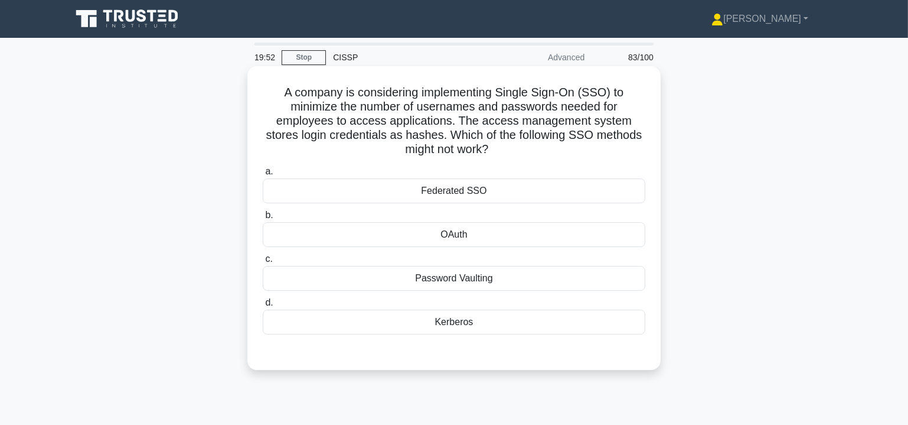
click at [465, 281] on div "Password Vaulting" at bounding box center [454, 278] width 383 height 25
click at [263, 263] on input "c. Password Vaulting" at bounding box center [263, 259] width 0 height 8
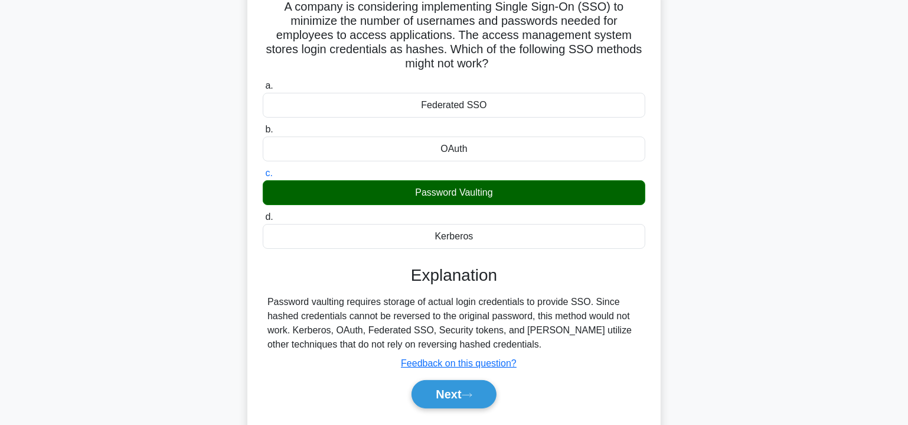
scroll to position [107, 0]
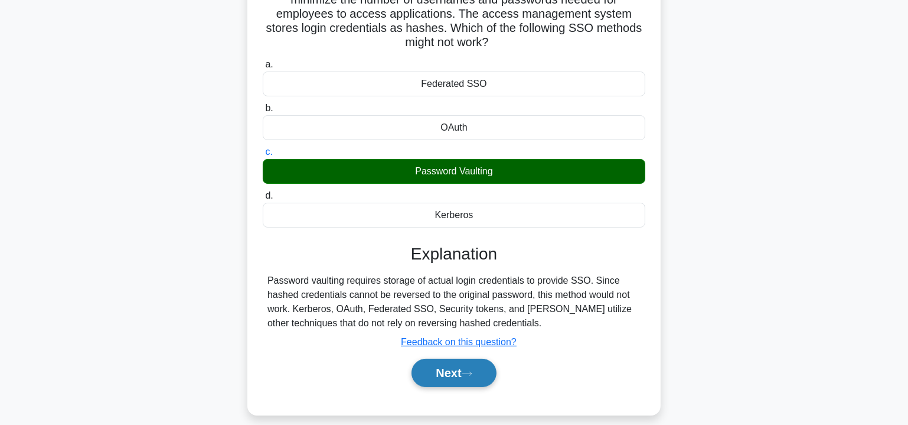
click at [433, 369] on button "Next" at bounding box center [454, 373] width 84 height 28
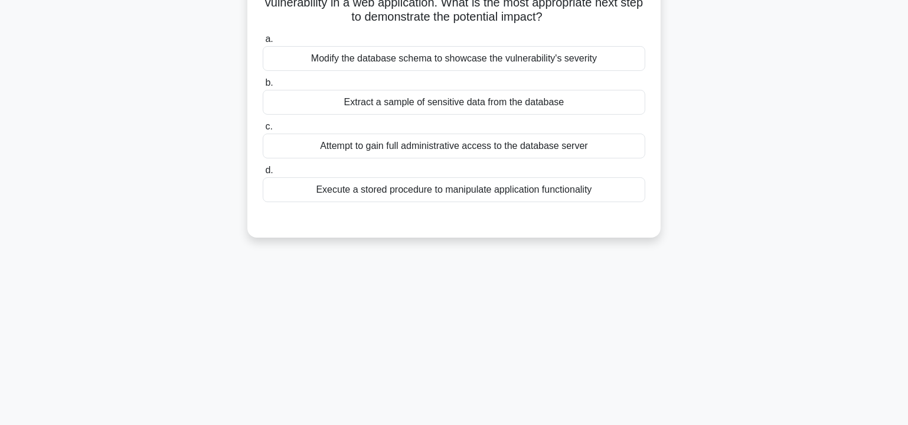
scroll to position [0, 0]
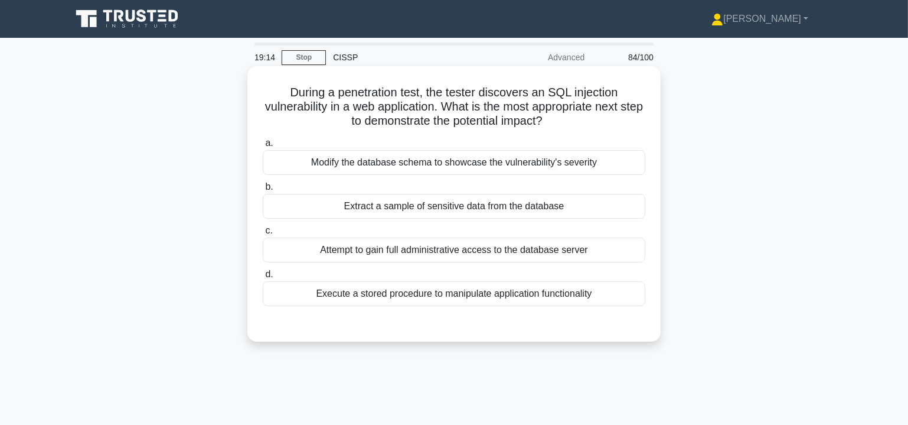
click at [439, 207] on div "Extract a sample of sensitive data from the database" at bounding box center [454, 206] width 383 height 25
click at [263, 191] on input "b. Extract a sample of sensitive data from the database" at bounding box center [263, 187] width 0 height 8
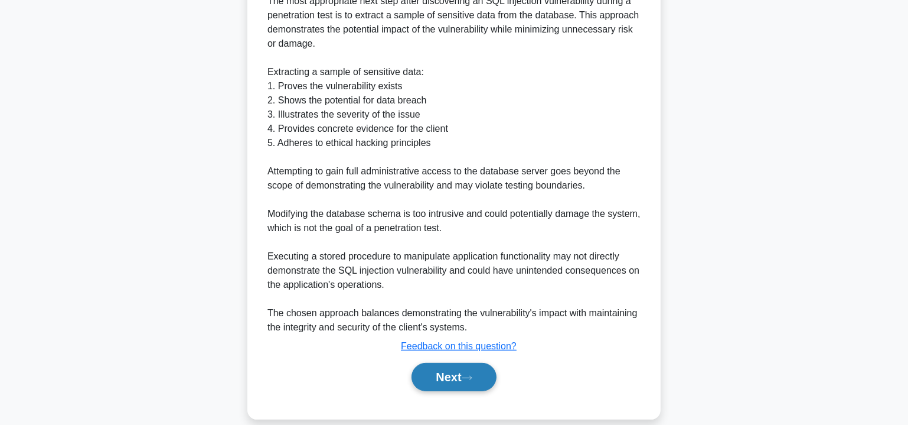
click at [466, 374] on icon at bounding box center [467, 377] width 11 height 6
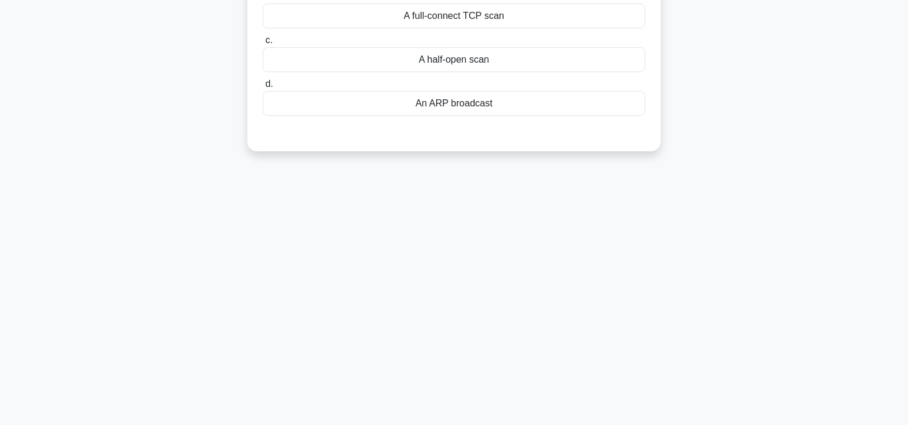
scroll to position [34, 0]
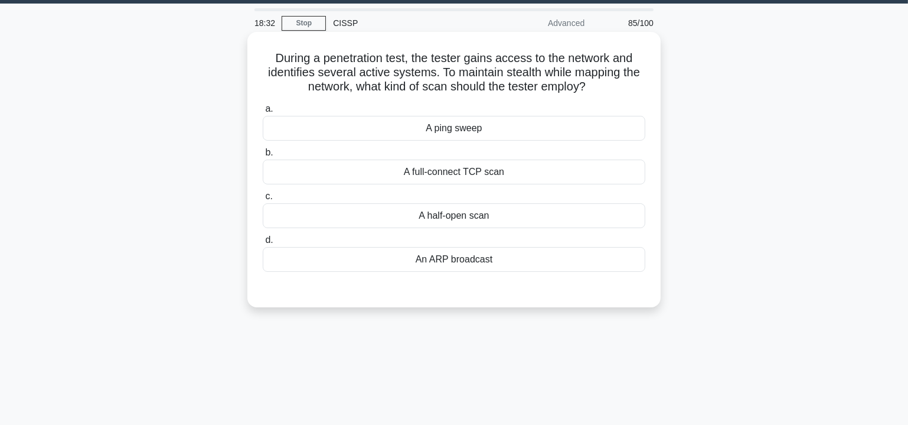
drag, startPoint x: 273, startPoint y: 53, endPoint x: 567, endPoint y: 271, distance: 366.1
click at [567, 271] on div "During a penetration test, the tester gains access to the network and identifie…" at bounding box center [454, 170] width 404 height 266
copy div "During a penetration test, the tester gains access to the network and identifie…"
click at [473, 218] on div "A half-open scan" at bounding box center [454, 215] width 383 height 25
click at [263, 200] on input "c. A half-open scan" at bounding box center [263, 197] width 0 height 8
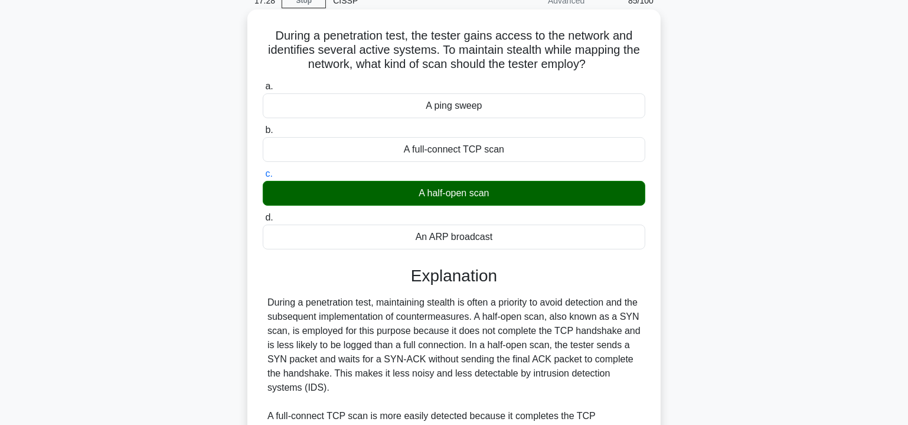
scroll to position [230, 0]
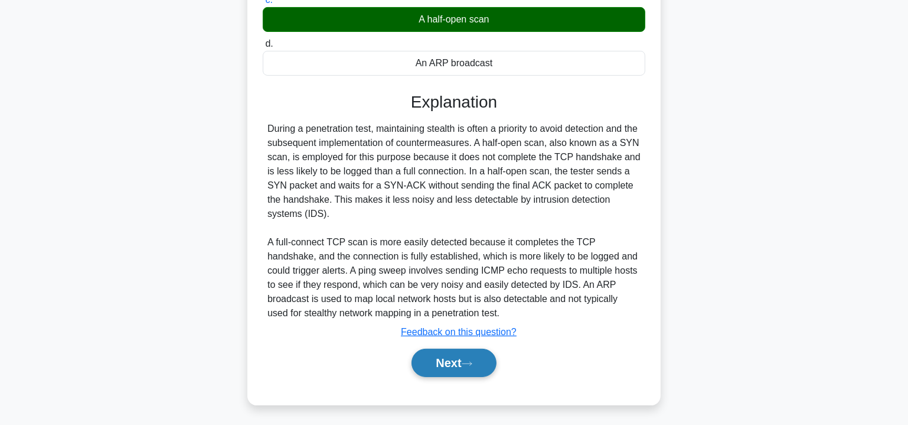
click at [481, 356] on button "Next" at bounding box center [454, 362] width 84 height 28
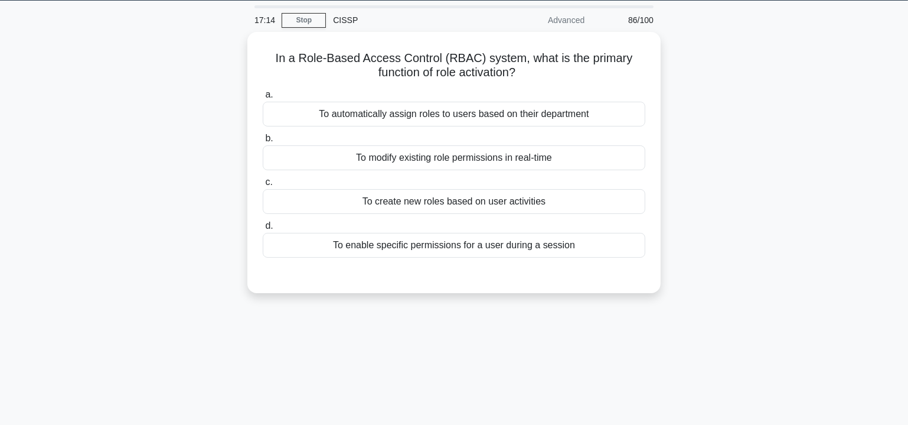
scroll to position [34, 0]
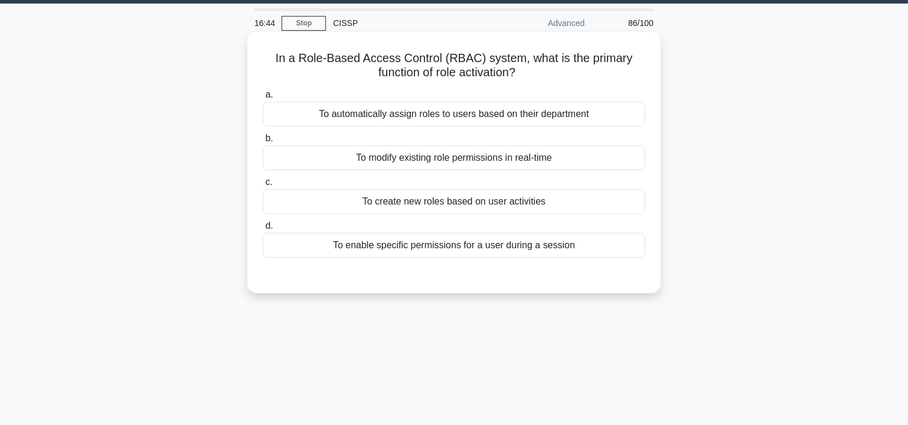
click at [423, 203] on div "To create new roles based on user activities" at bounding box center [454, 201] width 383 height 25
click at [263, 186] on input "c. To create new roles based on user activities" at bounding box center [263, 182] width 0 height 8
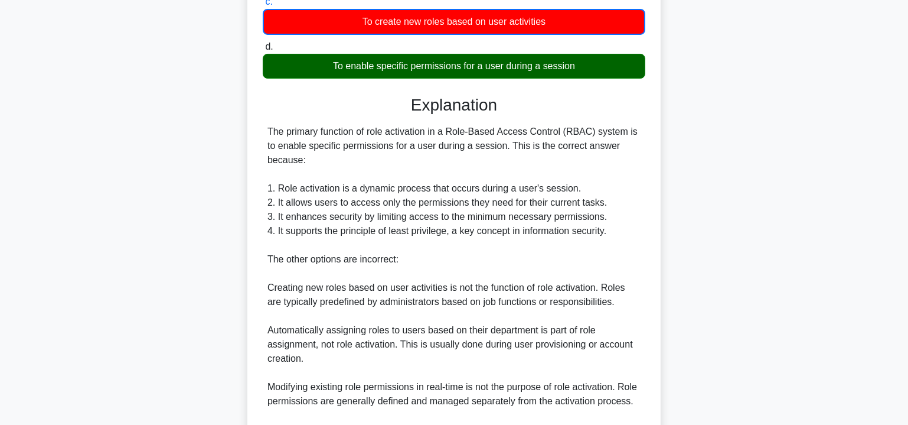
scroll to position [285, 0]
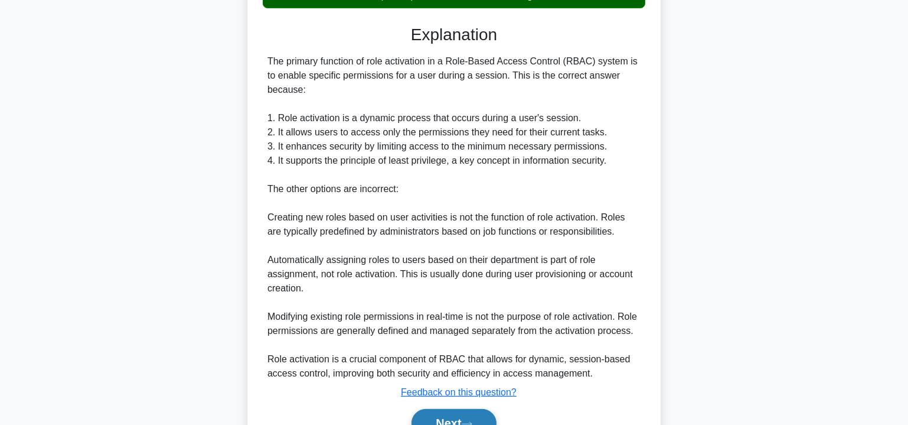
click at [452, 414] on button "Next" at bounding box center [454, 423] width 84 height 28
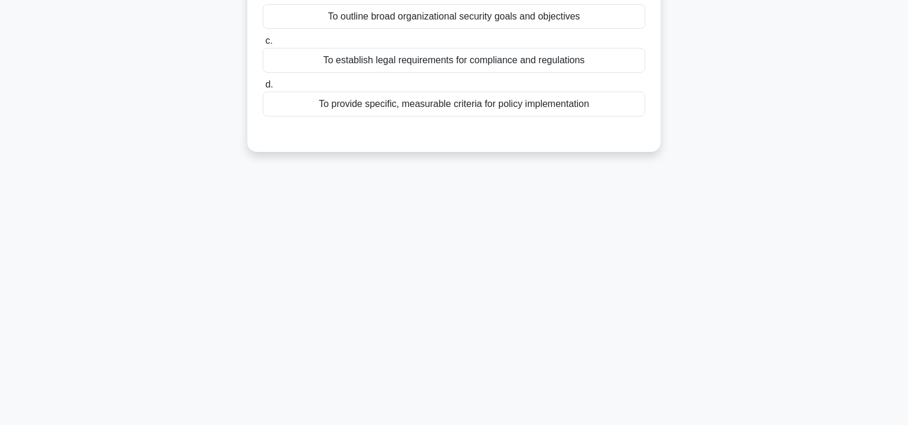
scroll to position [0, 0]
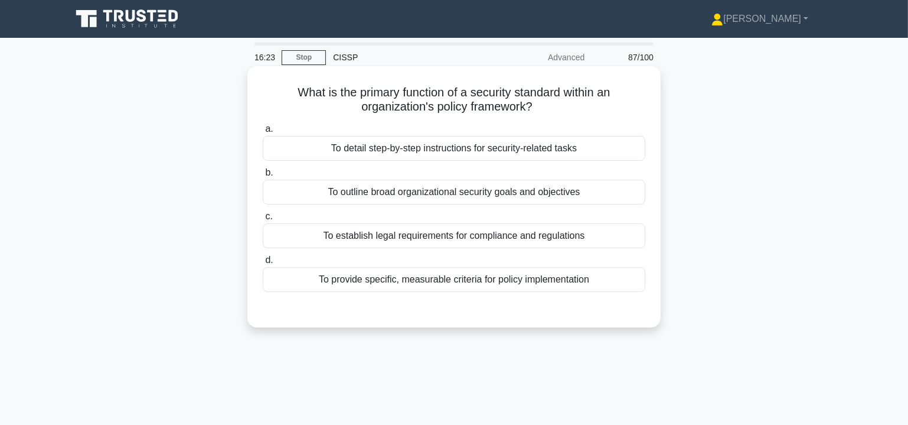
click at [373, 282] on div "To provide specific, measurable criteria for policy implementation" at bounding box center [454, 279] width 383 height 25
click at [263, 264] on input "d. To provide specific, measurable criteria for policy implementation" at bounding box center [263, 260] width 0 height 8
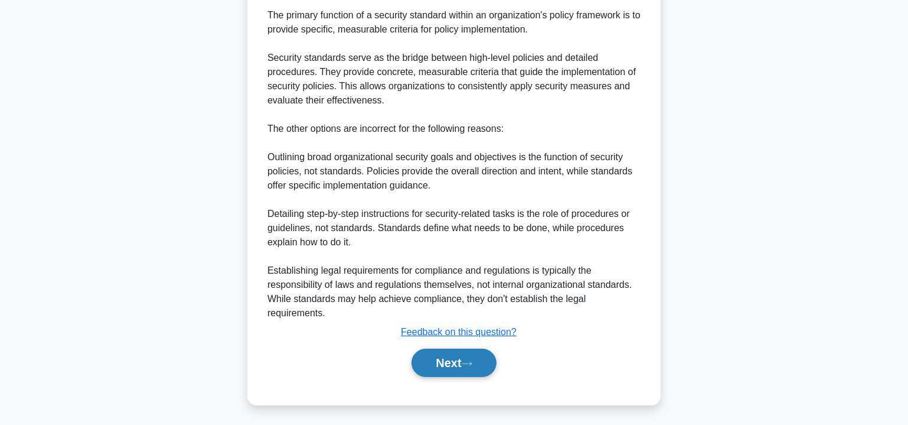
click at [462, 356] on button "Next" at bounding box center [454, 362] width 84 height 28
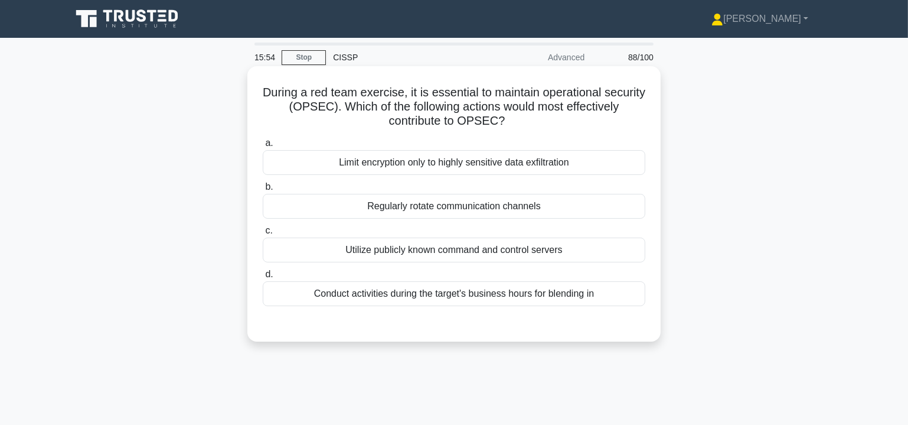
click at [479, 208] on div "Regularly rotate communication channels" at bounding box center [454, 206] width 383 height 25
click at [263, 191] on input "b. Regularly rotate communication channels" at bounding box center [263, 187] width 0 height 8
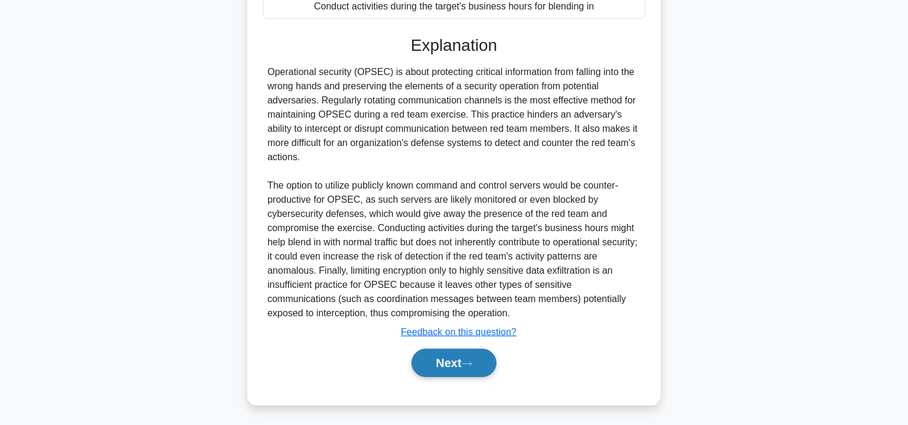
click at [473, 362] on icon at bounding box center [467, 363] width 11 height 6
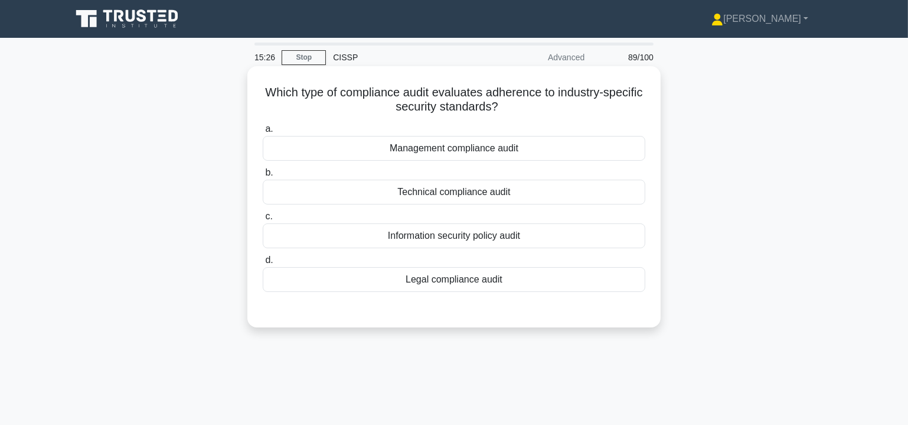
click at [503, 233] on div "Information security policy audit" at bounding box center [454, 235] width 383 height 25
click at [263, 220] on input "c. Information security policy audit" at bounding box center [263, 217] width 0 height 8
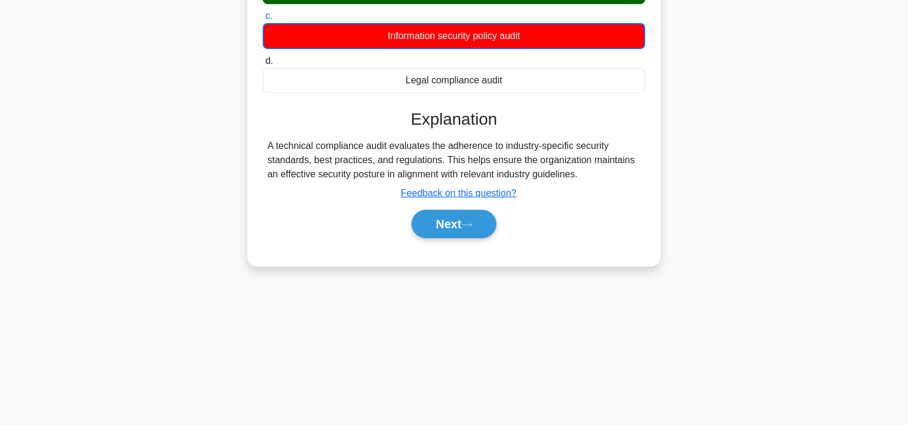
scroll to position [213, 0]
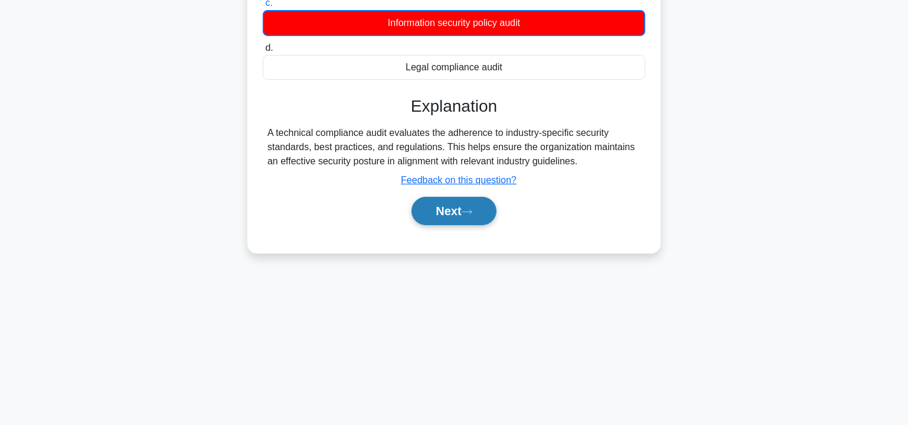
click at [434, 211] on button "Next" at bounding box center [454, 211] width 84 height 28
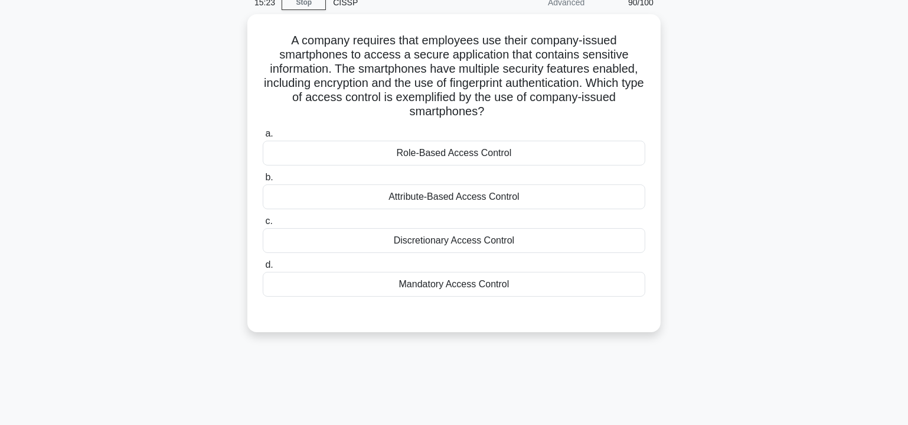
scroll to position [0, 0]
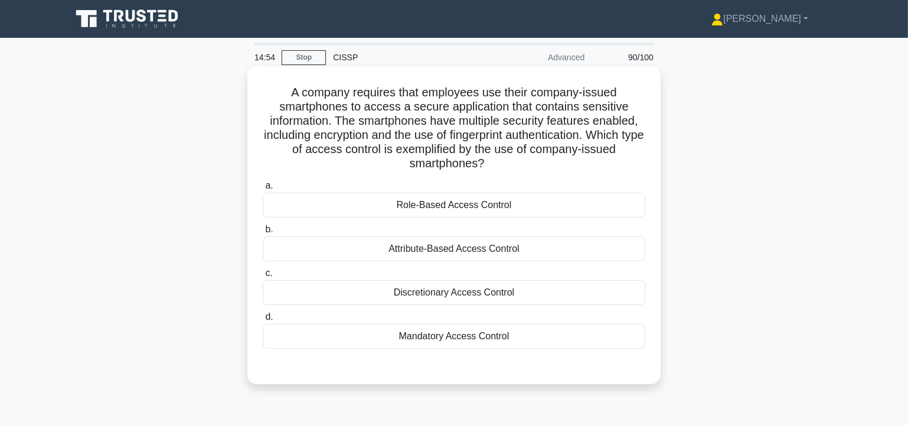
click at [439, 251] on div "Attribute-Based Access Control" at bounding box center [454, 248] width 383 height 25
click at [263, 233] on input "b. Attribute-Based Access Control" at bounding box center [263, 230] width 0 height 8
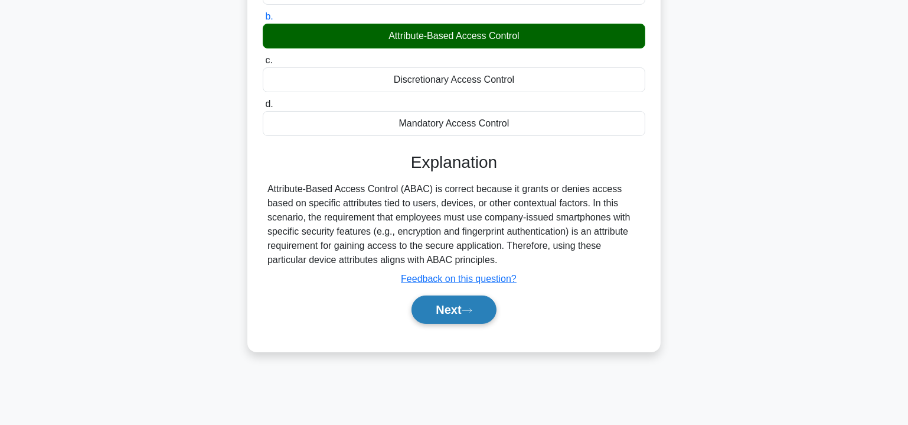
scroll to position [213, 0]
click at [451, 306] on button "Next" at bounding box center [454, 309] width 84 height 28
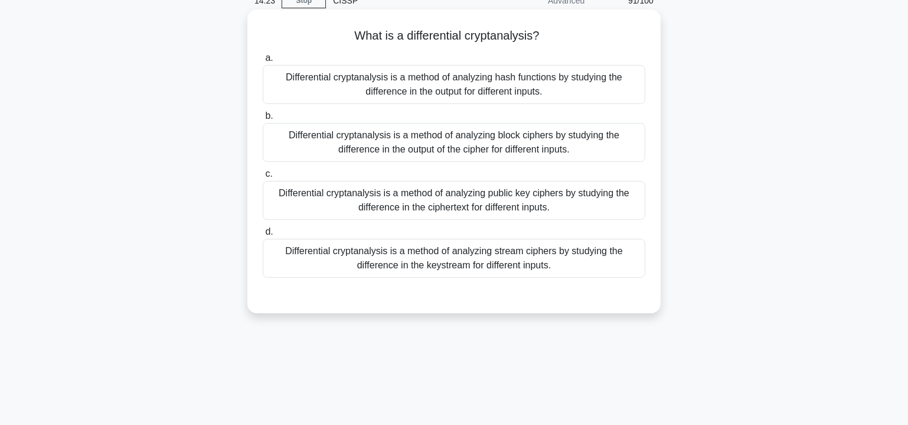
scroll to position [0, 0]
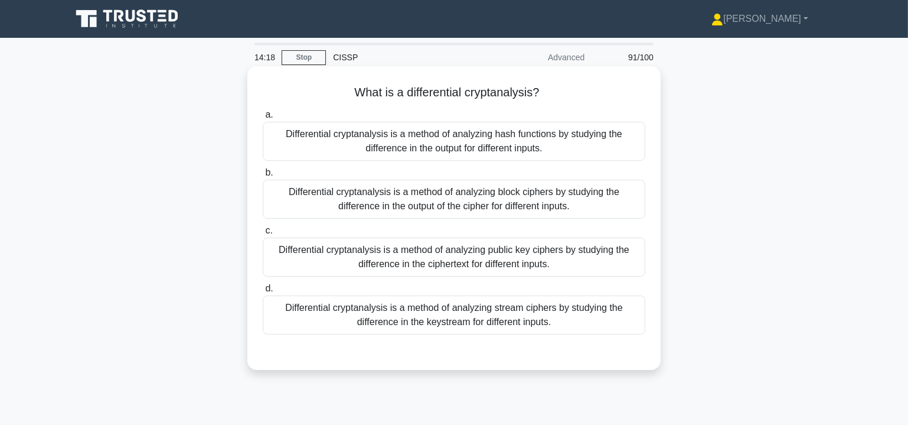
click at [457, 142] on div "Differential cryptanalysis is a method of analyzing hash functions by studying …" at bounding box center [454, 141] width 383 height 39
click at [263, 119] on input "a. Differential cryptanalysis is a method of analyzing hash functions by studyi…" at bounding box center [263, 115] width 0 height 8
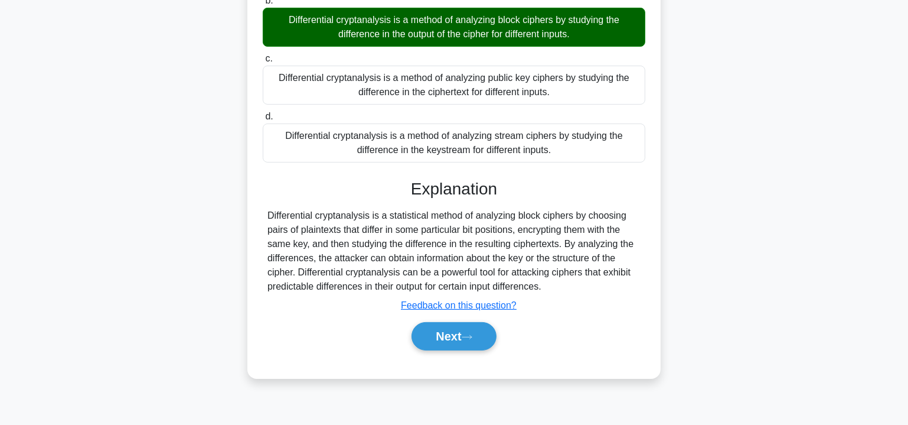
scroll to position [213, 0]
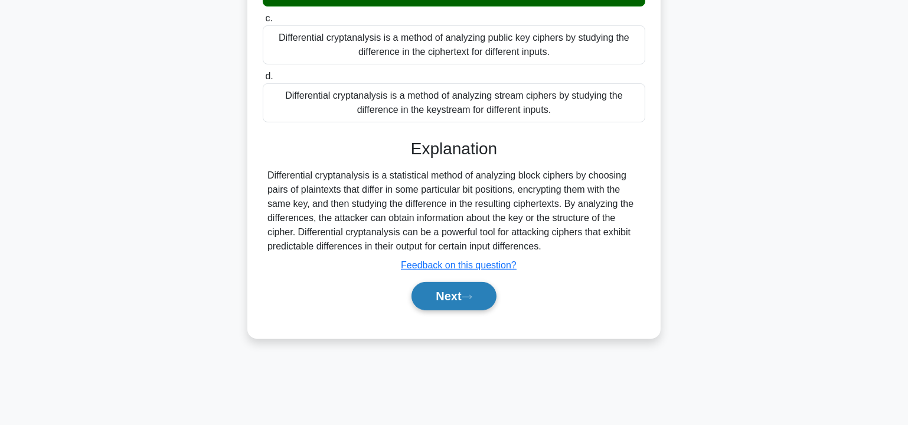
click at [446, 291] on button "Next" at bounding box center [454, 296] width 84 height 28
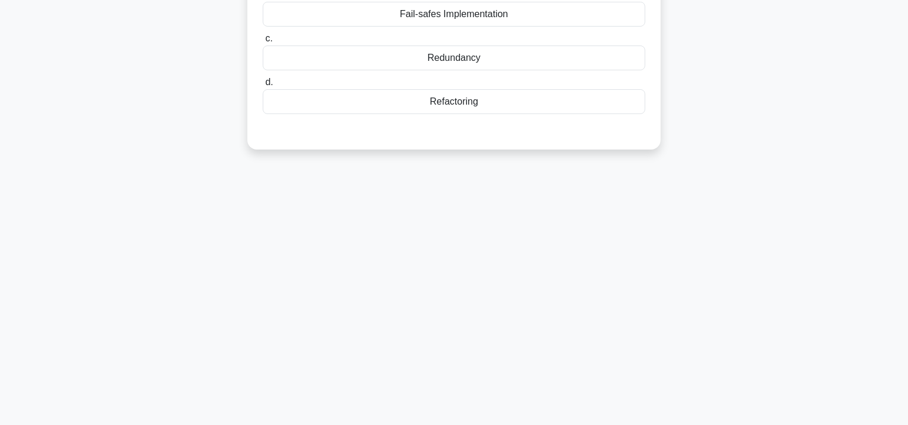
scroll to position [0, 0]
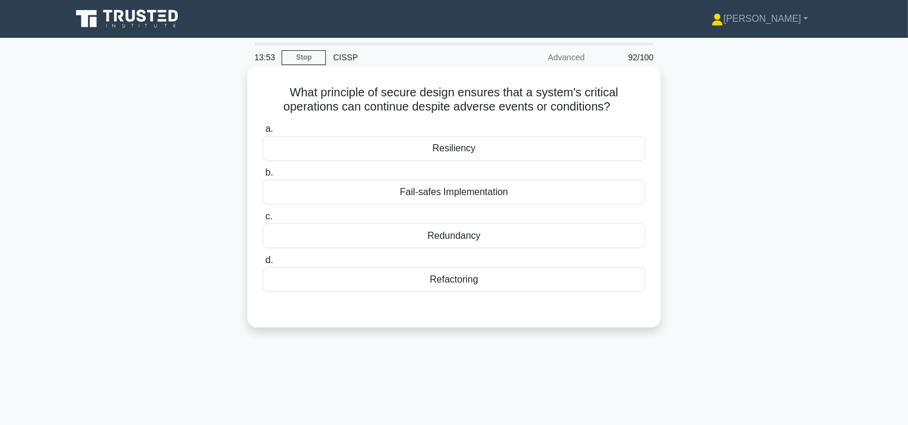
click at [475, 149] on div "Resiliency" at bounding box center [454, 148] width 383 height 25
click at [263, 133] on input "a. Resiliency" at bounding box center [263, 129] width 0 height 8
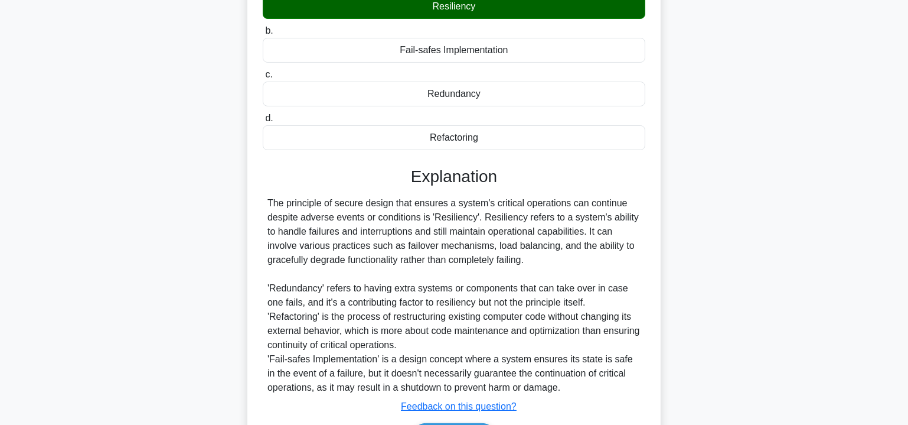
scroll to position [216, 0]
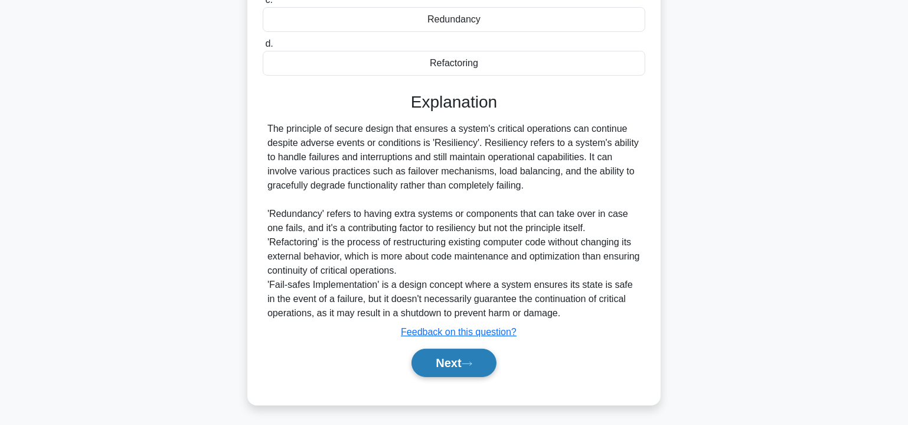
click at [472, 370] on button "Next" at bounding box center [454, 362] width 84 height 28
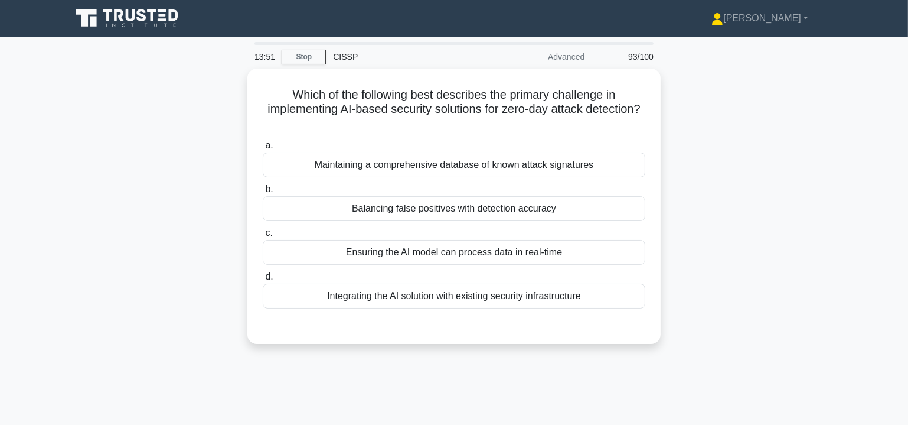
scroll to position [0, 0]
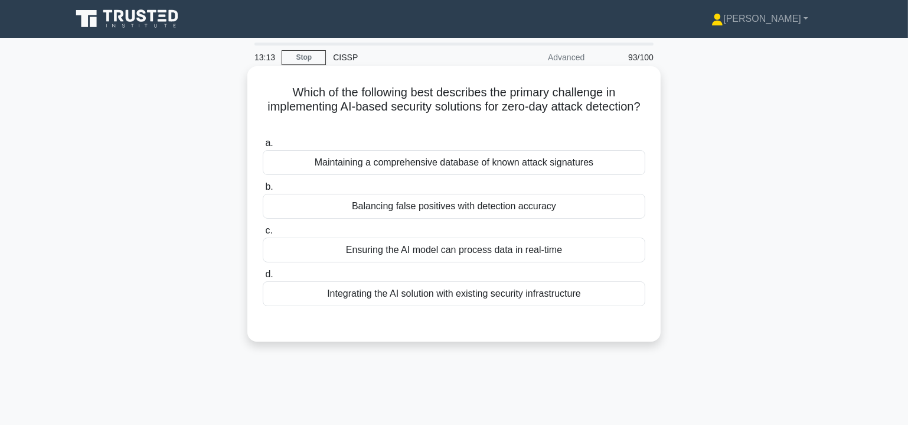
drag, startPoint x: 282, startPoint y: 95, endPoint x: 633, endPoint y: 304, distance: 408.7
click at [633, 304] on div "Which of the following best describes the primary challenge in implementing AI-…" at bounding box center [454, 204] width 404 height 266
copy div "Which of the following best describes the primary challenge in implementing AI-…"
click at [441, 206] on div "Balancing false positives with detection accuracy" at bounding box center [454, 206] width 383 height 25
click at [263, 191] on input "b. Balancing false positives with detection accuracy" at bounding box center [263, 187] width 0 height 8
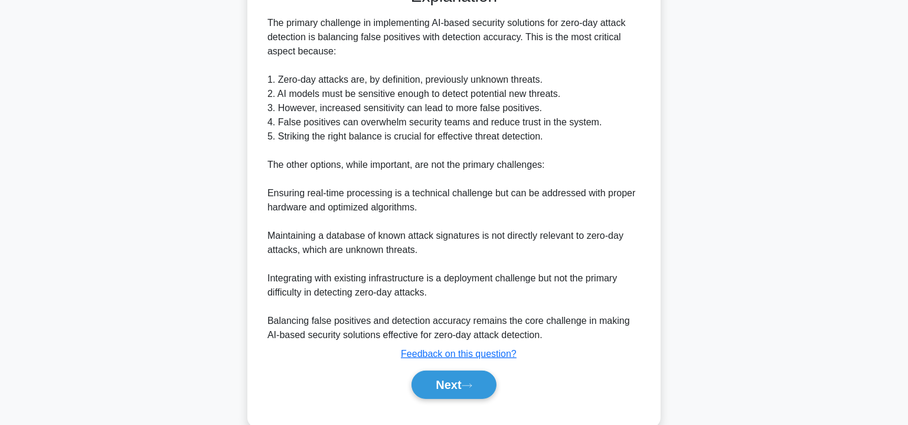
scroll to position [358, 0]
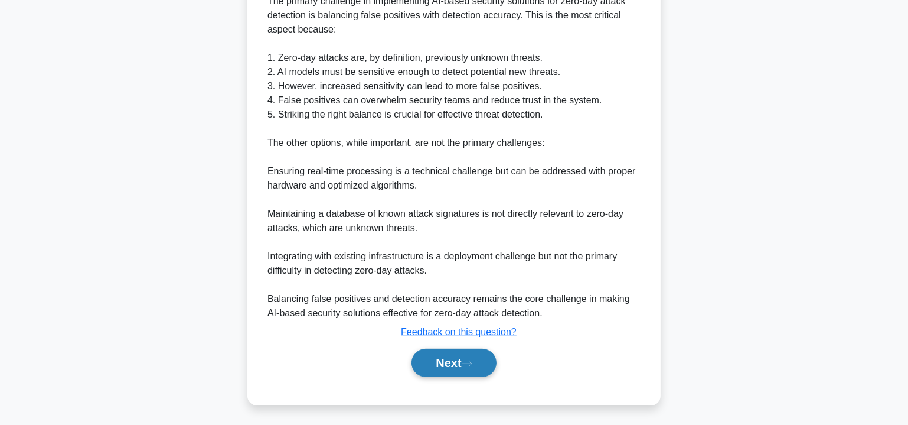
click at [458, 362] on button "Next" at bounding box center [454, 362] width 84 height 28
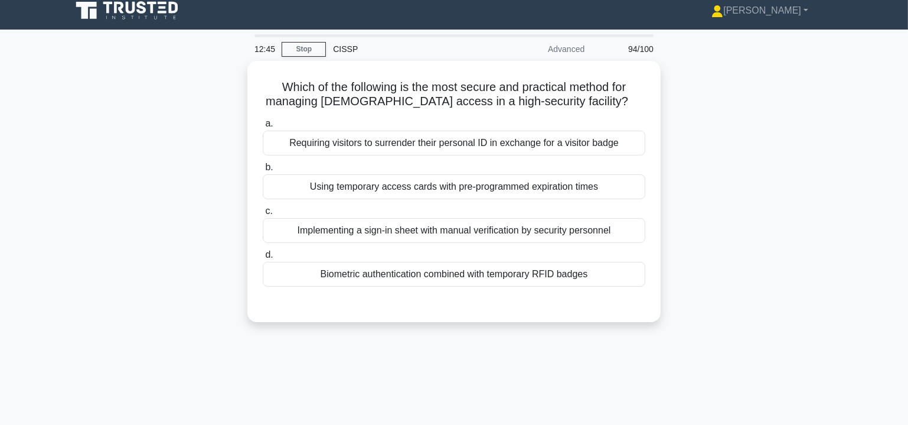
scroll to position [0, 0]
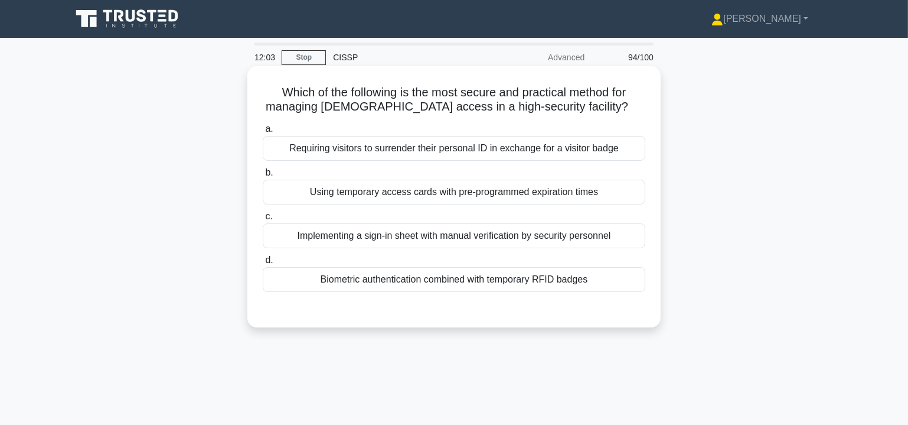
click at [392, 236] on div "Implementing a sign-in sheet with manual verification by security personnel" at bounding box center [454, 235] width 383 height 25
click at [263, 220] on input "c. Implementing a sign-in sheet with manual verification by security personnel" at bounding box center [263, 217] width 0 height 8
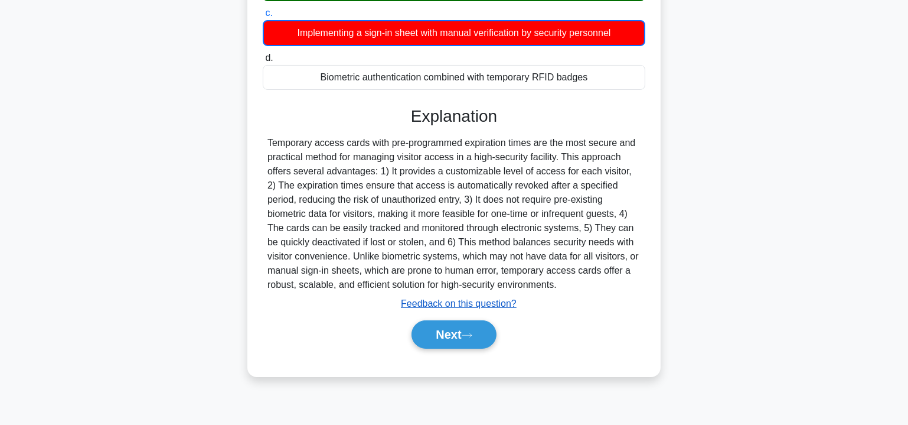
scroll to position [213, 0]
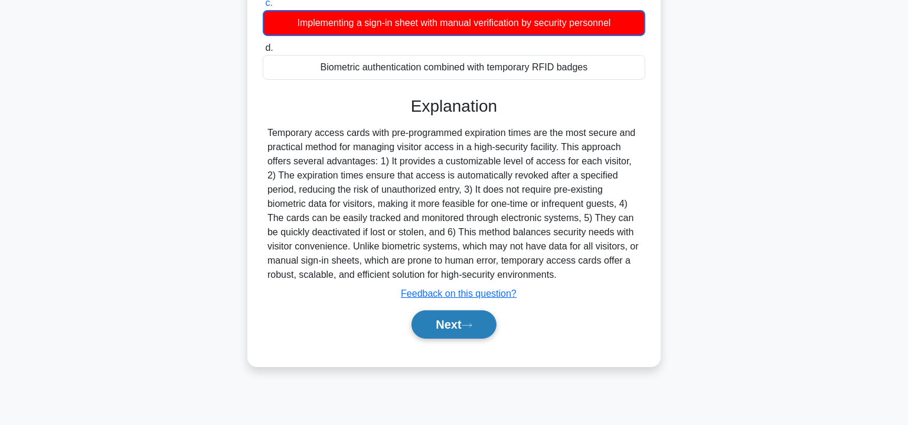
click at [473, 322] on icon at bounding box center [467, 325] width 11 height 6
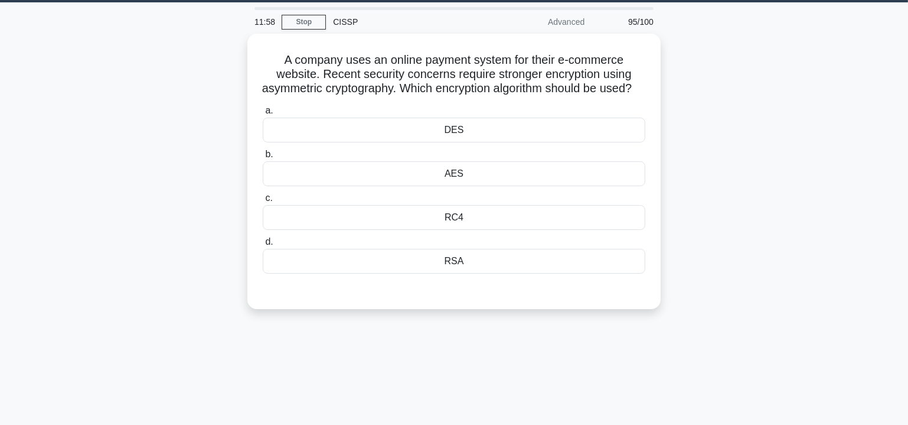
scroll to position [34, 0]
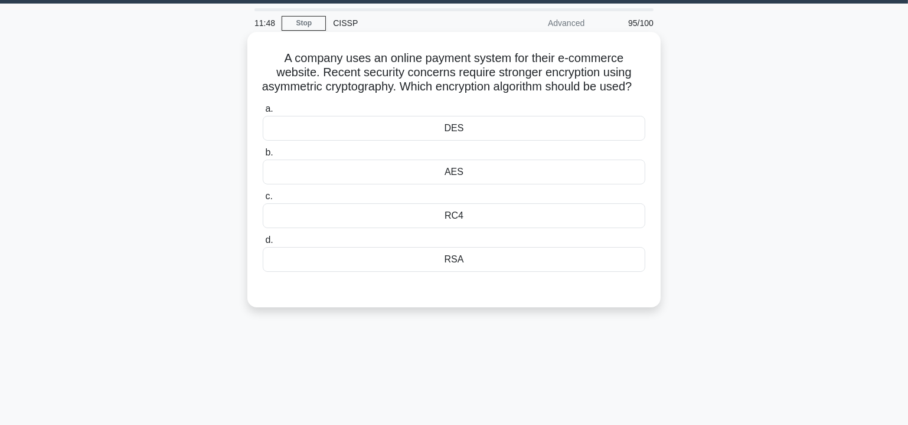
click at [459, 184] on div "AES" at bounding box center [454, 171] width 383 height 25
click at [263, 157] on input "b. AES" at bounding box center [263, 153] width 0 height 8
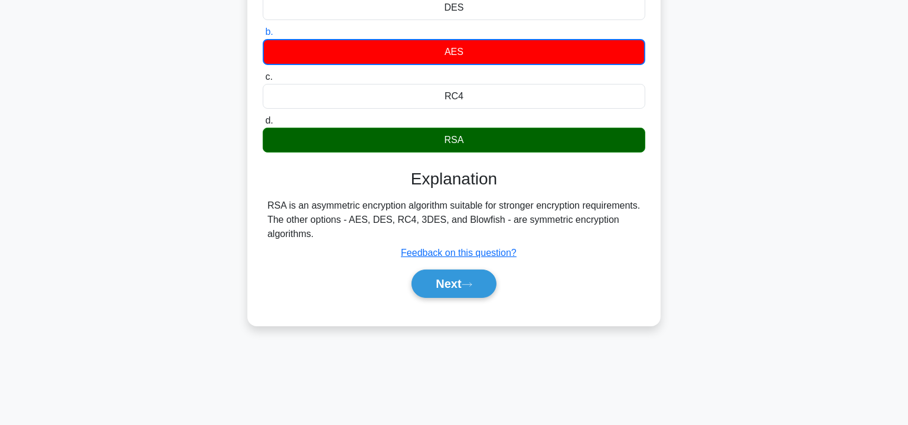
scroll to position [213, 0]
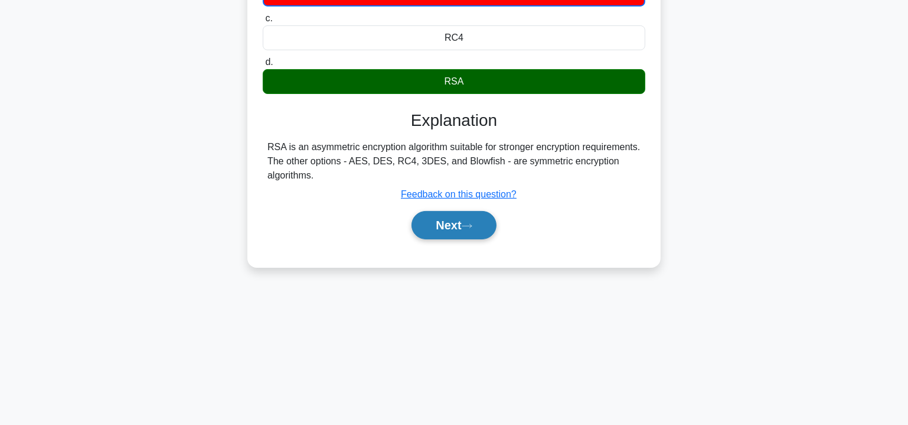
click at [471, 232] on button "Next" at bounding box center [454, 225] width 84 height 28
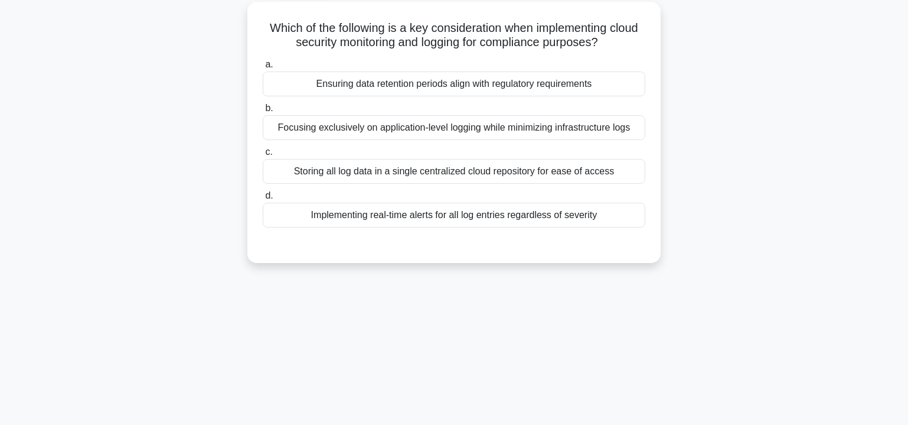
scroll to position [0, 0]
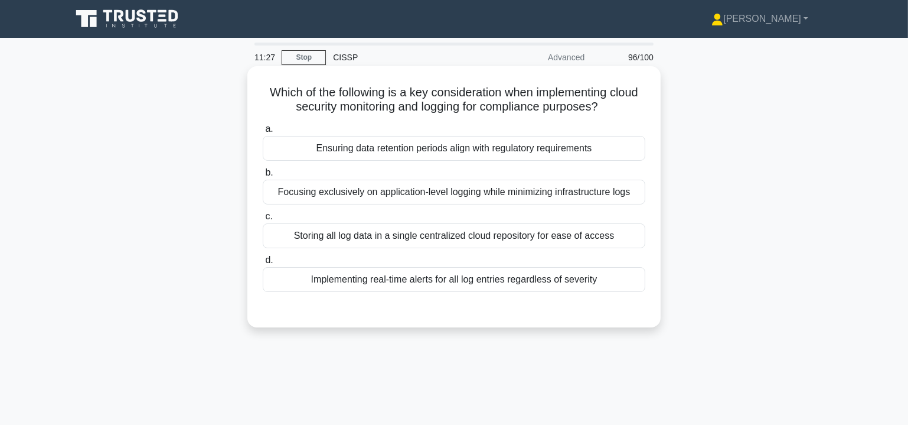
click at [411, 148] on div "Ensuring data retention periods align with regulatory requirements" at bounding box center [454, 148] width 383 height 25
click at [263, 133] on input "a. Ensuring data retention periods align with regulatory requirements" at bounding box center [263, 129] width 0 height 8
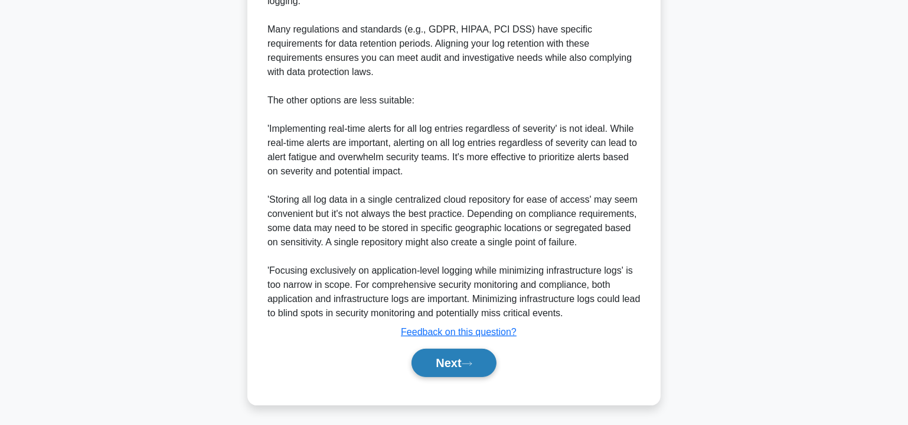
click at [458, 362] on button "Next" at bounding box center [454, 362] width 84 height 28
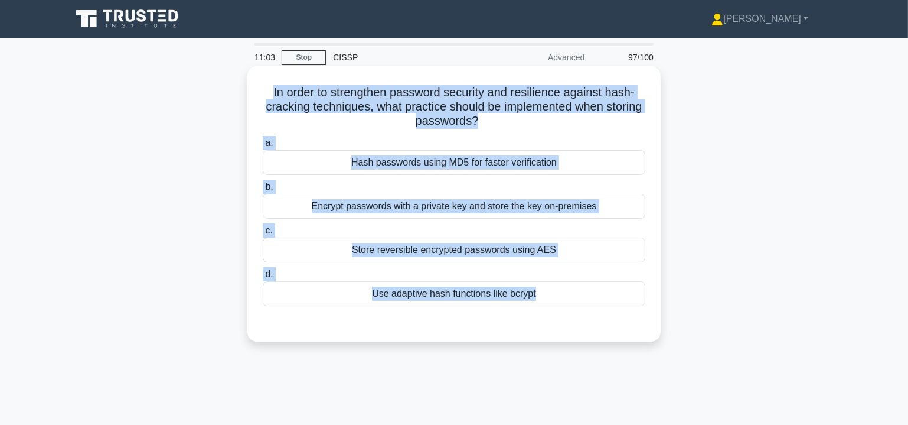
drag, startPoint x: 265, startPoint y: 95, endPoint x: 536, endPoint y: 337, distance: 363.9
click at [536, 337] on div "In order to strengthen password security and resilience against hash-cracking t…" at bounding box center [453, 203] width 413 height 275
copy div "In order to strengthen password security and resilience against hash-cracking t…"
click at [417, 295] on div "Use adaptive hash functions like bcrypt" at bounding box center [454, 293] width 383 height 25
click at [263, 278] on input "d. Use adaptive hash functions like bcrypt" at bounding box center [263, 275] width 0 height 8
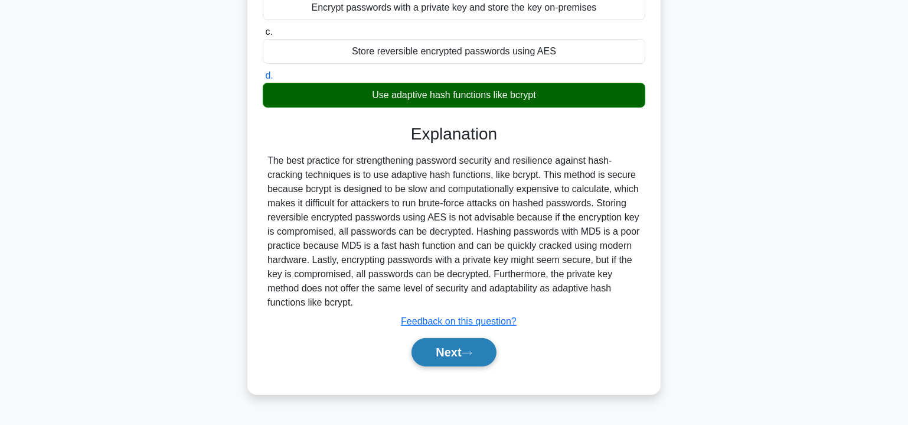
scroll to position [213, 0]
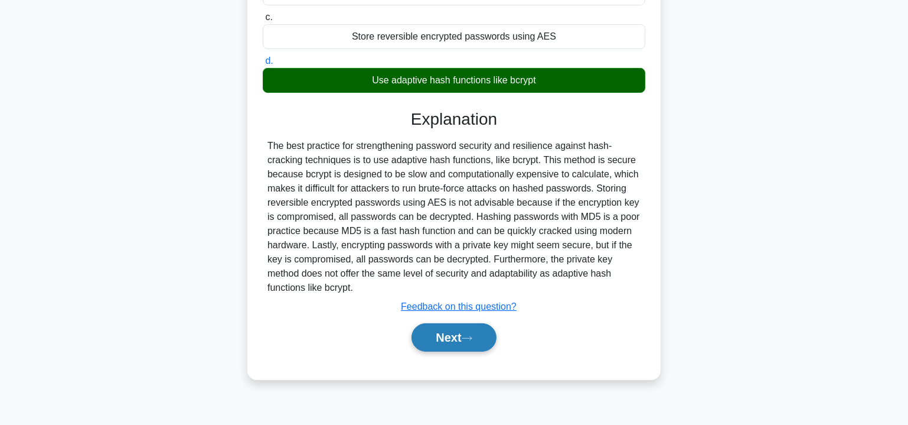
click at [458, 331] on button "Next" at bounding box center [454, 337] width 84 height 28
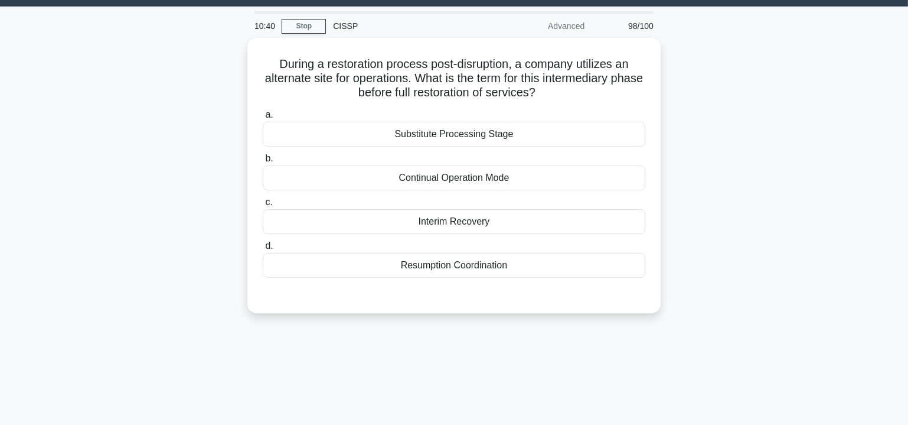
scroll to position [0, 0]
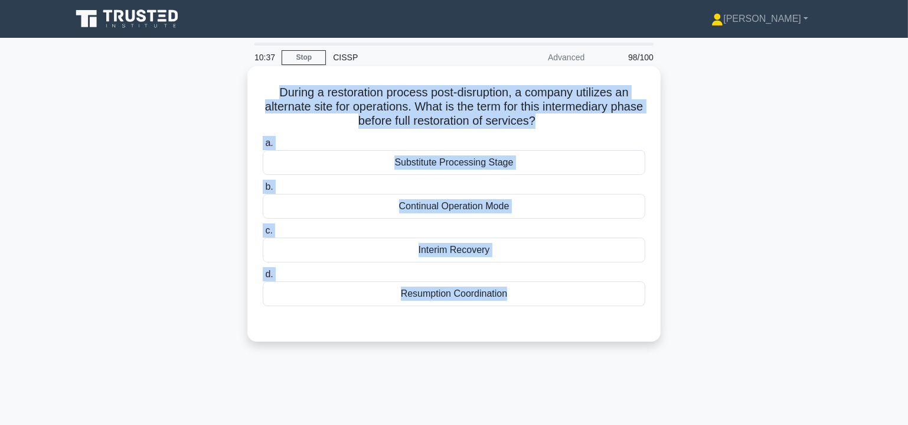
drag, startPoint x: 264, startPoint y: 86, endPoint x: 542, endPoint y: 319, distance: 362.7
click at [542, 319] on div "During a restoration process post-disruption, a company utilizes an alternate s…" at bounding box center [454, 204] width 404 height 266
copy div "During a restoration process post-disruption, a company utilizes an alternate s…"
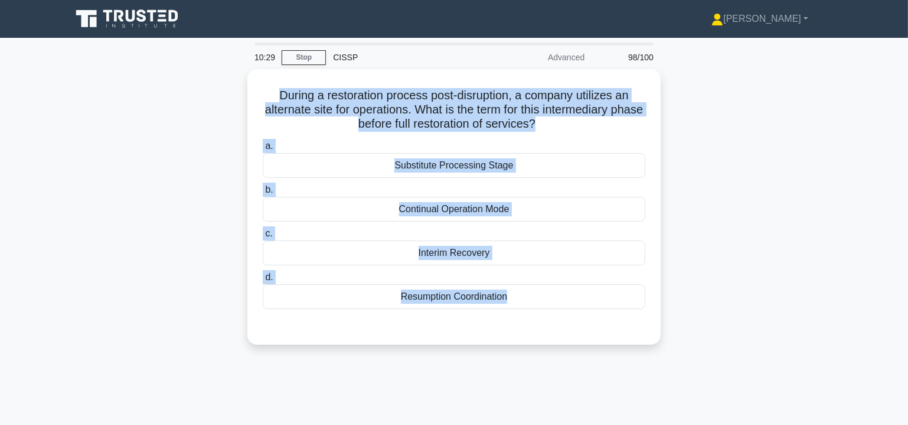
click at [829, 185] on div "During a restoration process post-disruption, a company utilizes an alternate s…" at bounding box center [454, 213] width 780 height 289
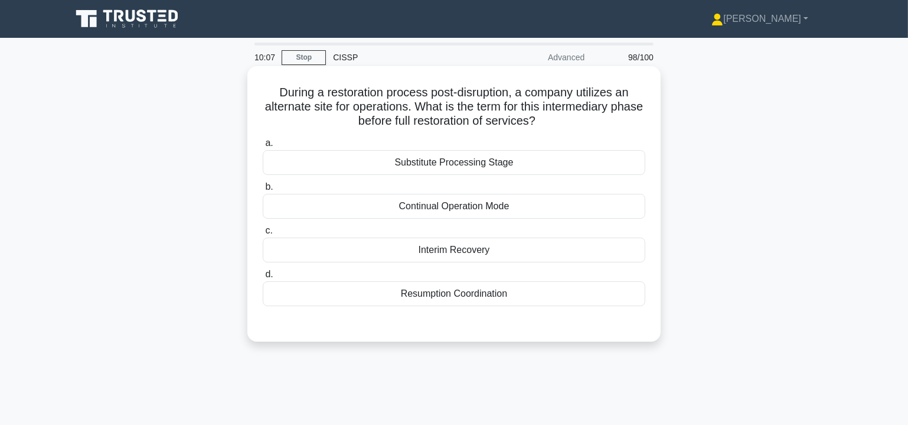
click at [473, 252] on div "Interim Recovery" at bounding box center [454, 249] width 383 height 25
click at [263, 234] on input "c. Interim Recovery" at bounding box center [263, 231] width 0 height 8
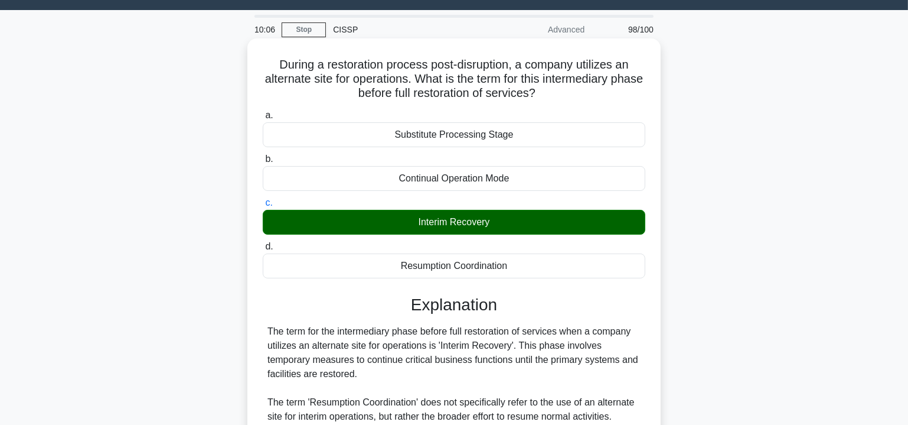
scroll to position [213, 0]
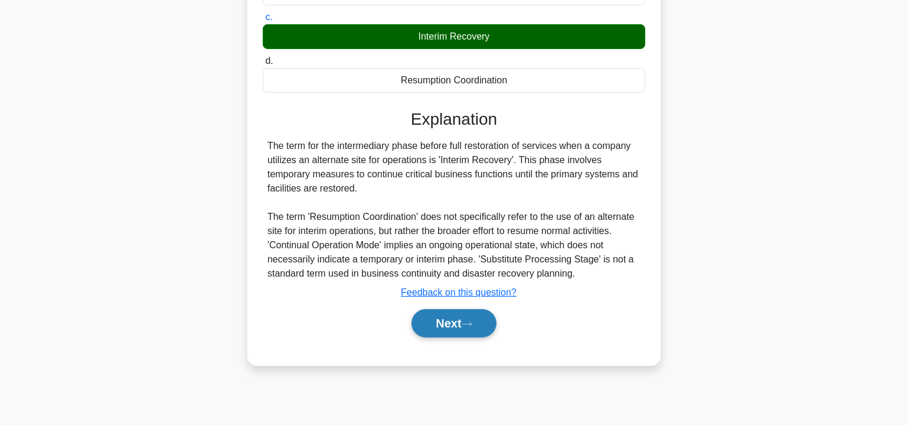
click at [452, 320] on button "Next" at bounding box center [454, 323] width 84 height 28
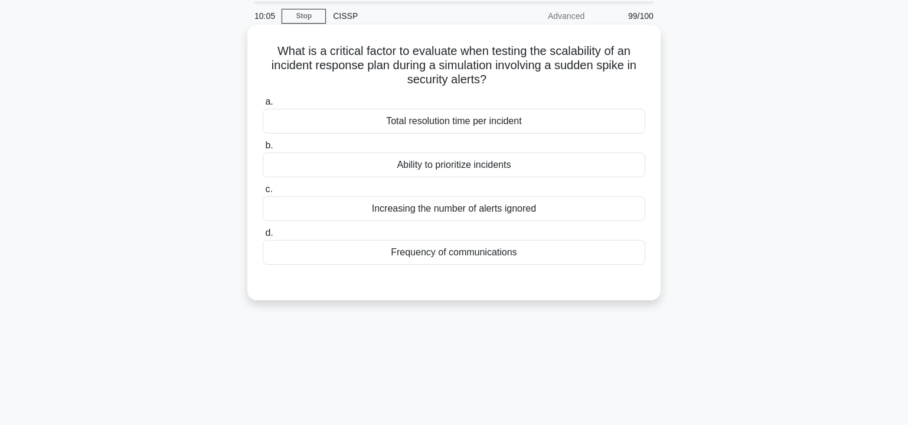
scroll to position [0, 0]
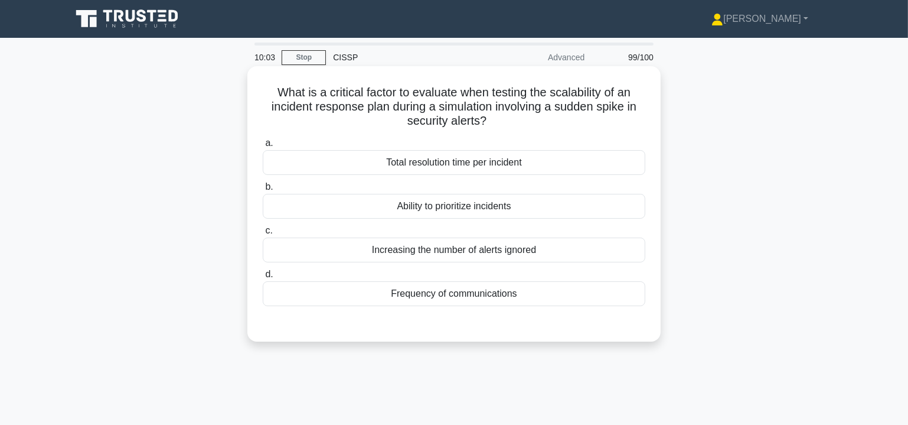
drag, startPoint x: 268, startPoint y: 93, endPoint x: 511, endPoint y: 286, distance: 310.8
click at [511, 286] on div "What is a critical factor to evaluate when testing the scalability of an incide…" at bounding box center [454, 204] width 404 height 266
click at [637, 161] on div "Total resolution time per incident" at bounding box center [454, 162] width 383 height 25
click at [263, 147] on input "a. Total resolution time per incident" at bounding box center [263, 143] width 0 height 8
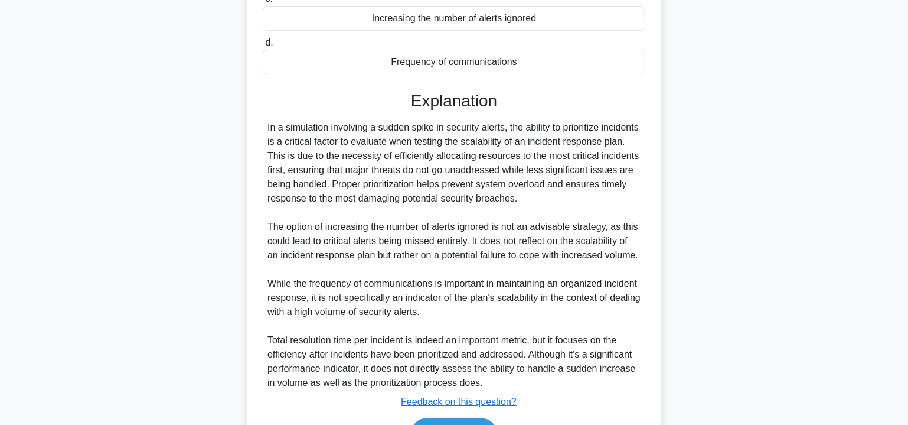
scroll to position [302, 0]
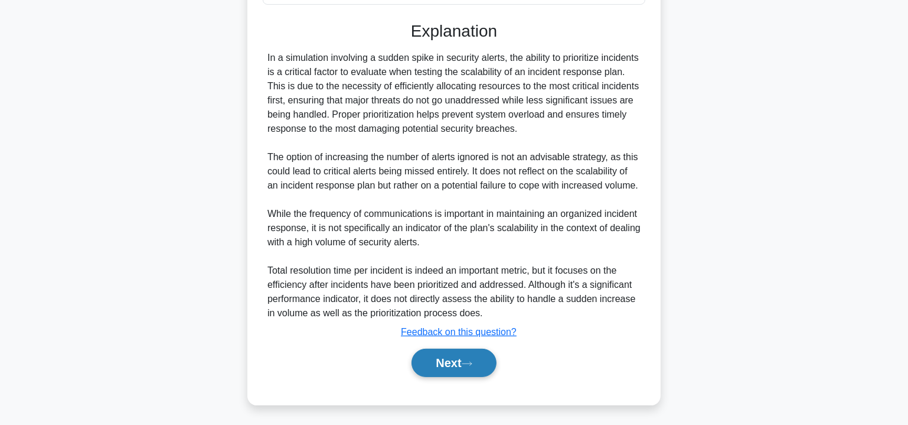
click at [464, 359] on button "Next" at bounding box center [454, 362] width 84 height 28
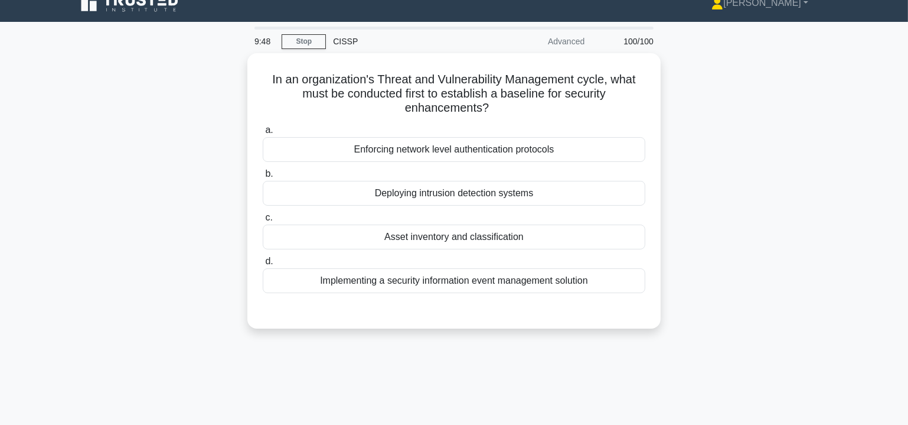
scroll to position [0, 0]
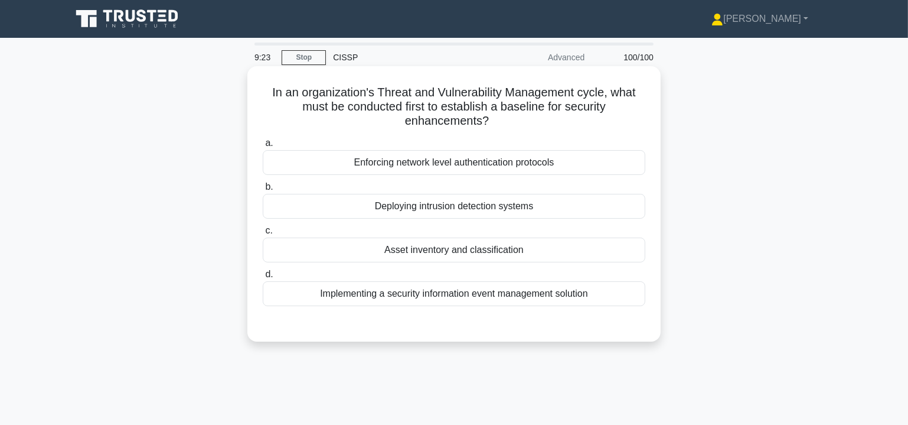
click at [467, 253] on div "Asset inventory and classification" at bounding box center [454, 249] width 383 height 25
click at [263, 234] on input "c. Asset inventory and classification" at bounding box center [263, 231] width 0 height 8
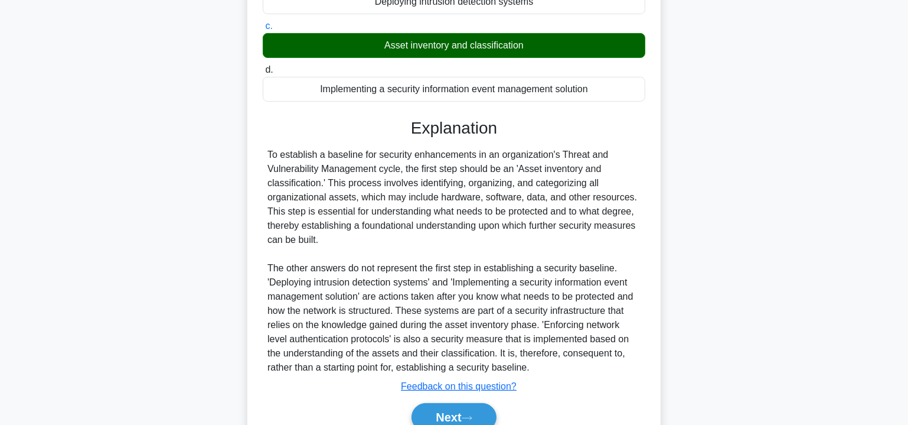
scroll to position [250, 0]
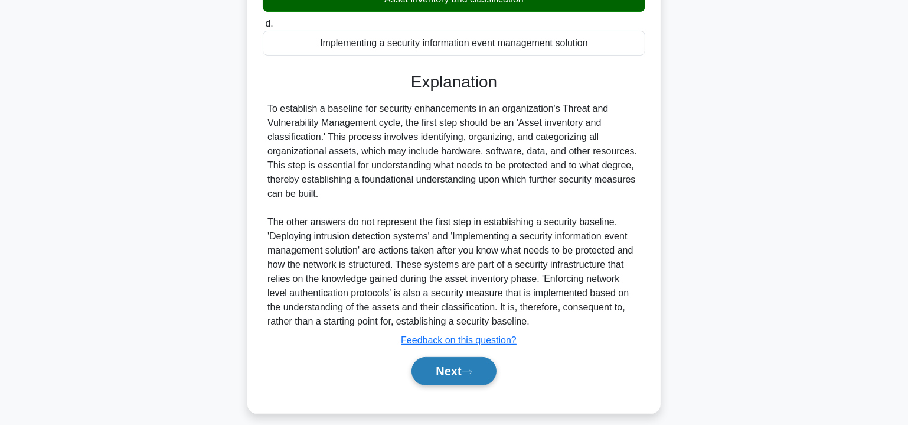
click at [460, 374] on button "Next" at bounding box center [454, 371] width 84 height 28
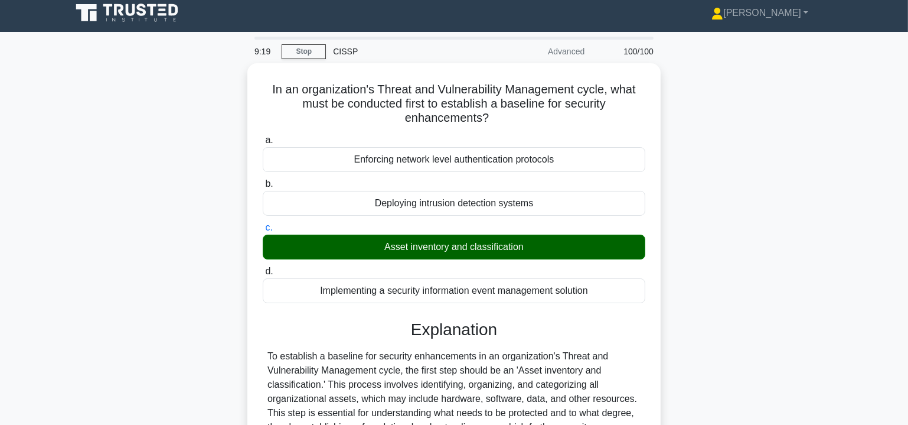
scroll to position [0, 0]
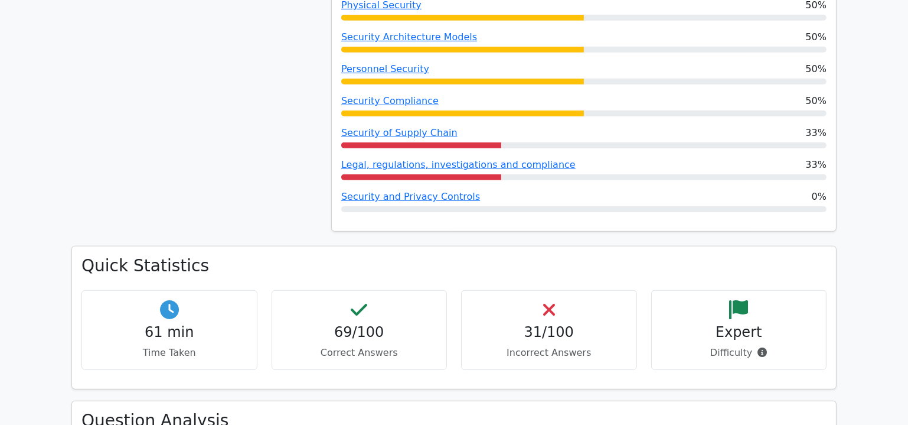
scroll to position [787, 0]
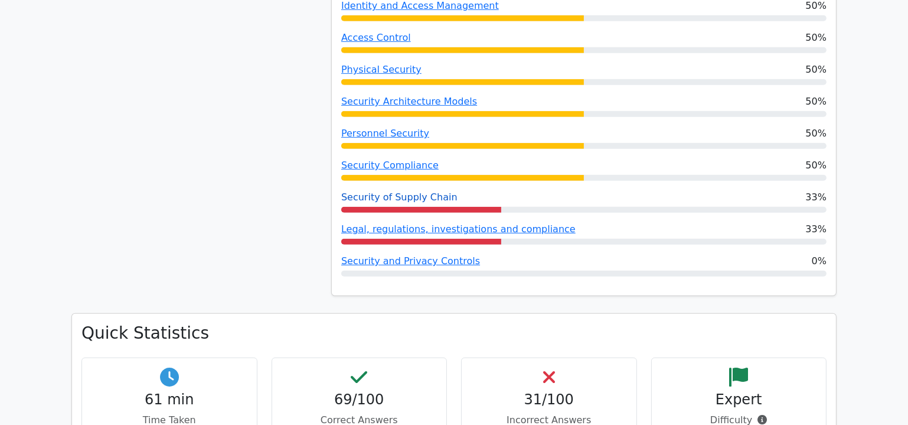
click at [412, 196] on link "Security of Supply Chain" at bounding box center [399, 196] width 116 height 11
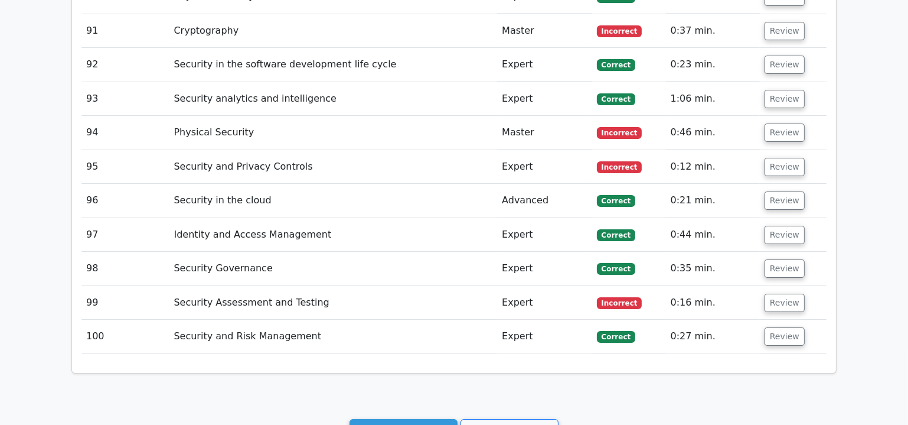
scroll to position [4760, 0]
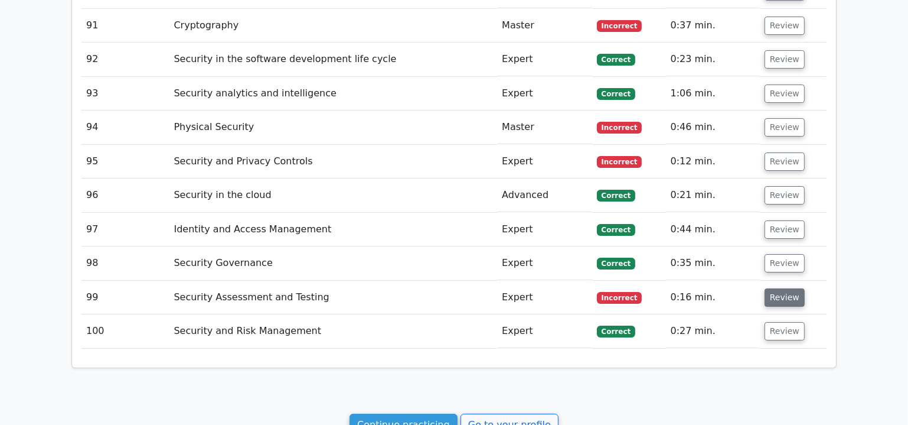
click at [787, 288] on button "Review" at bounding box center [785, 297] width 40 height 18
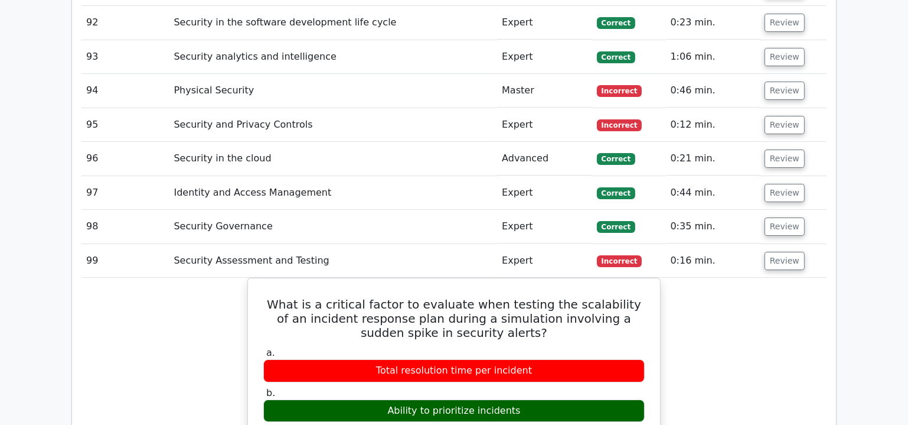
scroll to position [4796, 0]
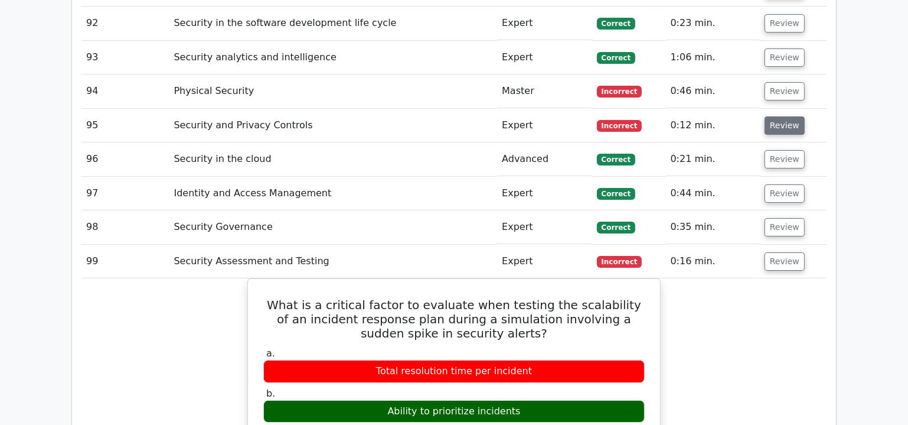
click at [790, 116] on button "Review" at bounding box center [785, 125] width 40 height 18
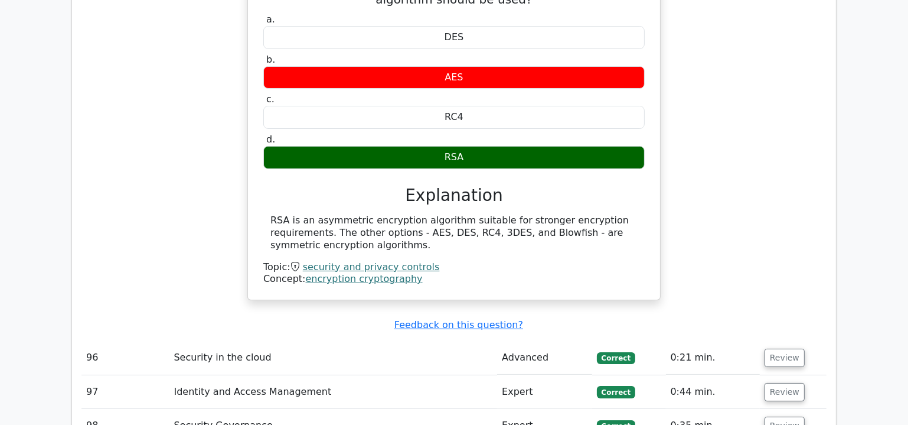
scroll to position [5083, 0]
